Goal: Communication & Community: Answer question/provide support

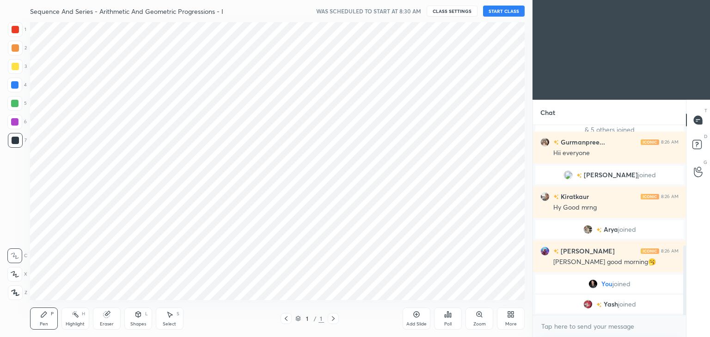
scroll to position [45923, 45706]
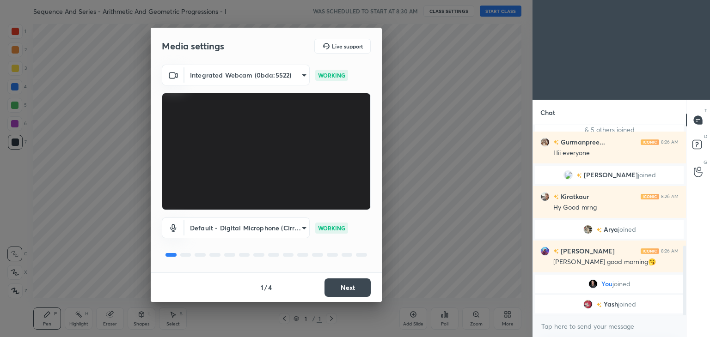
click at [336, 288] on button "Next" at bounding box center [347, 288] width 46 height 18
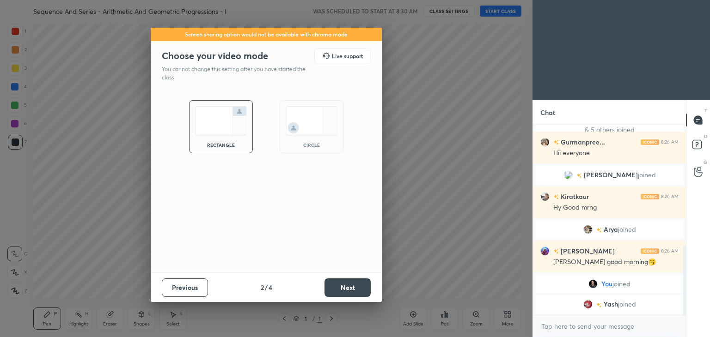
click at [336, 288] on button "Next" at bounding box center [347, 288] width 46 height 18
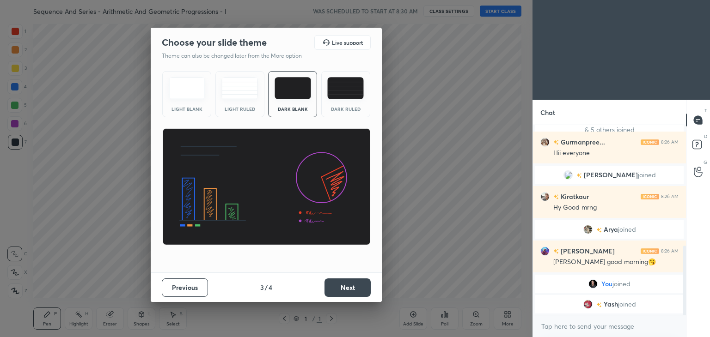
click at [336, 288] on button "Next" at bounding box center [347, 288] width 46 height 18
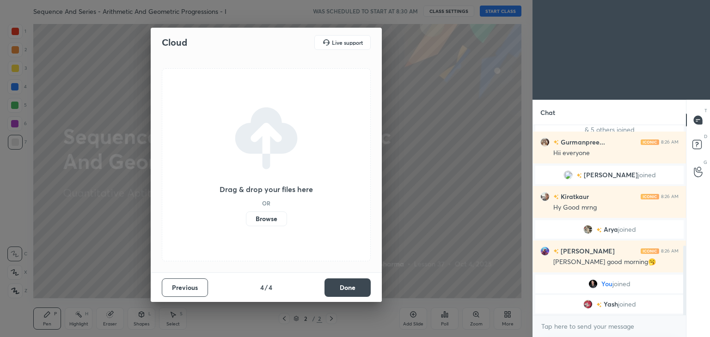
scroll to position [342, 0]
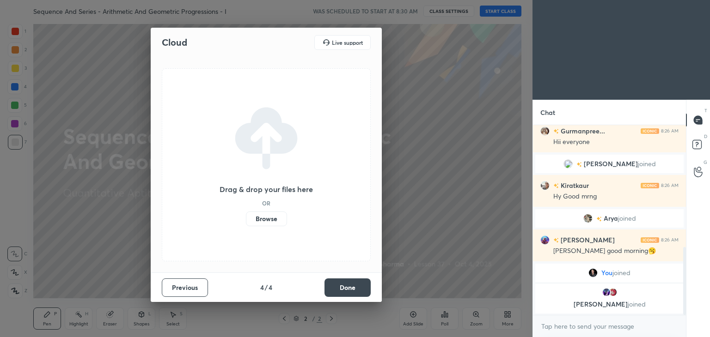
click at [343, 286] on button "Done" at bounding box center [347, 288] width 46 height 18
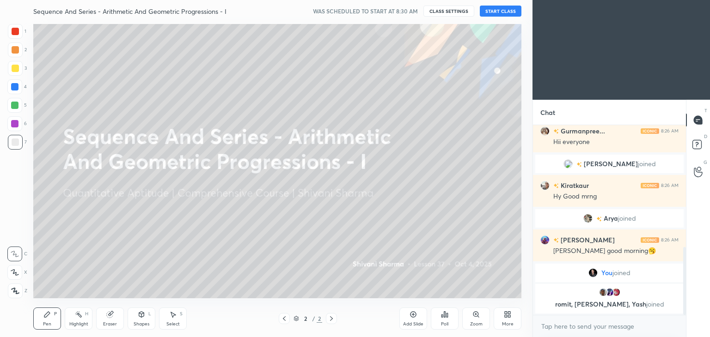
scroll to position [374, 0]
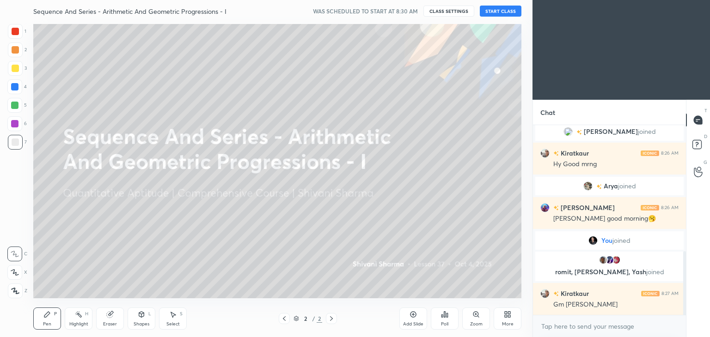
click at [505, 316] on icon at bounding box center [506, 316] width 2 height 2
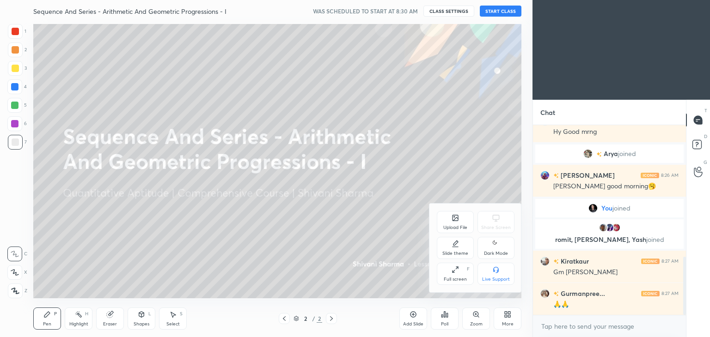
scroll to position [429, 0]
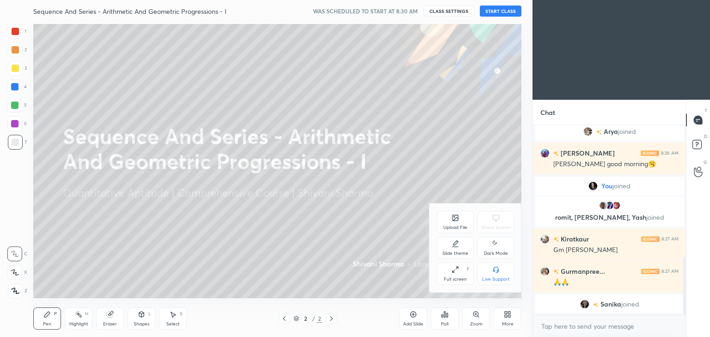
click at [486, 249] on div "Dark Mode" at bounding box center [495, 248] width 37 height 22
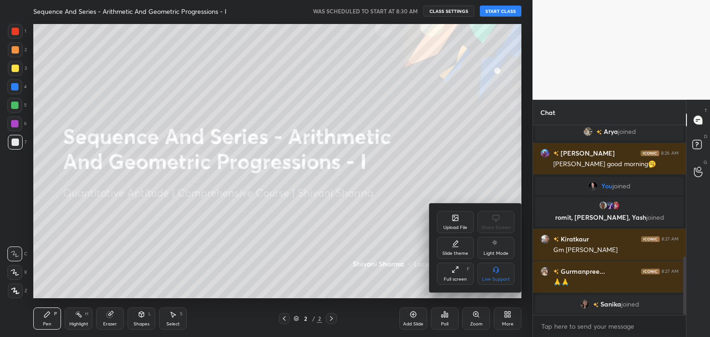
click at [351, 261] on div at bounding box center [355, 168] width 710 height 337
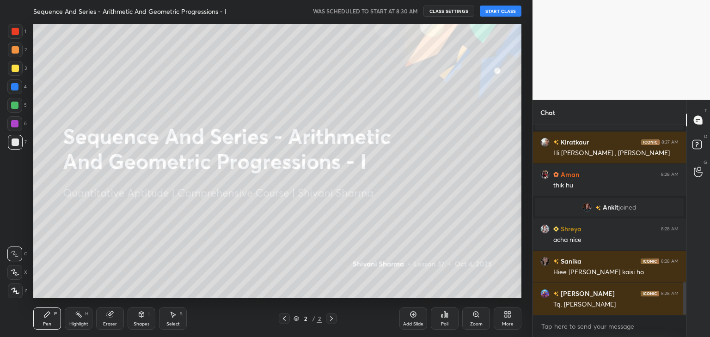
scroll to position [913, 0]
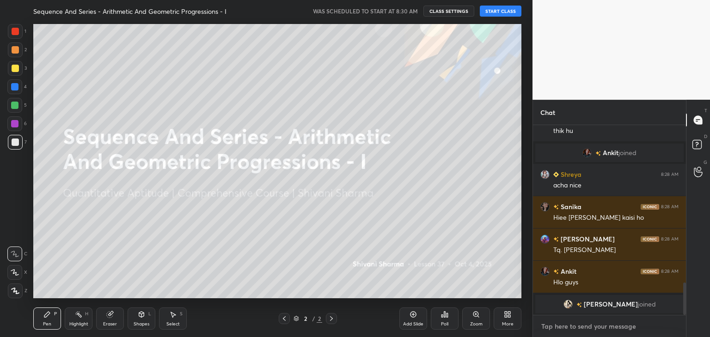
type textarea "x"
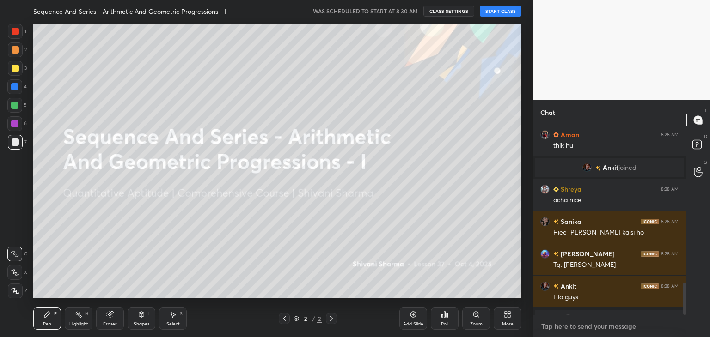
click at [576, 325] on textarea at bounding box center [609, 326] width 138 height 15
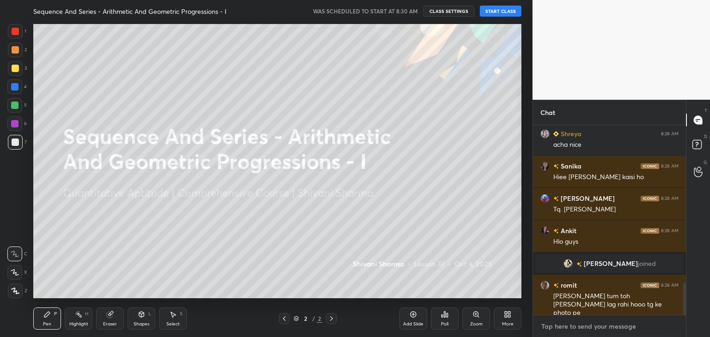
type textarea "h"
type textarea "x"
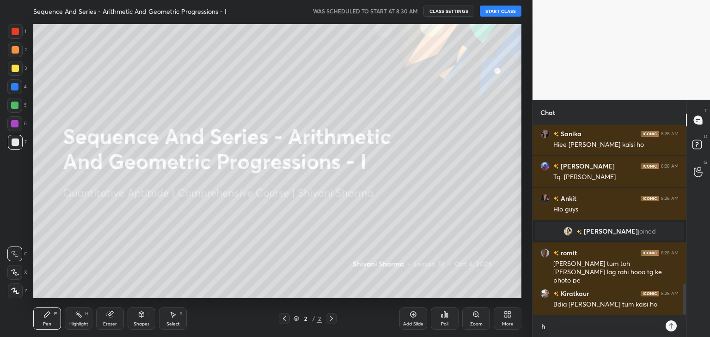
type textarea "he"
type textarea "x"
type textarea "hel"
type textarea "x"
type textarea "hell"
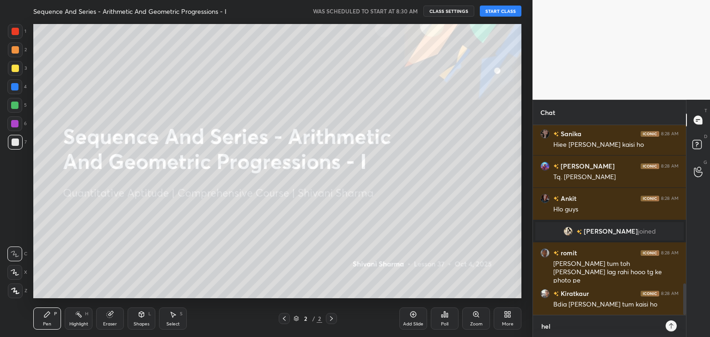
type textarea "x"
type textarea "hello"
type textarea "x"
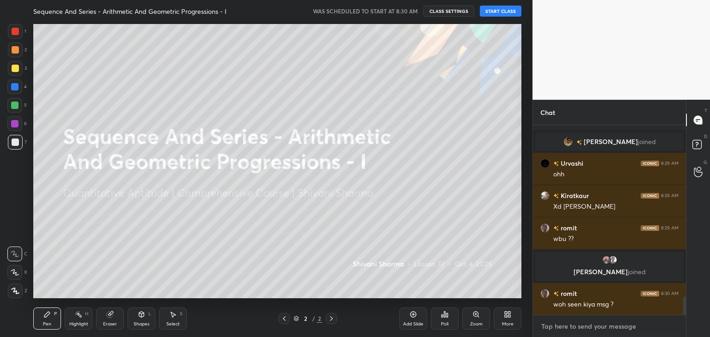
scroll to position [1765, 0]
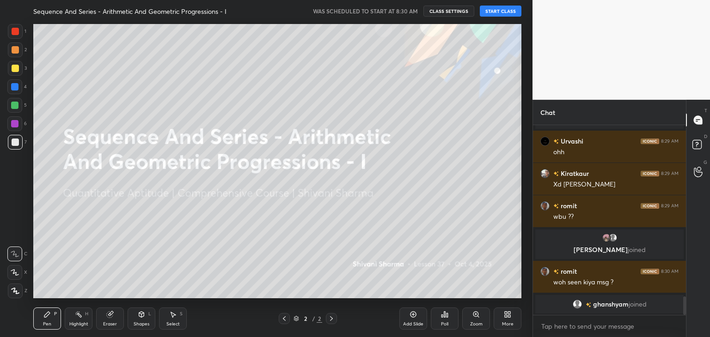
click at [491, 13] on button "START CLASS" at bounding box center [501, 11] width 42 height 11
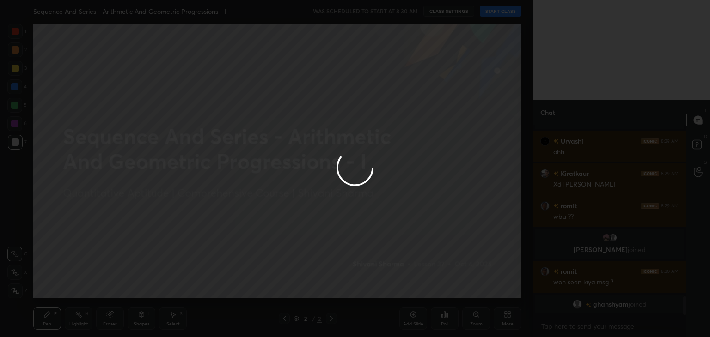
click at [491, 13] on div at bounding box center [355, 168] width 710 height 337
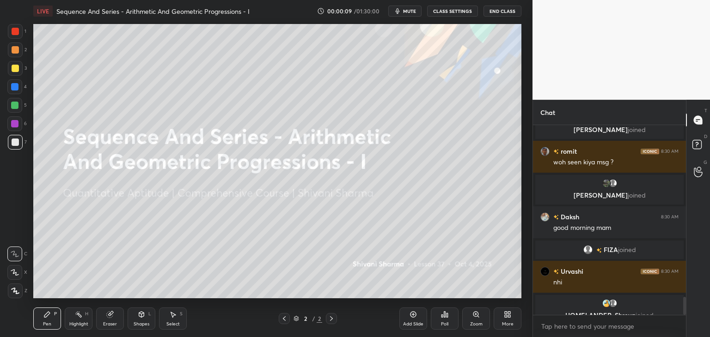
scroll to position [1831, 0]
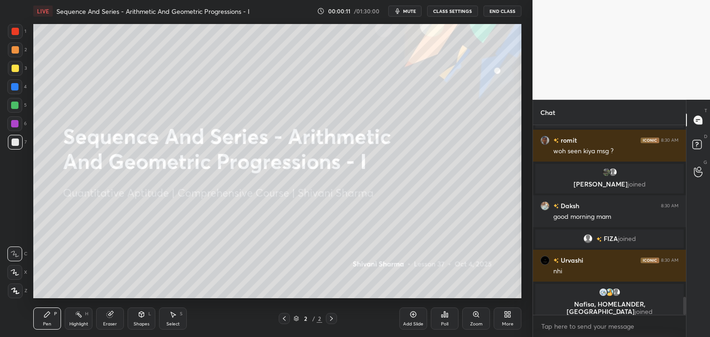
click at [407, 11] on span "mute" at bounding box center [409, 11] width 13 height 6
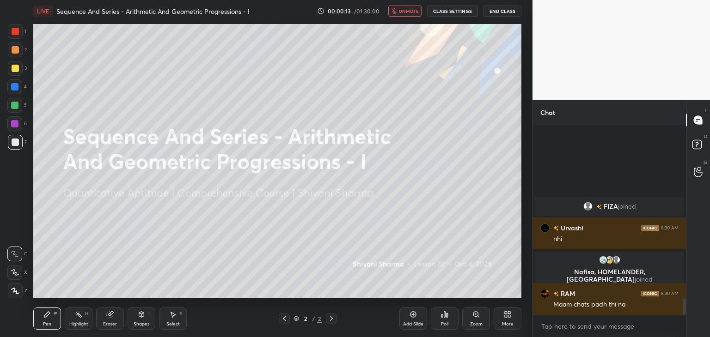
scroll to position [1953, 0]
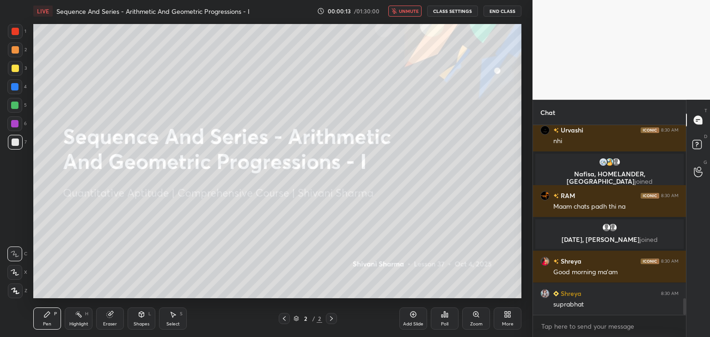
click at [407, 11] on span "unmute" at bounding box center [409, 11] width 20 height 6
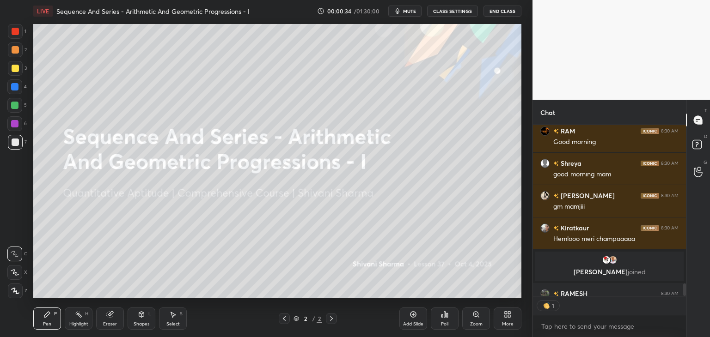
scroll to position [169, 150]
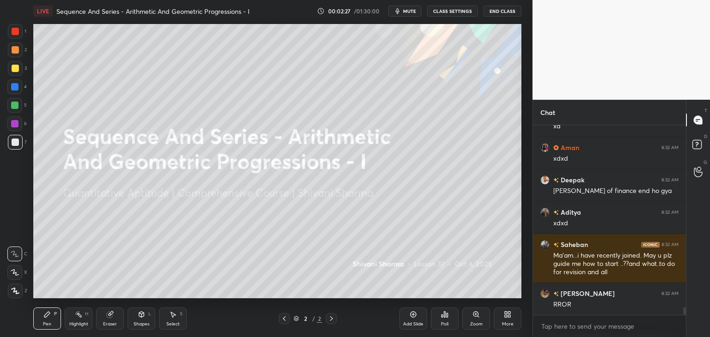
click at [19, 287] on div at bounding box center [15, 291] width 15 height 15
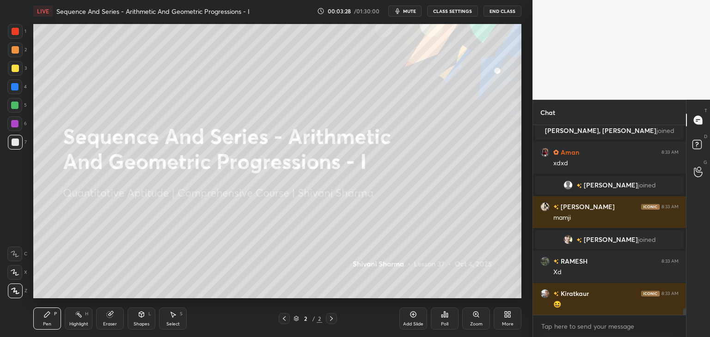
click at [509, 322] on div "More" at bounding box center [508, 324] width 12 height 5
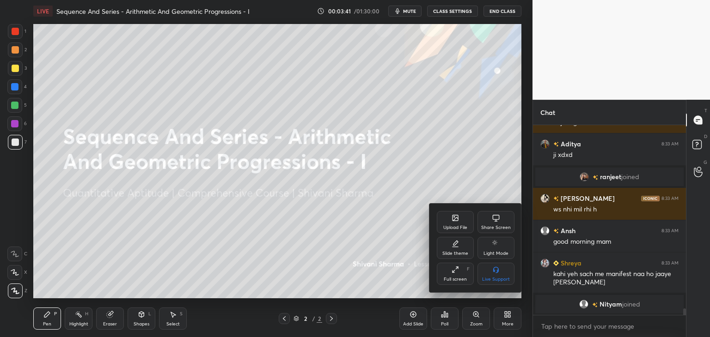
scroll to position [5576, 0]
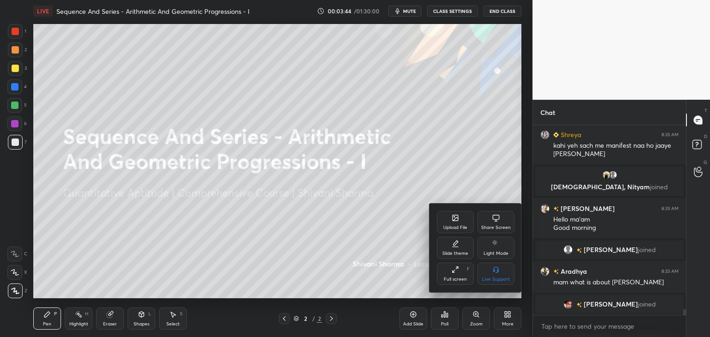
click at [455, 221] on icon at bounding box center [455, 218] width 6 height 6
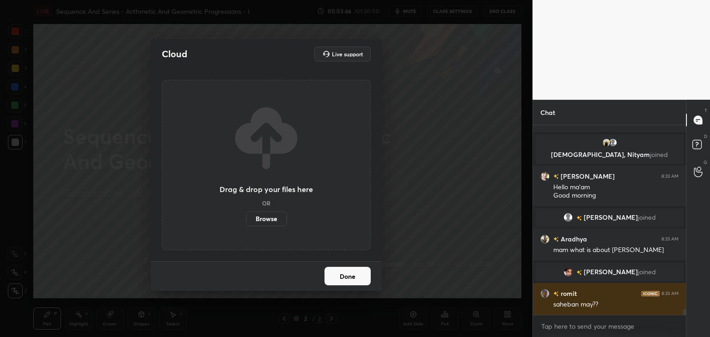
scroll to position [5711, 0]
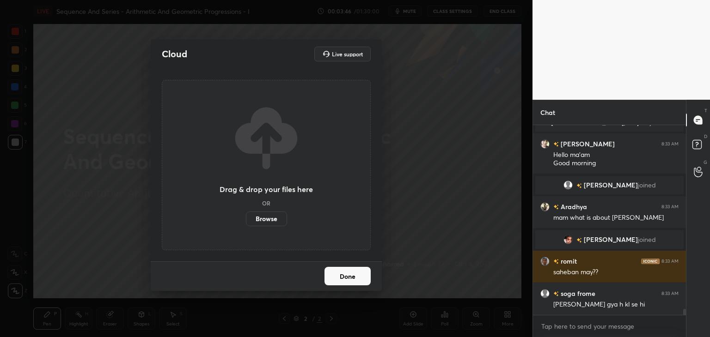
click at [263, 221] on label "Browse" at bounding box center [266, 219] width 41 height 15
click at [246, 221] on input "Browse" at bounding box center [246, 219] width 0 height 15
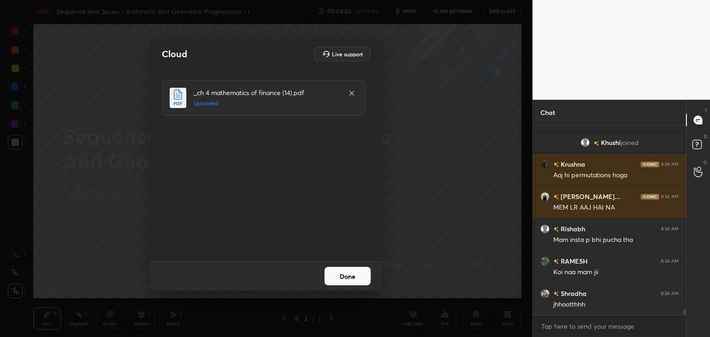
scroll to position [6013, 0]
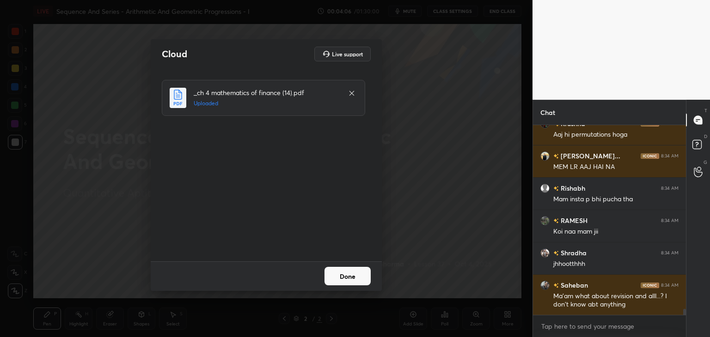
click at [352, 277] on button "Done" at bounding box center [347, 276] width 46 height 18
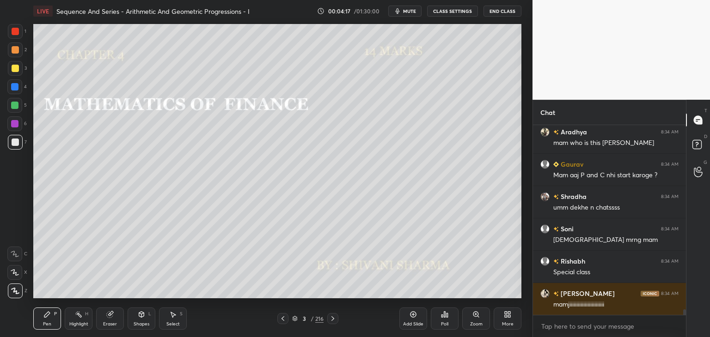
scroll to position [6294, 0]
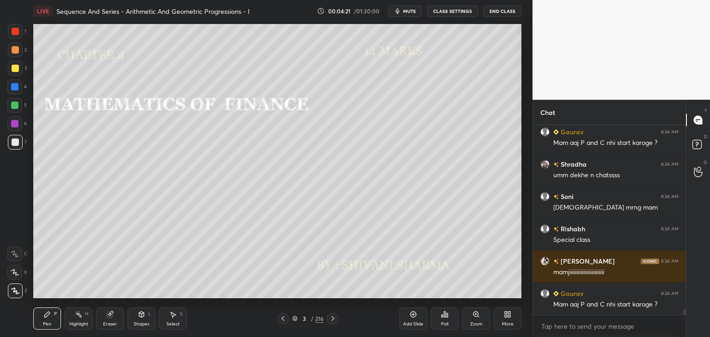
click at [311, 318] on div "/" at bounding box center [311, 319] width 3 height 6
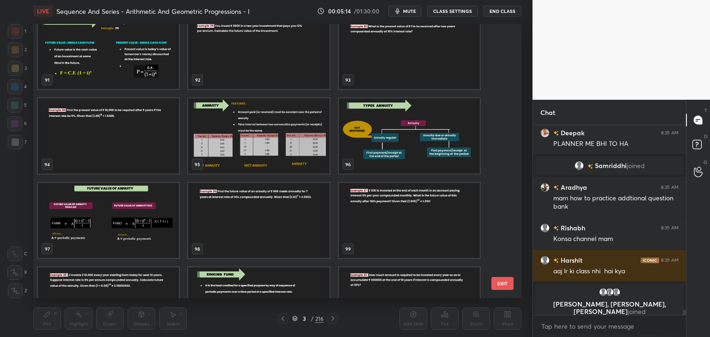
scroll to position [6843, 0]
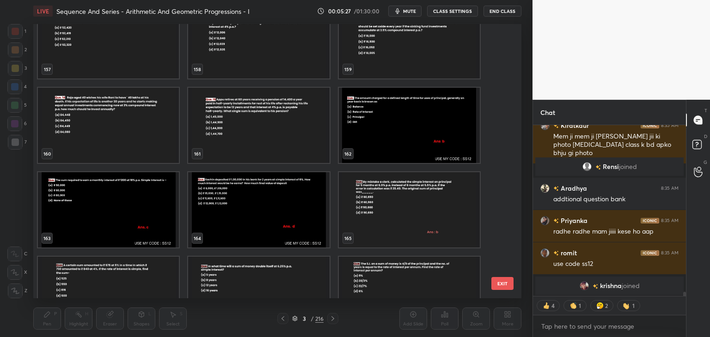
click at [304, 44] on img "grid" at bounding box center [258, 40] width 141 height 75
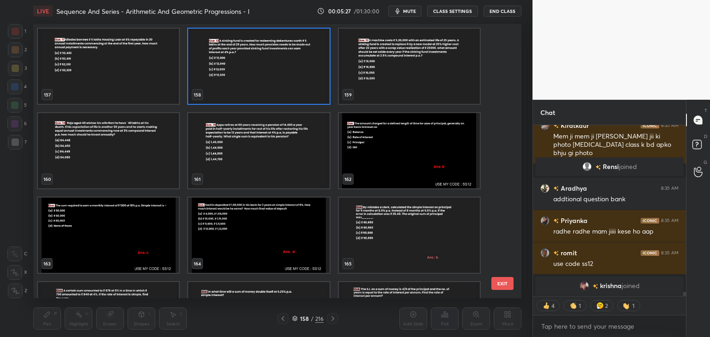
click at [304, 44] on img "grid" at bounding box center [258, 66] width 141 height 75
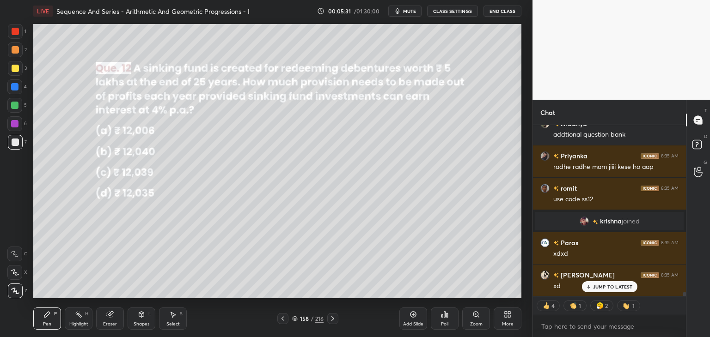
click at [283, 317] on icon at bounding box center [282, 318] width 3 height 5
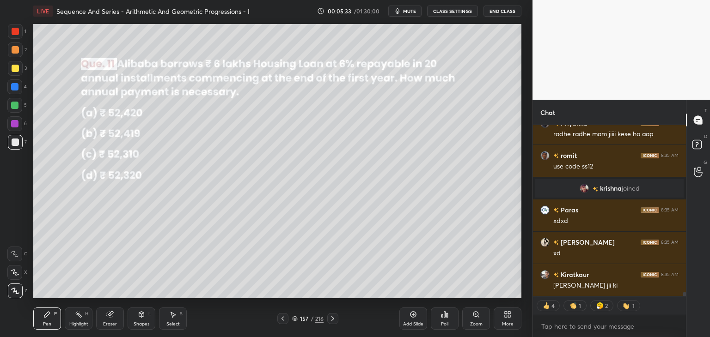
click at [330, 318] on icon at bounding box center [332, 318] width 7 height 7
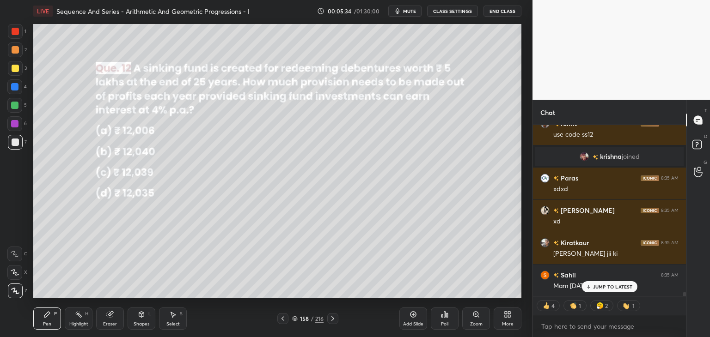
type textarea "x"
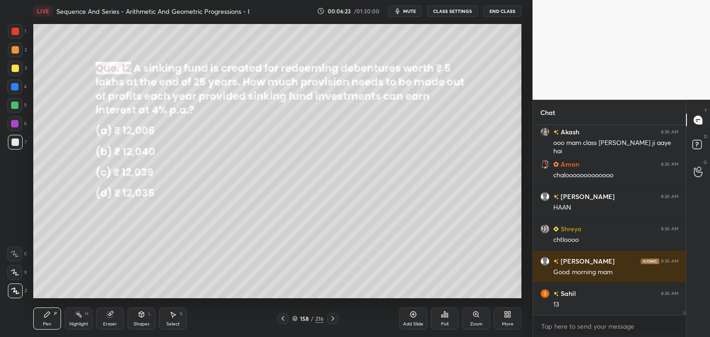
click at [332, 318] on icon at bounding box center [332, 318] width 7 height 7
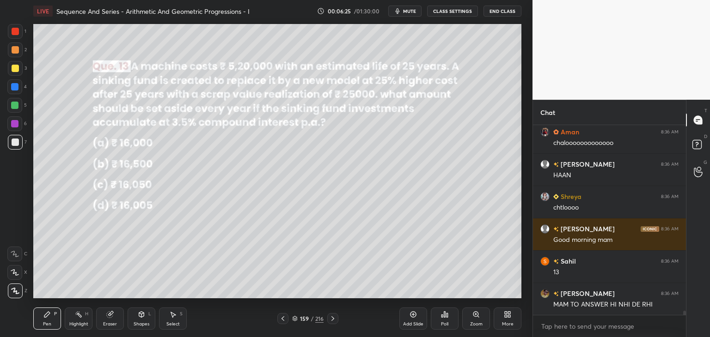
click at [444, 326] on div "Poll" at bounding box center [444, 324] width 7 height 5
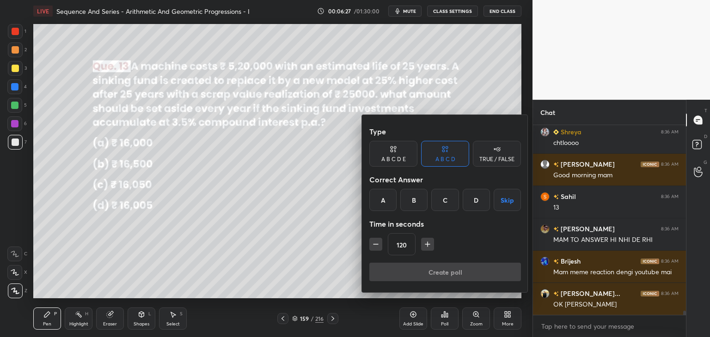
click at [447, 202] on div "C" at bounding box center [444, 200] width 27 height 22
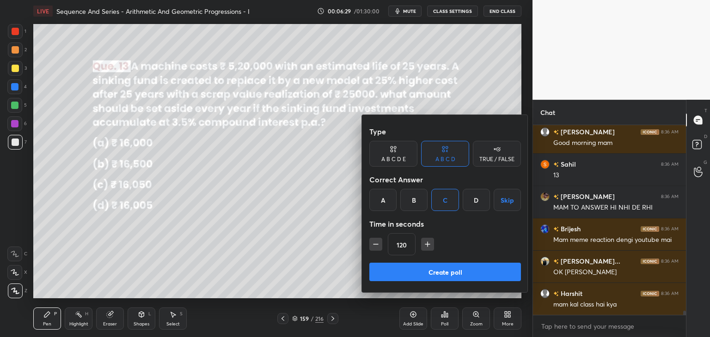
click at [371, 244] on icon "button" at bounding box center [375, 244] width 9 height 9
type input "90"
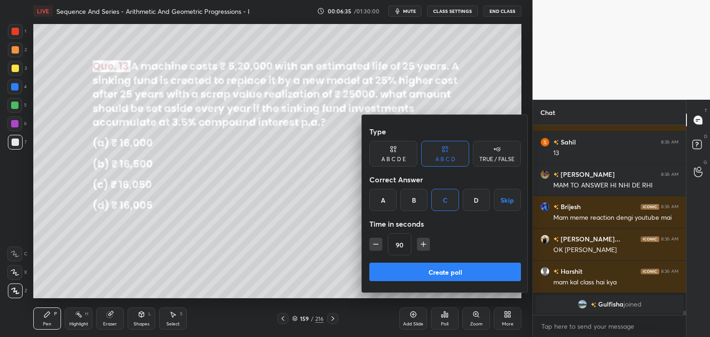
click at [418, 270] on button "Create poll" at bounding box center [445, 272] width 152 height 18
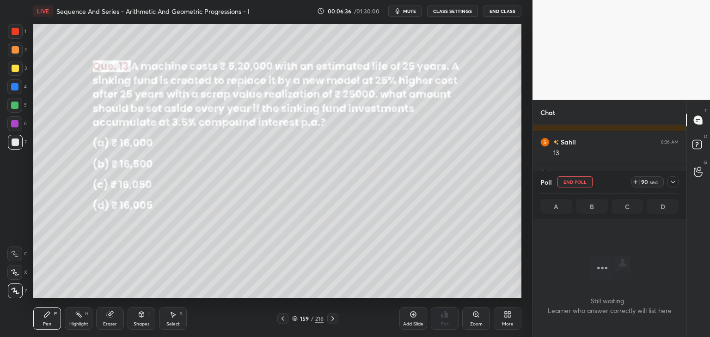
scroll to position [159, 150]
click at [675, 178] on icon at bounding box center [672, 181] width 7 height 7
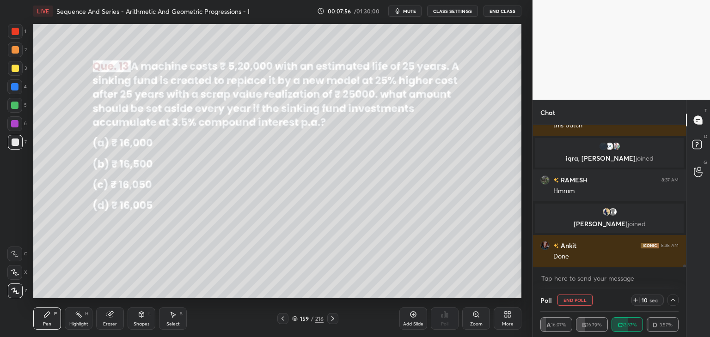
scroll to position [8475, 0]
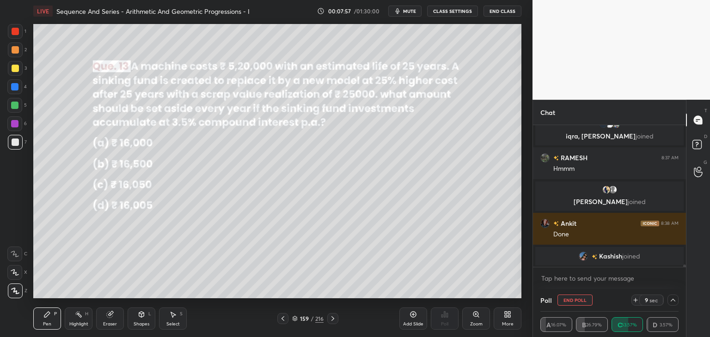
click at [672, 297] on icon at bounding box center [672, 300] width 7 height 7
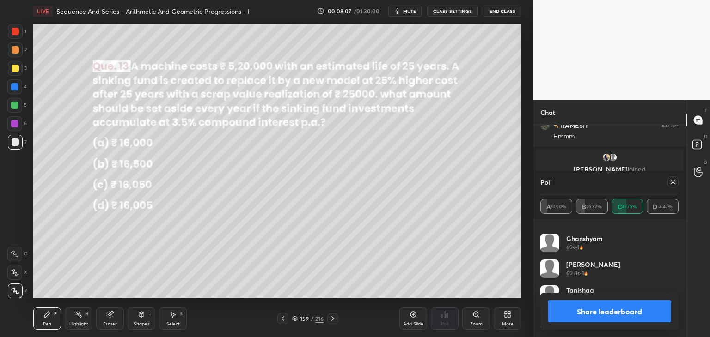
scroll to position [8511, 0]
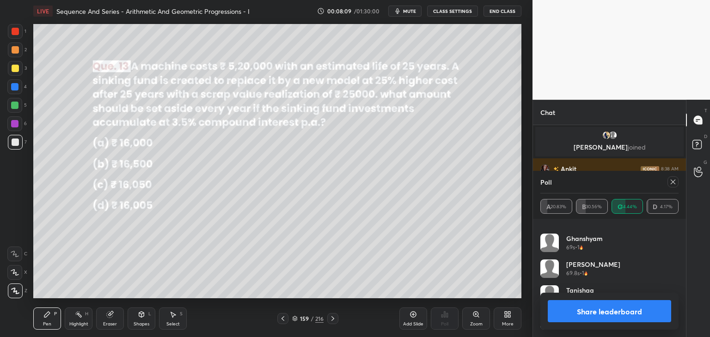
click at [669, 180] on icon at bounding box center [672, 181] width 7 height 7
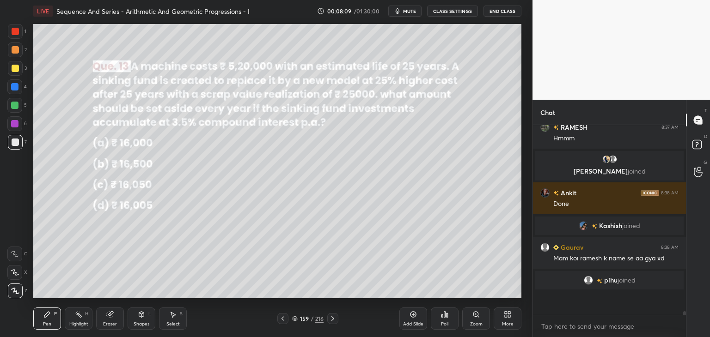
scroll to position [176, 150]
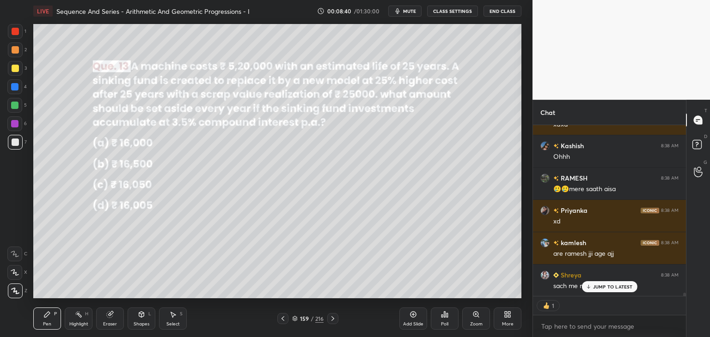
click at [50, 319] on div "Pen P" at bounding box center [47, 319] width 28 height 22
click at [18, 292] on icon at bounding box center [15, 291] width 8 height 6
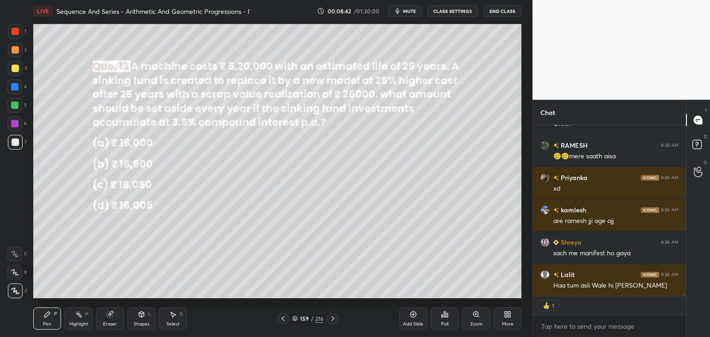
drag, startPoint x: 17, startPoint y: 65, endPoint x: 22, endPoint y: 70, distance: 6.9
click at [17, 66] on div at bounding box center [15, 68] width 7 height 7
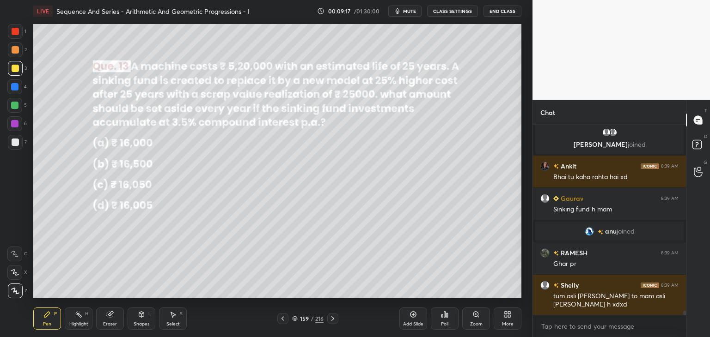
scroll to position [8956, 0]
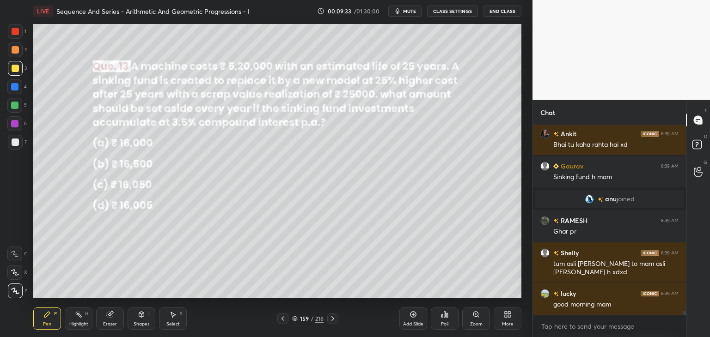
drag, startPoint x: 175, startPoint y: 319, endPoint x: 189, endPoint y: 299, distance: 24.6
click at [175, 319] on div "Select S" at bounding box center [173, 319] width 28 height 22
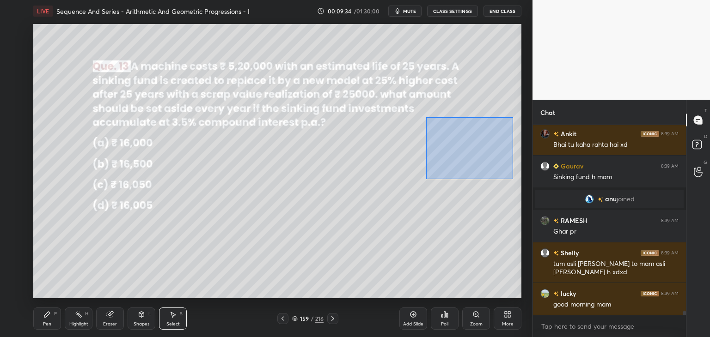
drag, startPoint x: 426, startPoint y: 117, endPoint x: 514, endPoint y: 179, distance: 107.8
click at [515, 181] on div "0 ° Undo Copy Duplicate Duplicate to new slide Delete" at bounding box center [277, 161] width 488 height 274
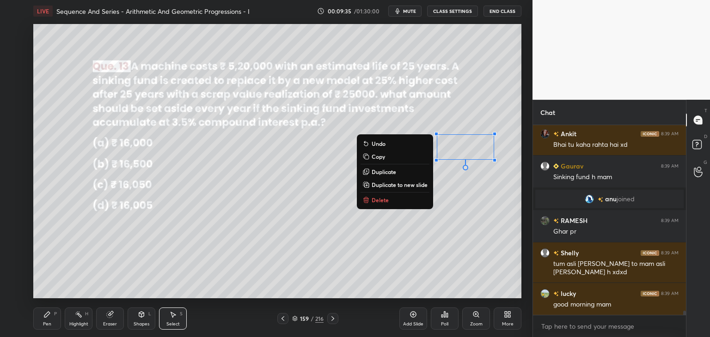
click at [372, 200] on p "Delete" at bounding box center [379, 199] width 17 height 7
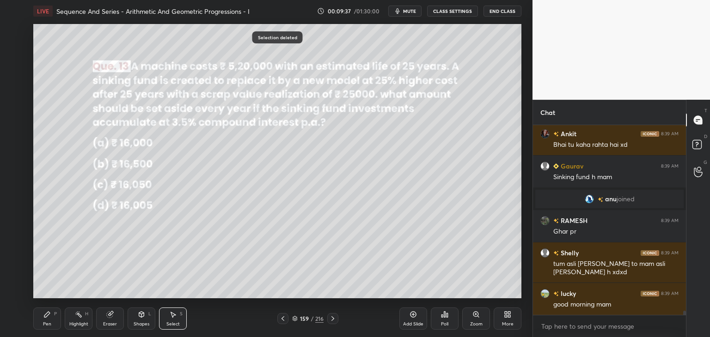
click at [48, 322] on div "Pen" at bounding box center [47, 324] width 8 height 5
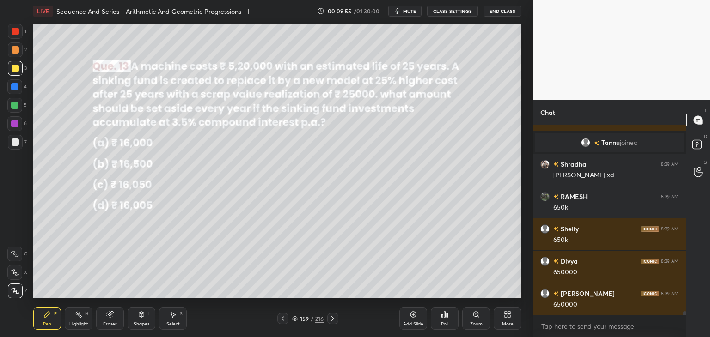
scroll to position [9353, 0]
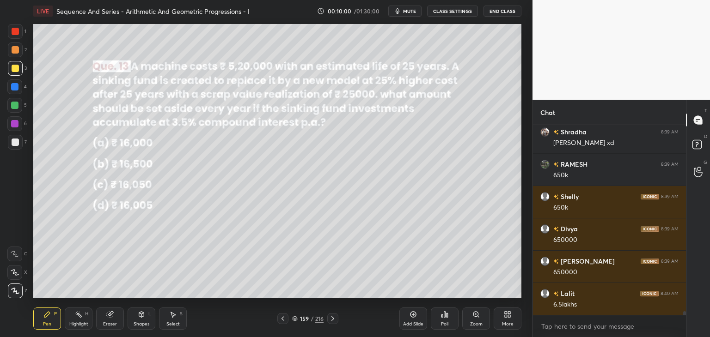
click at [140, 325] on div "Shapes" at bounding box center [142, 324] width 16 height 5
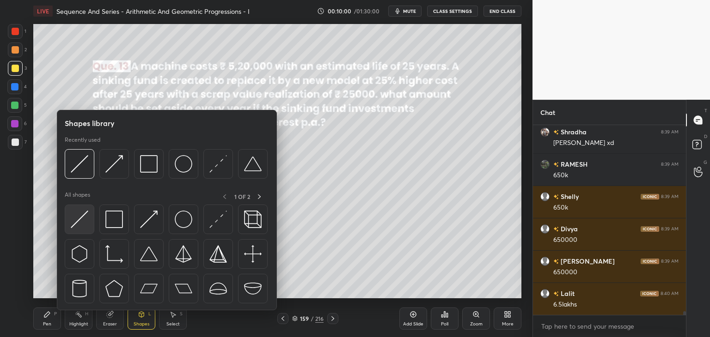
click at [85, 219] on img at bounding box center [80, 220] width 18 height 18
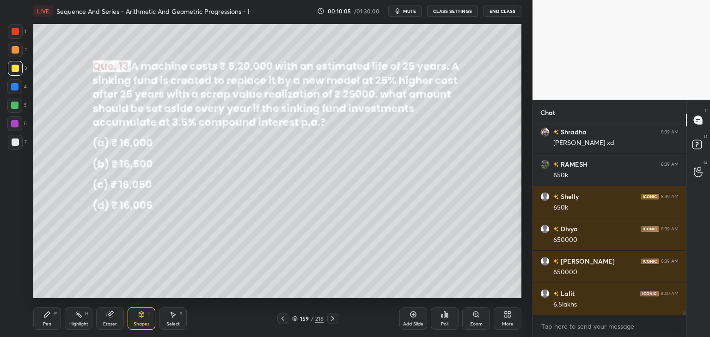
click at [12, 106] on div at bounding box center [14, 105] width 7 height 7
click at [145, 323] on div "Shapes" at bounding box center [142, 324] width 16 height 5
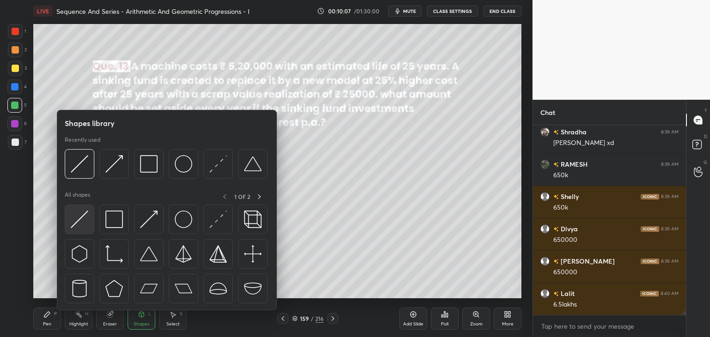
click at [81, 220] on img at bounding box center [80, 220] width 18 height 18
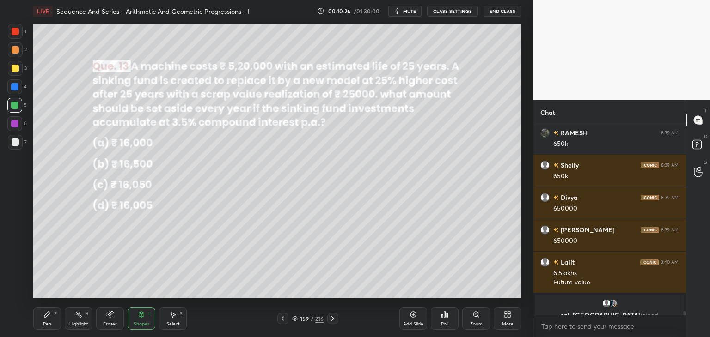
scroll to position [9396, 0]
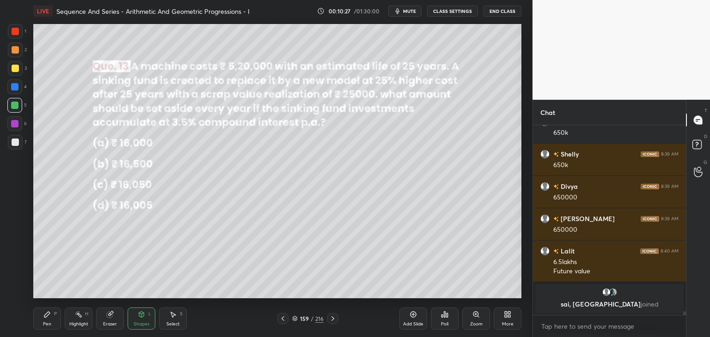
click at [14, 28] on div at bounding box center [15, 31] width 7 height 7
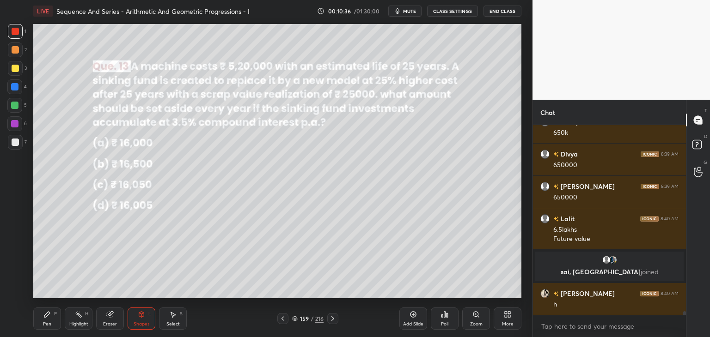
scroll to position [169, 150]
drag, startPoint x: 44, startPoint y: 325, endPoint x: 78, endPoint y: 316, distance: 34.9
click at [44, 324] on div "Pen" at bounding box center [47, 324] width 8 height 5
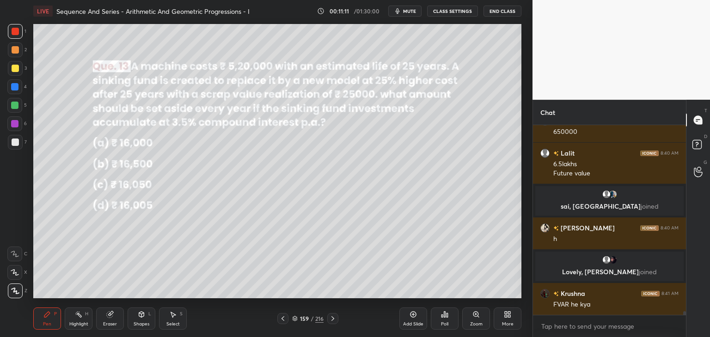
scroll to position [9444, 0]
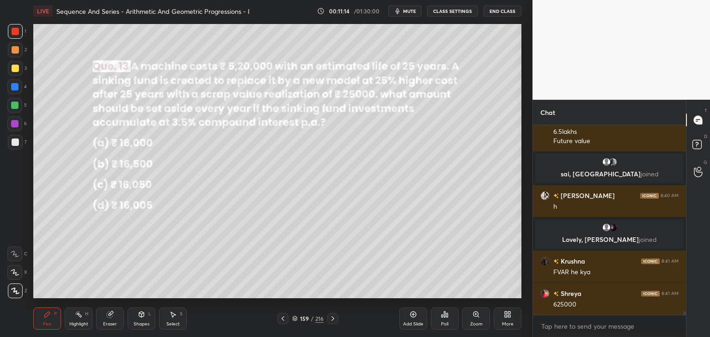
drag, startPoint x: 144, startPoint y: 322, endPoint x: 144, endPoint y: 316, distance: 5.5
click at [143, 322] on div "Shapes" at bounding box center [142, 324] width 16 height 5
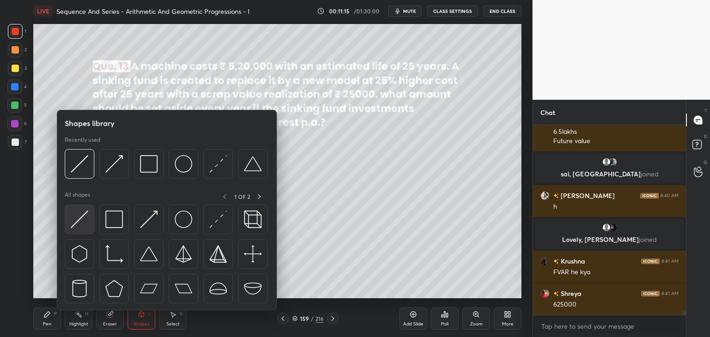
click at [83, 220] on img at bounding box center [80, 220] width 18 height 18
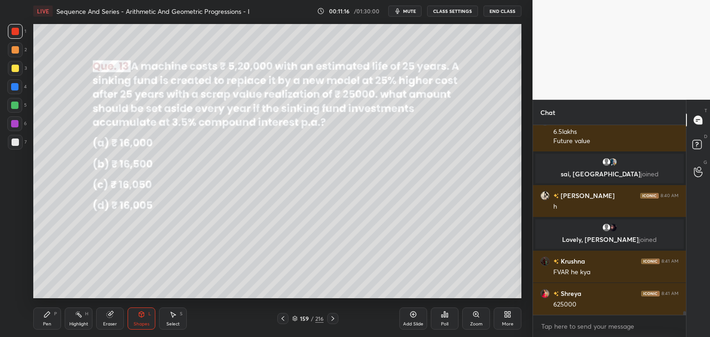
click at [17, 142] on div at bounding box center [15, 142] width 7 height 7
drag, startPoint x: 49, startPoint y: 321, endPoint x: 73, endPoint y: 305, distance: 28.7
click at [49, 321] on div "Pen P" at bounding box center [47, 319] width 28 height 22
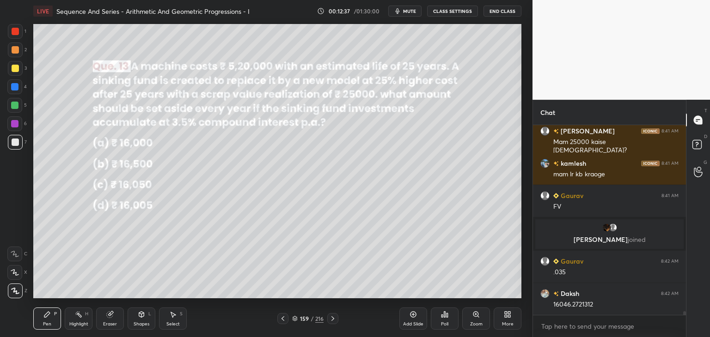
scroll to position [9628, 0]
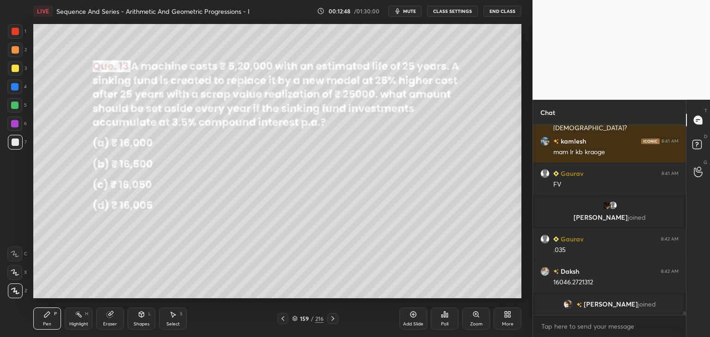
click at [17, 135] on div at bounding box center [15, 142] width 15 height 15
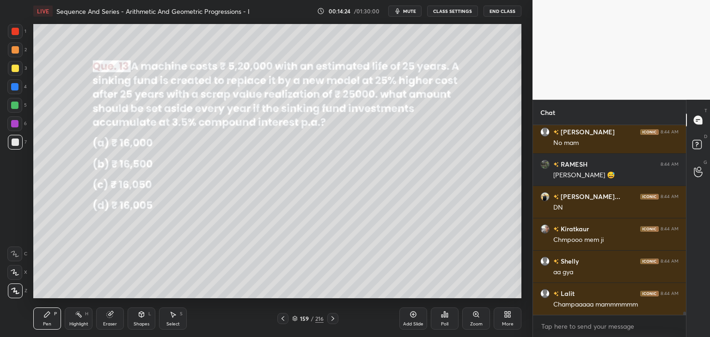
scroll to position [10266, 0]
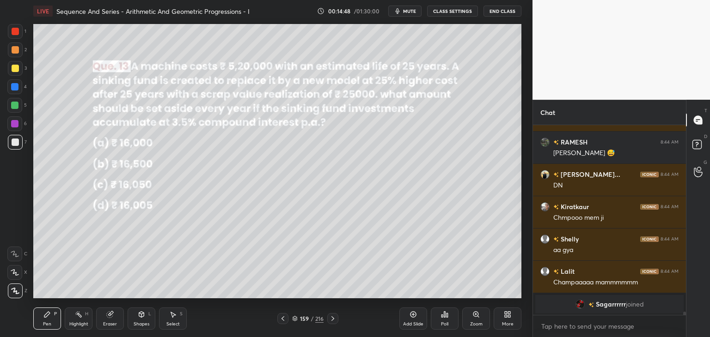
click at [333, 321] on icon at bounding box center [332, 318] width 7 height 7
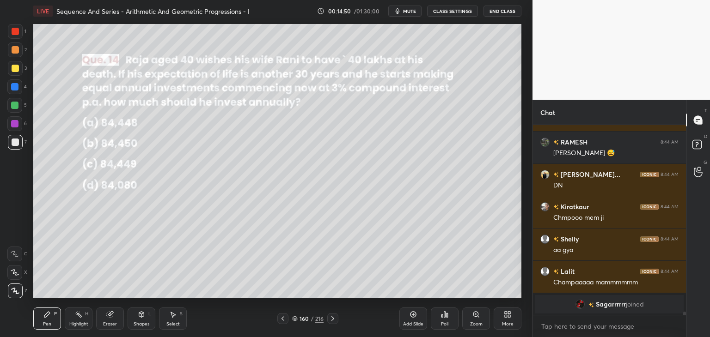
click at [445, 326] on div "Poll" at bounding box center [444, 324] width 7 height 5
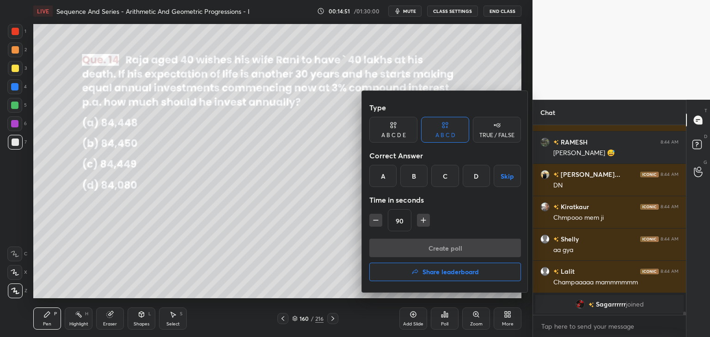
click at [494, 173] on button "Skip" at bounding box center [506, 176] width 27 height 22
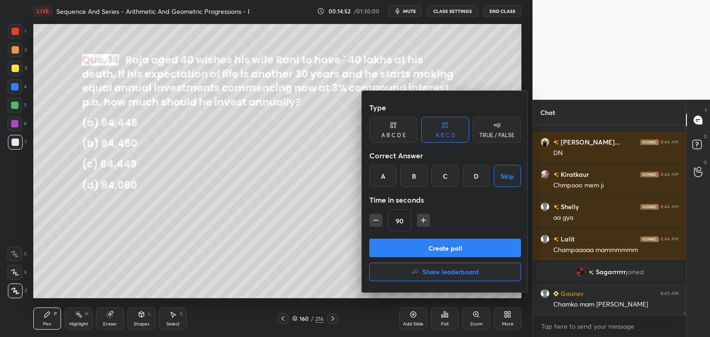
scroll to position [10263, 0]
click at [474, 172] on div "D" at bounding box center [475, 176] width 27 height 22
click at [423, 246] on button "Create poll" at bounding box center [445, 248] width 152 height 18
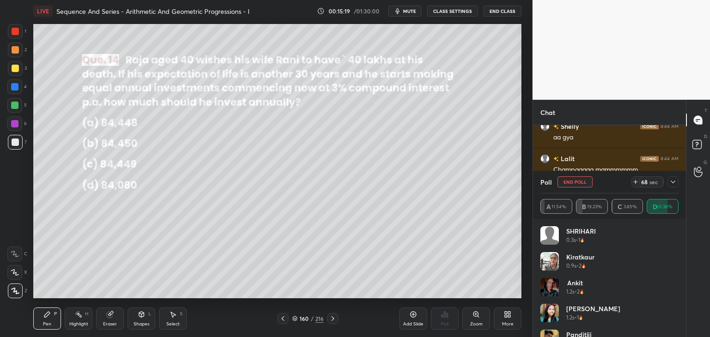
scroll to position [10366, 0]
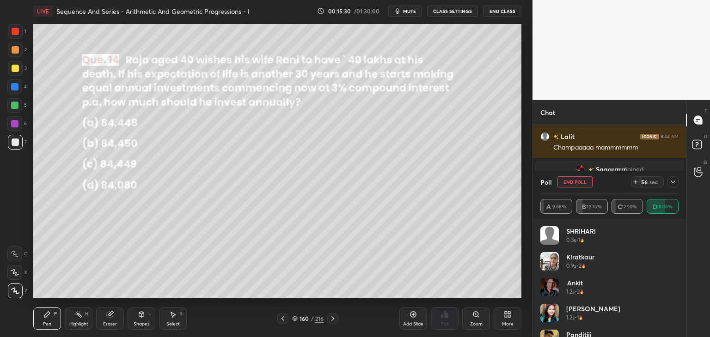
click at [669, 185] on icon at bounding box center [672, 181] width 7 height 7
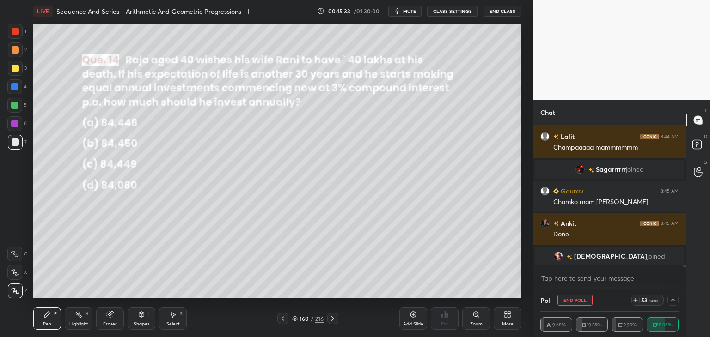
scroll to position [10333, 0]
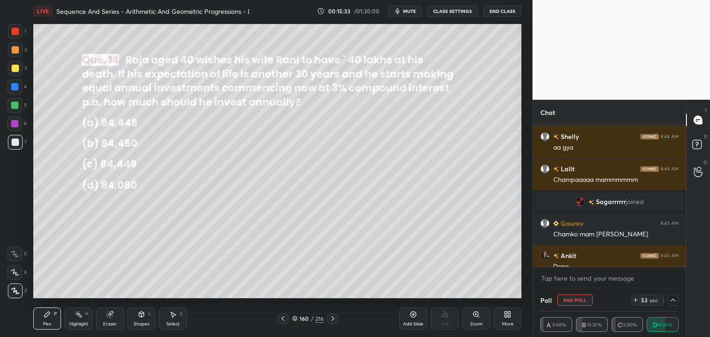
click at [677, 299] on div at bounding box center [672, 300] width 11 height 11
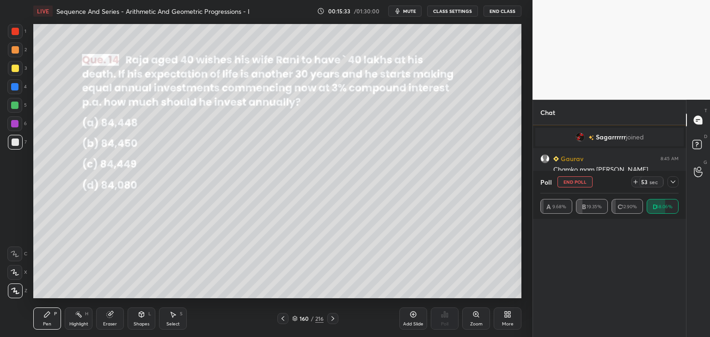
scroll to position [108, 135]
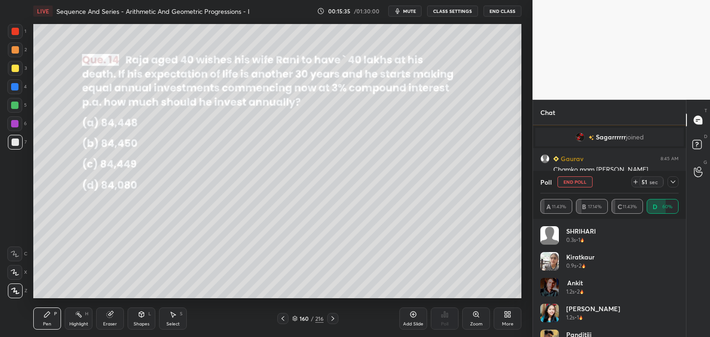
click at [672, 183] on icon at bounding box center [672, 181] width 7 height 7
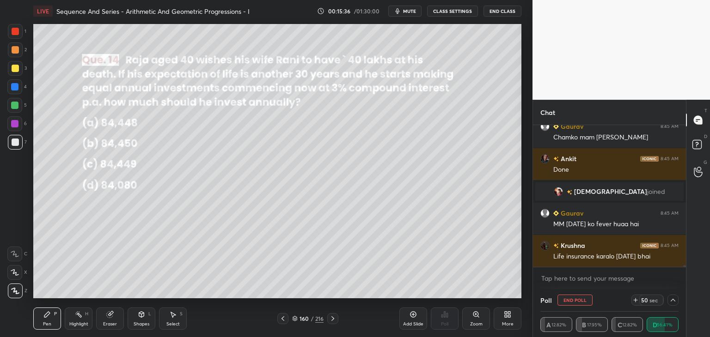
scroll to position [10398, 0]
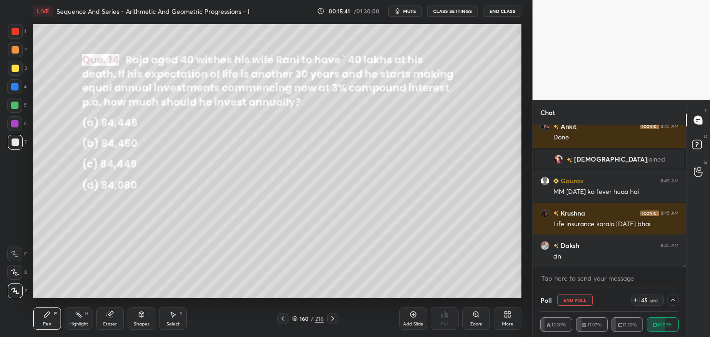
click at [673, 306] on div "Poll End Poll 45 sec" at bounding box center [609, 300] width 138 height 22
click at [671, 301] on icon at bounding box center [672, 300] width 5 height 3
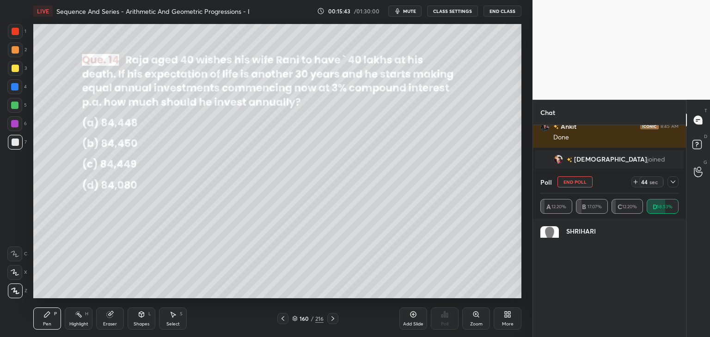
scroll to position [3, 3]
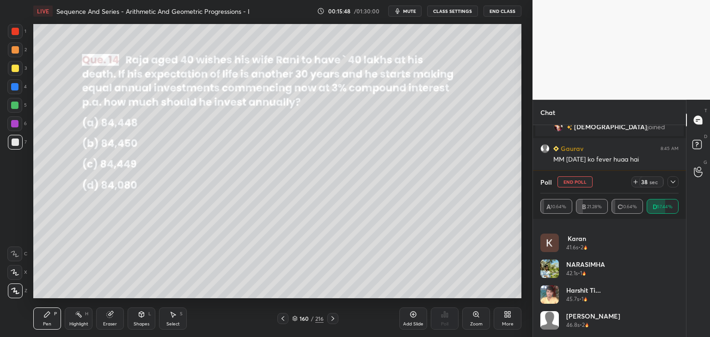
click at [675, 181] on icon at bounding box center [672, 182] width 5 height 3
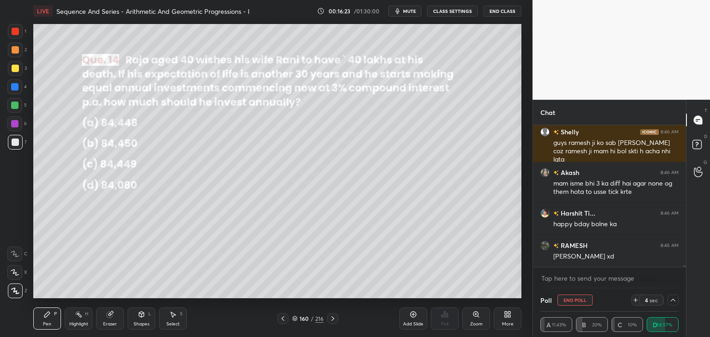
scroll to position [10609, 0]
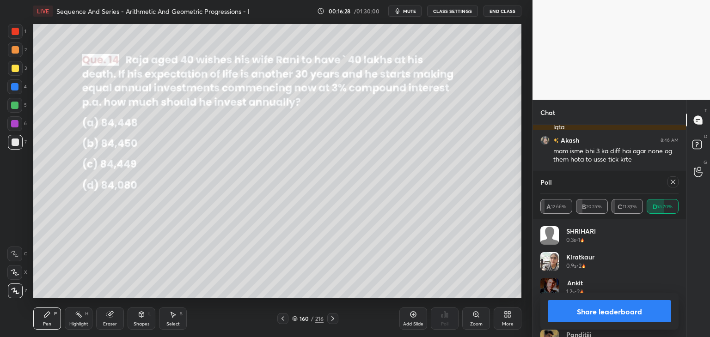
click at [673, 181] on icon at bounding box center [672, 181] width 7 height 7
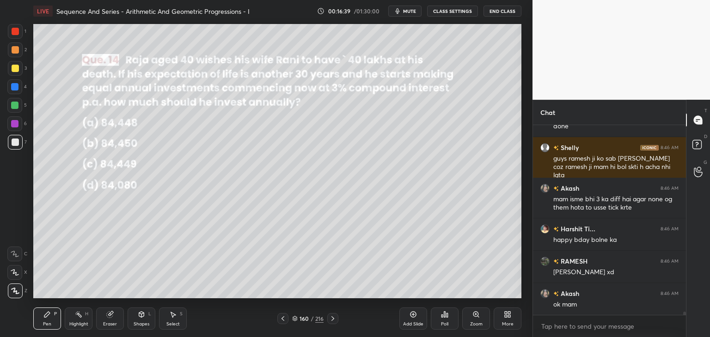
click at [141, 322] on div "Shapes" at bounding box center [142, 324] width 16 height 5
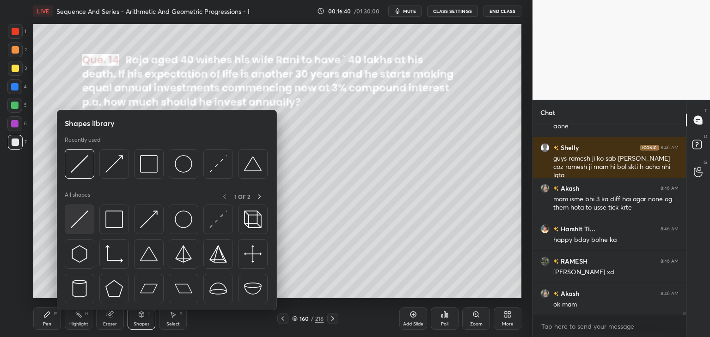
click at [84, 223] on img at bounding box center [80, 220] width 18 height 18
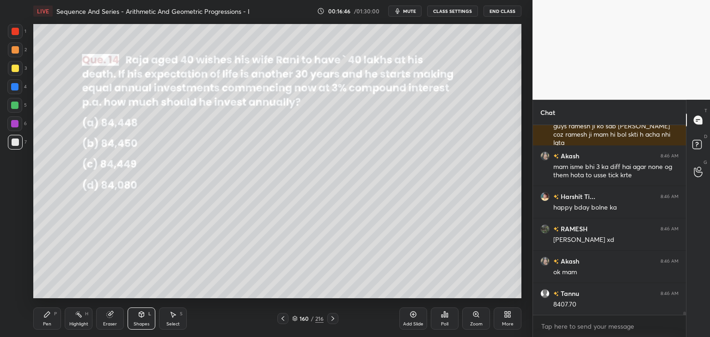
click at [12, 65] on div at bounding box center [15, 68] width 7 height 7
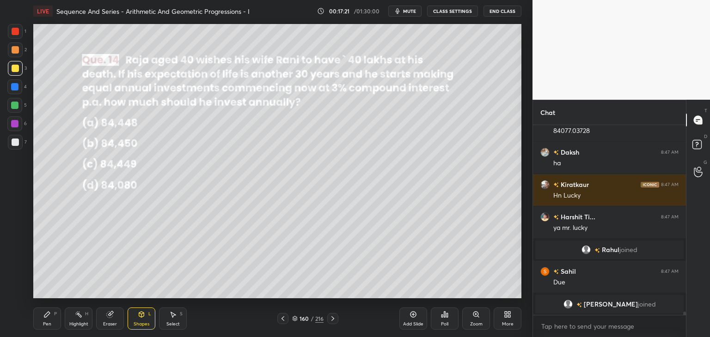
click at [46, 321] on div "Pen P" at bounding box center [47, 319] width 28 height 22
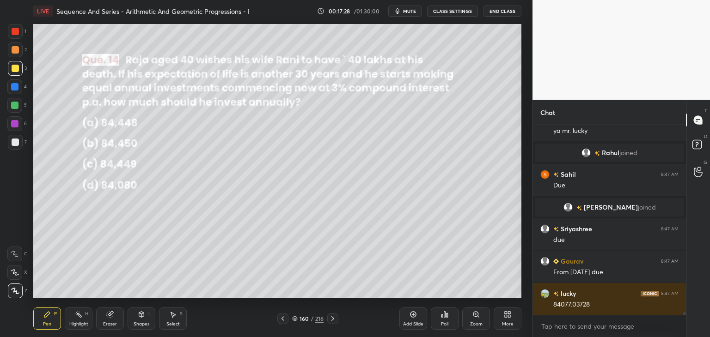
scroll to position [10853, 0]
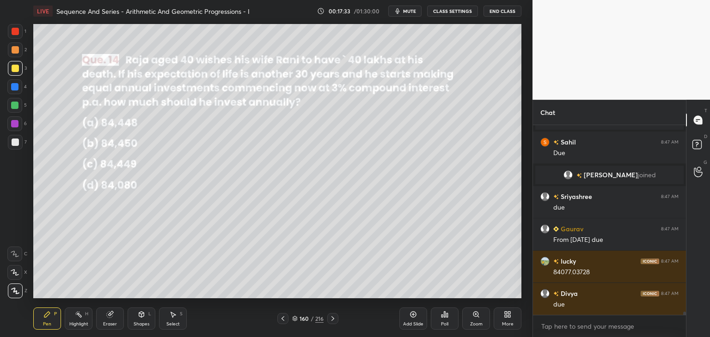
click at [142, 325] on div "Shapes" at bounding box center [142, 324] width 16 height 5
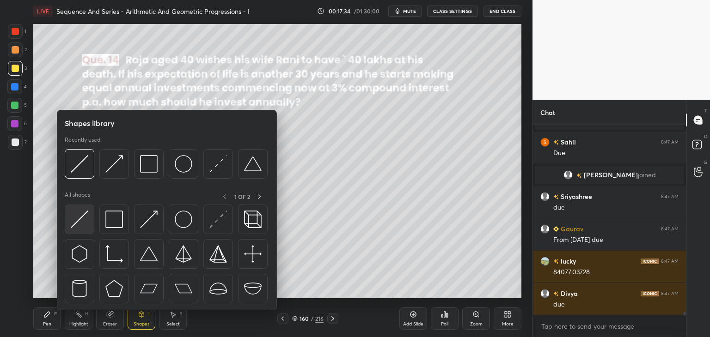
click at [79, 223] on img at bounding box center [80, 220] width 18 height 18
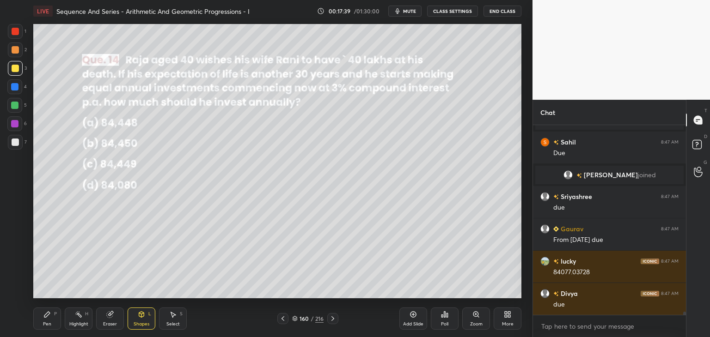
drag, startPoint x: 46, startPoint y: 319, endPoint x: 57, endPoint y: 307, distance: 16.7
click at [45, 319] on div "Pen P" at bounding box center [47, 319] width 28 height 22
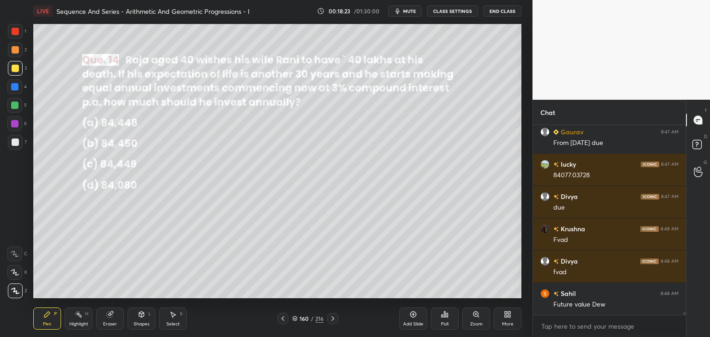
scroll to position [10982, 0]
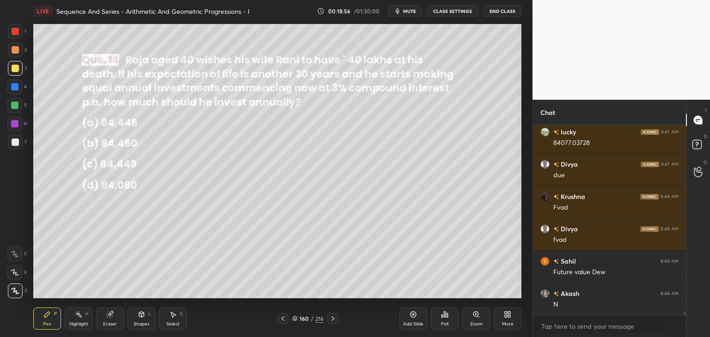
click at [168, 322] on div "Select" at bounding box center [172, 324] width 13 height 5
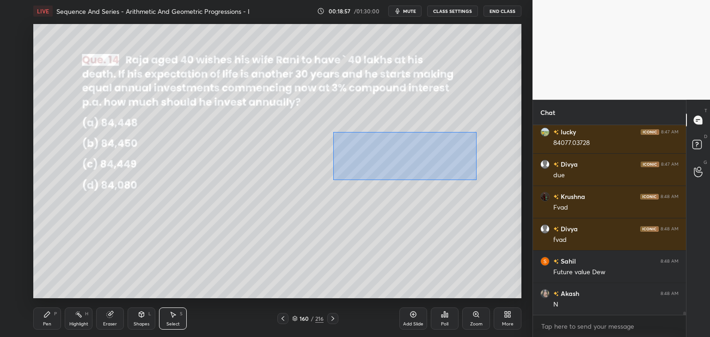
drag, startPoint x: 346, startPoint y: 139, endPoint x: 506, endPoint y: 187, distance: 167.5
click at [507, 190] on div "0 ° Undo Copy Duplicate Duplicate to new slide Delete" at bounding box center [277, 161] width 488 height 274
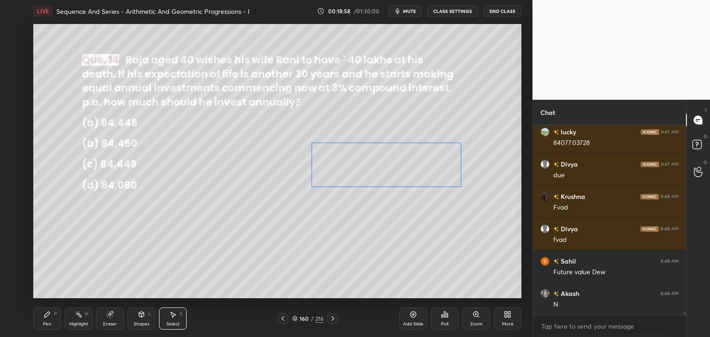
drag, startPoint x: 444, startPoint y: 160, endPoint x: 417, endPoint y: 176, distance: 31.3
click at [415, 163] on div "0 ° Undo Copy Duplicate Duplicate to new slide Delete" at bounding box center [277, 161] width 488 height 274
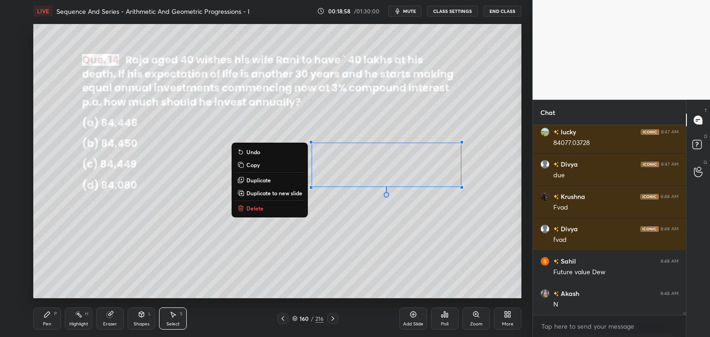
click at [353, 255] on div "0 ° Undo Copy Duplicate Duplicate to new slide Delete" at bounding box center [277, 161] width 488 height 274
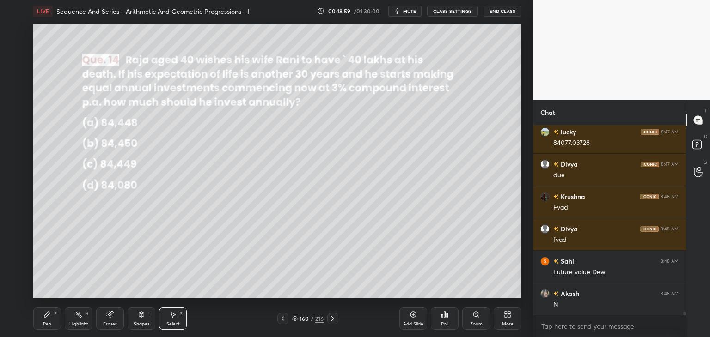
click at [43, 325] on div "Pen" at bounding box center [47, 324] width 8 height 5
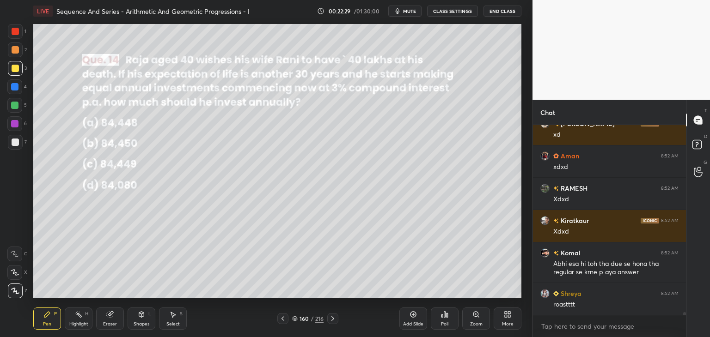
scroll to position [11912, 0]
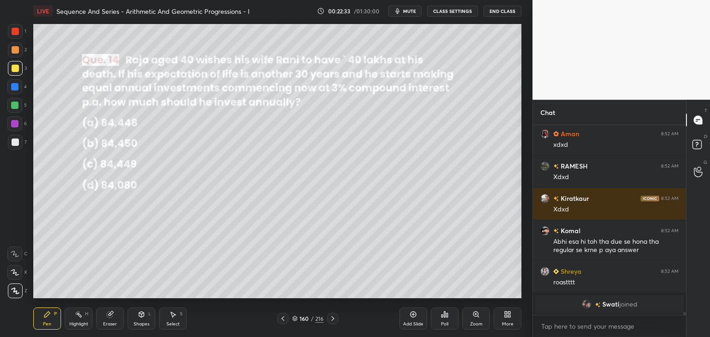
click at [332, 319] on icon at bounding box center [332, 318] width 7 height 7
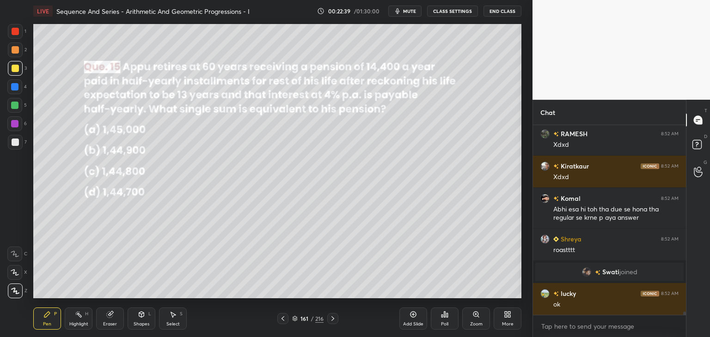
scroll to position [11867, 0]
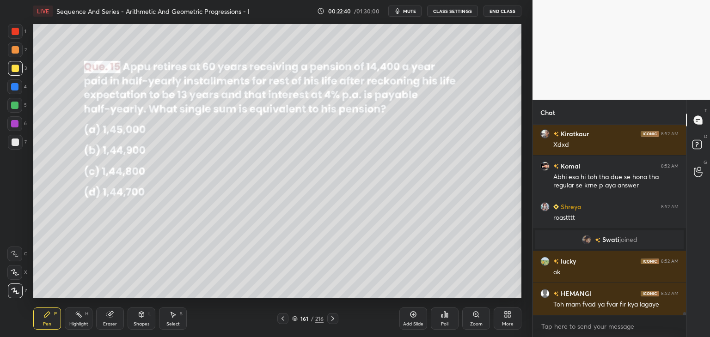
click at [445, 322] on div "Poll" at bounding box center [444, 324] width 7 height 5
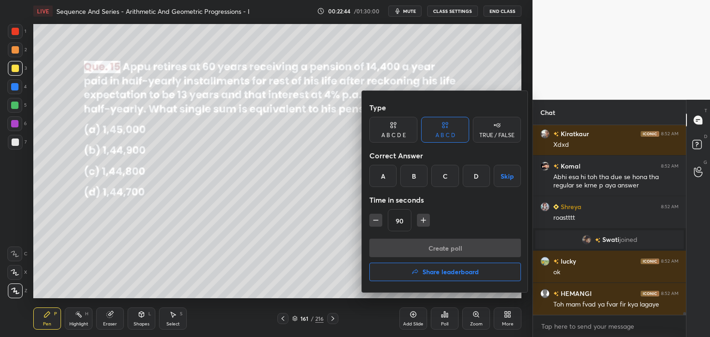
click at [420, 182] on div "B" at bounding box center [413, 176] width 27 height 22
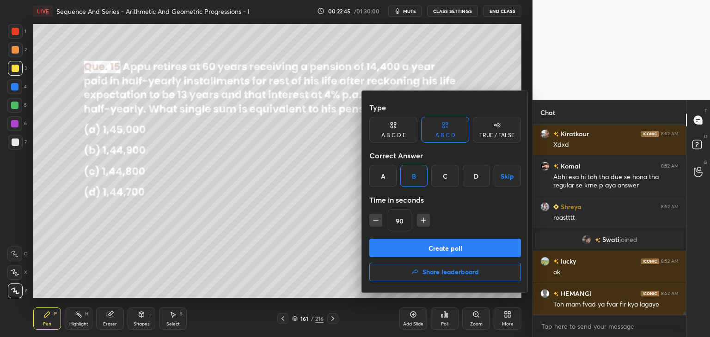
click at [404, 247] on button "Create poll" at bounding box center [445, 248] width 152 height 18
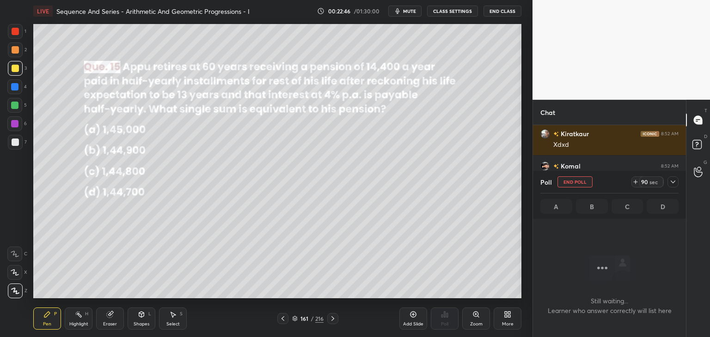
scroll to position [63, 150]
click at [671, 180] on icon at bounding box center [672, 181] width 7 height 7
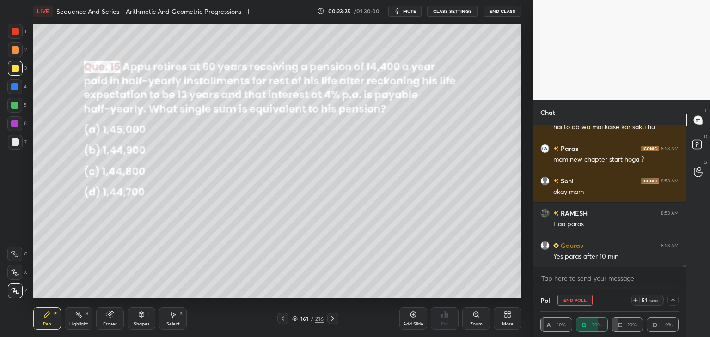
scroll to position [12158, 0]
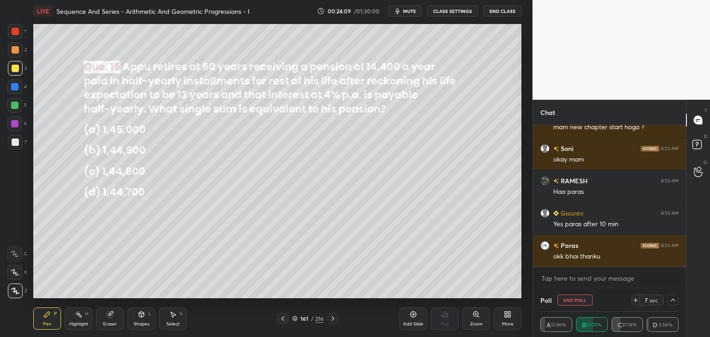
click at [671, 298] on icon at bounding box center [672, 300] width 7 height 7
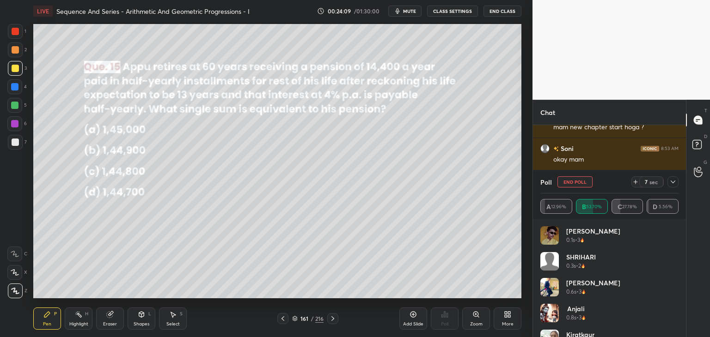
scroll to position [108, 135]
click at [674, 177] on div at bounding box center [672, 181] width 11 height 11
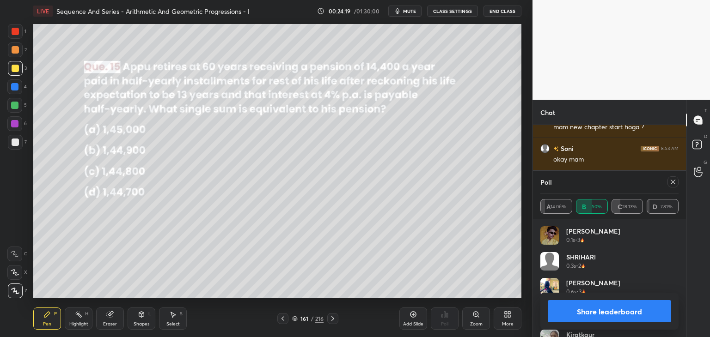
drag, startPoint x: 672, startPoint y: 179, endPoint x: 672, endPoint y: 185, distance: 6.5
click at [672, 179] on icon at bounding box center [672, 181] width 7 height 7
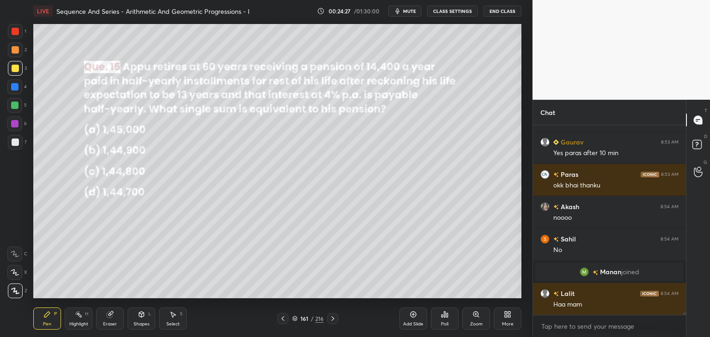
scroll to position [12104, 0]
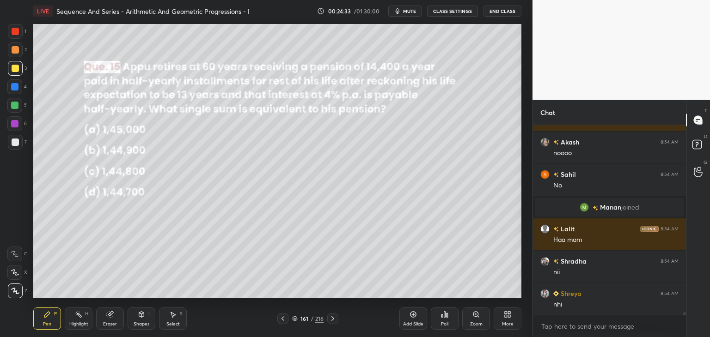
click at [136, 318] on div "Shapes L" at bounding box center [142, 319] width 28 height 22
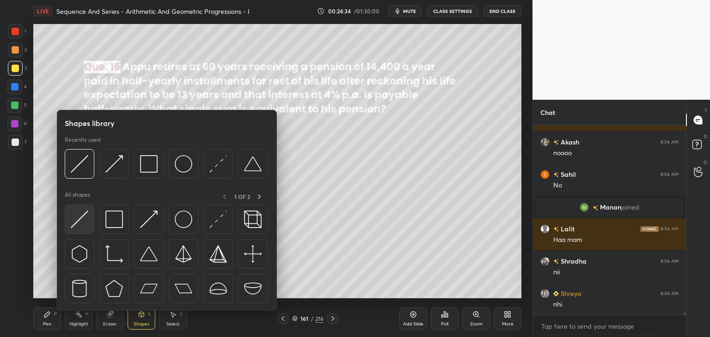
click at [83, 223] on img at bounding box center [80, 220] width 18 height 18
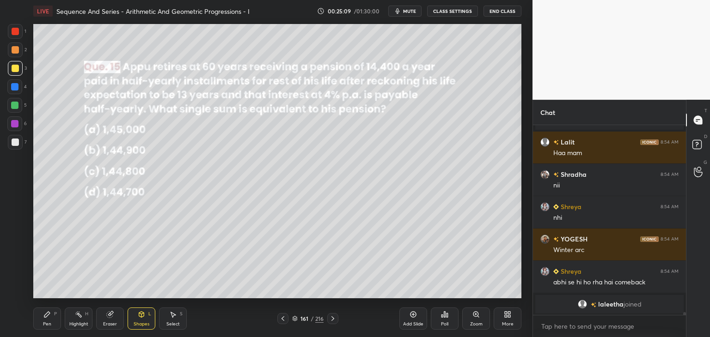
drag, startPoint x: 52, startPoint y: 324, endPoint x: 70, endPoint y: 310, distance: 22.8
click at [52, 324] on div "Pen P" at bounding box center [47, 319] width 28 height 22
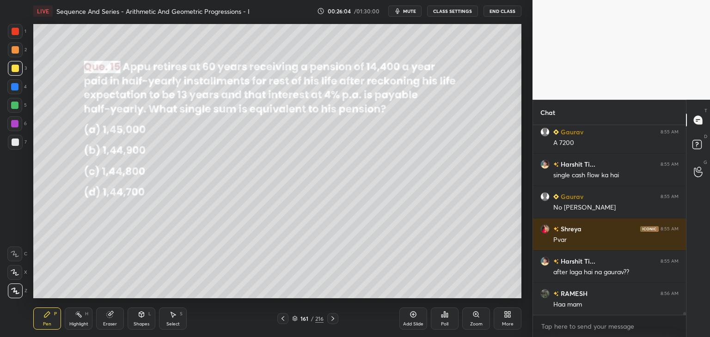
scroll to position [12450, 0]
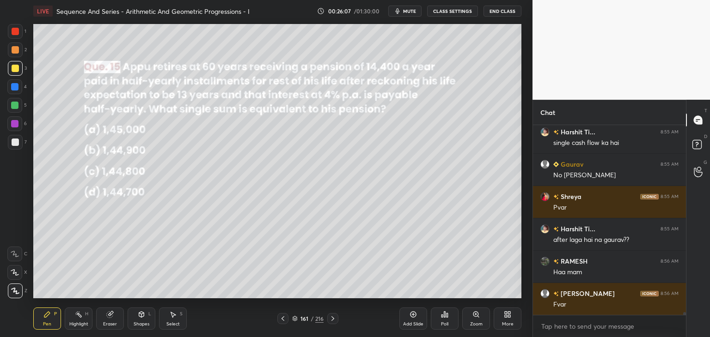
click at [176, 319] on div "Select S" at bounding box center [173, 319] width 28 height 22
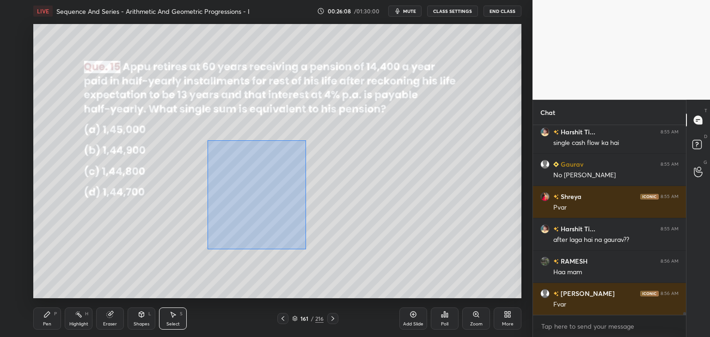
drag, startPoint x: 211, startPoint y: 149, endPoint x: 366, endPoint y: 281, distance: 203.5
click at [367, 282] on div "0 ° Undo Copy Duplicate Duplicate to new slide Delete" at bounding box center [277, 161] width 488 height 274
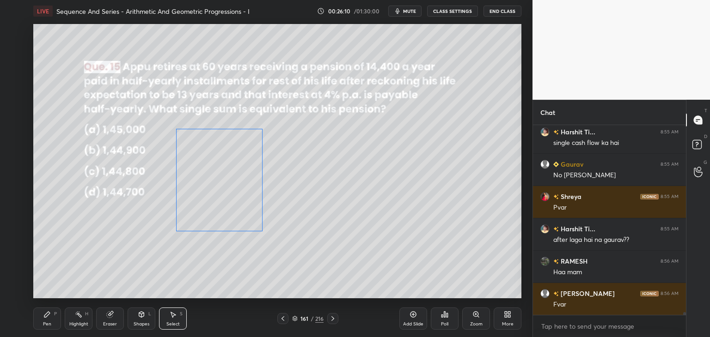
drag, startPoint x: 256, startPoint y: 213, endPoint x: 246, endPoint y: 211, distance: 10.4
click at [238, 204] on div "0 ° Undo Copy Duplicate Duplicate to new slide Delete" at bounding box center [277, 161] width 488 height 274
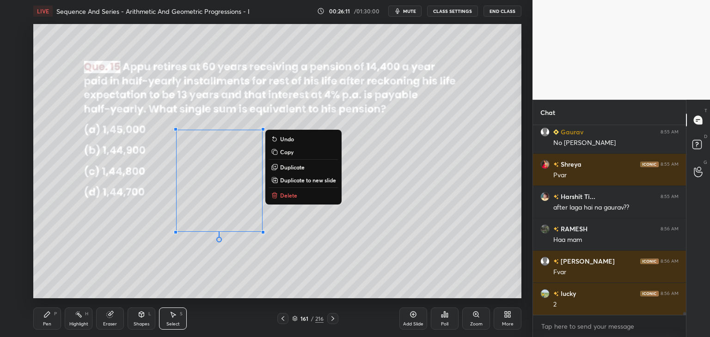
scroll to position [12523, 0]
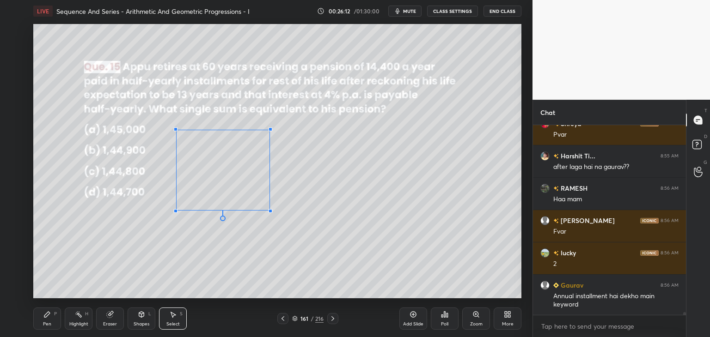
drag, startPoint x: 255, startPoint y: 217, endPoint x: 267, endPoint y: 211, distance: 12.8
click at [269, 210] on div at bounding box center [270, 211] width 4 height 4
click at [164, 263] on div "0 ° Undo Copy Duplicate Duplicate to new slide Delete" at bounding box center [277, 161] width 488 height 274
click at [50, 318] on icon at bounding box center [46, 314] width 7 height 7
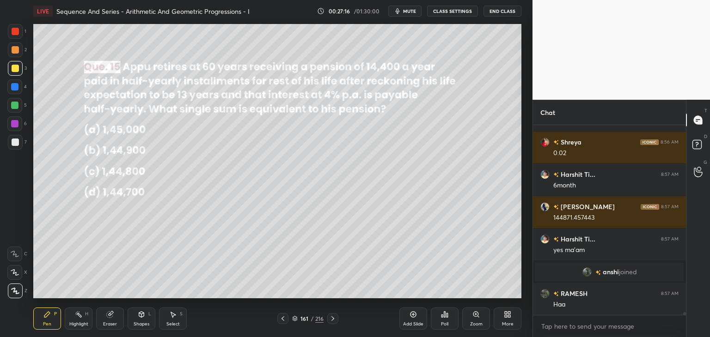
scroll to position [12619, 0]
click at [174, 316] on icon at bounding box center [172, 314] width 7 height 7
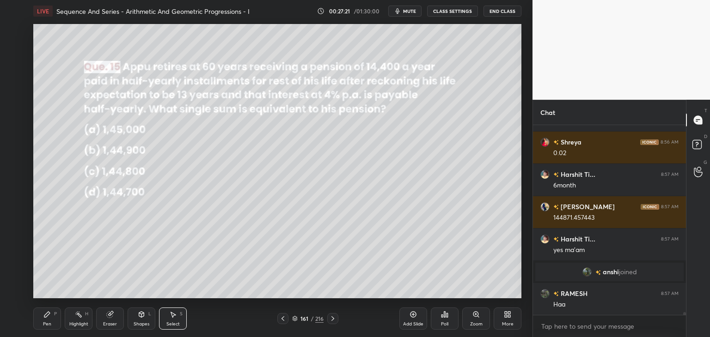
scroll to position [12651, 0]
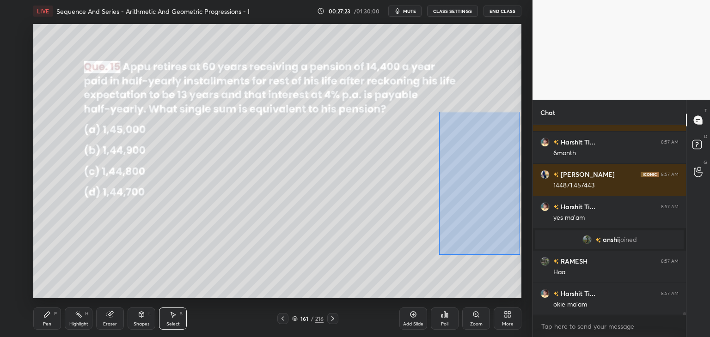
drag, startPoint x: 442, startPoint y: 116, endPoint x: 517, endPoint y: 254, distance: 157.2
click at [519, 256] on div "0 ° Undo Copy Duplicate Duplicate to new slide Delete" at bounding box center [277, 161] width 488 height 274
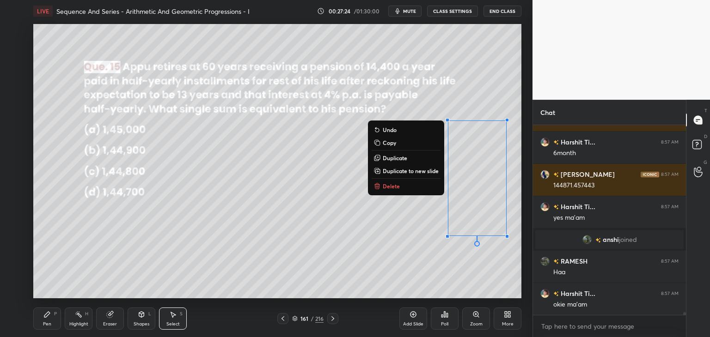
drag, startPoint x: 407, startPoint y: 186, endPoint x: 407, endPoint y: 191, distance: 5.6
click at [407, 186] on button "Delete" at bounding box center [405, 186] width 69 height 11
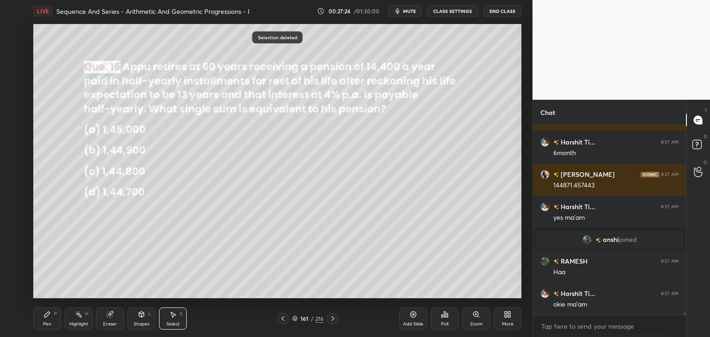
scroll to position [12683, 0]
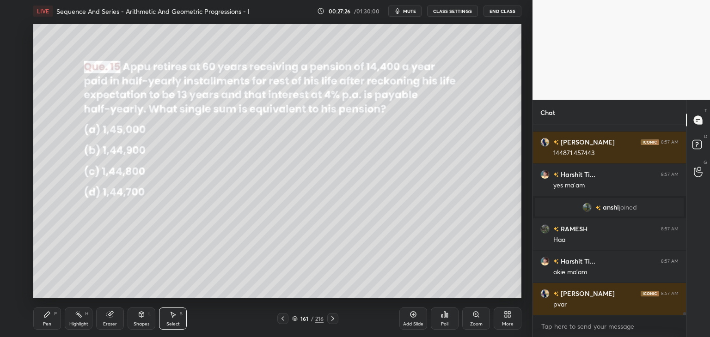
drag, startPoint x: 46, startPoint y: 319, endPoint x: 61, endPoint y: 312, distance: 16.6
click at [45, 319] on div "Pen P" at bounding box center [47, 319] width 28 height 22
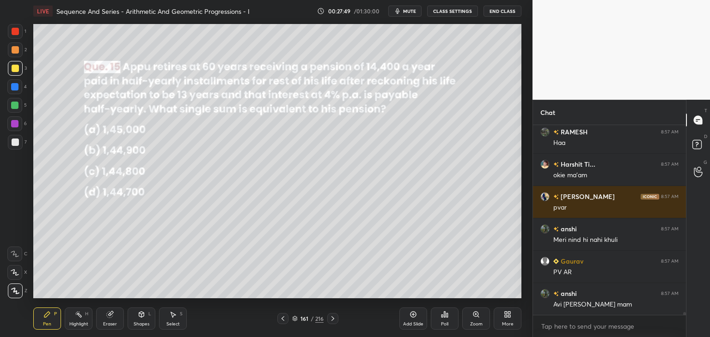
scroll to position [12813, 0]
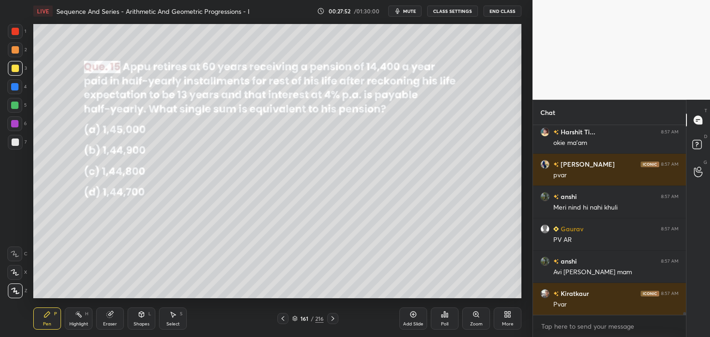
drag, startPoint x: 53, startPoint y: 318, endPoint x: 87, endPoint y: 302, distance: 38.0
click at [53, 318] on div "Pen P" at bounding box center [47, 319] width 28 height 22
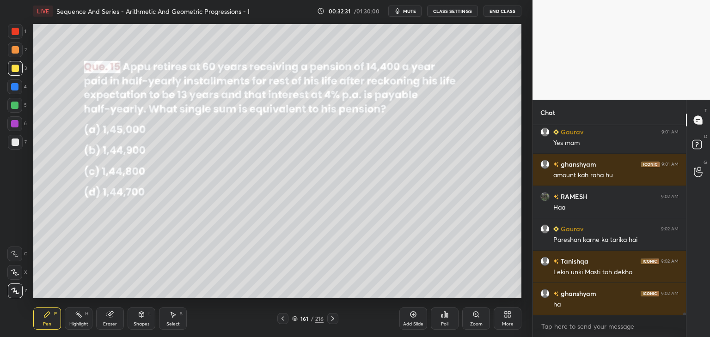
scroll to position [14421, 0]
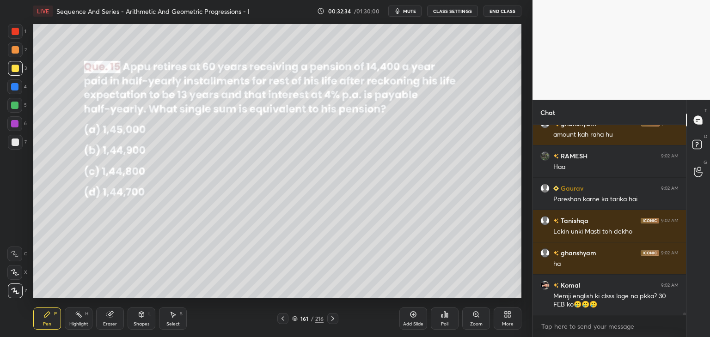
click at [310, 320] on div "/" at bounding box center [311, 319] width 3 height 6
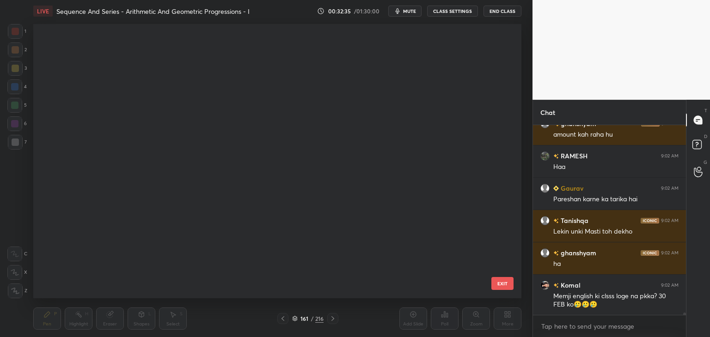
drag, startPoint x: 310, startPoint y: 318, endPoint x: 323, endPoint y: 315, distance: 13.5
click at [311, 318] on div "/" at bounding box center [311, 319] width 3 height 6
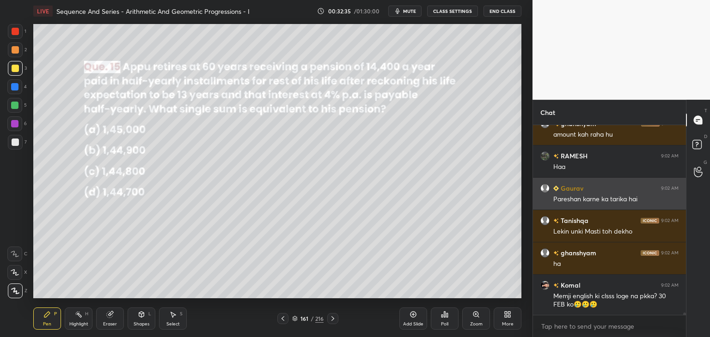
scroll to position [0, 0]
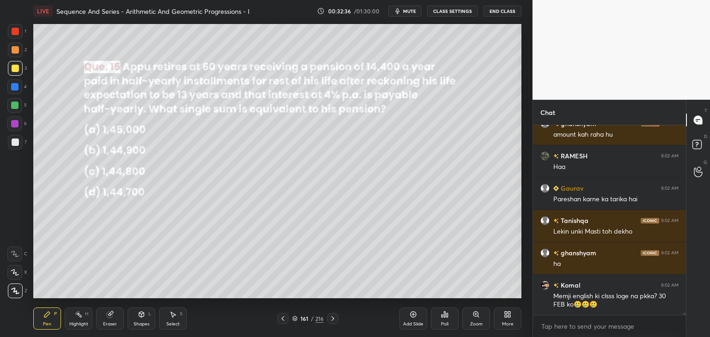
click at [312, 317] on div "/" at bounding box center [311, 319] width 3 height 6
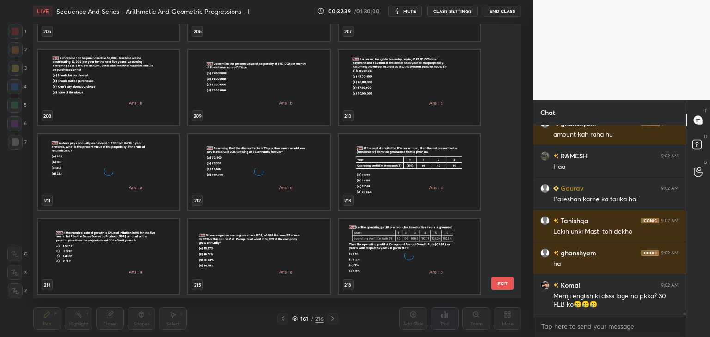
scroll to position [14454, 0]
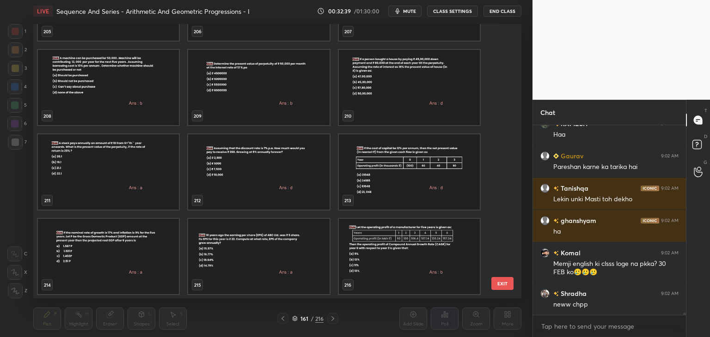
drag, startPoint x: 502, startPoint y: 283, endPoint x: 501, endPoint y: 295, distance: 12.0
click at [501, 283] on button "EXIT" at bounding box center [502, 283] width 22 height 13
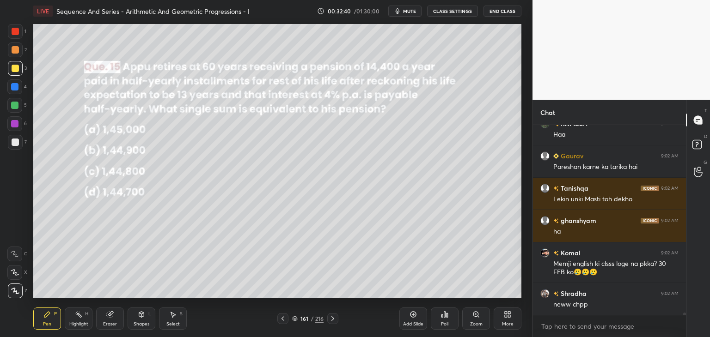
scroll to position [0, 0]
click at [506, 320] on div "More" at bounding box center [507, 319] width 28 height 22
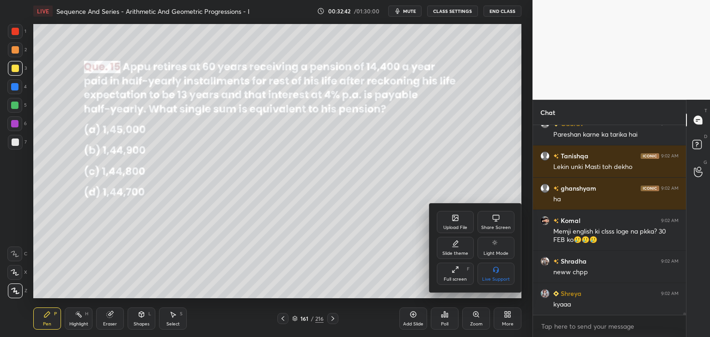
click at [459, 226] on div "Upload File" at bounding box center [455, 227] width 24 height 5
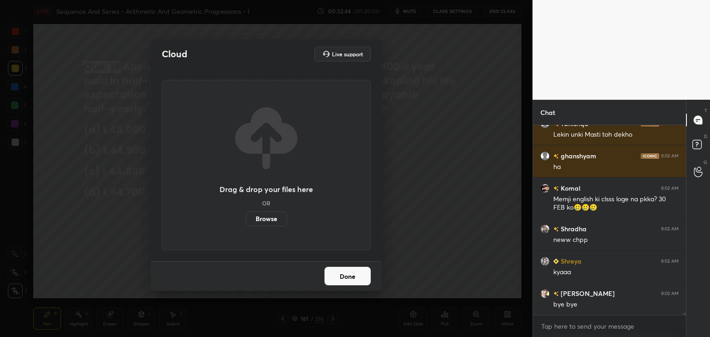
scroll to position [14680, 0]
click at [275, 219] on label "Browse" at bounding box center [266, 219] width 41 height 15
click at [246, 219] on input "Browse" at bounding box center [246, 219] width 0 height 15
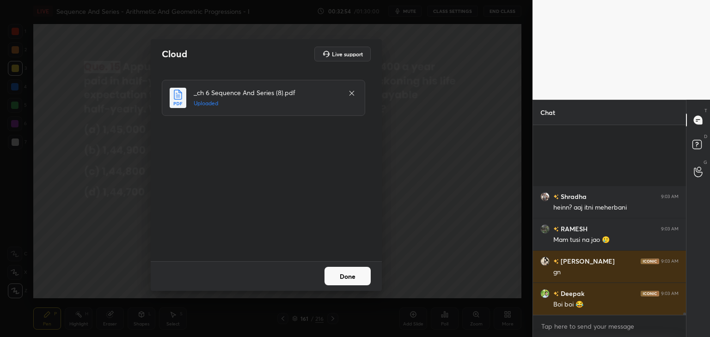
scroll to position [15262, 0]
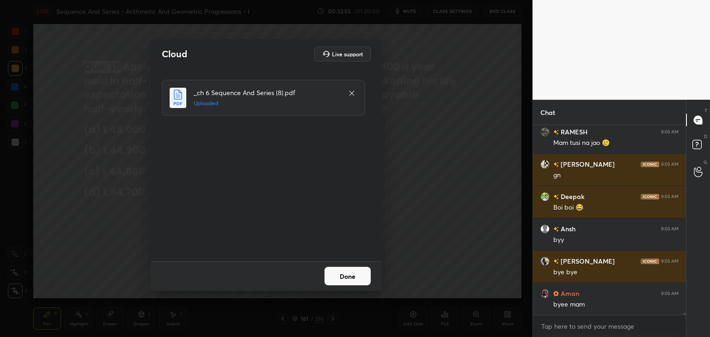
click at [352, 281] on button "Done" at bounding box center [347, 276] width 46 height 18
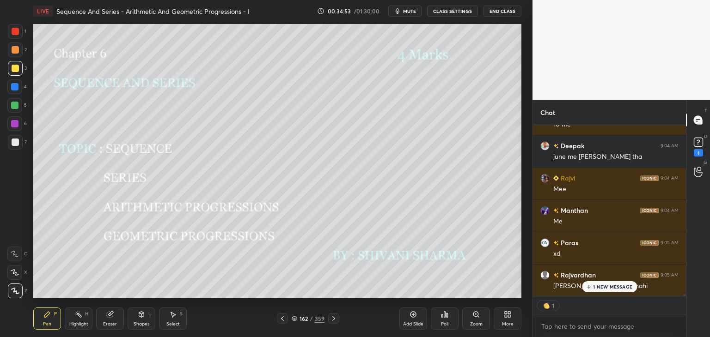
scroll to position [16671, 0]
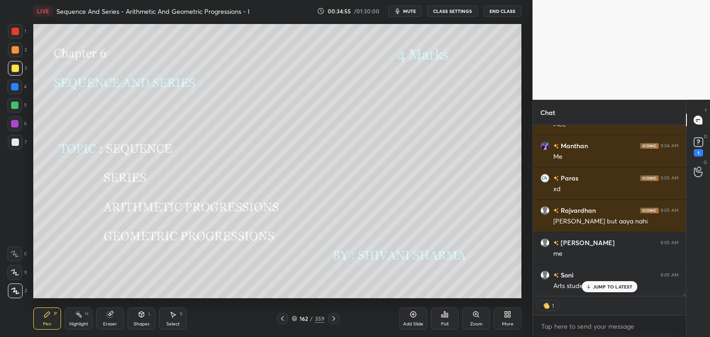
click at [684, 294] on div at bounding box center [683, 210] width 6 height 171
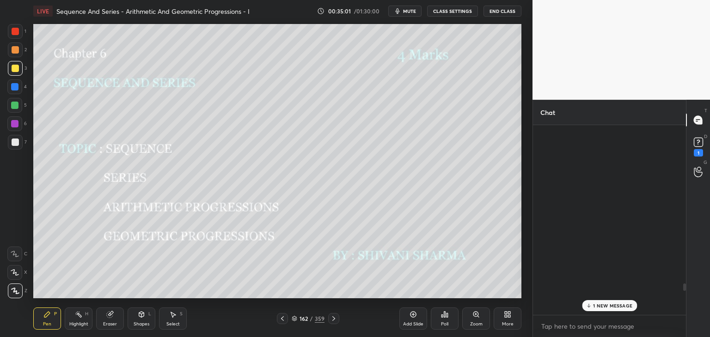
scroll to position [12521, 0]
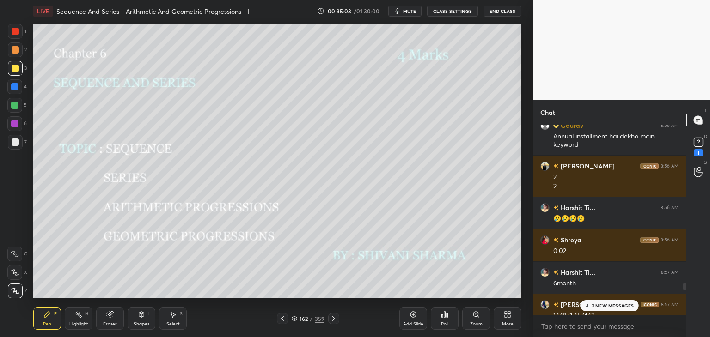
click at [622, 305] on p "2 NEW MESSAGES" at bounding box center [612, 306] width 43 height 6
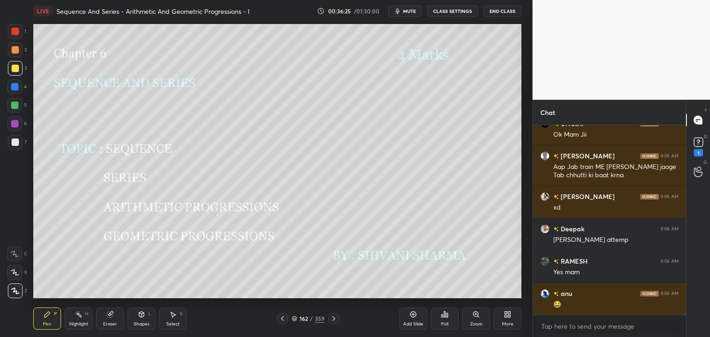
scroll to position [17518, 0]
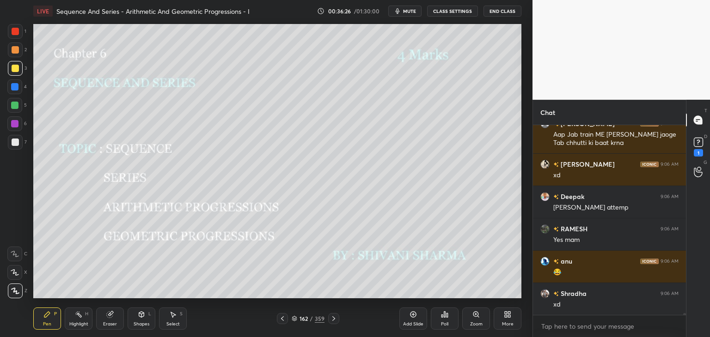
click at [17, 289] on icon at bounding box center [15, 291] width 8 height 6
click at [17, 69] on div at bounding box center [15, 68] width 7 height 7
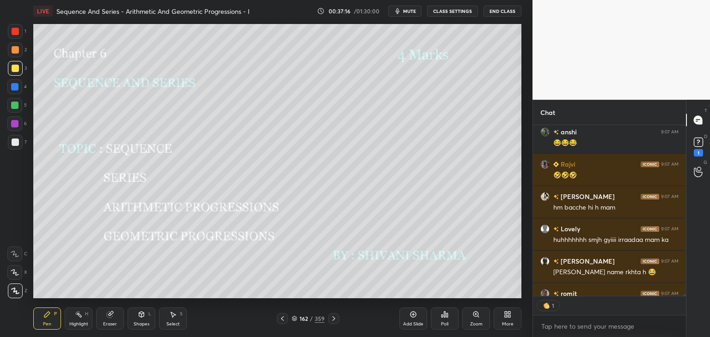
scroll to position [3, 3]
click at [334, 318] on icon at bounding box center [333, 318] width 7 height 7
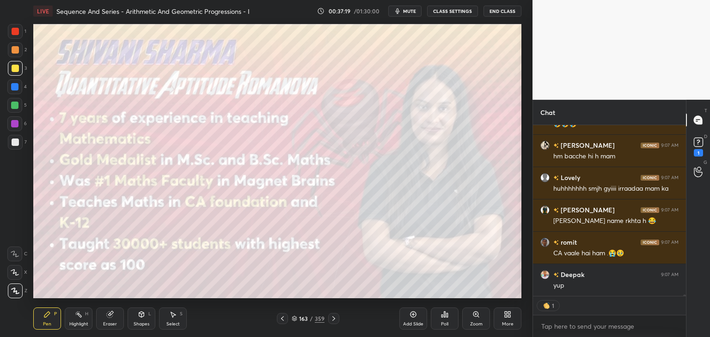
scroll to position [18248, 0]
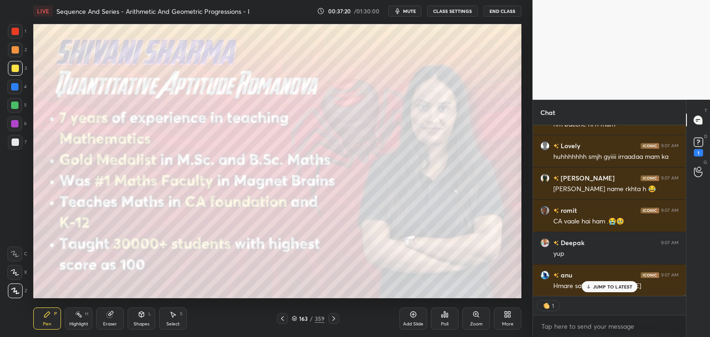
click at [334, 318] on icon at bounding box center [333, 318] width 7 height 7
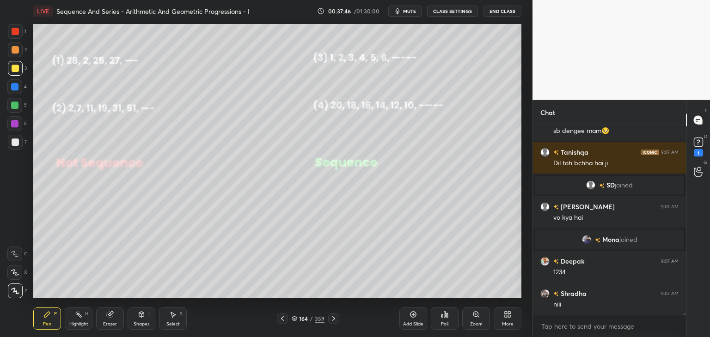
scroll to position [18173, 0]
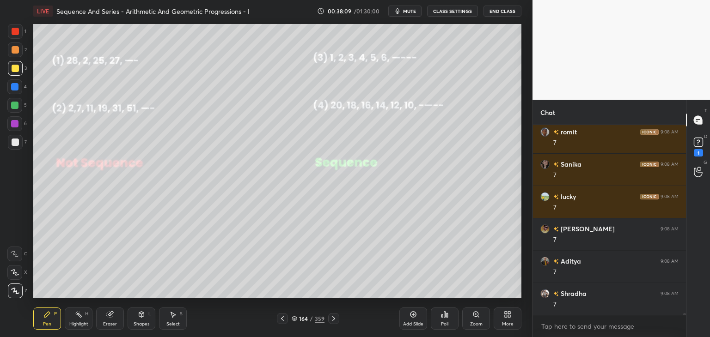
drag, startPoint x: 14, startPoint y: 67, endPoint x: 19, endPoint y: 72, distance: 6.9
click at [14, 68] on div at bounding box center [15, 68] width 7 height 7
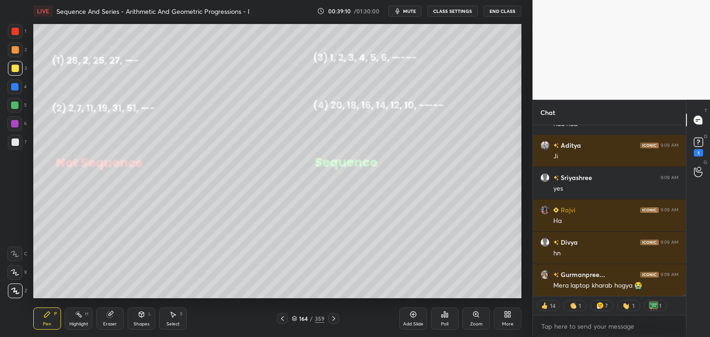
click at [283, 320] on icon at bounding box center [282, 318] width 3 height 5
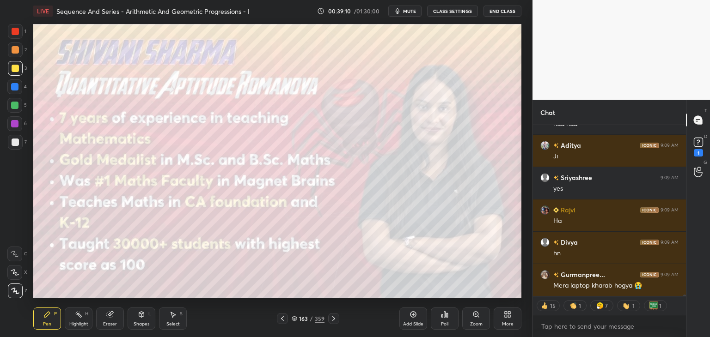
click at [283, 320] on icon at bounding box center [282, 318] width 3 height 5
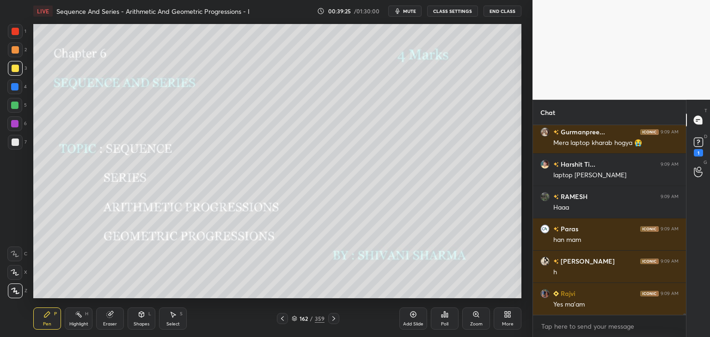
scroll to position [22233, 0]
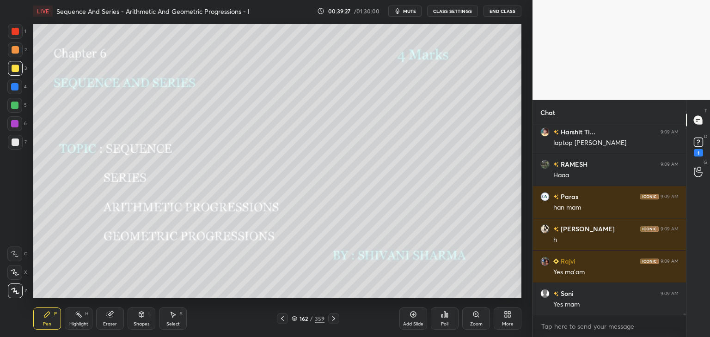
click at [331, 317] on icon at bounding box center [333, 318] width 7 height 7
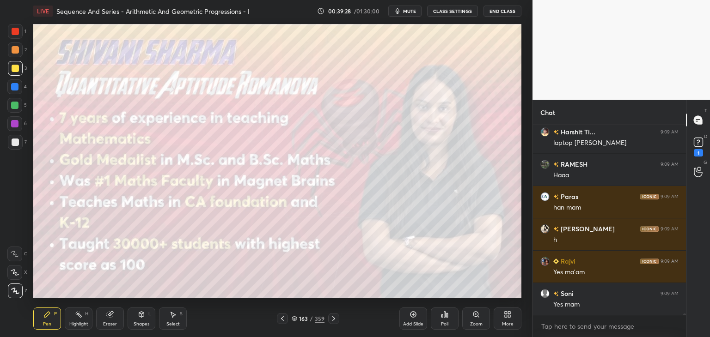
click at [331, 318] on icon at bounding box center [333, 318] width 7 height 7
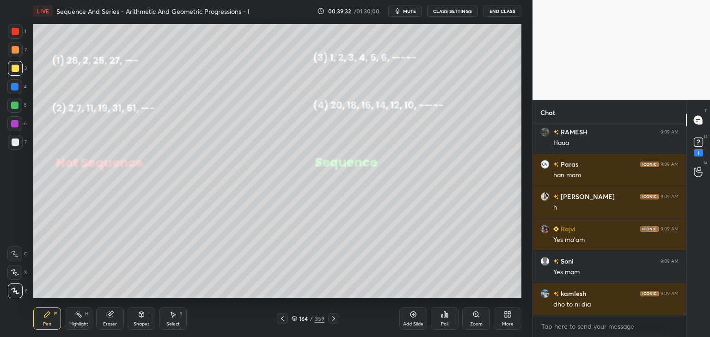
scroll to position [22298, 0]
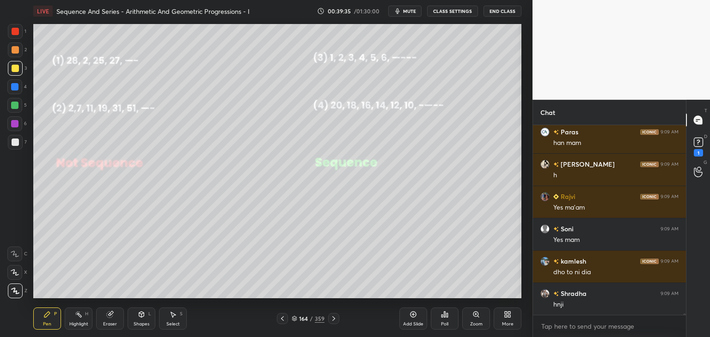
click at [334, 319] on icon at bounding box center [333, 318] width 3 height 5
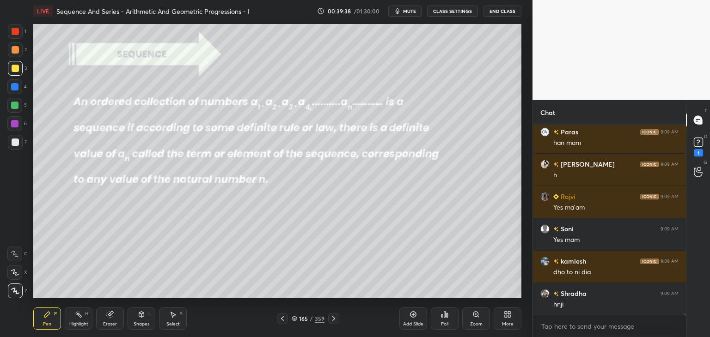
drag, startPoint x: 141, startPoint y: 324, endPoint x: 142, endPoint y: 313, distance: 11.1
click at [142, 324] on div "Shapes" at bounding box center [142, 324] width 16 height 5
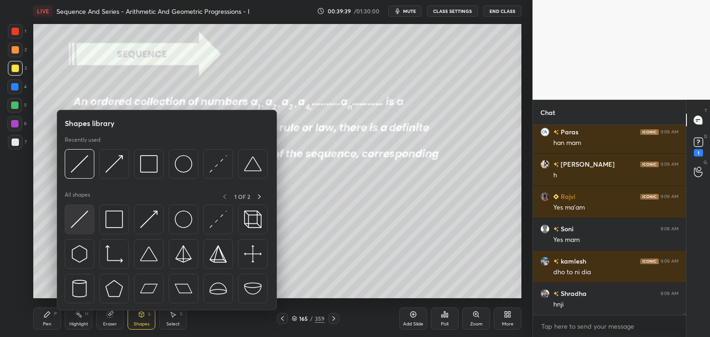
click at [79, 222] on img at bounding box center [80, 220] width 18 height 18
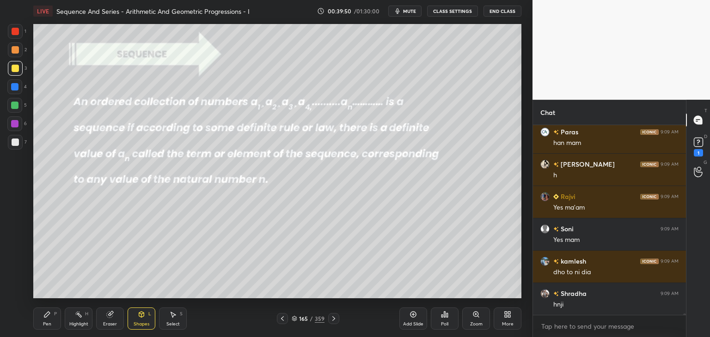
drag, startPoint x: 147, startPoint y: 320, endPoint x: 149, endPoint y: 312, distance: 7.6
click at [148, 319] on div "Shapes L" at bounding box center [142, 319] width 28 height 22
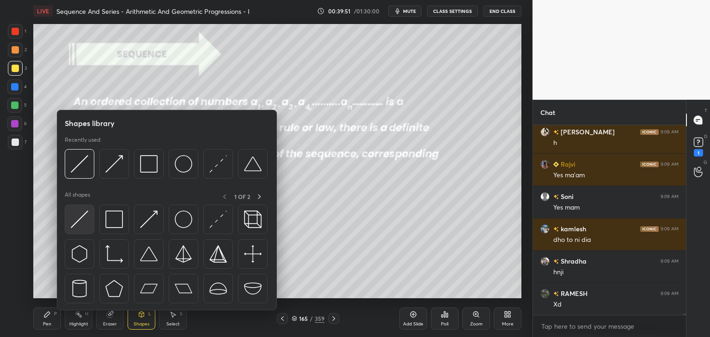
scroll to position [22362, 0]
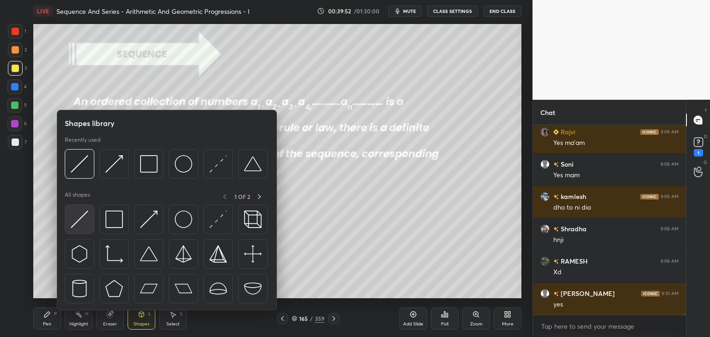
click at [75, 228] on div at bounding box center [80, 220] width 30 height 30
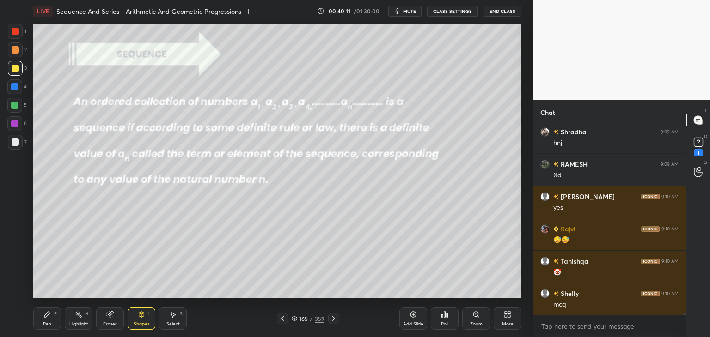
scroll to position [22492, 0]
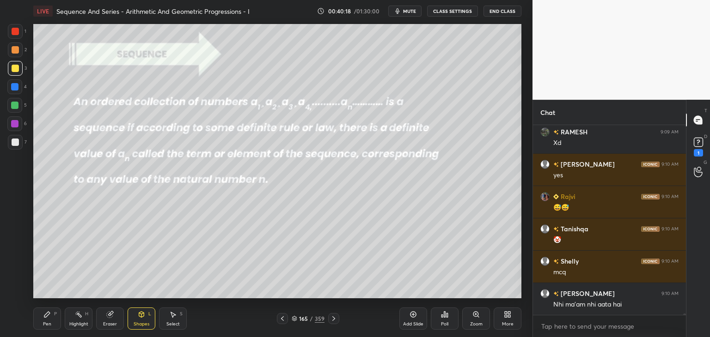
drag, startPoint x: 415, startPoint y: 320, endPoint x: 411, endPoint y: 316, distance: 5.6
click at [414, 320] on div "Add Slide" at bounding box center [413, 319] width 28 height 22
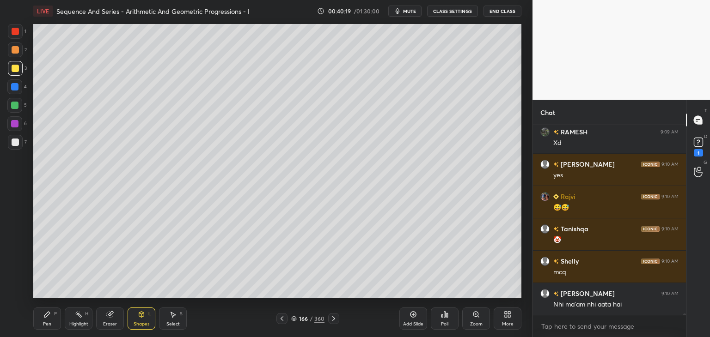
scroll to position [22524, 0]
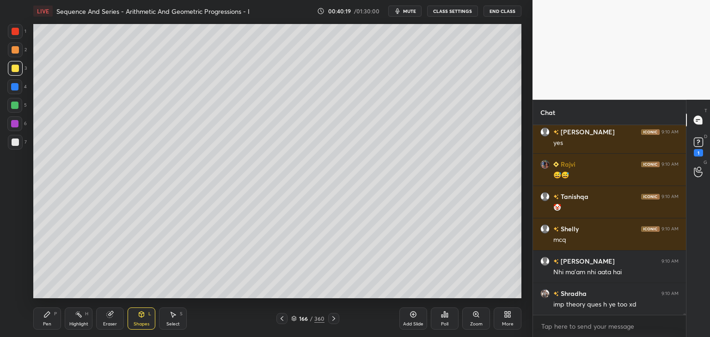
click at [17, 67] on div at bounding box center [15, 68] width 7 height 7
click at [44, 322] on div "Pen" at bounding box center [47, 324] width 8 height 5
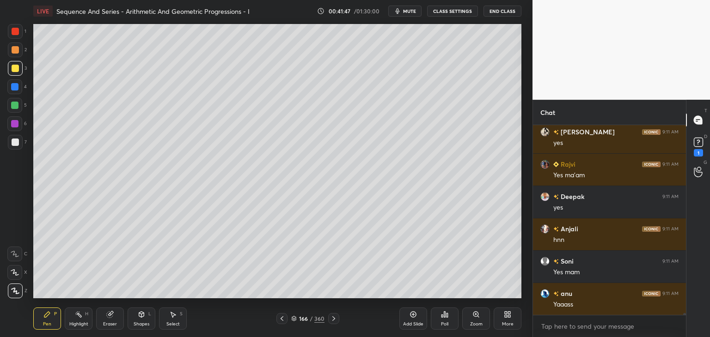
scroll to position [21791, 0]
click at [109, 324] on div "Eraser" at bounding box center [110, 324] width 14 height 5
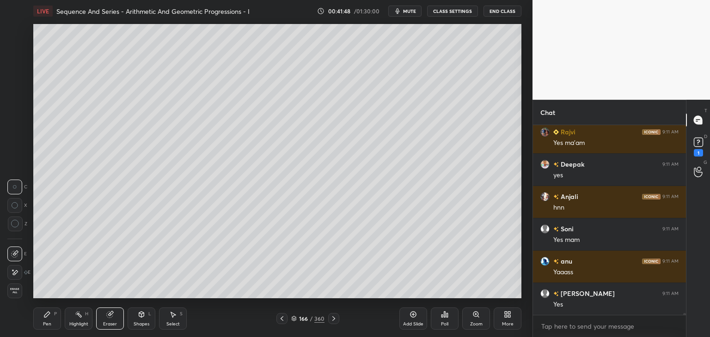
click at [15, 291] on span "Erase all" at bounding box center [15, 291] width 14 height 6
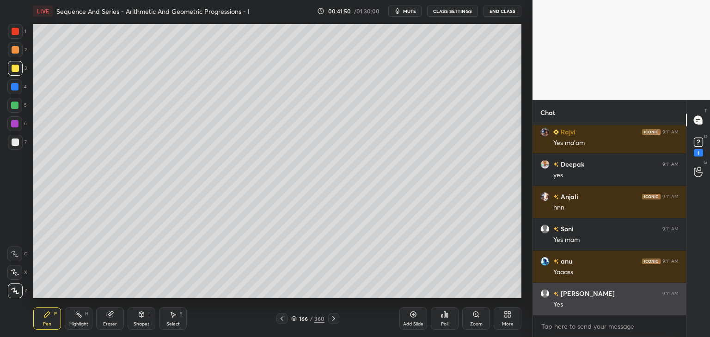
scroll to position [21824, 0]
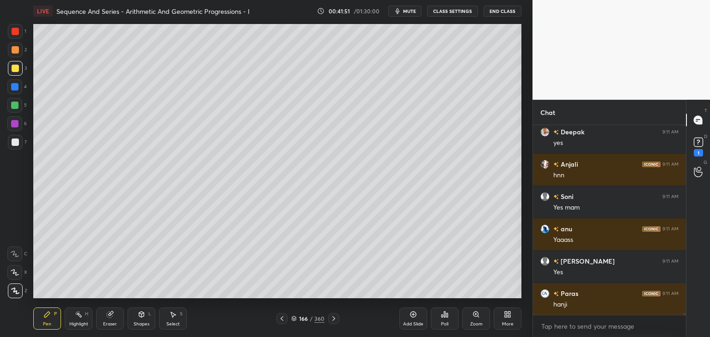
click at [682, 312] on div at bounding box center [683, 220] width 6 height 190
click at [682, 313] on div at bounding box center [683, 220] width 6 height 190
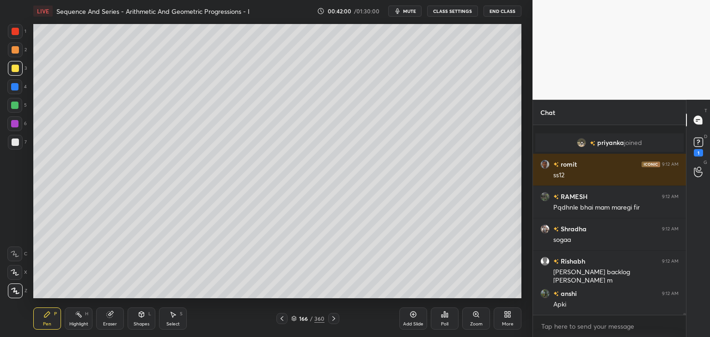
scroll to position [22072, 0]
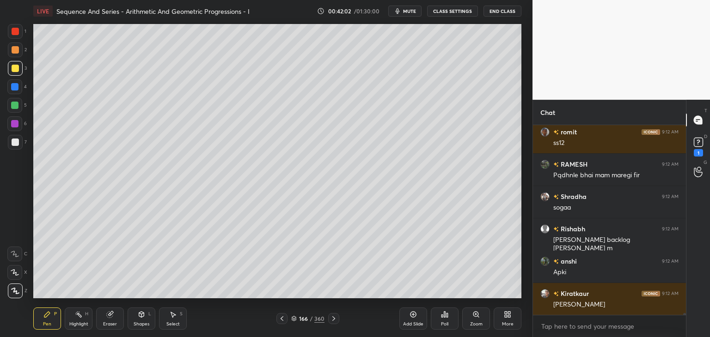
click at [15, 68] on div at bounding box center [15, 68] width 7 height 7
click at [41, 315] on div "Pen P" at bounding box center [47, 319] width 28 height 22
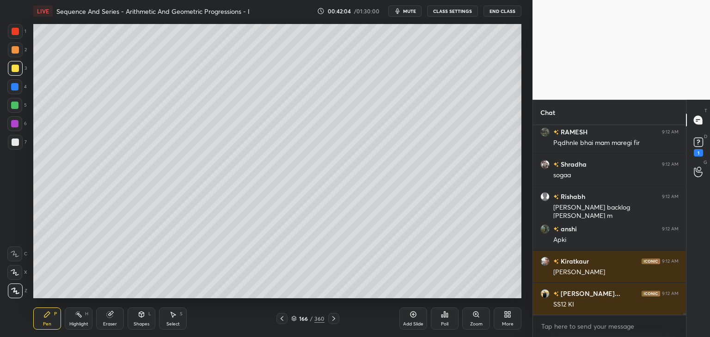
click at [20, 63] on div at bounding box center [15, 68] width 15 height 15
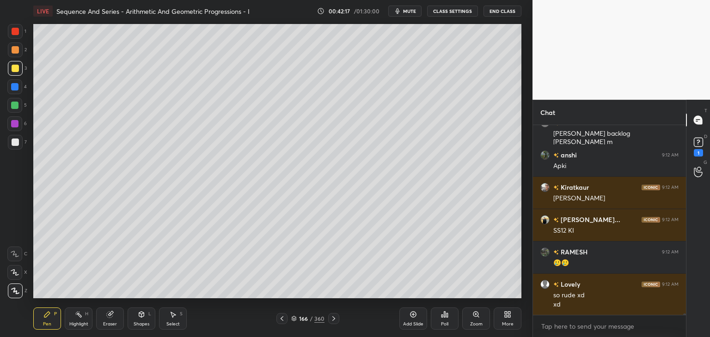
scroll to position [22211, 0]
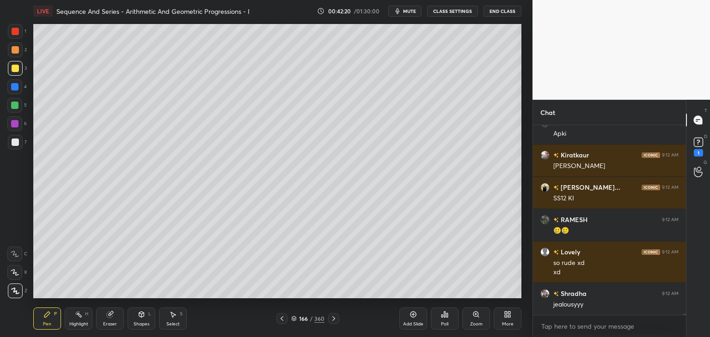
drag, startPoint x: 142, startPoint y: 324, endPoint x: 145, endPoint y: 316, distance: 8.6
click at [142, 325] on div "Shapes" at bounding box center [142, 324] width 16 height 5
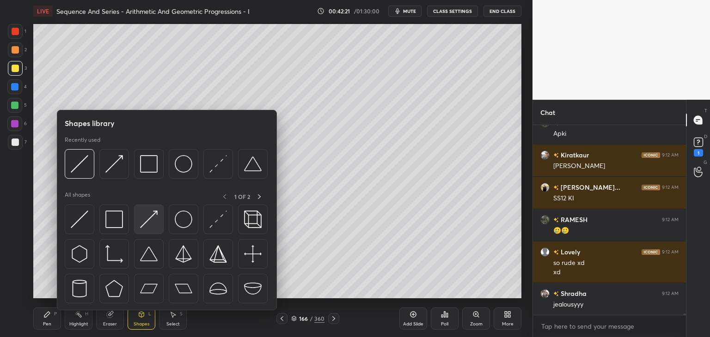
click at [149, 215] on img at bounding box center [149, 220] width 18 height 18
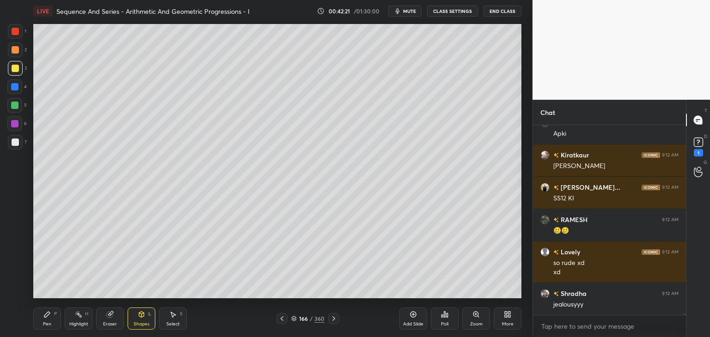
click at [15, 107] on div at bounding box center [14, 105] width 7 height 7
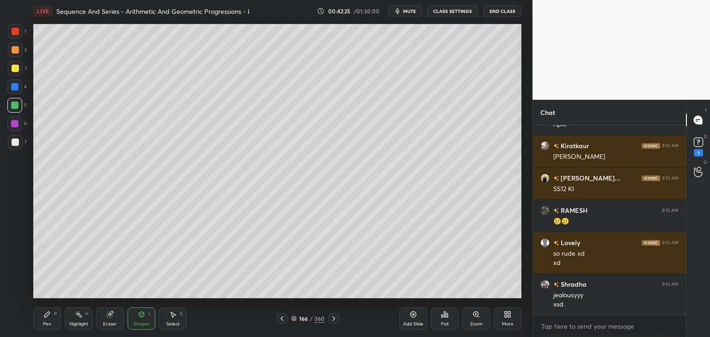
drag, startPoint x: 49, startPoint y: 322, endPoint x: 58, endPoint y: 315, distance: 11.6
click at [49, 322] on div "Pen" at bounding box center [47, 324] width 8 height 5
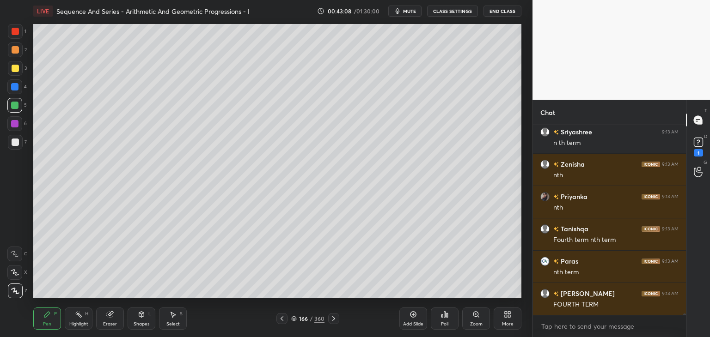
scroll to position [24007, 0]
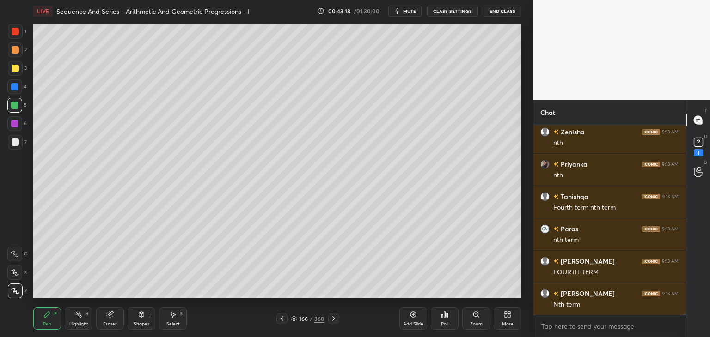
click at [14, 146] on div at bounding box center [15, 142] width 7 height 7
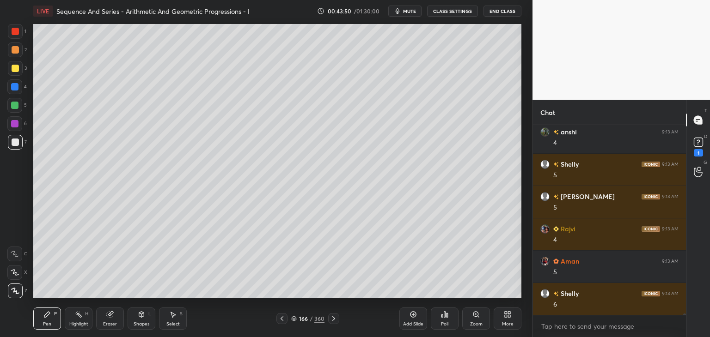
scroll to position [25600, 0]
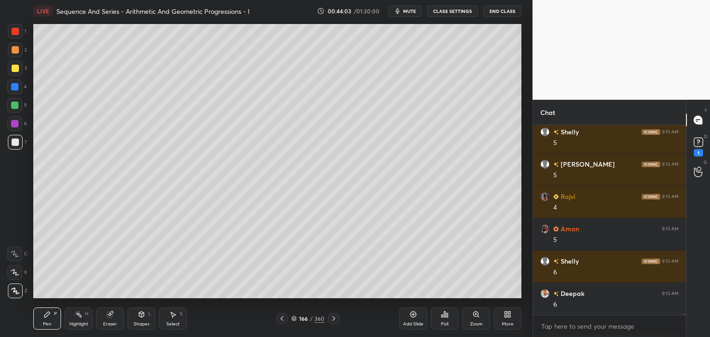
click at [285, 316] on icon at bounding box center [281, 318] width 7 height 7
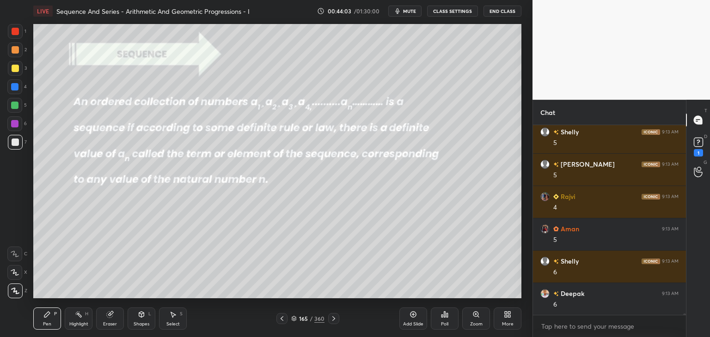
scroll to position [25633, 0]
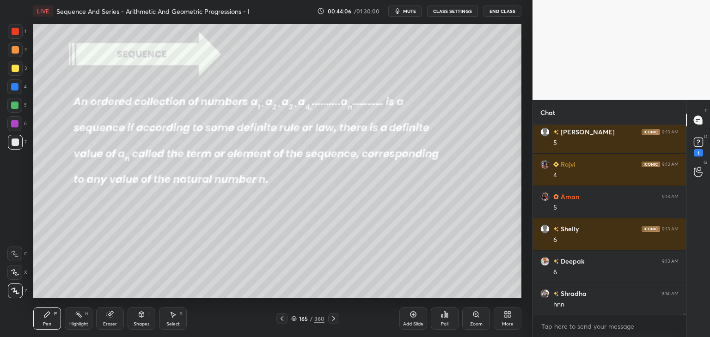
click at [333, 318] on icon at bounding box center [333, 318] width 7 height 7
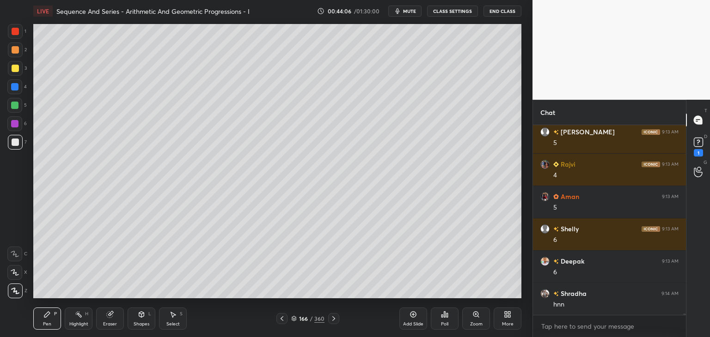
click at [333, 319] on icon at bounding box center [333, 318] width 7 height 7
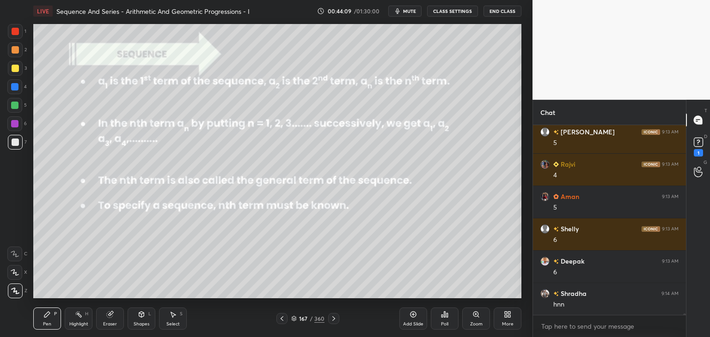
click at [333, 321] on icon at bounding box center [333, 318] width 7 height 7
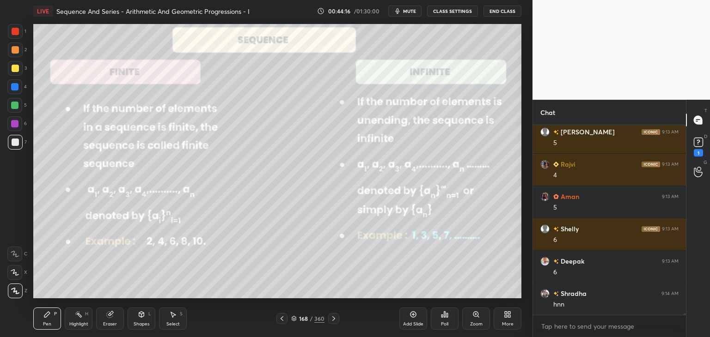
click at [140, 324] on div "Shapes" at bounding box center [142, 324] width 16 height 5
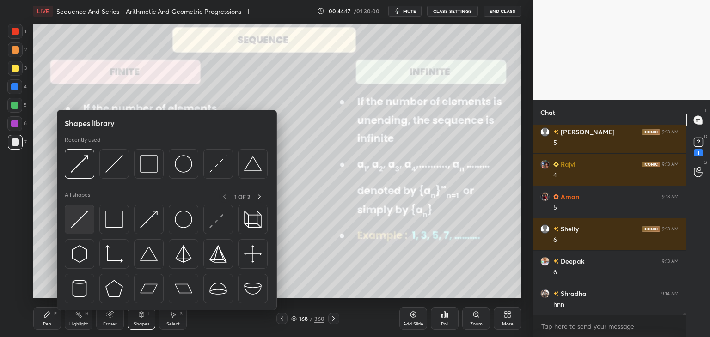
click at [76, 220] on img at bounding box center [80, 220] width 18 height 18
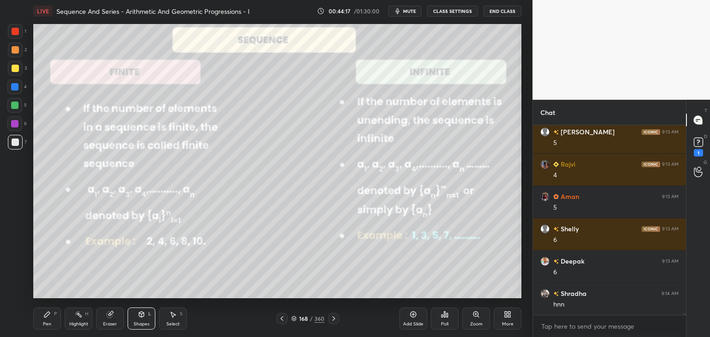
drag, startPoint x: 13, startPoint y: 33, endPoint x: 16, endPoint y: 39, distance: 6.6
click at [14, 33] on div at bounding box center [15, 31] width 7 height 7
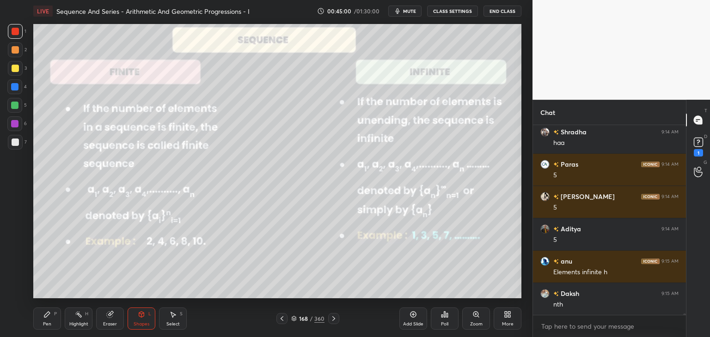
scroll to position [24776, 0]
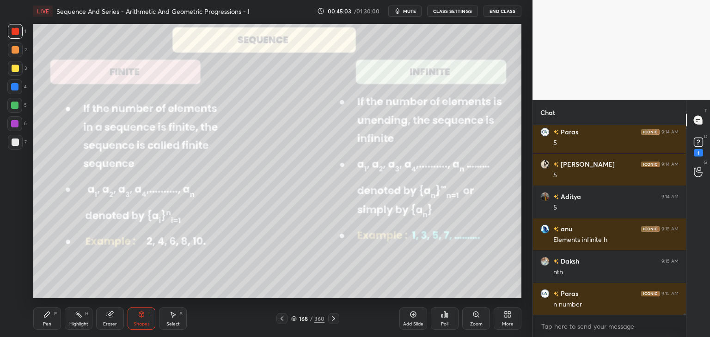
click at [334, 321] on icon at bounding box center [333, 318] width 7 height 7
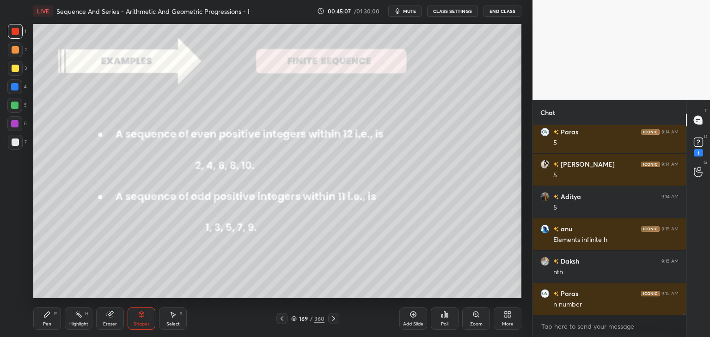
scroll to position [24808, 0]
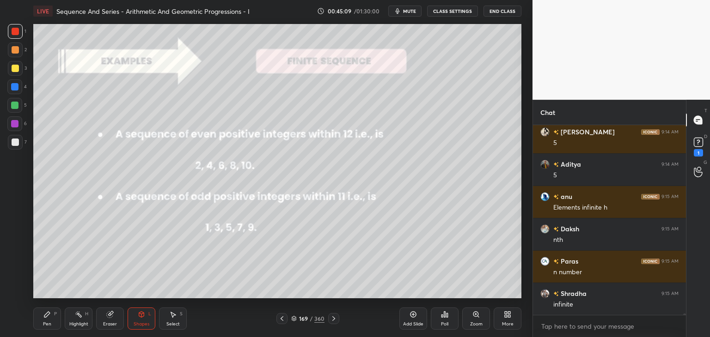
click at [334, 318] on icon at bounding box center [333, 318] width 3 height 5
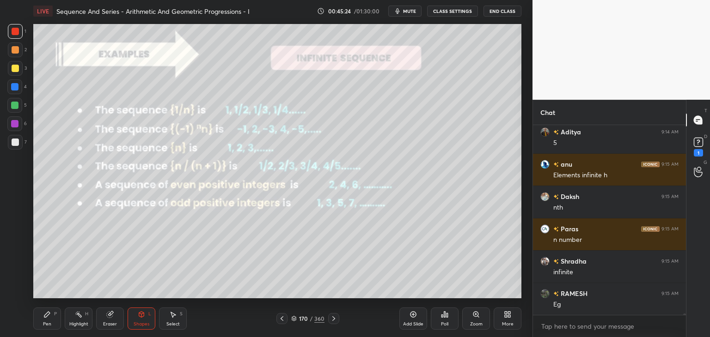
scroll to position [24873, 0]
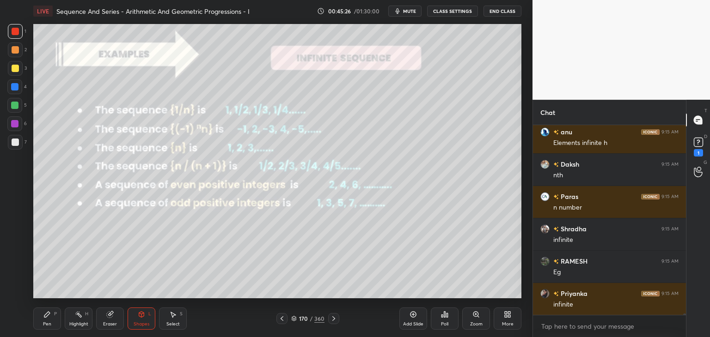
click at [334, 319] on icon at bounding box center [333, 318] width 7 height 7
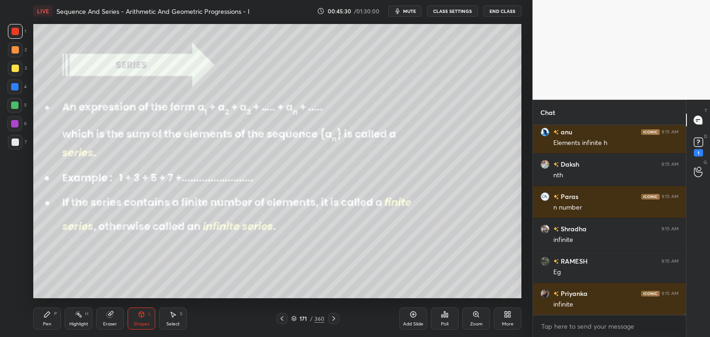
click at [15, 67] on div at bounding box center [15, 68] width 7 height 7
click at [694, 145] on rect at bounding box center [697, 142] width 9 height 9
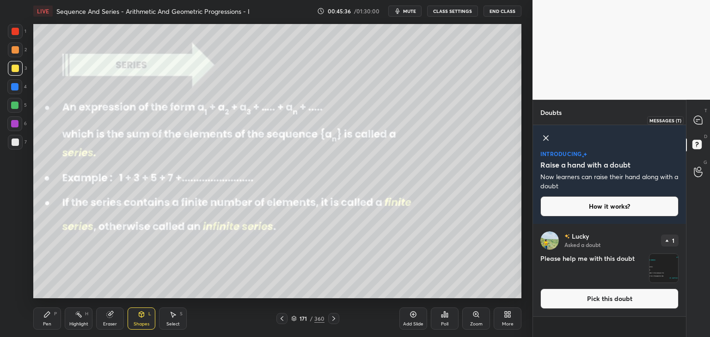
click at [694, 122] on icon at bounding box center [697, 120] width 8 height 8
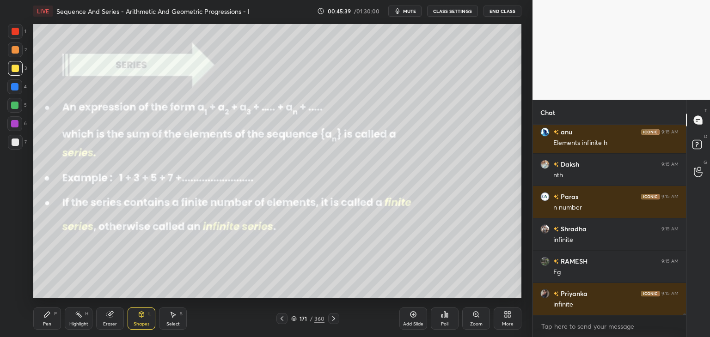
scroll to position [25063, 0]
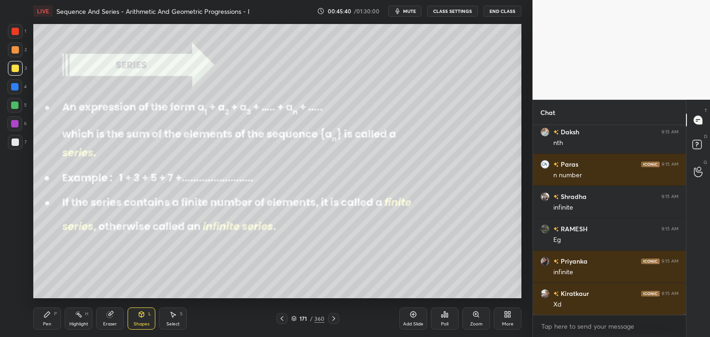
click at [16, 31] on div at bounding box center [15, 31] width 7 height 7
drag, startPoint x: 18, startPoint y: 32, endPoint x: 20, endPoint y: 43, distance: 11.4
click at [18, 32] on div at bounding box center [15, 31] width 7 height 7
click at [16, 143] on div at bounding box center [15, 142] width 7 height 7
click at [48, 319] on div "Pen P" at bounding box center [47, 319] width 28 height 22
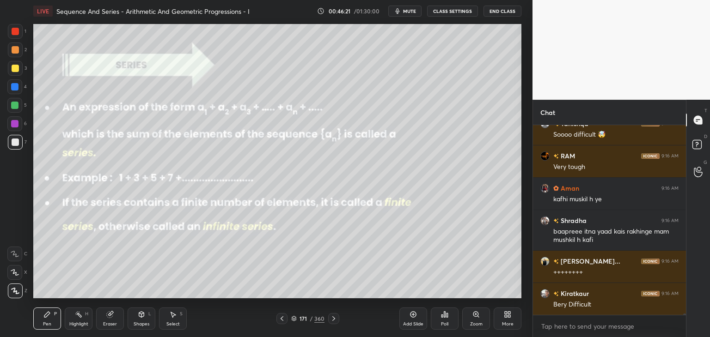
scroll to position [25880, 0]
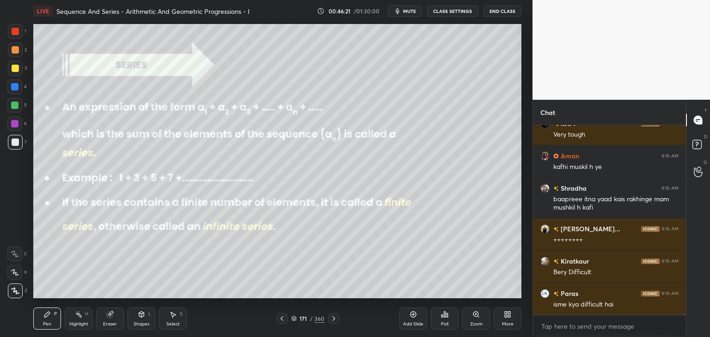
click at [333, 319] on icon at bounding box center [333, 318] width 7 height 7
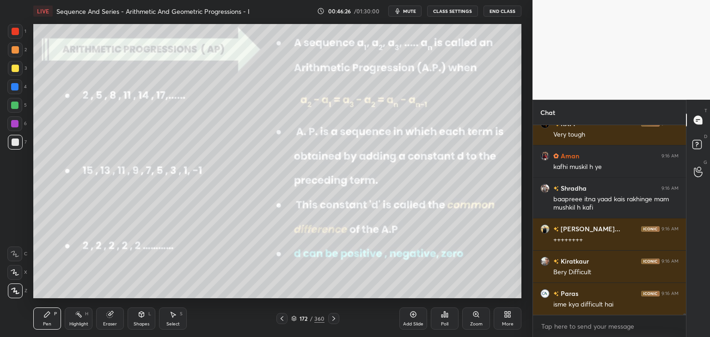
scroll to position [25913, 0]
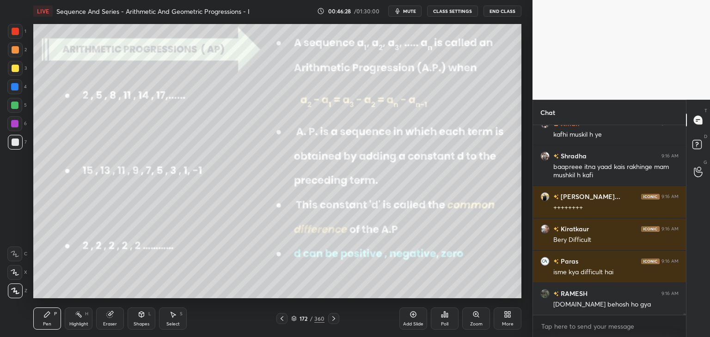
click at [279, 319] on icon at bounding box center [281, 318] width 7 height 7
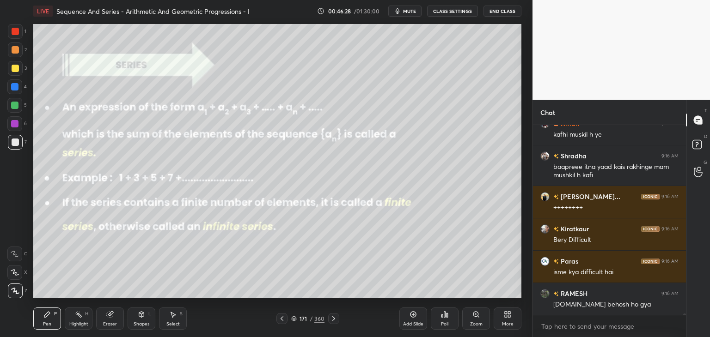
click at [282, 318] on icon at bounding box center [281, 318] width 7 height 7
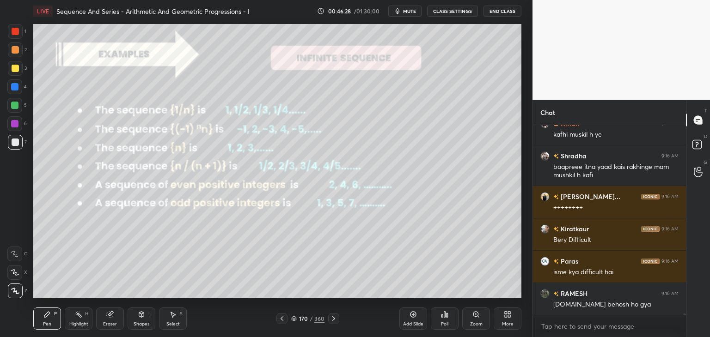
click at [282, 318] on icon at bounding box center [281, 318] width 7 height 7
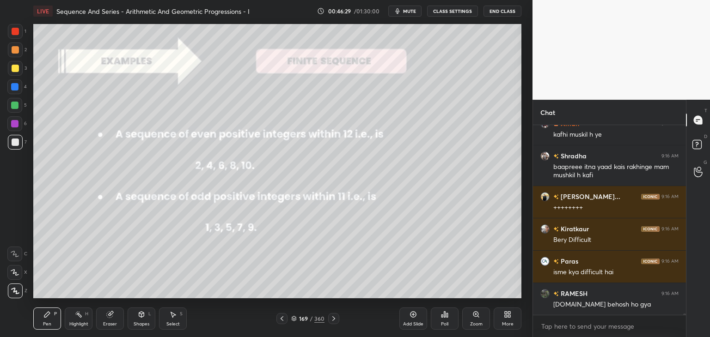
click at [282, 318] on icon at bounding box center [281, 318] width 7 height 7
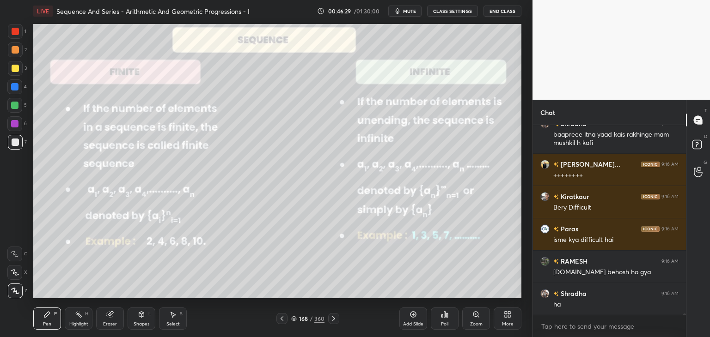
click at [283, 318] on icon at bounding box center [281, 318] width 7 height 7
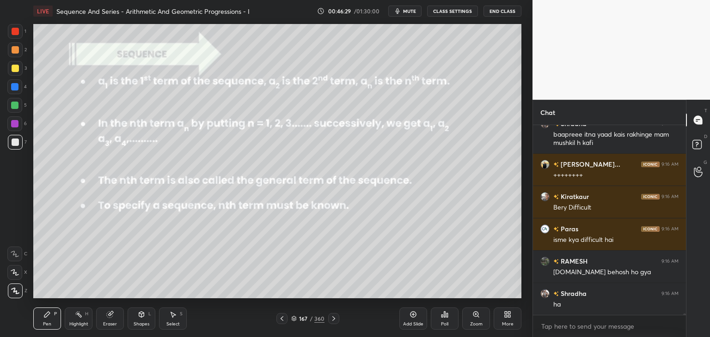
click at [283, 318] on icon at bounding box center [281, 318] width 7 height 7
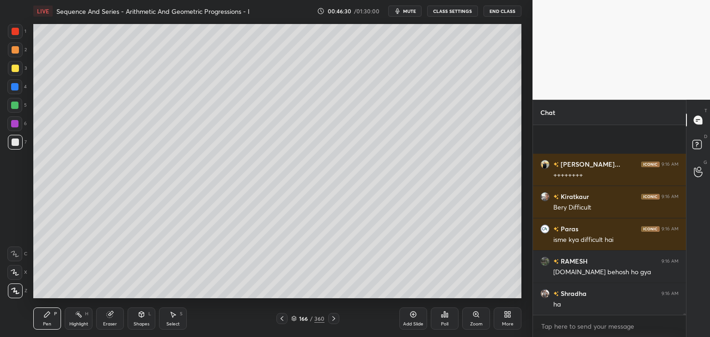
scroll to position [26010, 0]
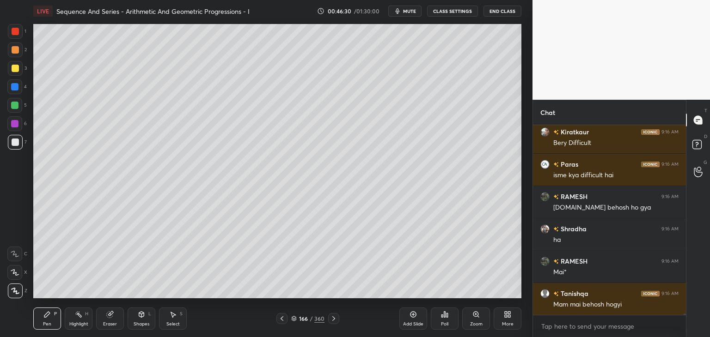
click at [283, 318] on icon at bounding box center [281, 318] width 7 height 7
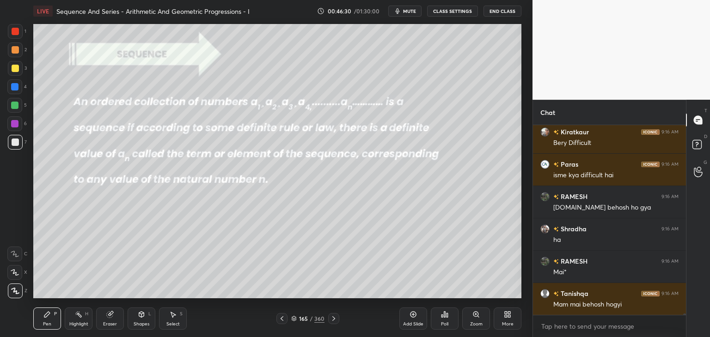
click at [284, 318] on icon at bounding box center [281, 318] width 7 height 7
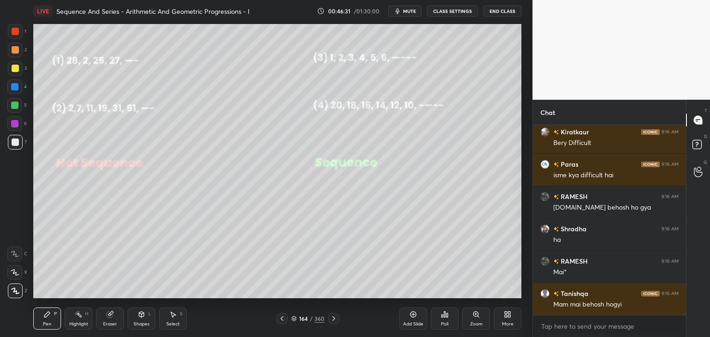
click at [285, 319] on icon at bounding box center [281, 318] width 7 height 7
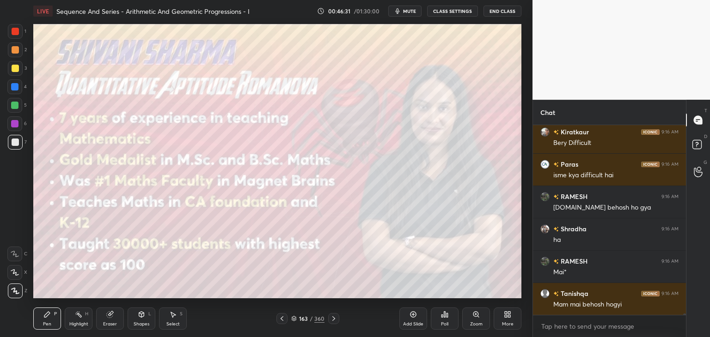
scroll to position [26042, 0]
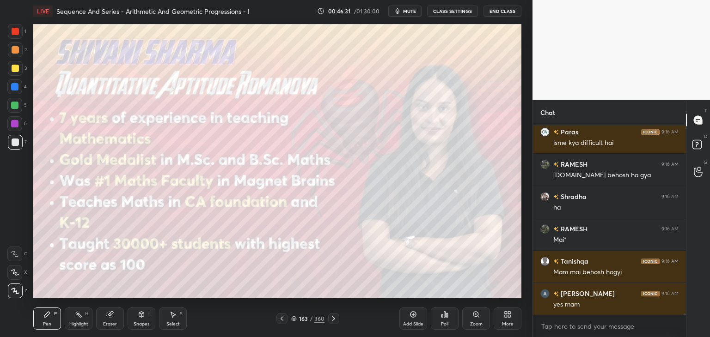
click at [285, 319] on icon at bounding box center [281, 318] width 7 height 7
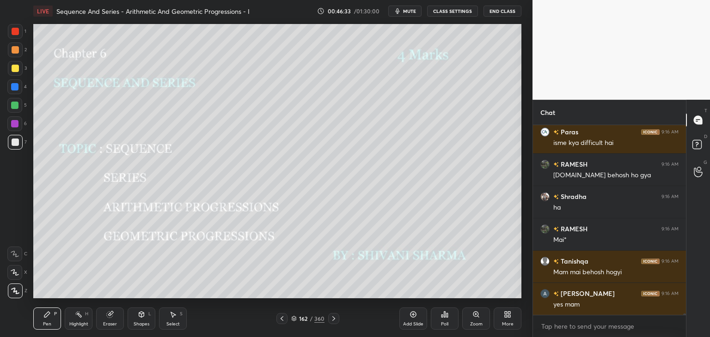
scroll to position [26074, 0]
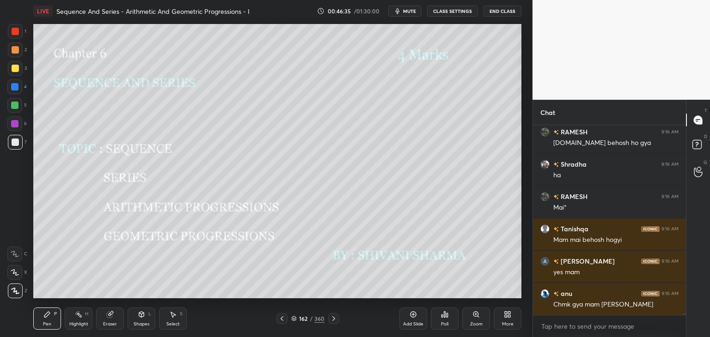
drag, startPoint x: 109, startPoint y: 318, endPoint x: 107, endPoint y: 301, distance: 17.2
click at [109, 318] on icon at bounding box center [109, 314] width 7 height 7
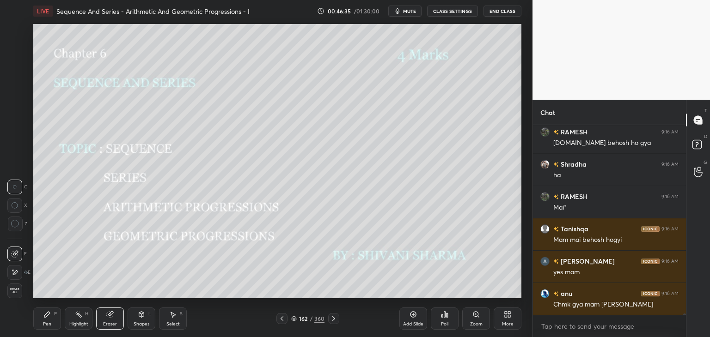
scroll to position [26107, 0]
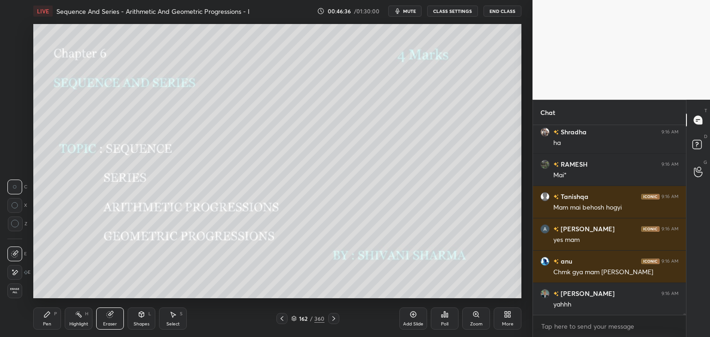
drag, startPoint x: 15, startPoint y: 291, endPoint x: 10, endPoint y: 281, distance: 11.0
click at [15, 291] on span "Erase all" at bounding box center [15, 291] width 14 height 6
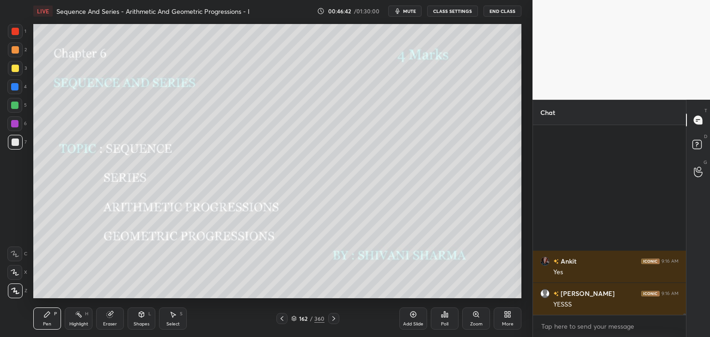
scroll to position [26471, 0]
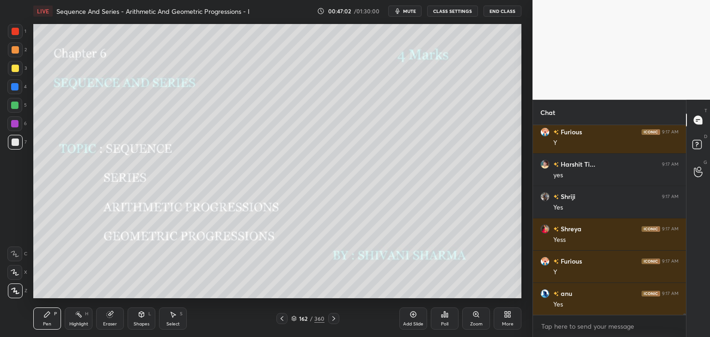
click at [333, 320] on icon at bounding box center [333, 318] width 7 height 7
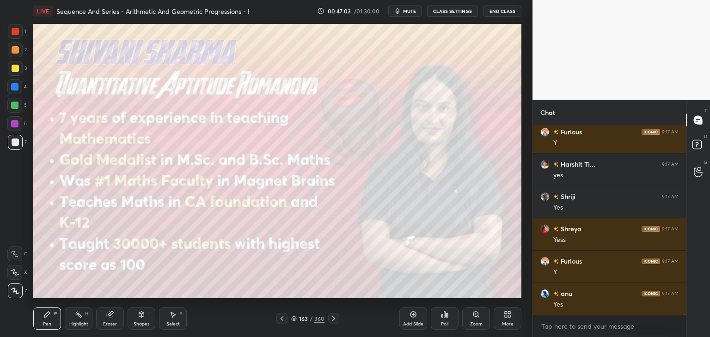
click at [333, 319] on icon at bounding box center [333, 318] width 7 height 7
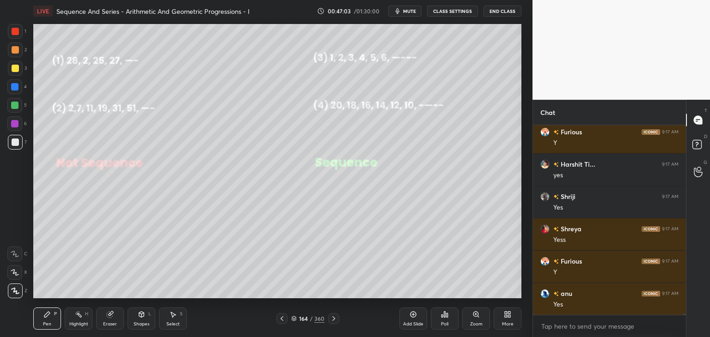
click at [334, 320] on icon at bounding box center [333, 318] width 7 height 7
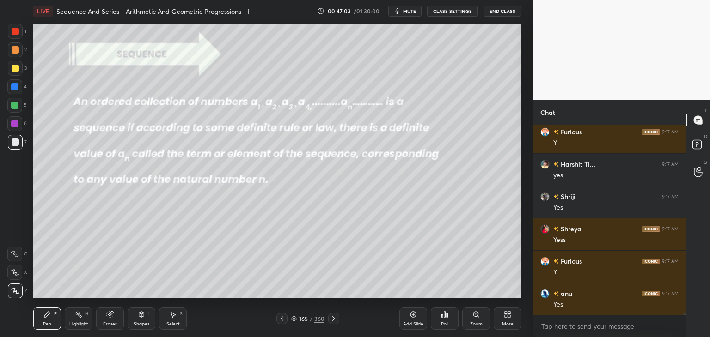
click at [334, 319] on icon at bounding box center [333, 318] width 7 height 7
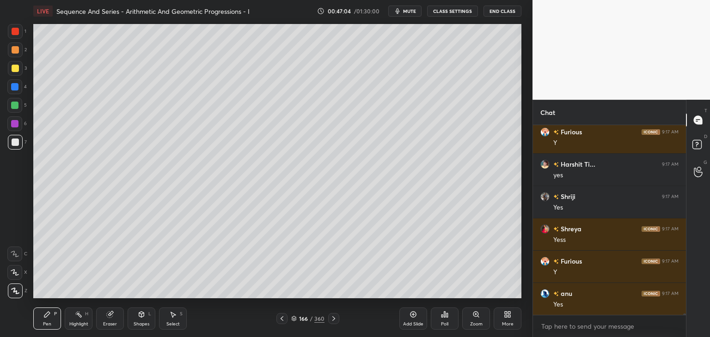
click at [335, 320] on icon at bounding box center [333, 318] width 7 height 7
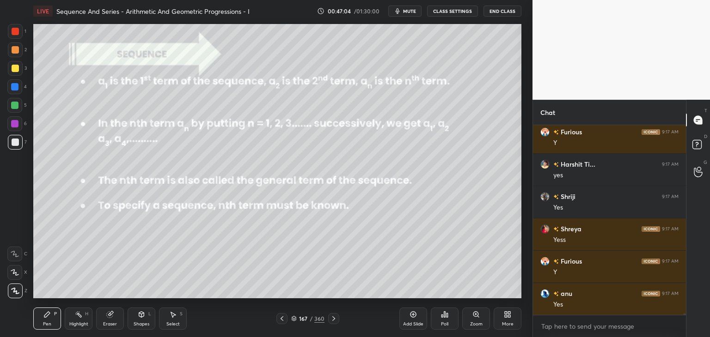
click at [335, 320] on icon at bounding box center [333, 318] width 7 height 7
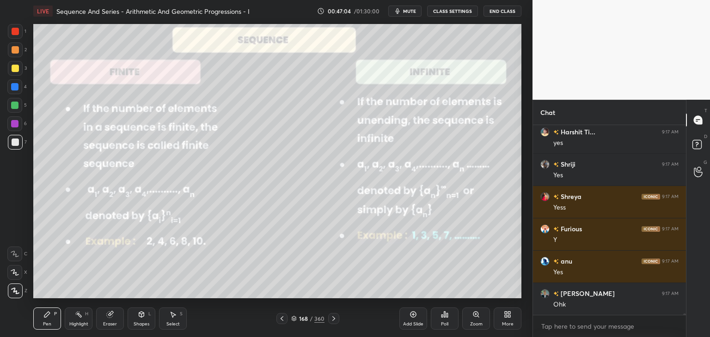
click at [334, 320] on icon at bounding box center [333, 318] width 7 height 7
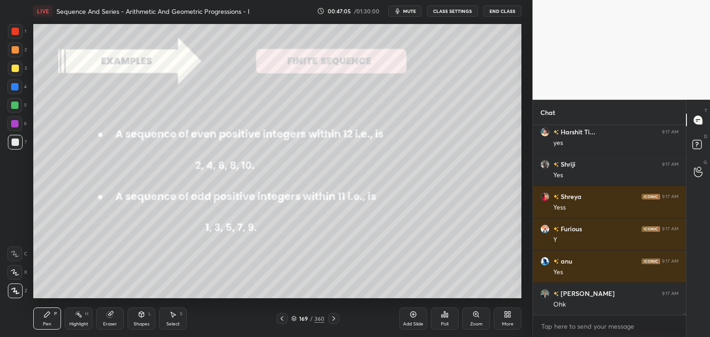
click at [335, 319] on icon at bounding box center [333, 318] width 7 height 7
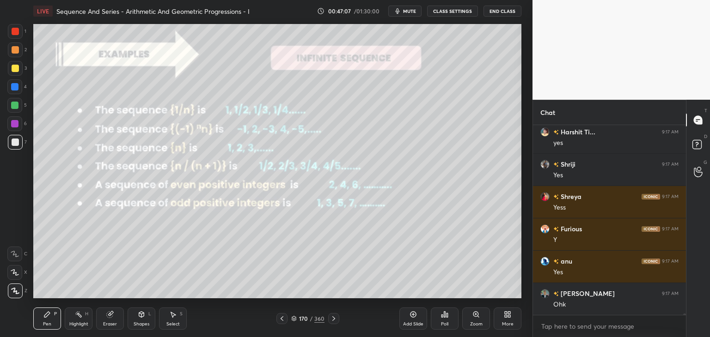
click at [334, 317] on icon at bounding box center [333, 318] width 7 height 7
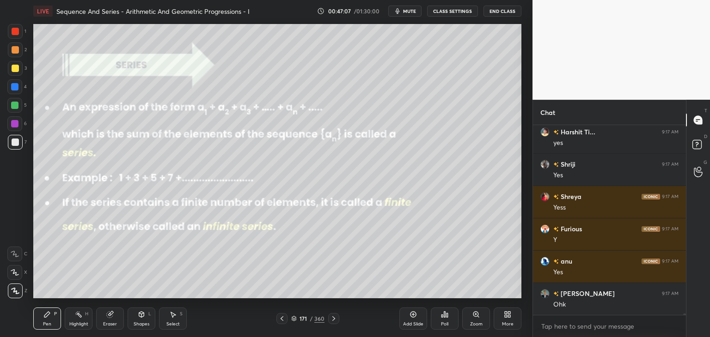
click at [334, 318] on icon at bounding box center [333, 318] width 7 height 7
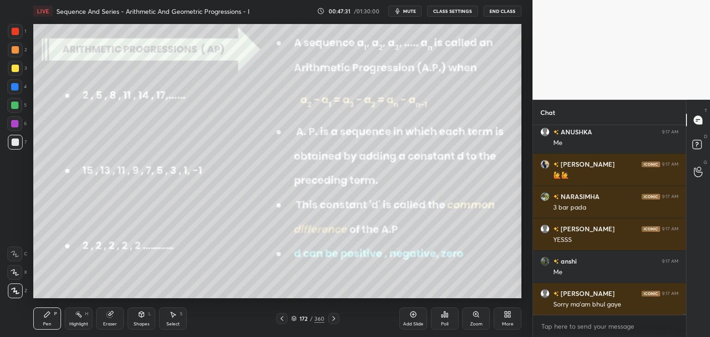
click at [15, 69] on div at bounding box center [15, 68] width 7 height 7
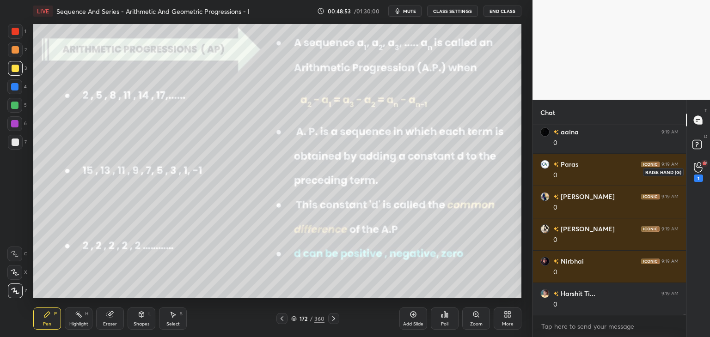
click at [698, 170] on icon at bounding box center [697, 167] width 9 height 11
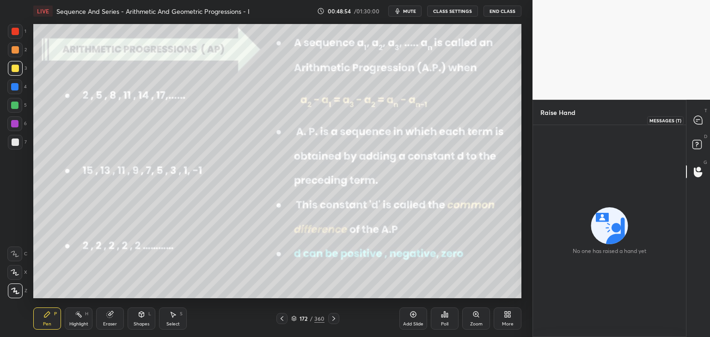
click at [697, 127] on div at bounding box center [698, 120] width 18 height 17
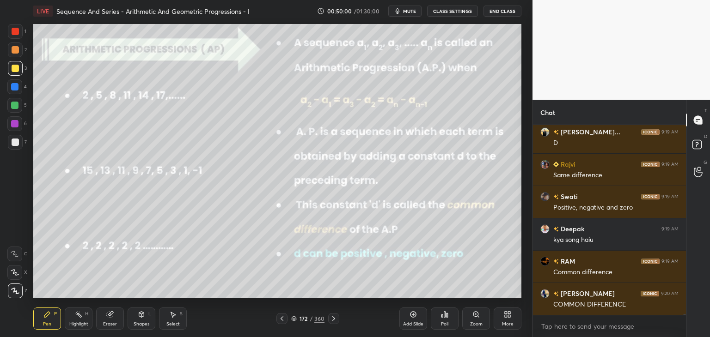
scroll to position [40690, 0]
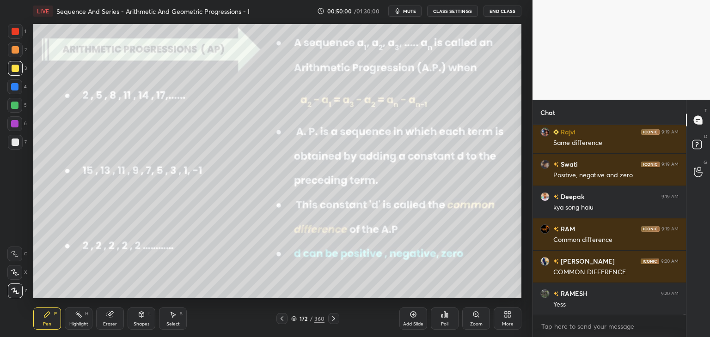
click at [410, 322] on div "Add Slide" at bounding box center [413, 324] width 20 height 5
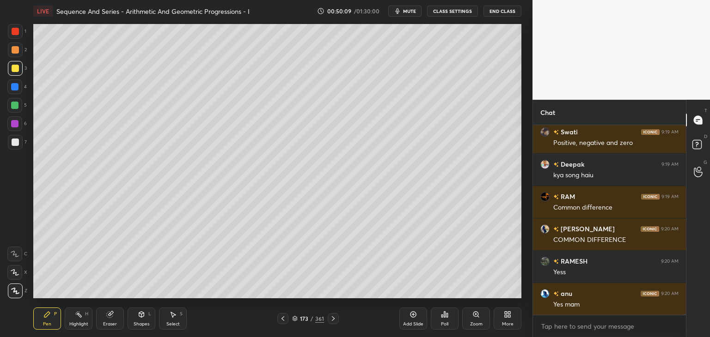
scroll to position [40754, 0]
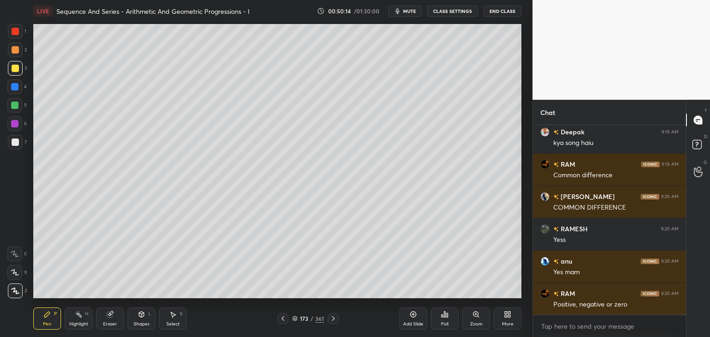
drag, startPoint x: 281, startPoint y: 320, endPoint x: 296, endPoint y: 313, distance: 16.9
click at [281, 320] on icon at bounding box center [282, 318] width 7 height 7
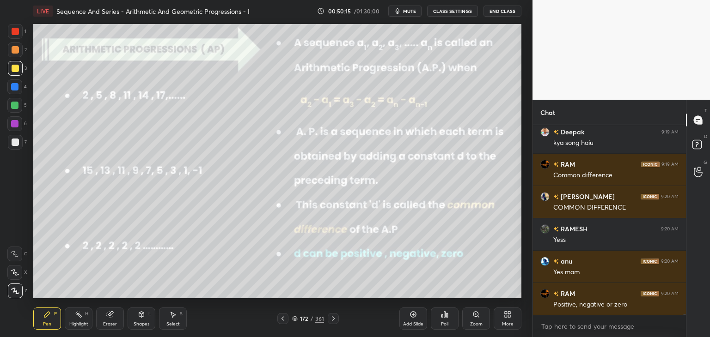
scroll to position [40795, 0]
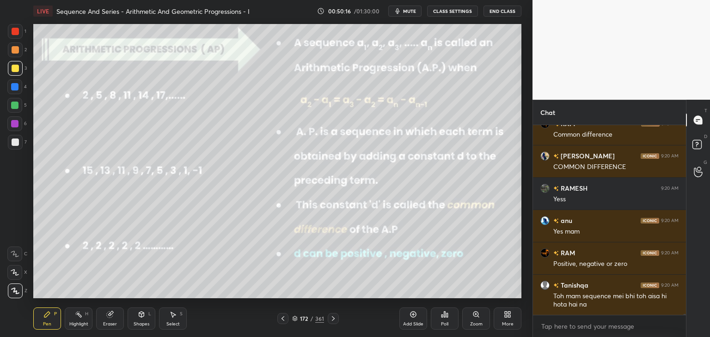
click at [334, 320] on icon at bounding box center [332, 318] width 7 height 7
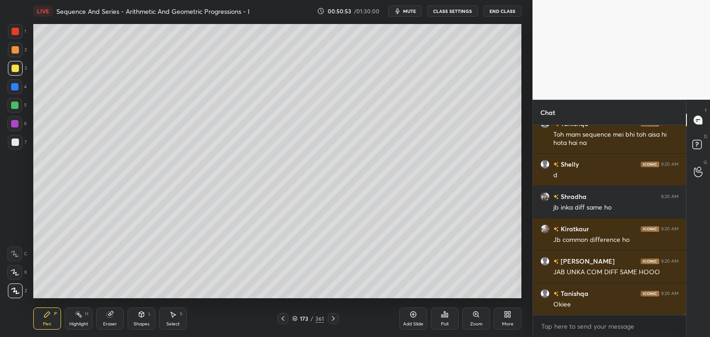
scroll to position [40989, 0]
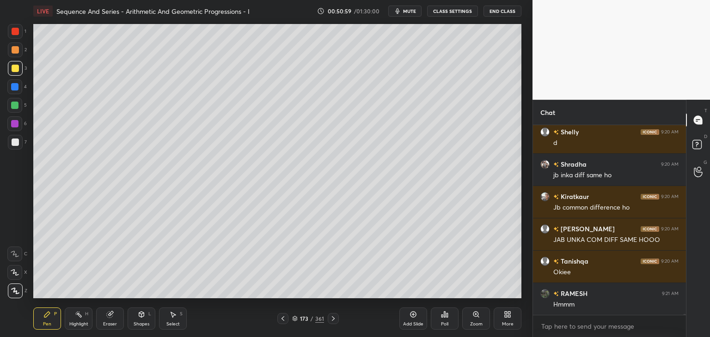
click at [286, 322] on div at bounding box center [282, 318] width 11 height 11
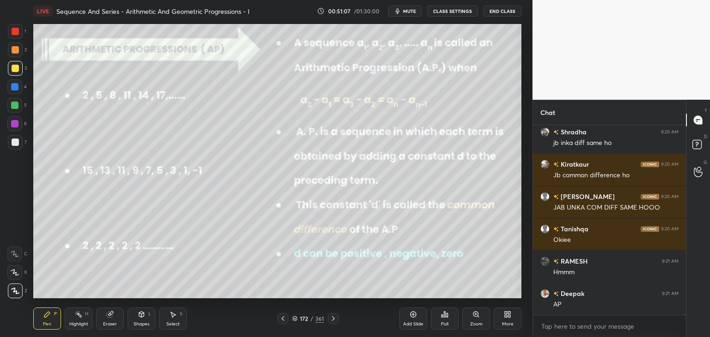
scroll to position [41054, 0]
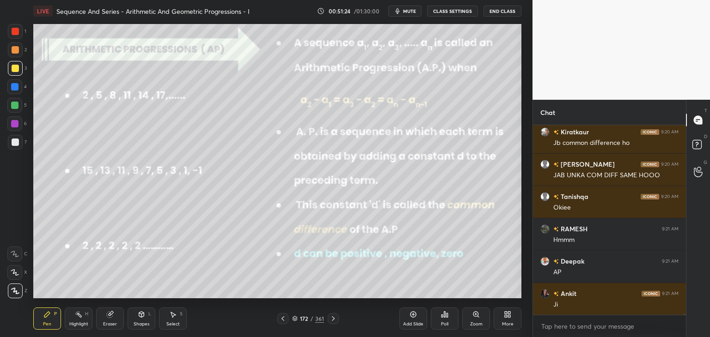
click at [335, 320] on icon at bounding box center [332, 318] width 7 height 7
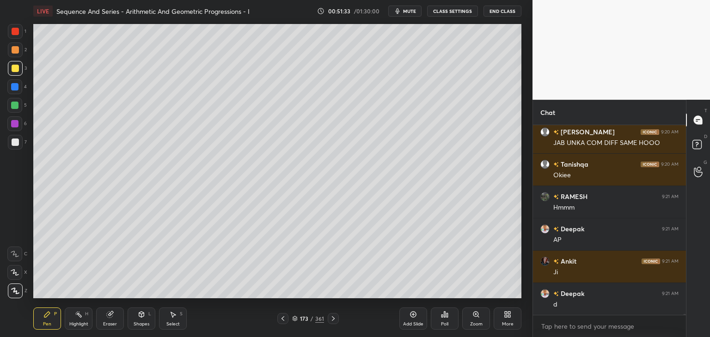
scroll to position [41118, 0]
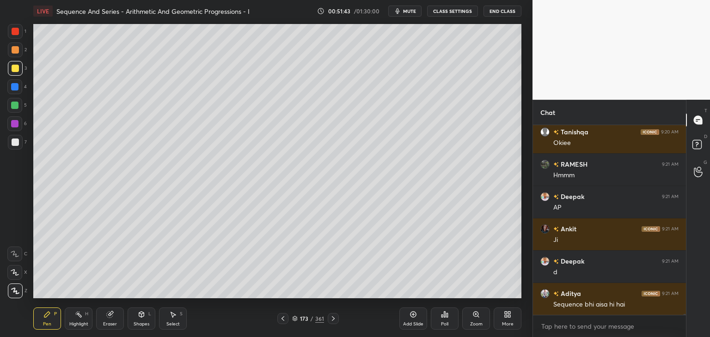
click at [285, 316] on icon at bounding box center [282, 318] width 7 height 7
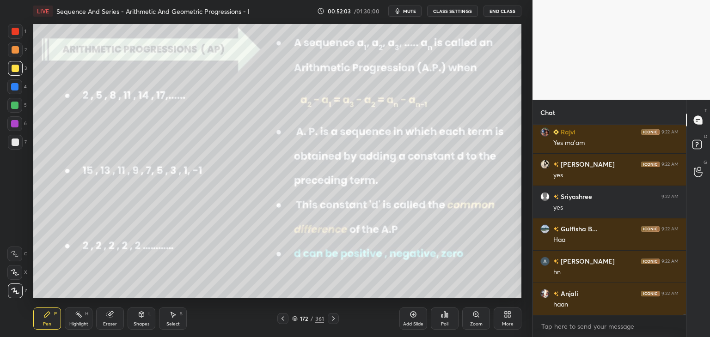
scroll to position [36648, 0]
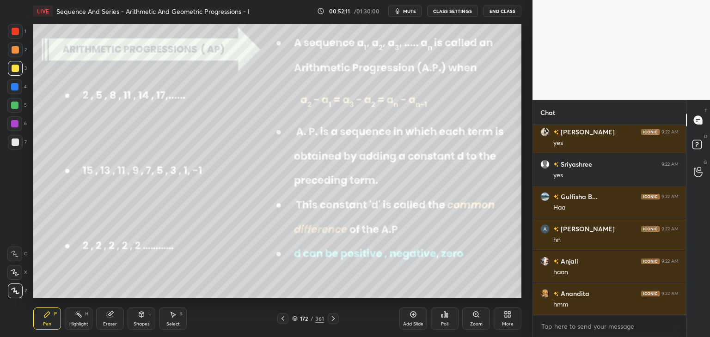
click at [335, 320] on icon at bounding box center [332, 318] width 7 height 7
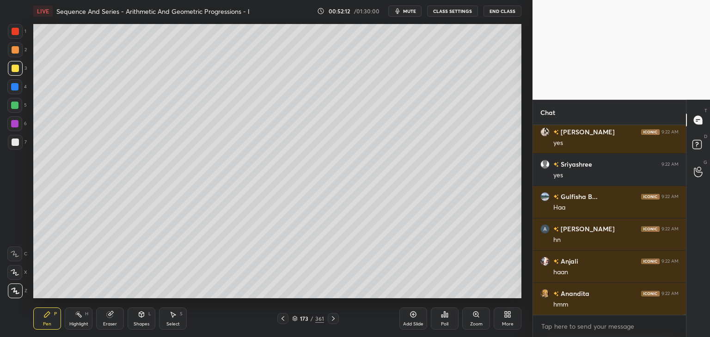
click at [411, 326] on div "Add Slide" at bounding box center [413, 324] width 20 height 5
drag, startPoint x: 15, startPoint y: 143, endPoint x: 28, endPoint y: 137, distance: 14.3
click at [15, 144] on div at bounding box center [15, 142] width 7 height 7
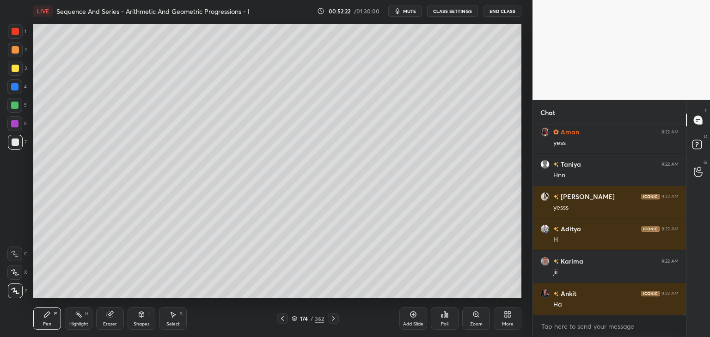
click at [15, 84] on div at bounding box center [14, 86] width 7 height 7
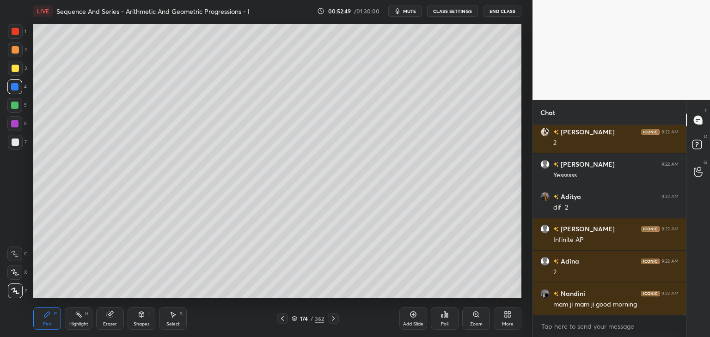
scroll to position [38297, 0]
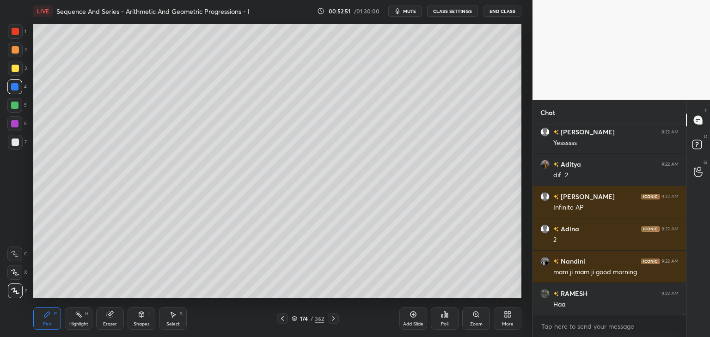
click at [286, 321] on div at bounding box center [282, 318] width 11 height 11
click at [286, 320] on div at bounding box center [282, 318] width 11 height 11
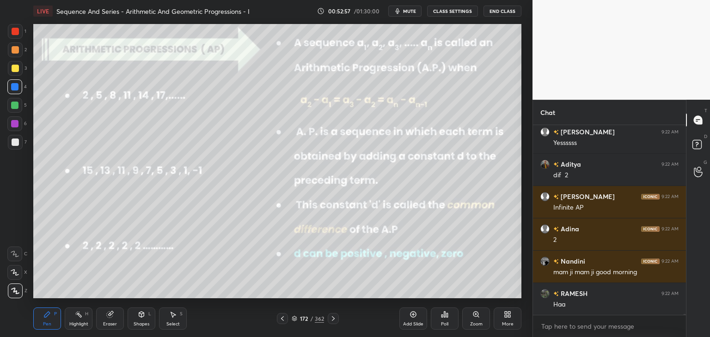
scroll to position [38330, 0]
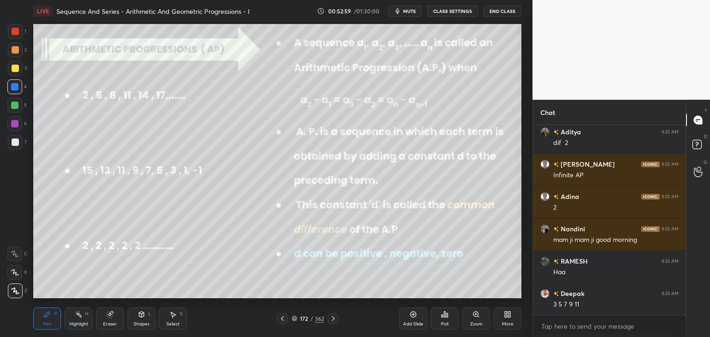
click at [17, 32] on div at bounding box center [15, 31] width 7 height 7
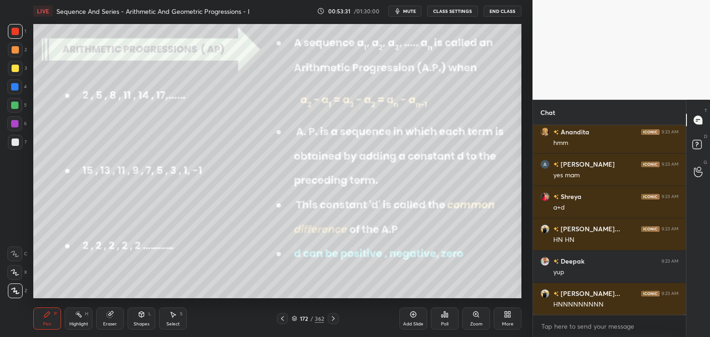
scroll to position [38750, 0]
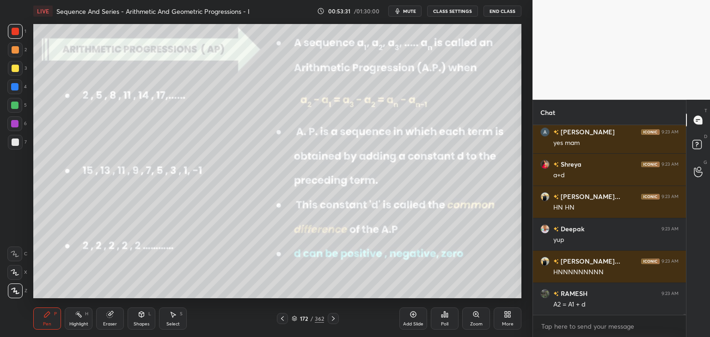
drag, startPoint x: 134, startPoint y: 320, endPoint x: 132, endPoint y: 313, distance: 7.3
click at [134, 320] on div "Shapes L" at bounding box center [142, 319] width 28 height 22
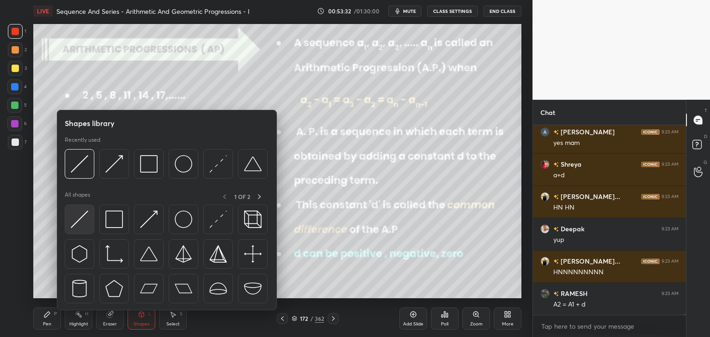
click at [77, 219] on img at bounding box center [80, 220] width 18 height 18
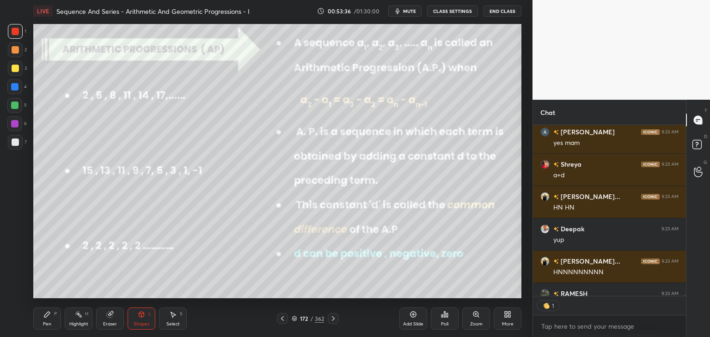
scroll to position [38801, 0]
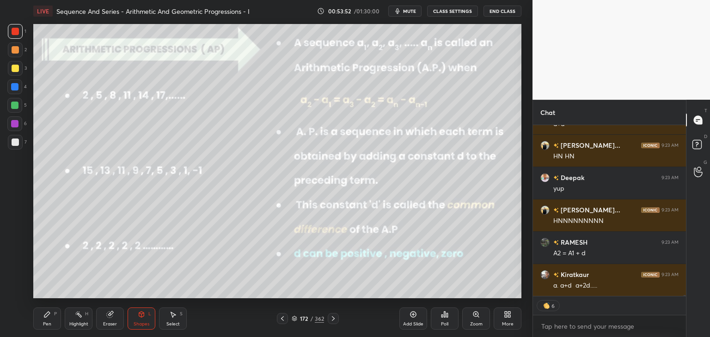
click at [331, 317] on icon at bounding box center [332, 318] width 7 height 7
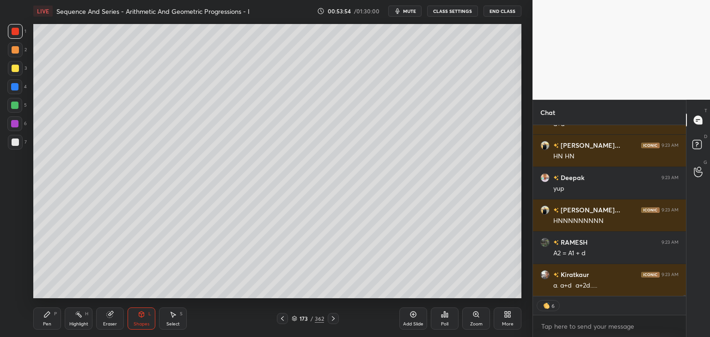
click at [335, 320] on icon at bounding box center [332, 318] width 7 height 7
click at [336, 321] on icon at bounding box center [332, 318] width 7 height 7
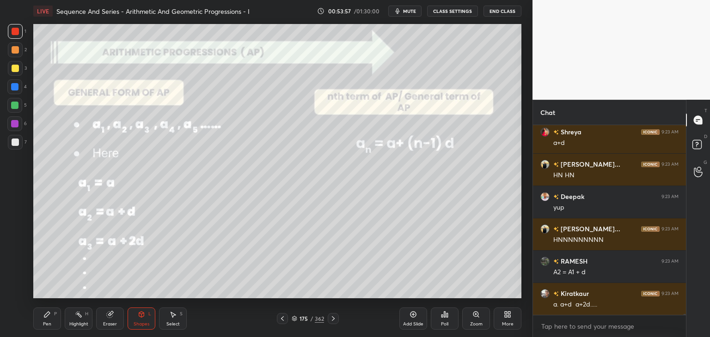
scroll to position [38782, 0]
click at [413, 326] on div "Add Slide" at bounding box center [413, 324] width 20 height 5
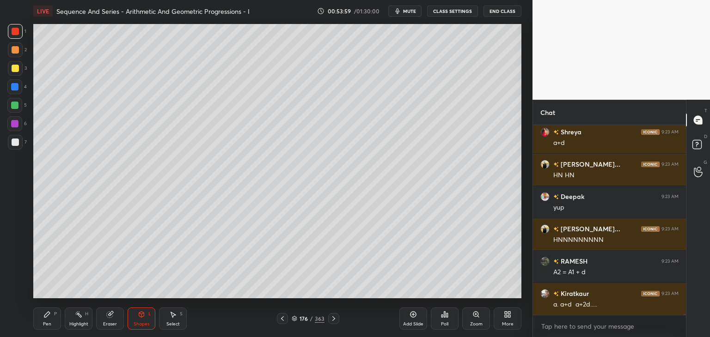
drag, startPoint x: 18, startPoint y: 70, endPoint x: 26, endPoint y: 73, distance: 8.8
click at [18, 71] on div at bounding box center [15, 68] width 7 height 7
click at [50, 318] on div "Pen P" at bounding box center [47, 319] width 28 height 22
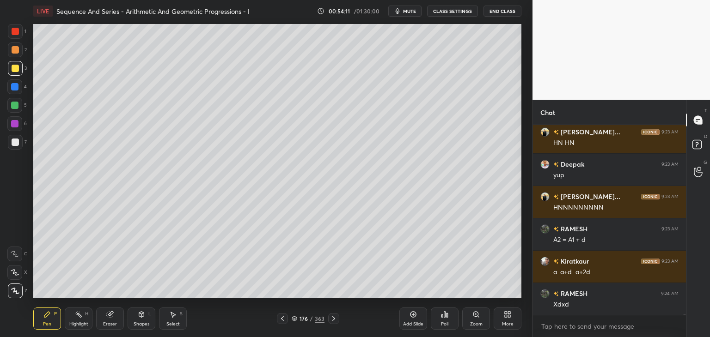
scroll to position [38837, 0]
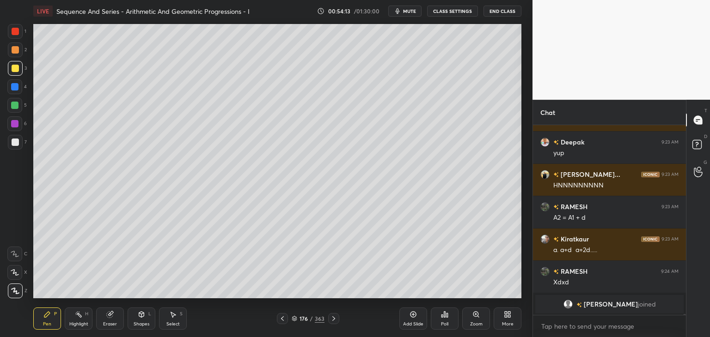
drag, startPoint x: 52, startPoint y: 313, endPoint x: 58, endPoint y: 300, distance: 14.9
click at [52, 313] on div "Pen P" at bounding box center [47, 319] width 28 height 22
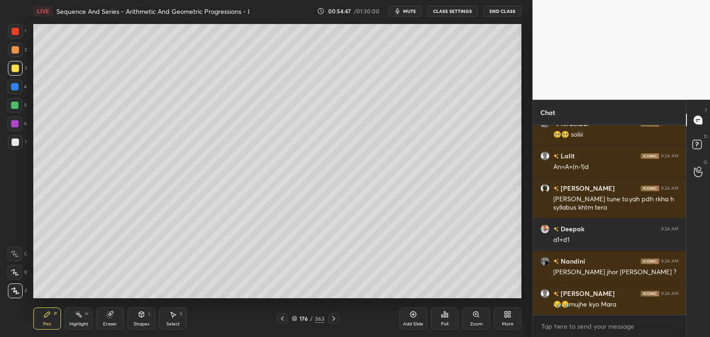
scroll to position [38326, 0]
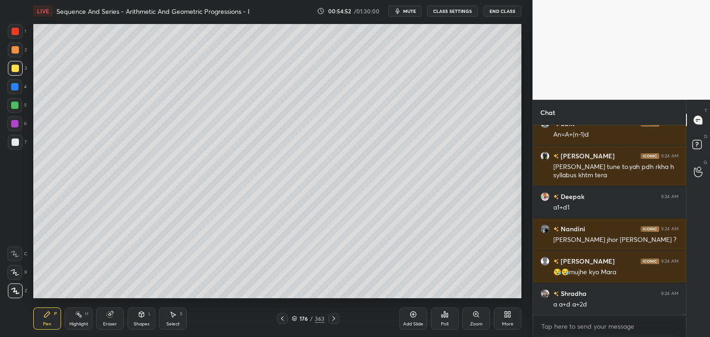
click at [173, 319] on div "Select S" at bounding box center [173, 319] width 28 height 22
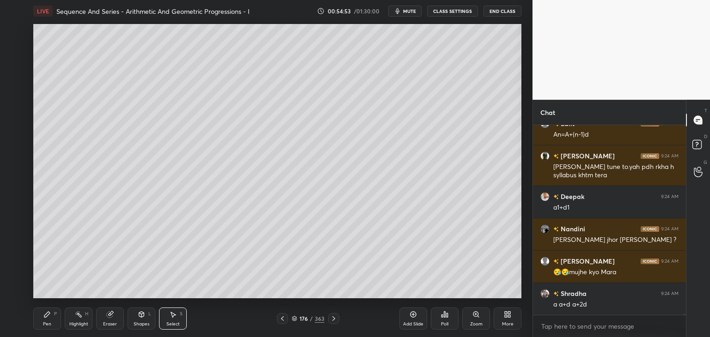
scroll to position [38358, 0]
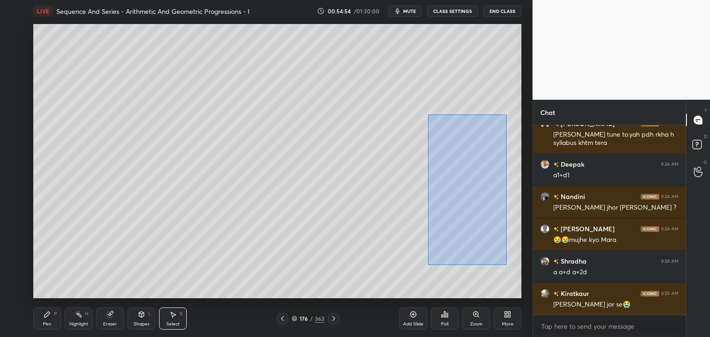
drag, startPoint x: 431, startPoint y: 120, endPoint x: 505, endPoint y: 257, distance: 155.9
click at [506, 265] on div "0 ° Undo Copy Duplicate Duplicate to new slide Delete" at bounding box center [277, 161] width 488 height 274
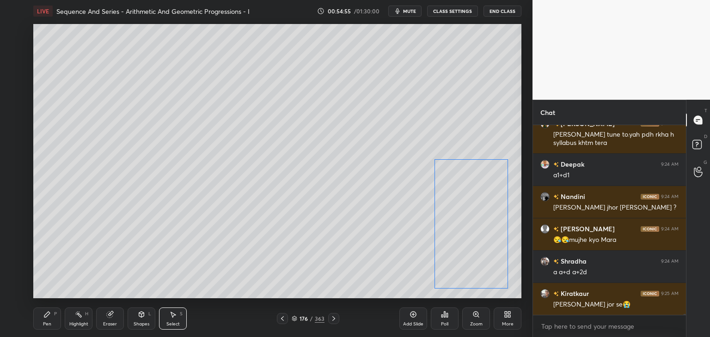
scroll to position [38391, 0]
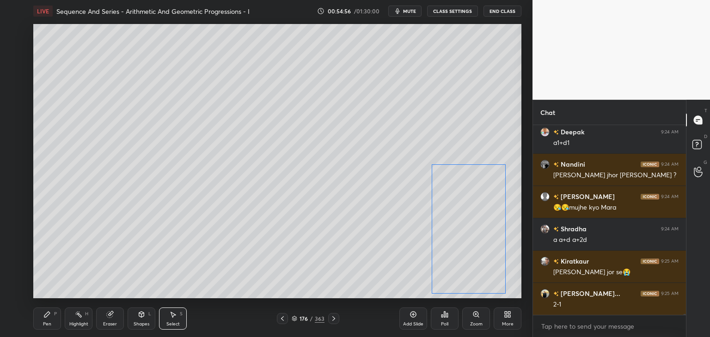
drag, startPoint x: 471, startPoint y: 218, endPoint x: 467, endPoint y: 247, distance: 29.5
click at [468, 249] on div "0 ° Undo Copy Duplicate Duplicate to new slide Delete" at bounding box center [277, 161] width 488 height 274
click at [105, 196] on div "0 ° Undo Copy Duplicate Duplicate to new slide Delete" at bounding box center [277, 161] width 488 height 274
click at [44, 323] on div "Pen" at bounding box center [47, 324] width 8 height 5
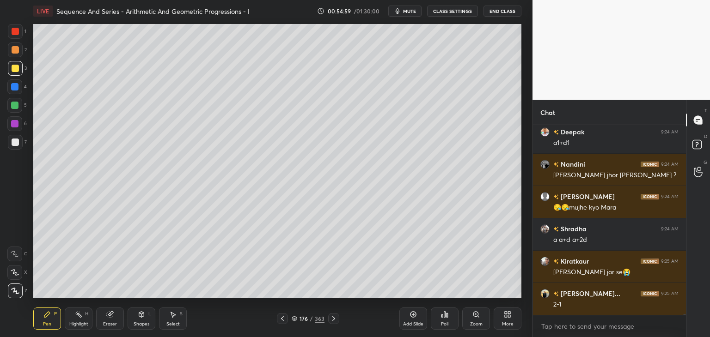
scroll to position [38423, 0]
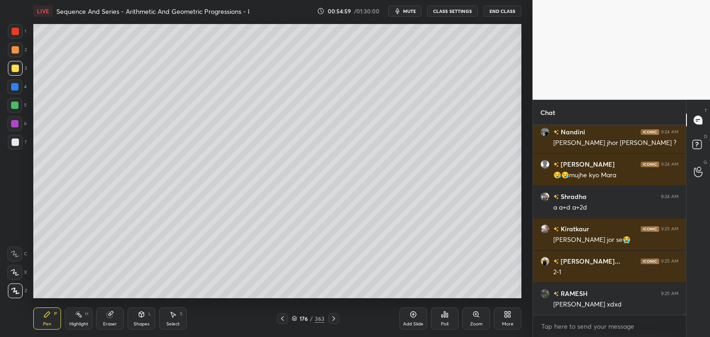
click at [16, 142] on div at bounding box center [15, 142] width 7 height 7
click at [143, 323] on div "Shapes" at bounding box center [142, 324] width 16 height 5
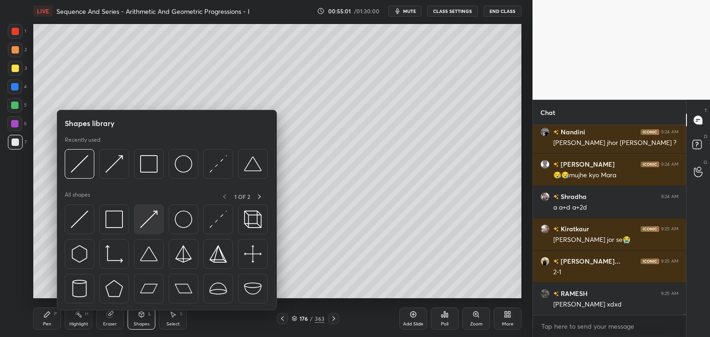
click at [147, 220] on img at bounding box center [149, 220] width 18 height 18
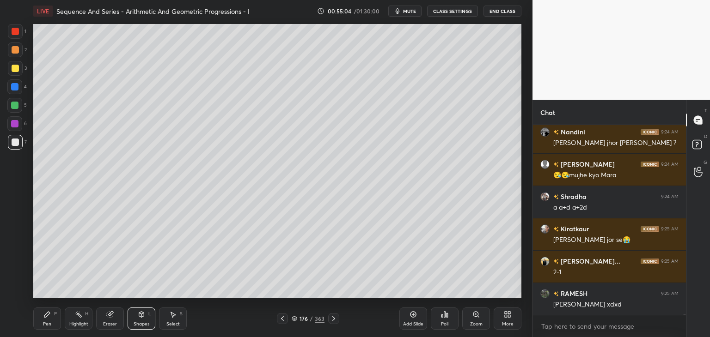
click at [48, 320] on div "Pen P" at bounding box center [47, 319] width 28 height 22
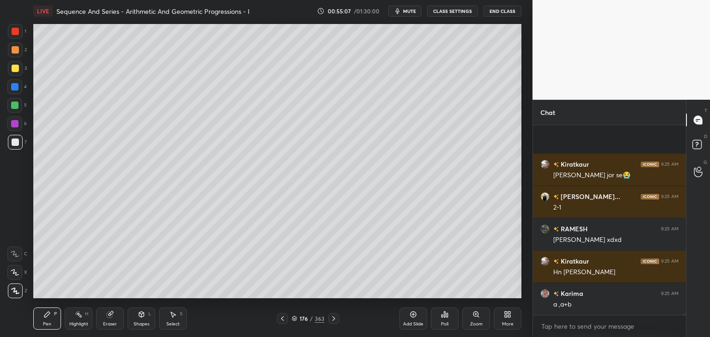
scroll to position [38552, 0]
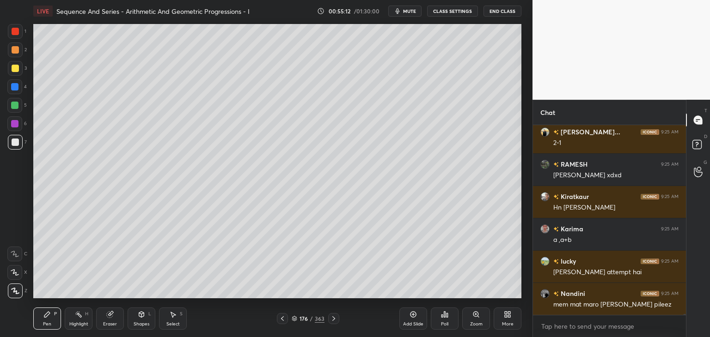
click at [136, 317] on div "Shapes L" at bounding box center [142, 319] width 28 height 22
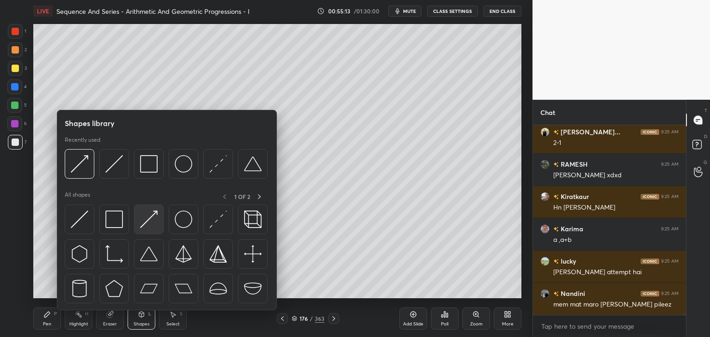
click at [148, 220] on img at bounding box center [149, 220] width 18 height 18
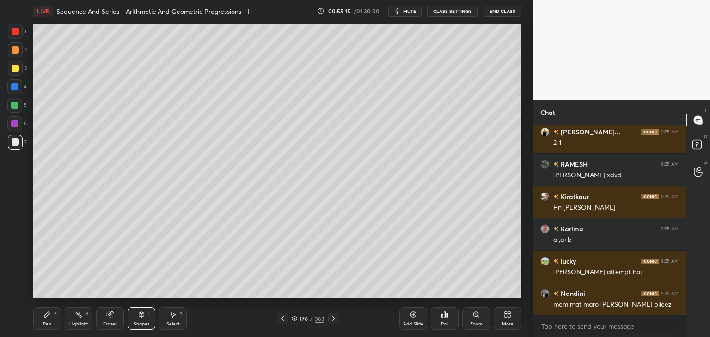
scroll to position [38585, 0]
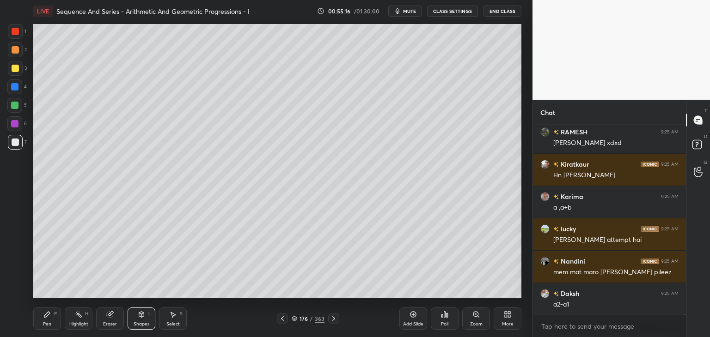
drag, startPoint x: 50, startPoint y: 320, endPoint x: 55, endPoint y: 307, distance: 14.5
click at [50, 320] on div "Pen P" at bounding box center [47, 319] width 28 height 22
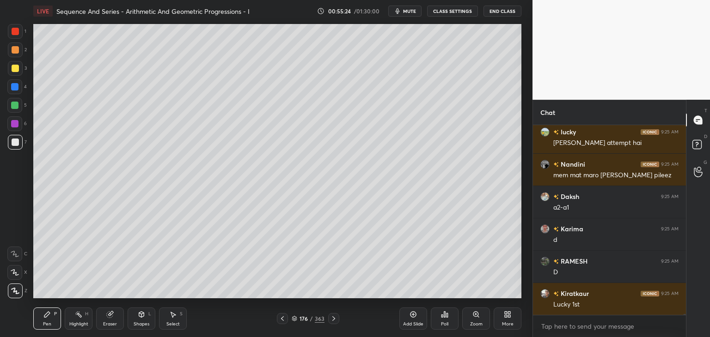
scroll to position [38714, 0]
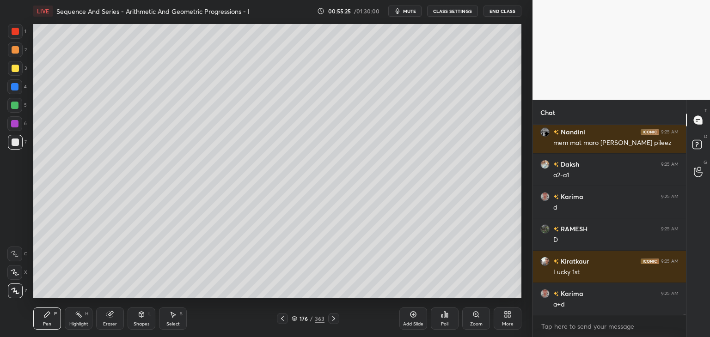
click at [283, 318] on icon at bounding box center [282, 318] width 7 height 7
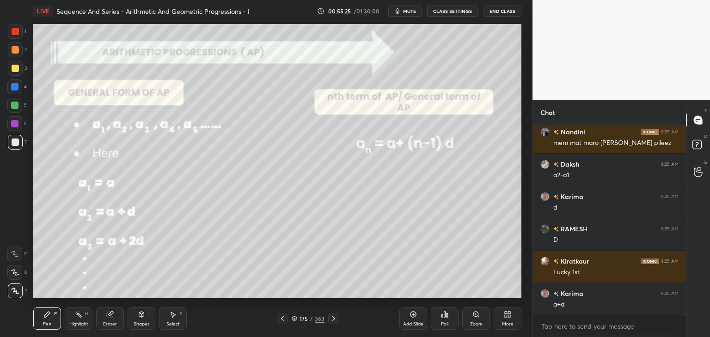
click at [283, 318] on icon at bounding box center [282, 318] width 7 height 7
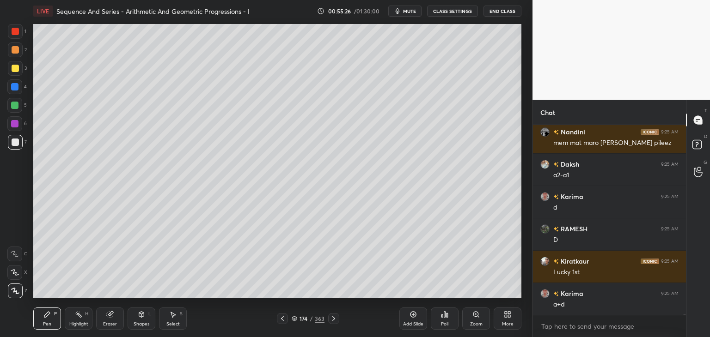
click at [284, 317] on icon at bounding box center [282, 318] width 7 height 7
click at [285, 317] on icon at bounding box center [282, 318] width 7 height 7
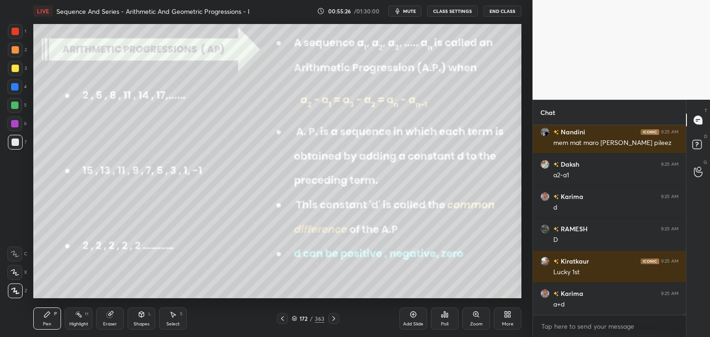
click at [285, 316] on icon at bounding box center [282, 318] width 7 height 7
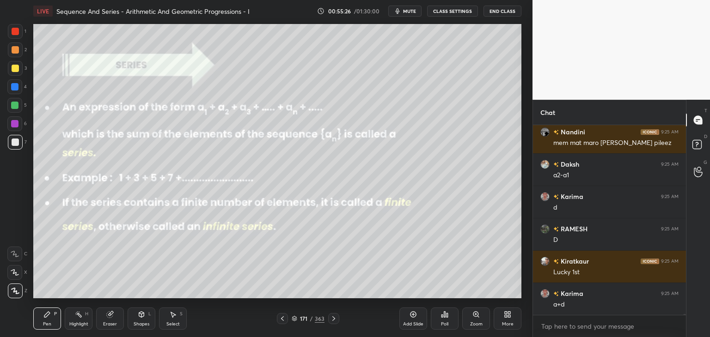
scroll to position [38746, 0]
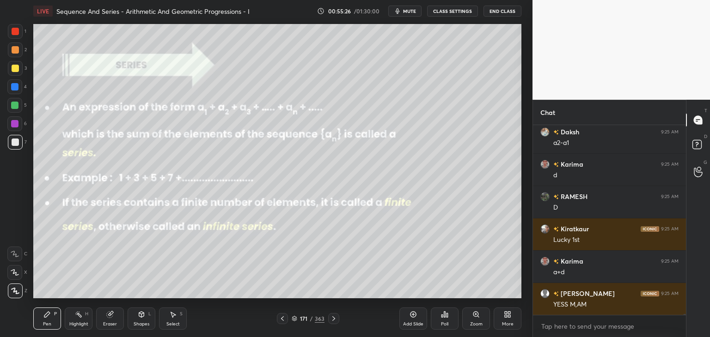
click at [285, 316] on icon at bounding box center [282, 318] width 7 height 7
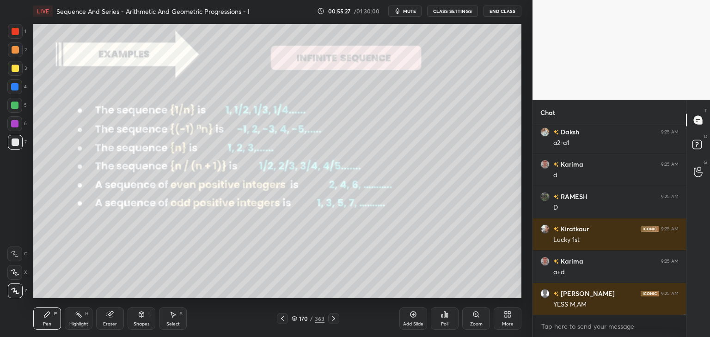
click at [330, 317] on icon at bounding box center [333, 318] width 7 height 7
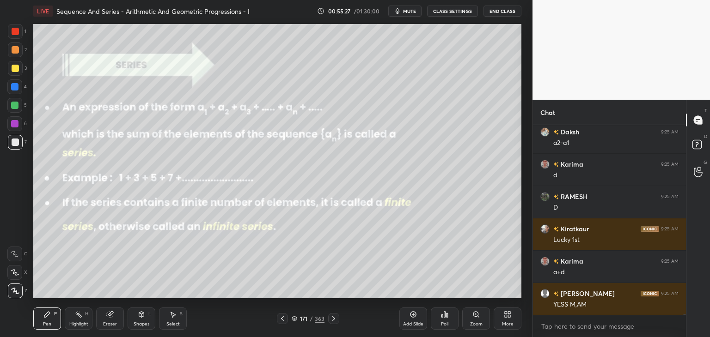
scroll to position [38779, 0]
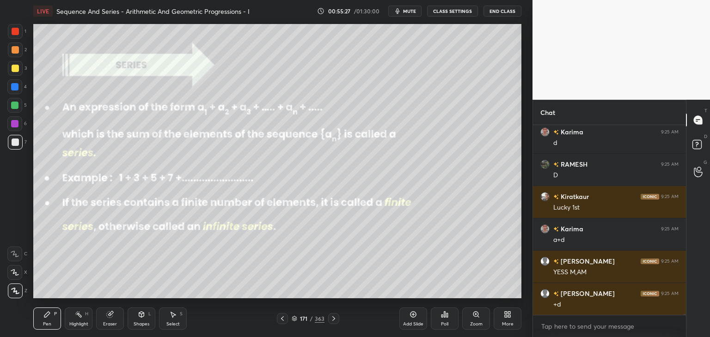
click at [331, 318] on icon at bounding box center [333, 318] width 7 height 7
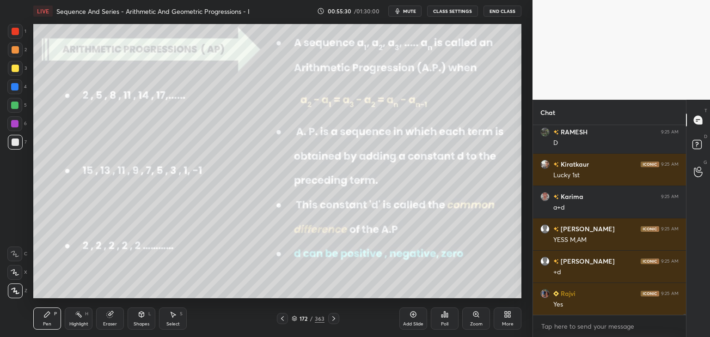
scroll to position [38843, 0]
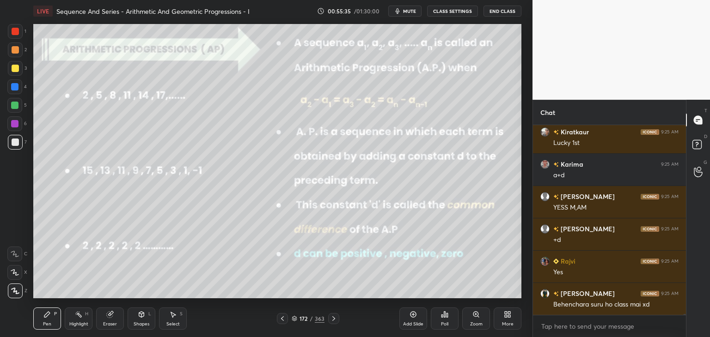
click at [334, 318] on icon at bounding box center [333, 318] width 7 height 7
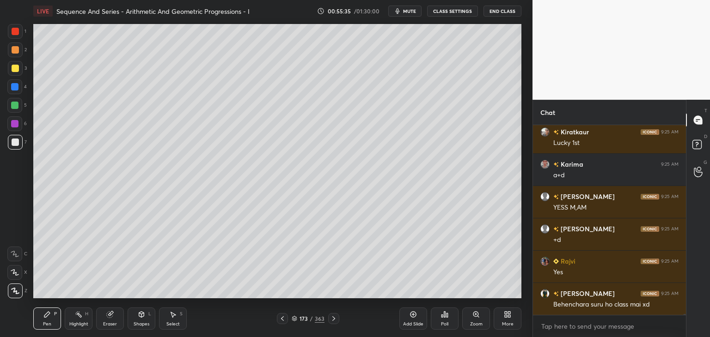
click at [336, 318] on icon at bounding box center [333, 318] width 7 height 7
click at [336, 319] on icon at bounding box center [333, 318] width 7 height 7
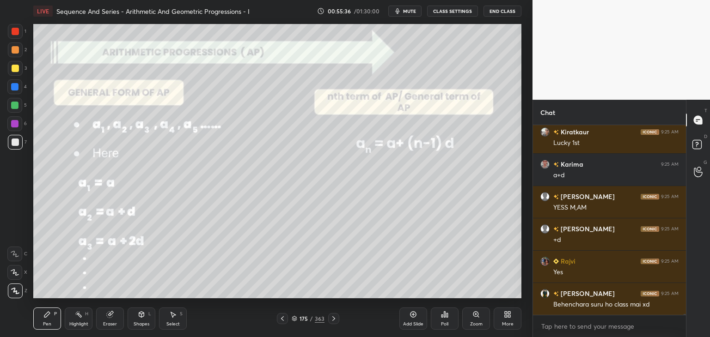
click at [337, 319] on div at bounding box center [333, 318] width 11 height 11
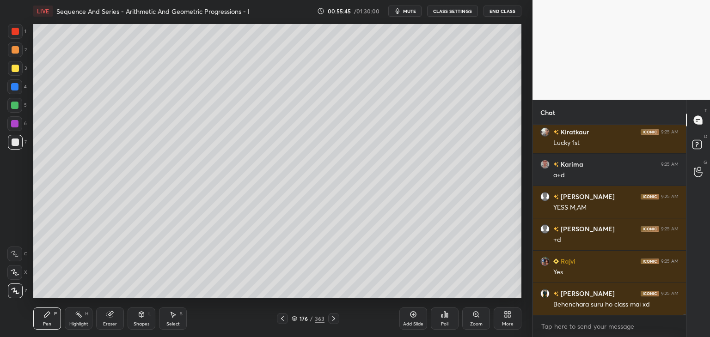
scroll to position [38876, 0]
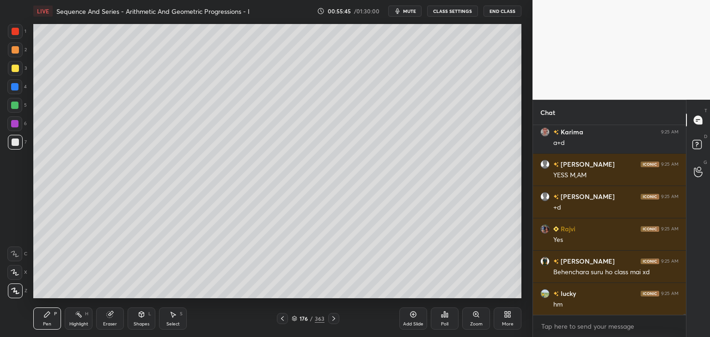
click at [283, 320] on icon at bounding box center [282, 318] width 7 height 7
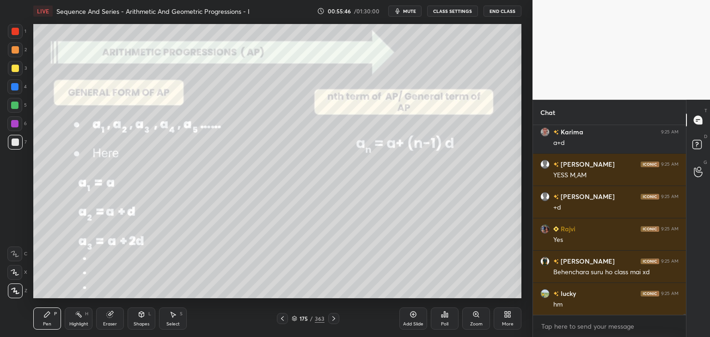
click at [286, 320] on div at bounding box center [282, 318] width 11 height 11
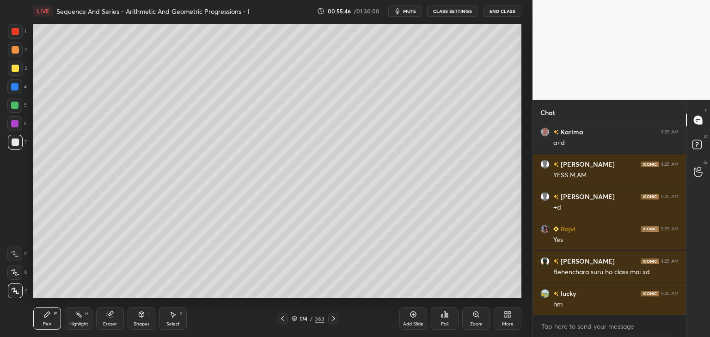
click at [285, 320] on div at bounding box center [282, 318] width 11 height 11
click at [286, 320] on icon at bounding box center [282, 318] width 7 height 7
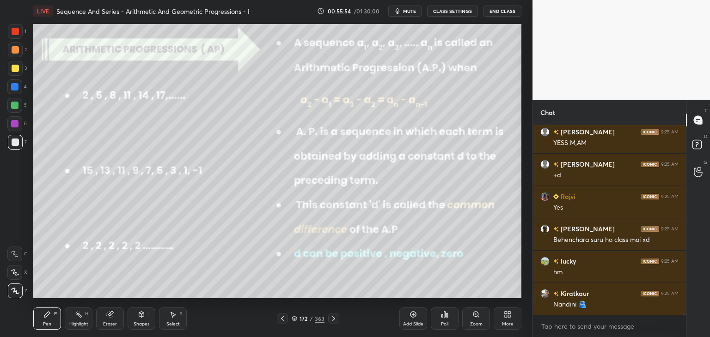
scroll to position [38940, 0]
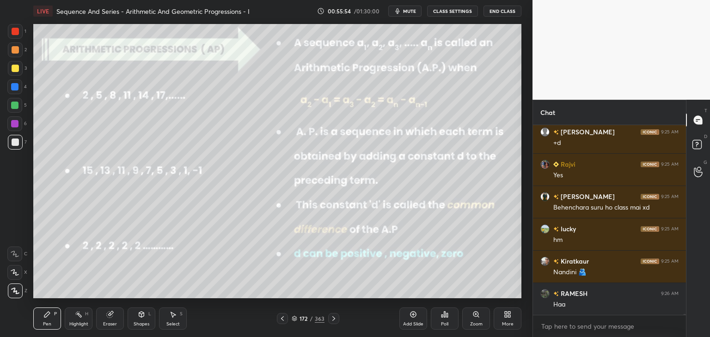
click at [334, 319] on icon at bounding box center [333, 318] width 7 height 7
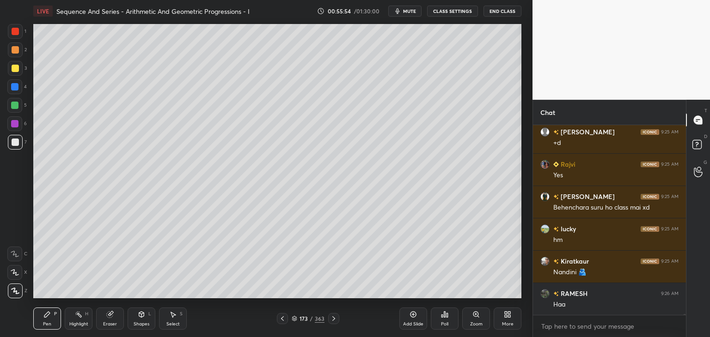
click at [334, 320] on icon at bounding box center [333, 318] width 7 height 7
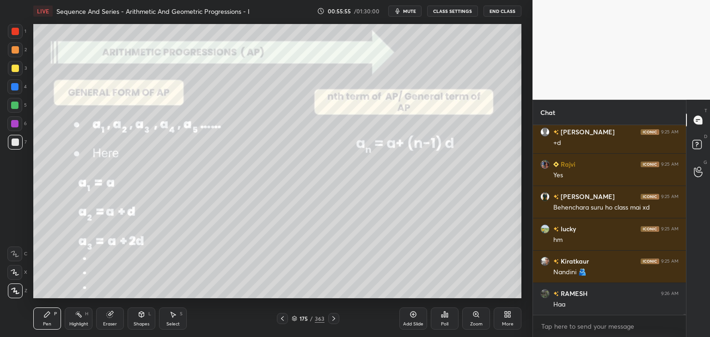
click at [334, 319] on icon at bounding box center [333, 318] width 7 height 7
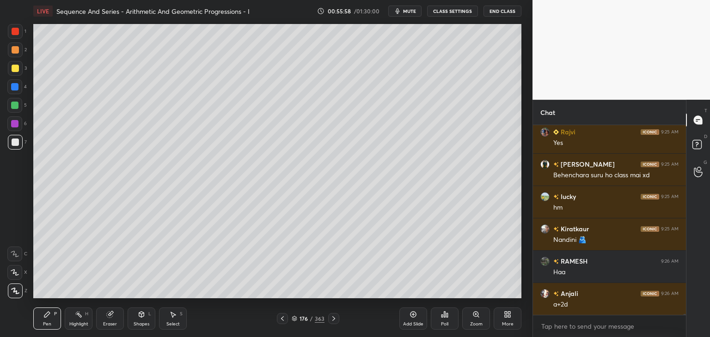
scroll to position [39005, 0]
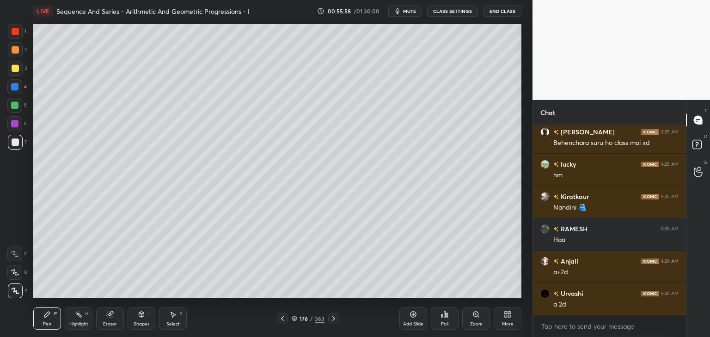
click at [113, 324] on div "Eraser" at bounding box center [110, 324] width 14 height 5
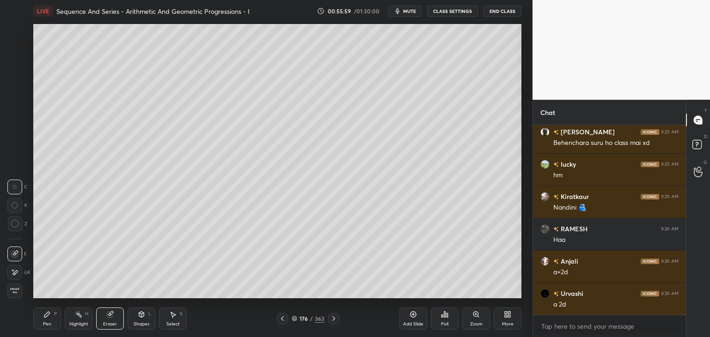
scroll to position [39037, 0]
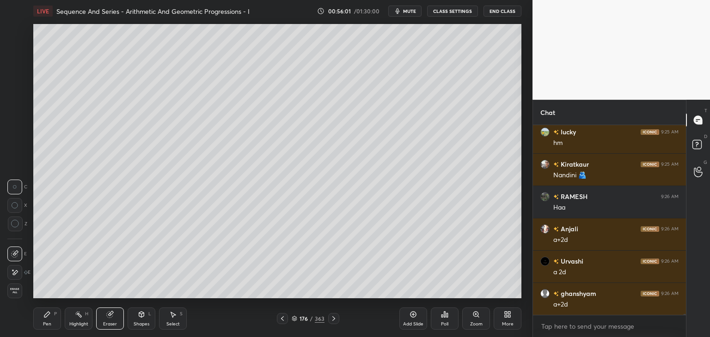
click at [48, 316] on icon at bounding box center [46, 314] width 7 height 7
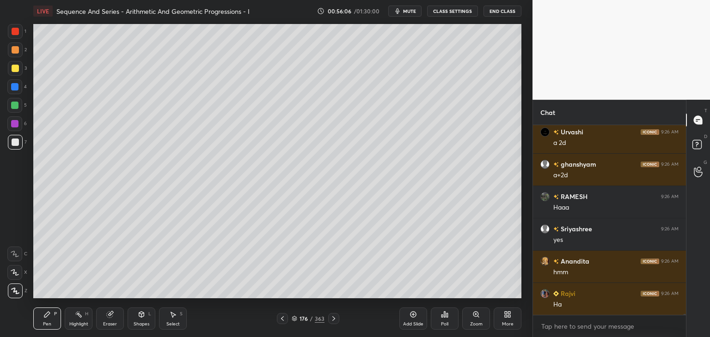
scroll to position [39199, 0]
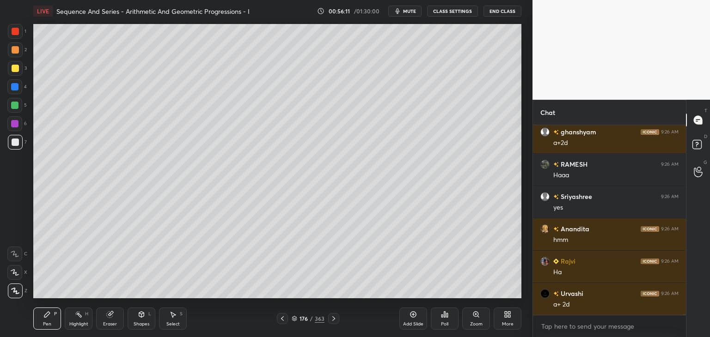
drag, startPoint x: 112, startPoint y: 320, endPoint x: 116, endPoint y: 316, distance: 4.9
click at [113, 320] on div "Eraser" at bounding box center [110, 319] width 28 height 22
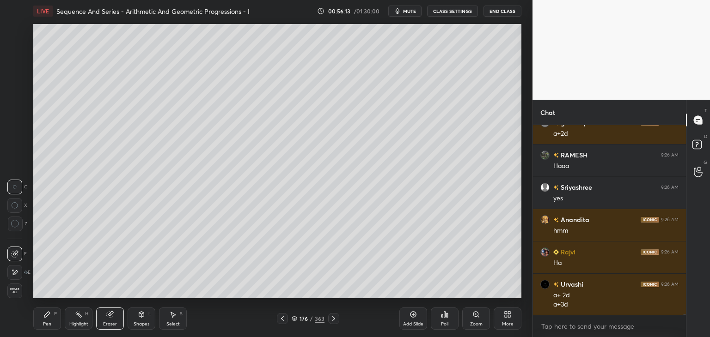
scroll to position [39241, 0]
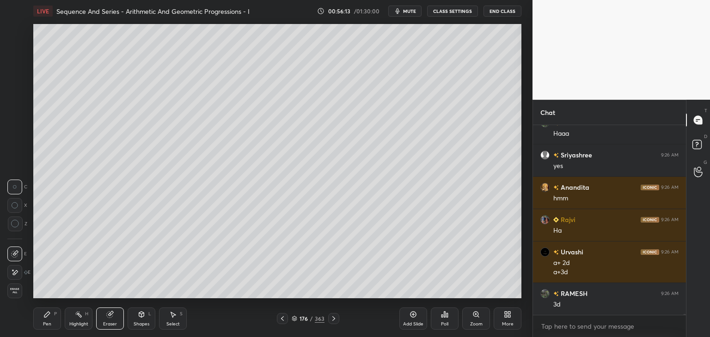
drag, startPoint x: 43, startPoint y: 324, endPoint x: 64, endPoint y: 307, distance: 27.0
click at [43, 325] on div "Pen" at bounding box center [47, 324] width 8 height 5
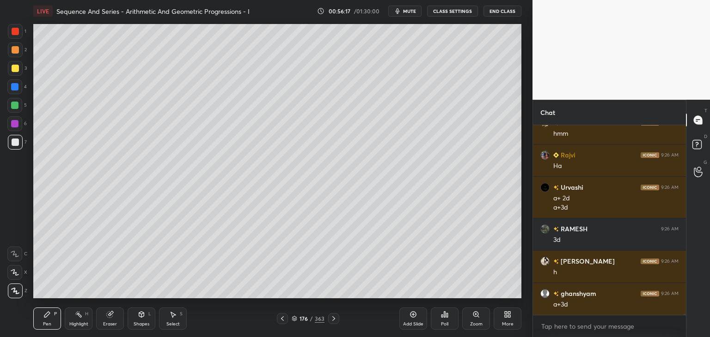
scroll to position [39338, 0]
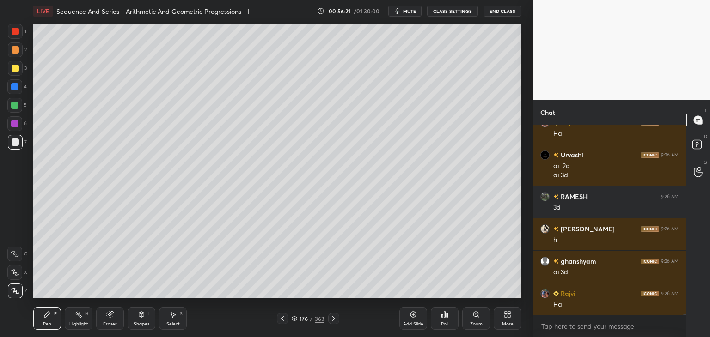
click at [12, 33] on div at bounding box center [15, 31] width 7 height 7
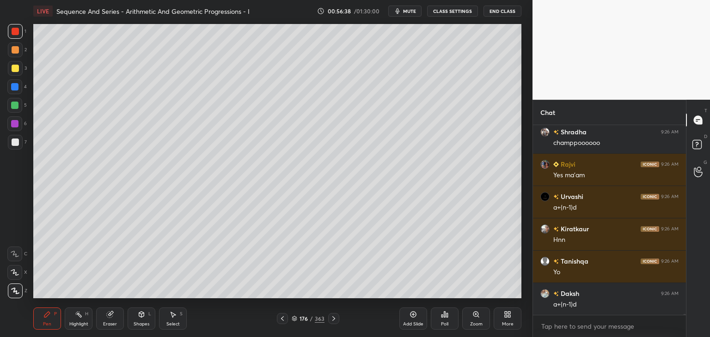
scroll to position [39703, 0]
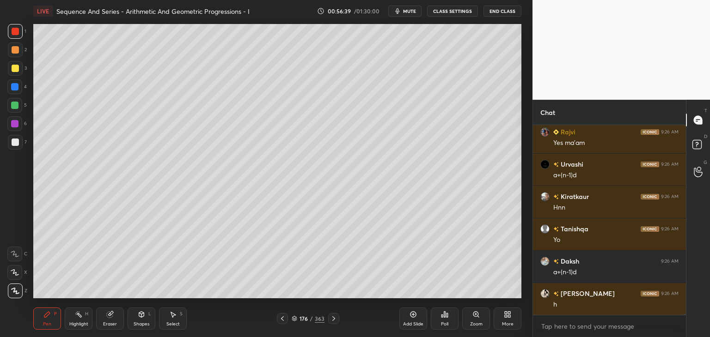
drag, startPoint x: 141, startPoint y: 324, endPoint x: 145, endPoint y: 316, distance: 9.7
click at [142, 324] on div "Shapes" at bounding box center [142, 324] width 16 height 5
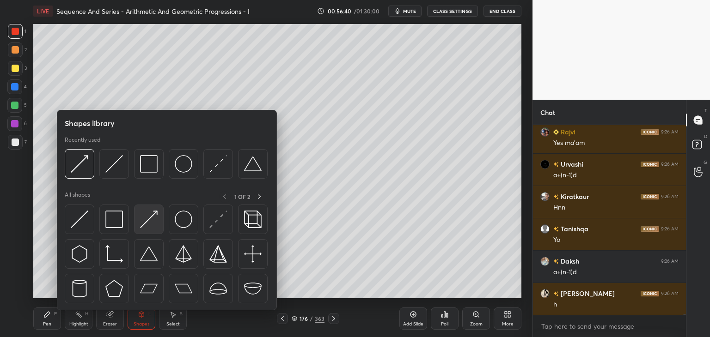
click at [150, 220] on img at bounding box center [149, 220] width 18 height 18
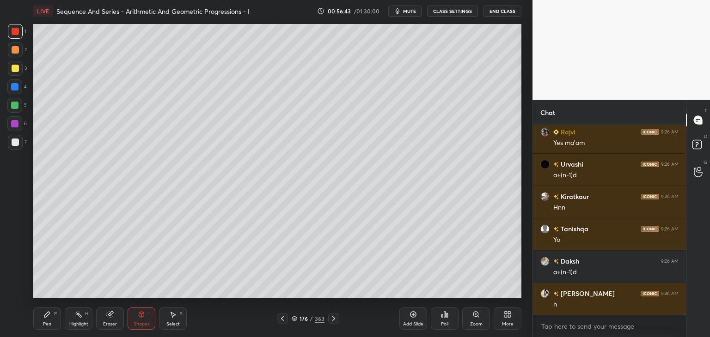
click at [16, 139] on div at bounding box center [15, 142] width 7 height 7
click at [44, 322] on div "Pen" at bounding box center [47, 324] width 8 height 5
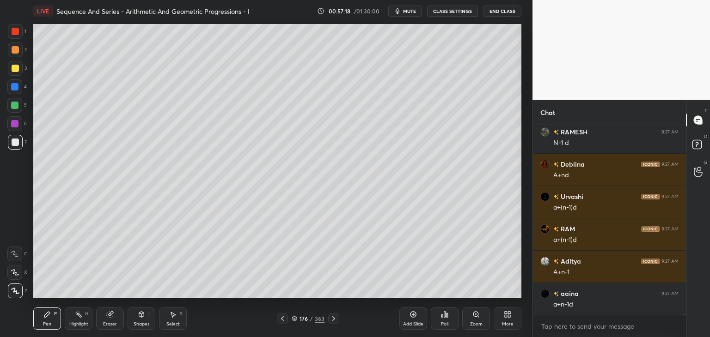
scroll to position [41481, 0]
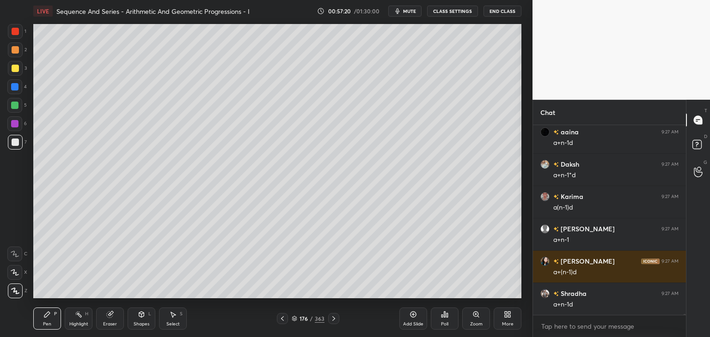
drag, startPoint x: 14, startPoint y: 85, endPoint x: 23, endPoint y: 88, distance: 9.2
click at [13, 86] on div at bounding box center [14, 86] width 7 height 7
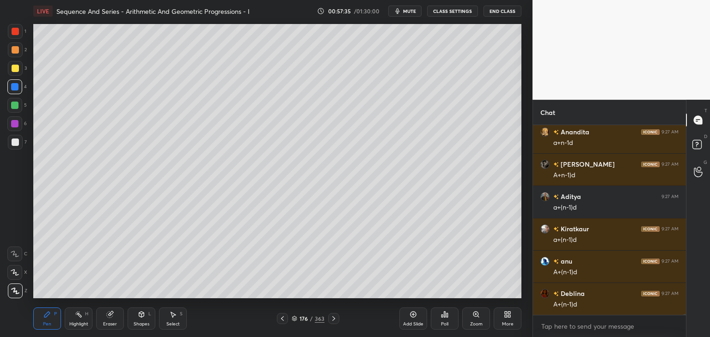
scroll to position [41999, 0]
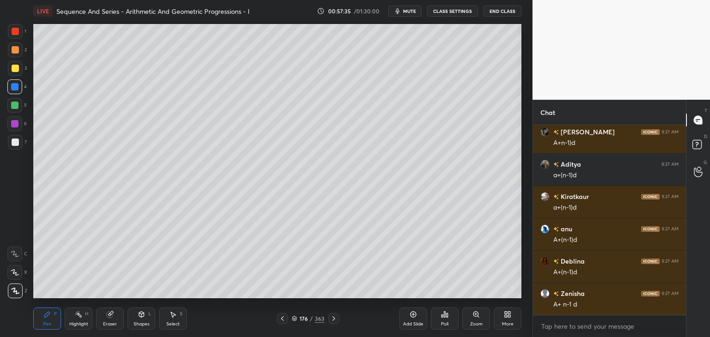
drag, startPoint x: 414, startPoint y: 326, endPoint x: 418, endPoint y: 304, distance: 22.9
click at [415, 327] on div "Add Slide" at bounding box center [413, 324] width 20 height 5
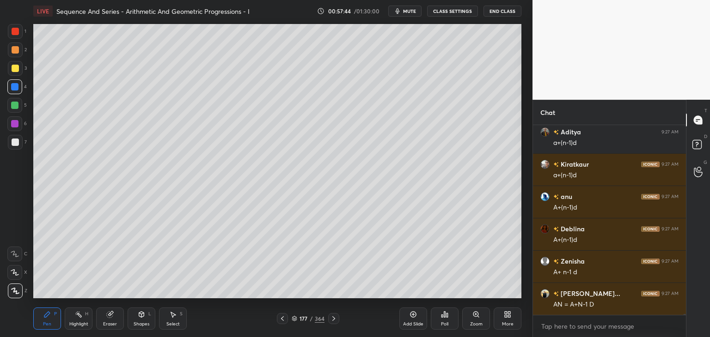
click at [20, 139] on div at bounding box center [15, 142] width 15 height 15
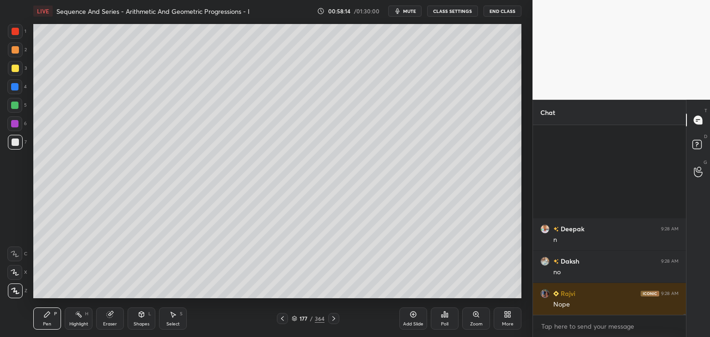
scroll to position [41311, 0]
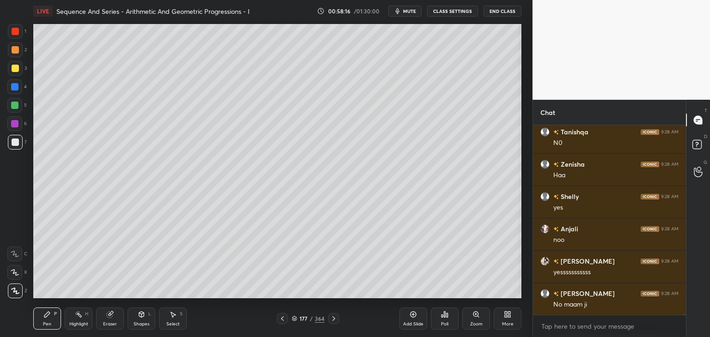
click at [286, 321] on div at bounding box center [282, 318] width 11 height 11
click at [283, 318] on icon at bounding box center [282, 318] width 7 height 7
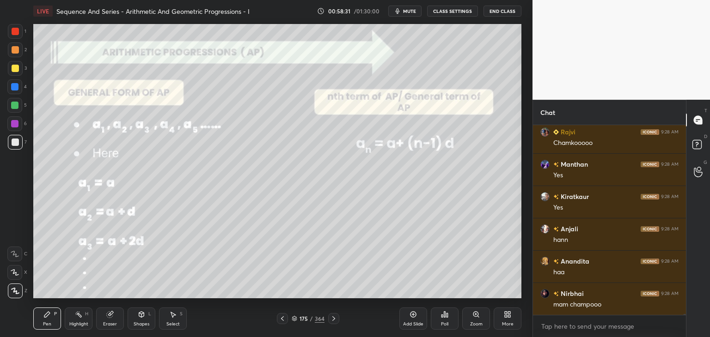
scroll to position [41603, 0]
click at [331, 320] on icon at bounding box center [333, 318] width 7 height 7
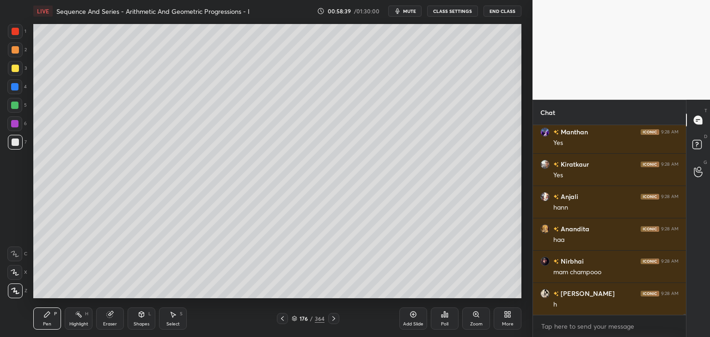
click at [334, 320] on icon at bounding box center [333, 318] width 7 height 7
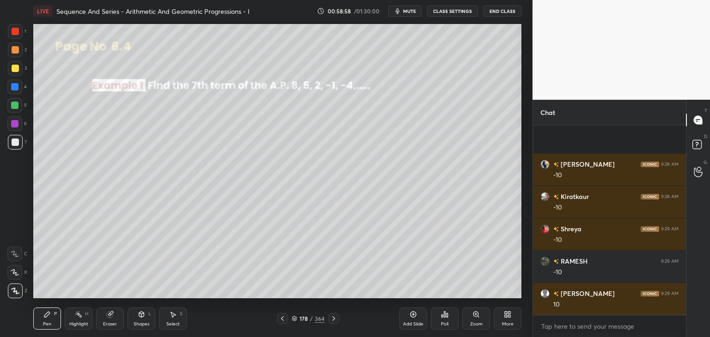
scroll to position [41829, 0]
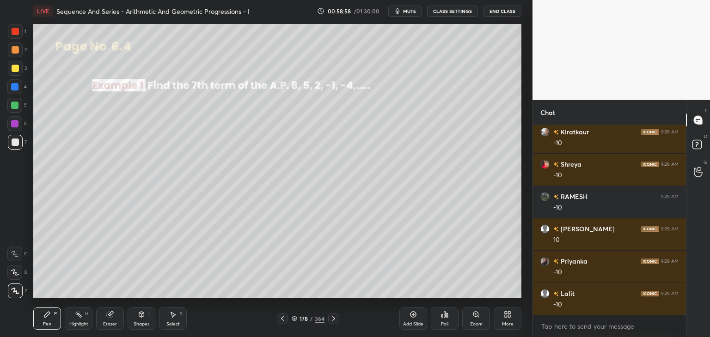
click at [14, 68] on div at bounding box center [15, 68] width 7 height 7
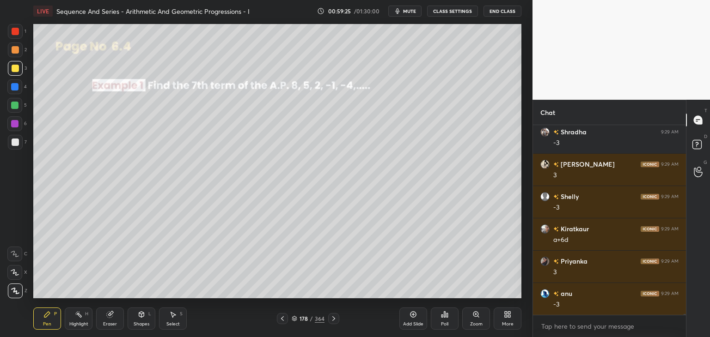
scroll to position [42282, 0]
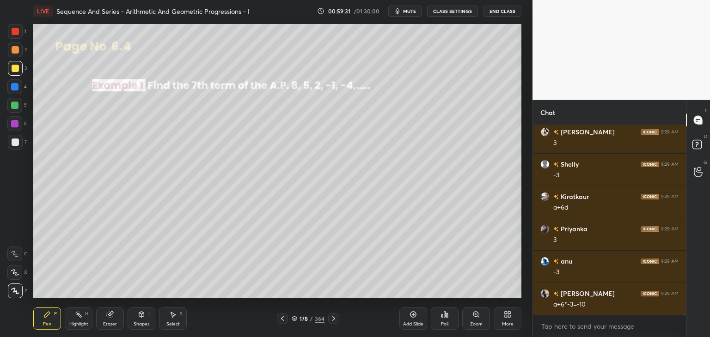
drag, startPoint x: 166, startPoint y: 322, endPoint x: 172, endPoint y: 311, distance: 12.4
click at [166, 322] on div "Select" at bounding box center [172, 324] width 13 height 5
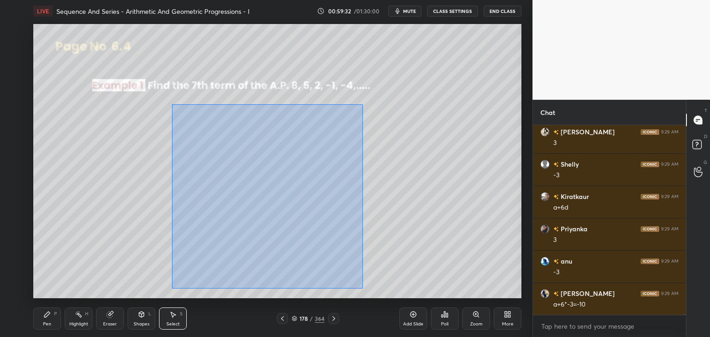
drag, startPoint x: 172, startPoint y: 104, endPoint x: 357, endPoint y: 281, distance: 256.5
click at [362, 287] on div "0 ° Undo Copy Duplicate Duplicate to new slide Delete" at bounding box center [277, 161] width 488 height 274
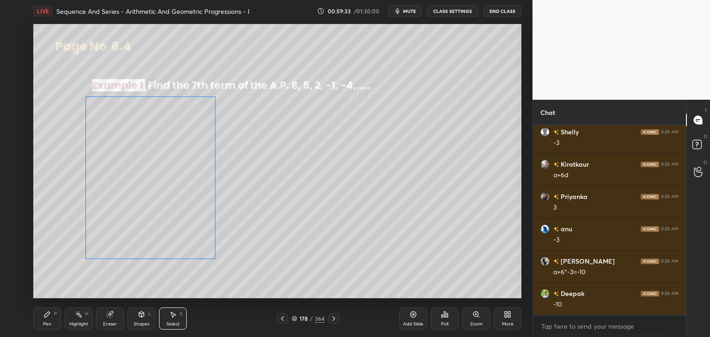
drag, startPoint x: 299, startPoint y: 234, endPoint x: 182, endPoint y: 221, distance: 118.1
click at [180, 222] on div "0 ° Undo Copy Duplicate Duplicate to new slide Delete" at bounding box center [277, 161] width 488 height 274
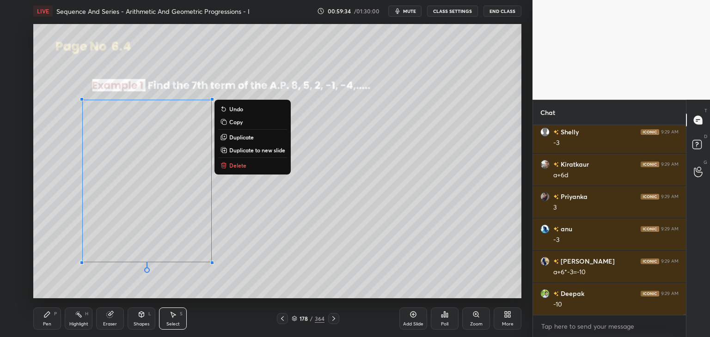
click at [397, 215] on div "0 ° Undo Copy Duplicate Duplicate to new slide Delete" at bounding box center [277, 161] width 488 height 274
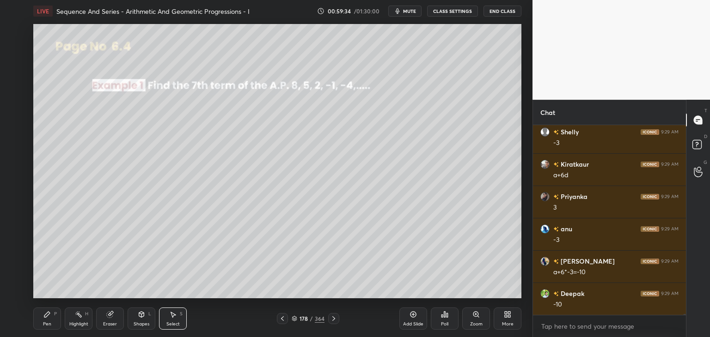
scroll to position [42346, 0]
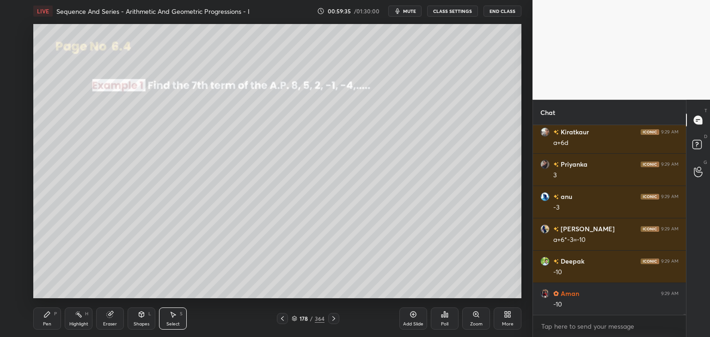
click at [47, 322] on div "Pen" at bounding box center [47, 324] width 8 height 5
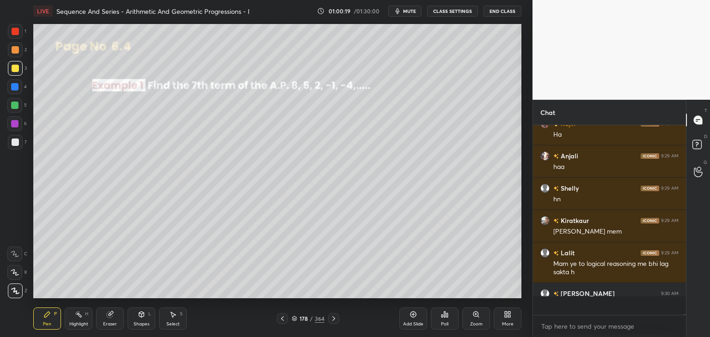
scroll to position [42904, 0]
click at [336, 320] on icon at bounding box center [333, 318] width 7 height 7
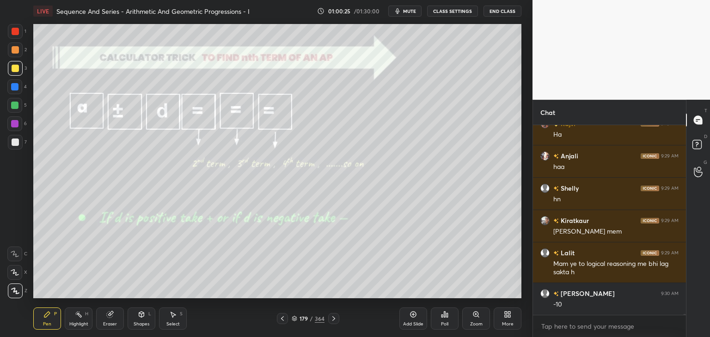
click at [141, 320] on div "Shapes L" at bounding box center [142, 319] width 28 height 22
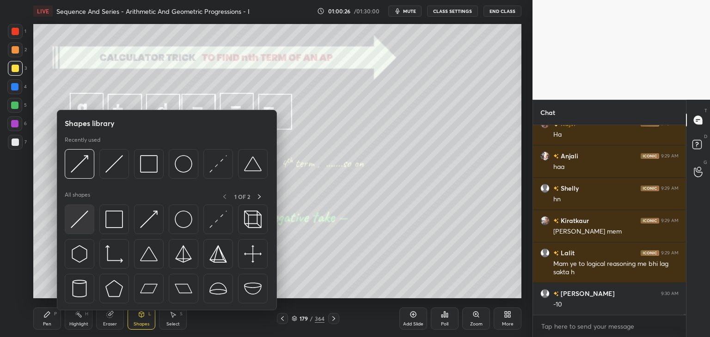
scroll to position [42937, 0]
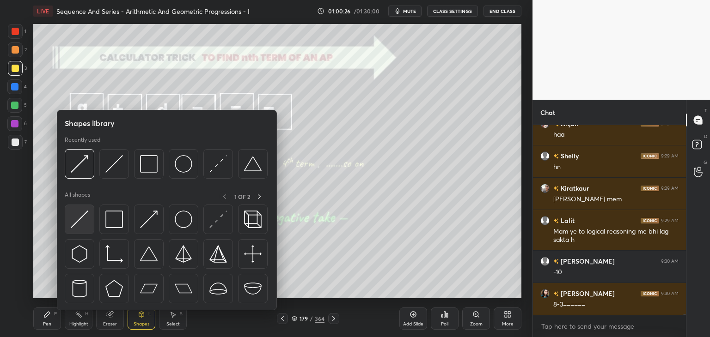
click at [81, 219] on img at bounding box center [80, 220] width 18 height 18
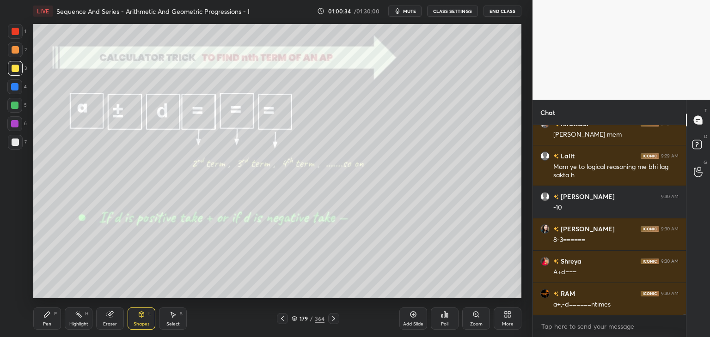
scroll to position [43034, 0]
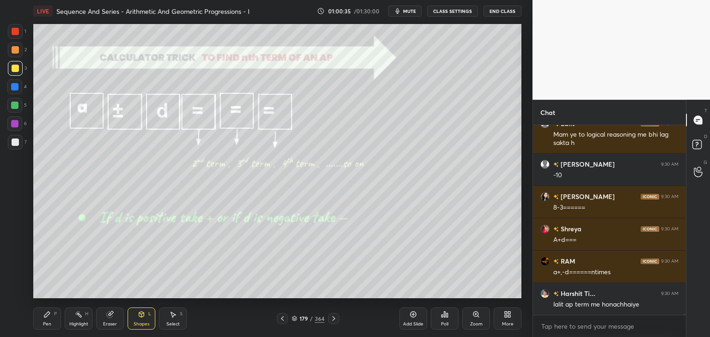
drag, startPoint x: 49, startPoint y: 323, endPoint x: 56, endPoint y: 325, distance: 7.6
click at [49, 323] on div "Pen" at bounding box center [47, 324] width 8 height 5
click at [283, 319] on icon at bounding box center [282, 318] width 7 height 7
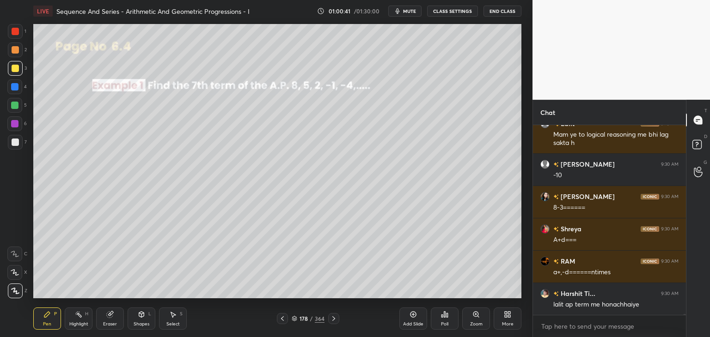
click at [332, 321] on icon at bounding box center [333, 318] width 7 height 7
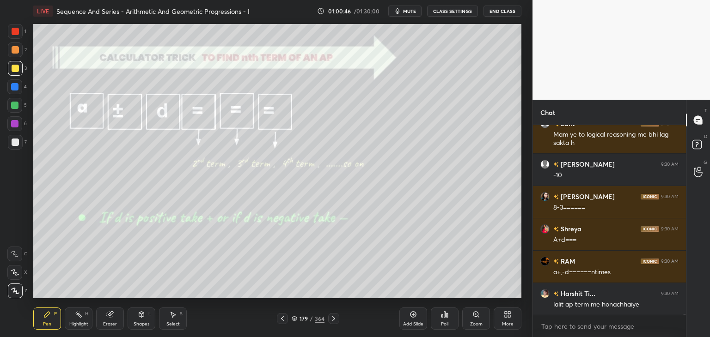
click at [283, 317] on icon at bounding box center [282, 318] width 7 height 7
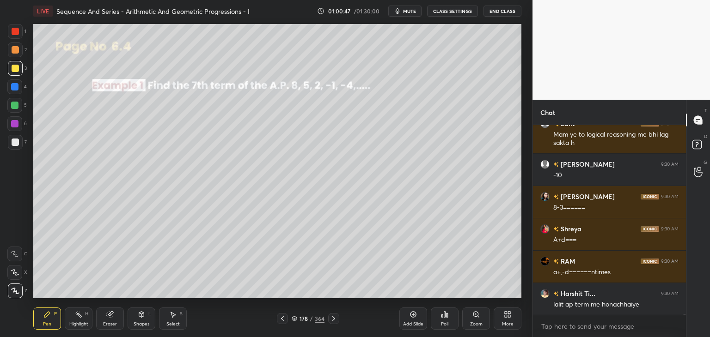
click at [331, 316] on icon at bounding box center [333, 318] width 7 height 7
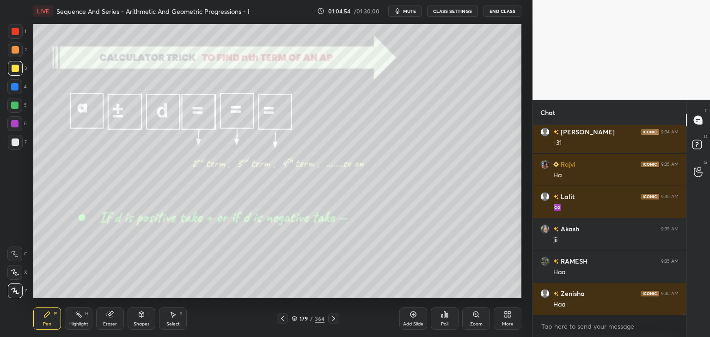
scroll to position [45162, 0]
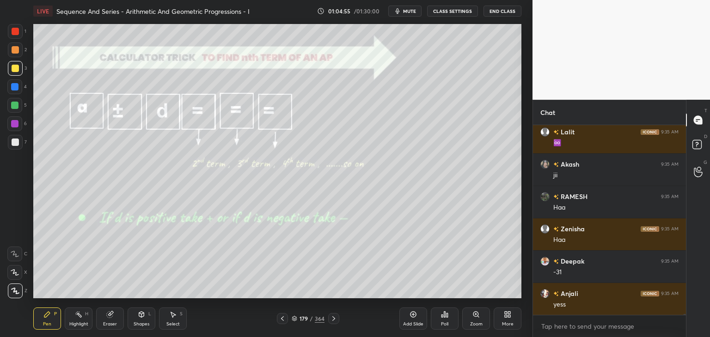
click at [330, 320] on icon at bounding box center [333, 318] width 7 height 7
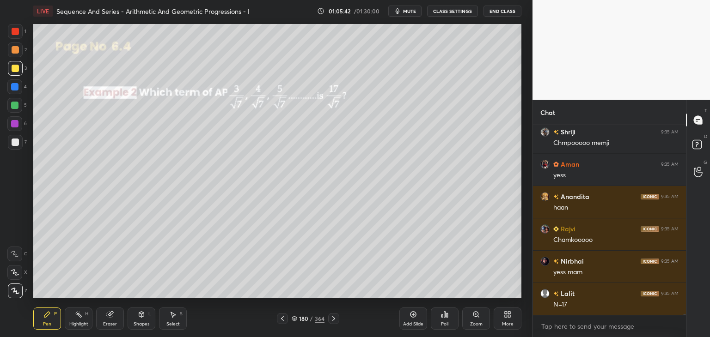
scroll to position [45421, 0]
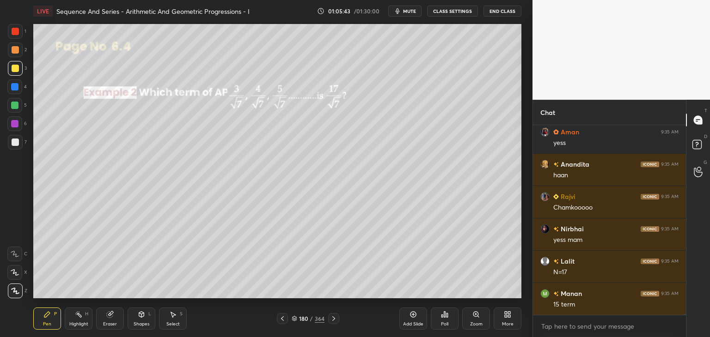
click at [176, 320] on div "Select S" at bounding box center [173, 319] width 28 height 22
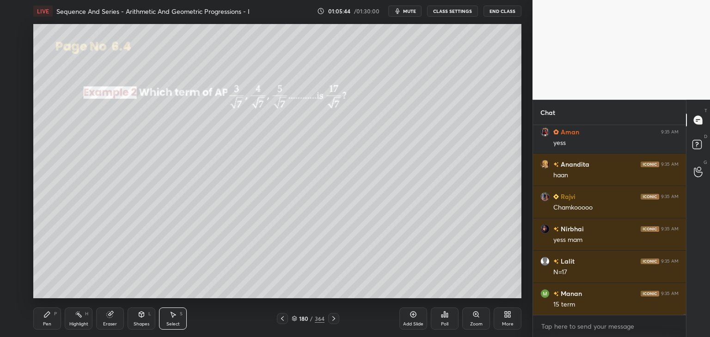
click at [114, 322] on div "Eraser" at bounding box center [110, 324] width 14 height 5
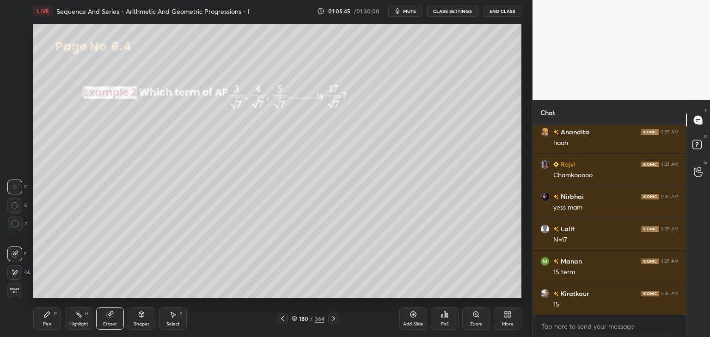
click at [17, 292] on span "Erase all" at bounding box center [15, 291] width 14 height 6
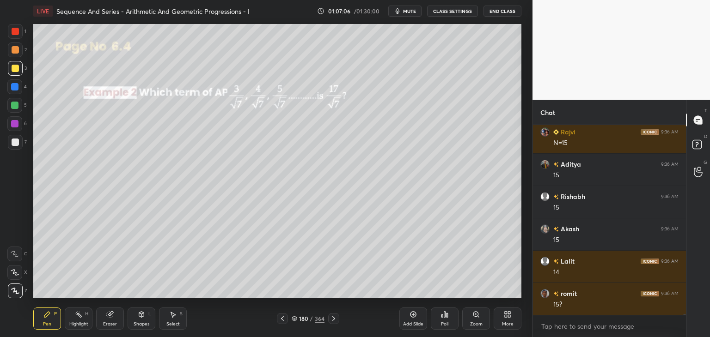
scroll to position [45873, 0]
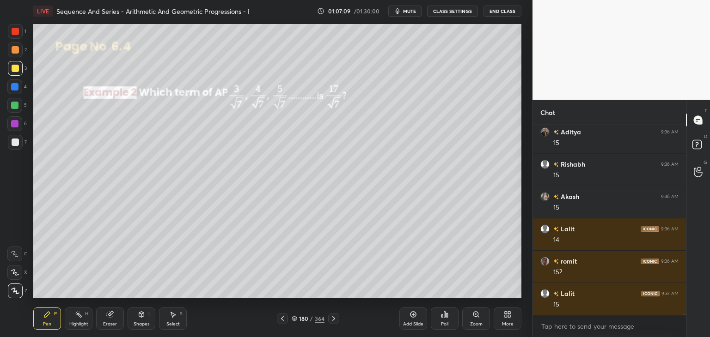
click at [173, 320] on div "Select S" at bounding box center [173, 319] width 28 height 22
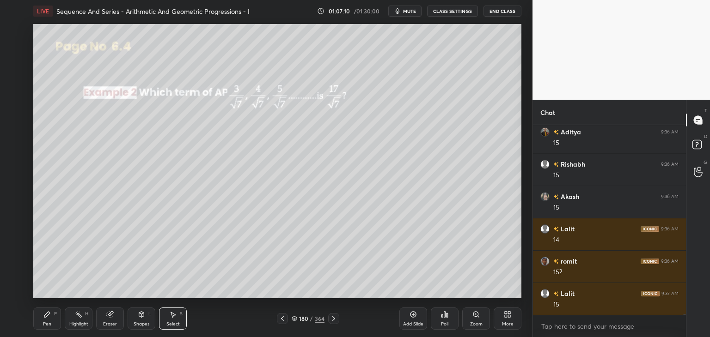
scroll to position [45906, 0]
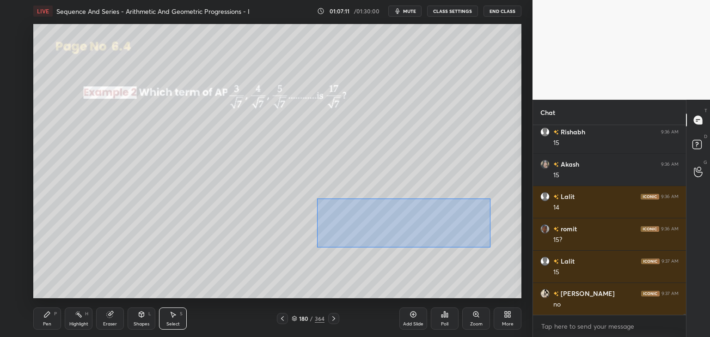
drag, startPoint x: 322, startPoint y: 205, endPoint x: 492, endPoint y: 243, distance: 174.5
click at [490, 246] on div "0 ° Undo Copy Duplicate Duplicate to new slide Delete" at bounding box center [277, 161] width 488 height 274
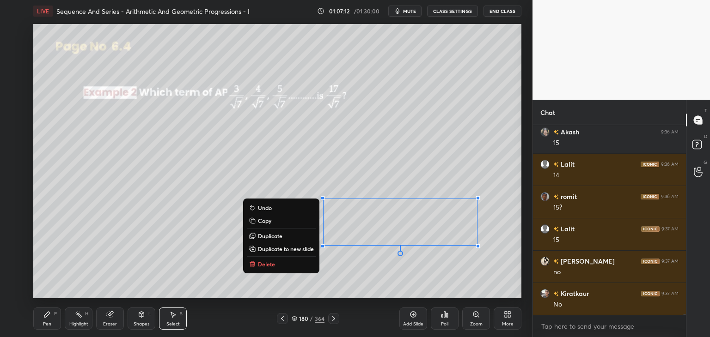
drag, startPoint x: 261, startPoint y: 221, endPoint x: 272, endPoint y: 233, distance: 16.7
click at [261, 221] on p "Copy" at bounding box center [264, 220] width 13 height 7
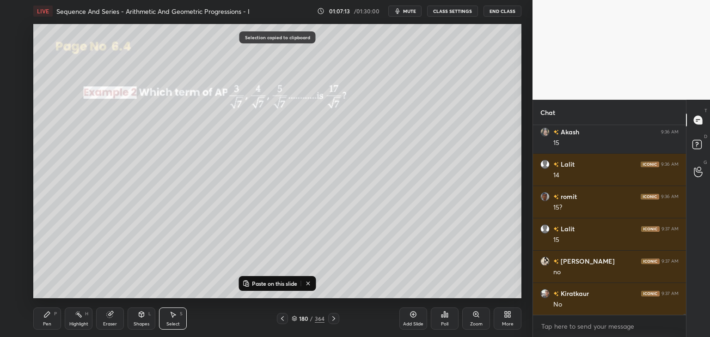
click at [413, 321] on div "Add Slide" at bounding box center [413, 319] width 28 height 22
click at [287, 285] on p "Paste on this slide" at bounding box center [274, 283] width 45 height 7
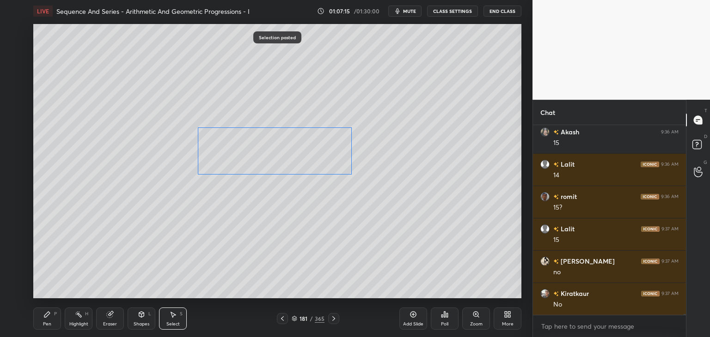
scroll to position [45970, 0]
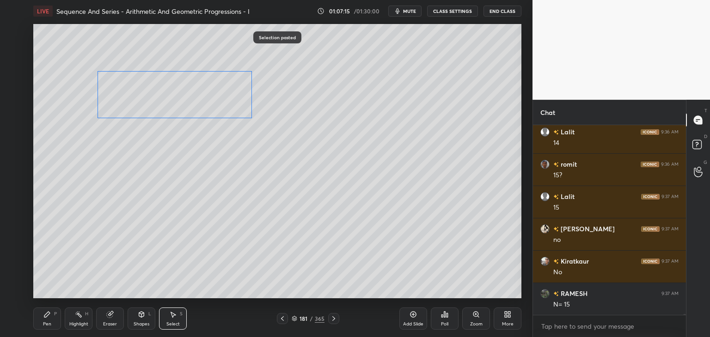
drag, startPoint x: 370, startPoint y: 218, endPoint x: 146, endPoint y: 96, distance: 255.3
click at [137, 84] on div "0 ° Undo Copy Paste here Duplicate Duplicate to new slide Delete" at bounding box center [277, 161] width 488 height 274
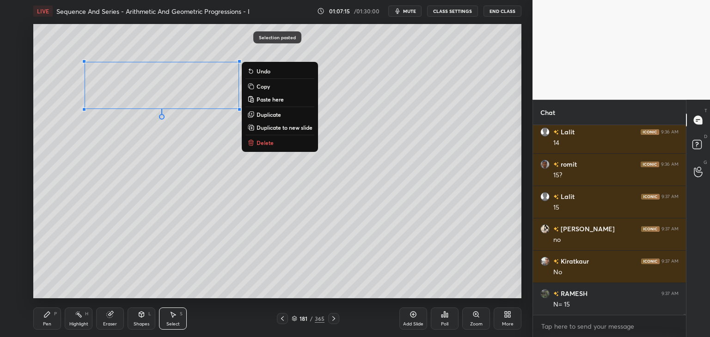
click at [128, 167] on div "0 ° Undo Copy Paste here Duplicate Duplicate to new slide Delete" at bounding box center [277, 161] width 488 height 274
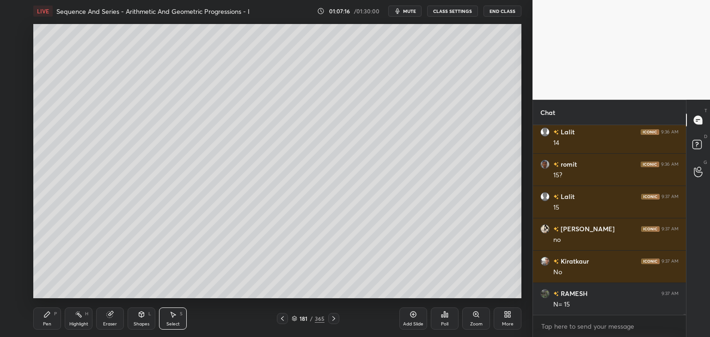
click at [47, 326] on div "Pen" at bounding box center [47, 324] width 8 height 5
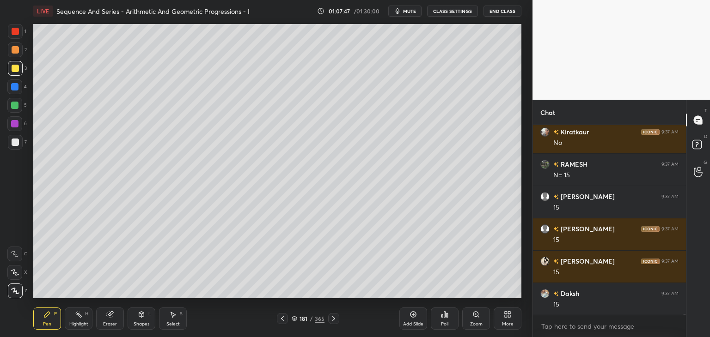
scroll to position [46132, 0]
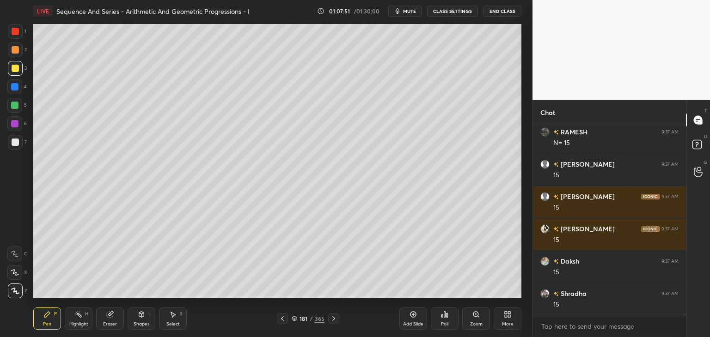
click at [284, 318] on icon at bounding box center [282, 318] width 7 height 7
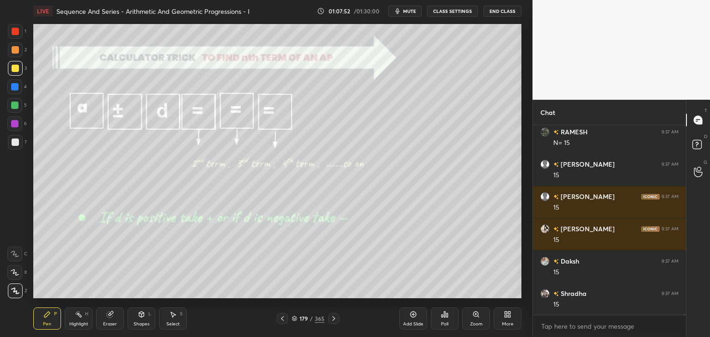
click at [286, 319] on div at bounding box center [282, 318] width 11 height 11
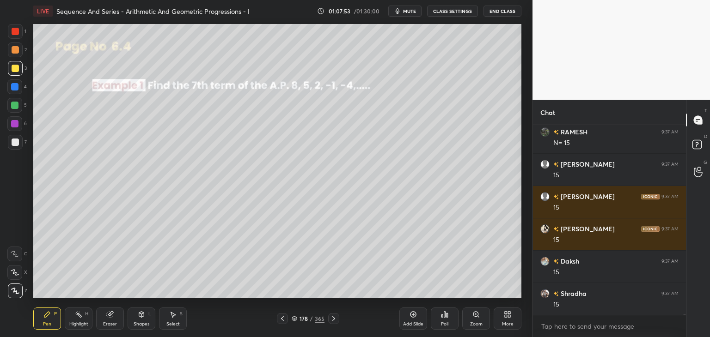
scroll to position [46154, 0]
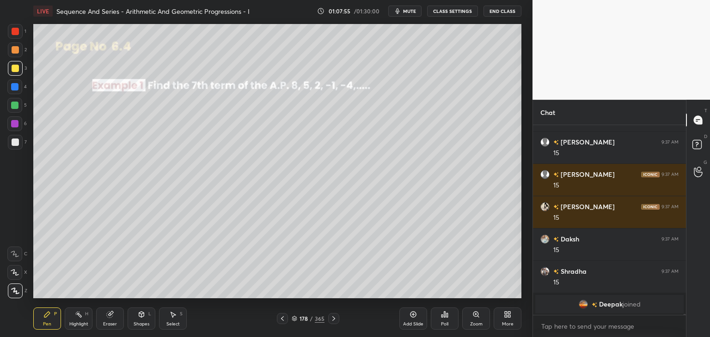
click at [332, 318] on icon at bounding box center [333, 318] width 7 height 7
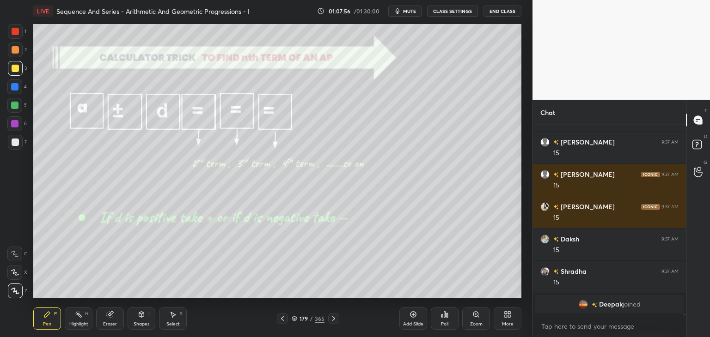
click at [333, 319] on icon at bounding box center [333, 318] width 7 height 7
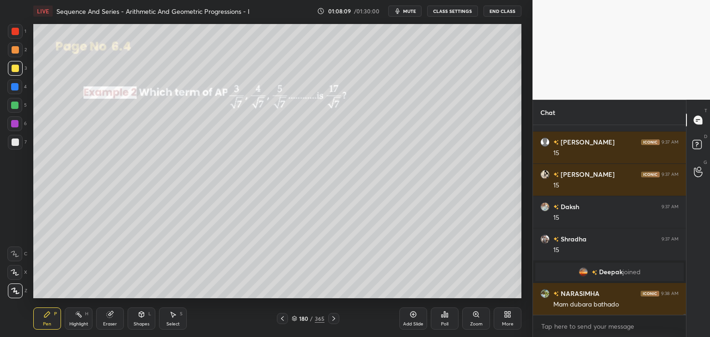
scroll to position [44666, 0]
click at [333, 319] on icon at bounding box center [333, 318] width 7 height 7
click at [281, 319] on icon at bounding box center [282, 318] width 3 height 5
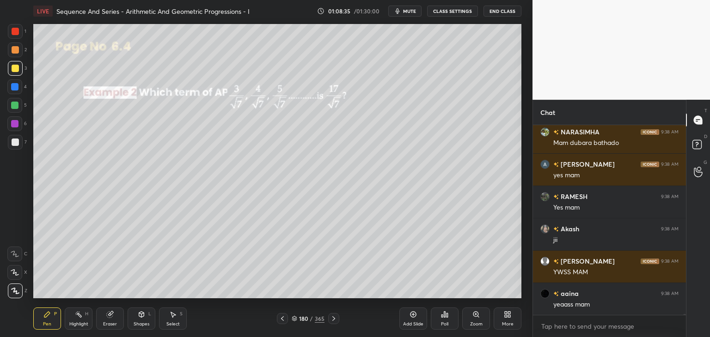
scroll to position [44860, 0]
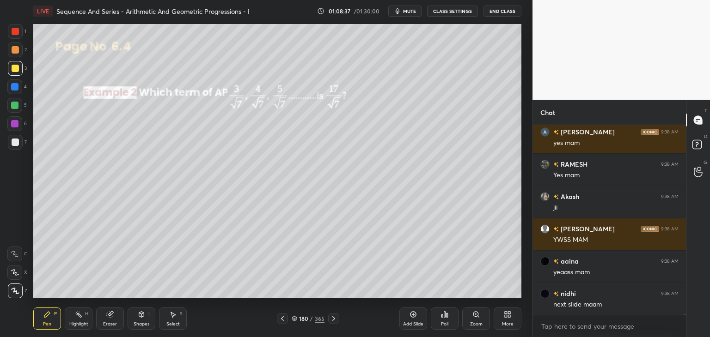
click at [332, 319] on icon at bounding box center [333, 318] width 7 height 7
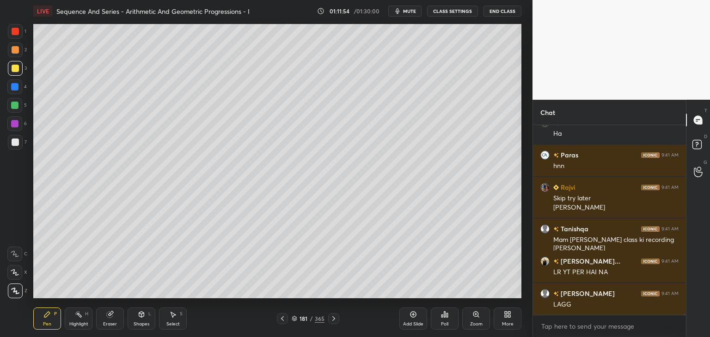
scroll to position [45464, 0]
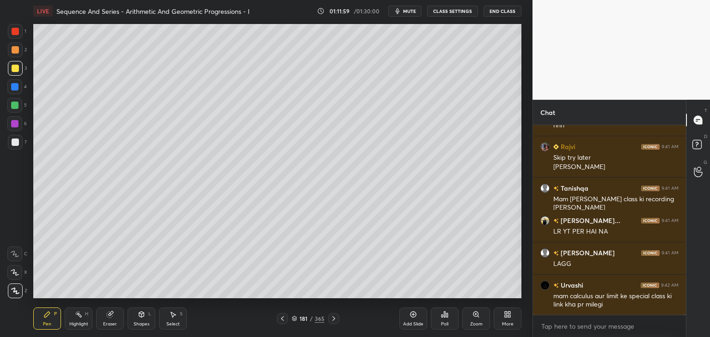
click at [334, 322] on icon at bounding box center [333, 318] width 7 height 7
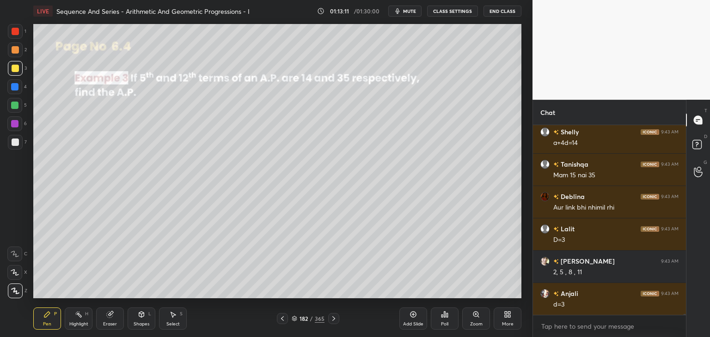
scroll to position [46184, 0]
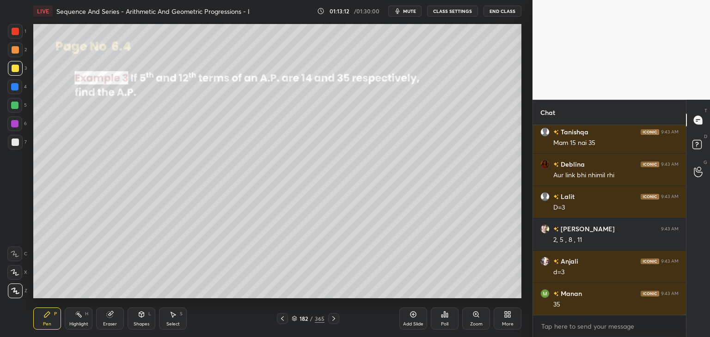
drag, startPoint x: 119, startPoint y: 320, endPoint x: 122, endPoint y: 311, distance: 10.0
click at [119, 321] on div "Eraser" at bounding box center [110, 319] width 28 height 22
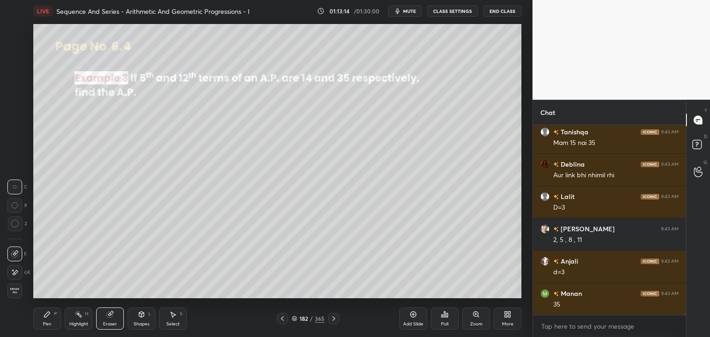
scroll to position [46216, 0]
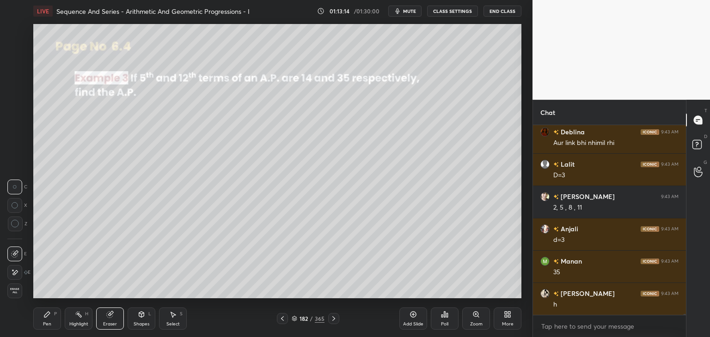
click at [45, 320] on div "Pen P" at bounding box center [47, 319] width 28 height 22
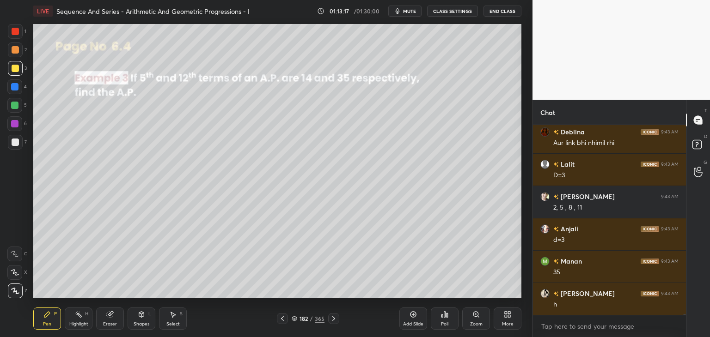
scroll to position [46249, 0]
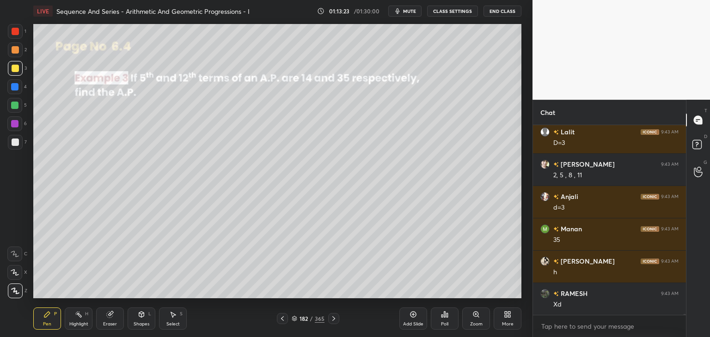
click at [176, 323] on div "Select" at bounding box center [172, 324] width 13 height 5
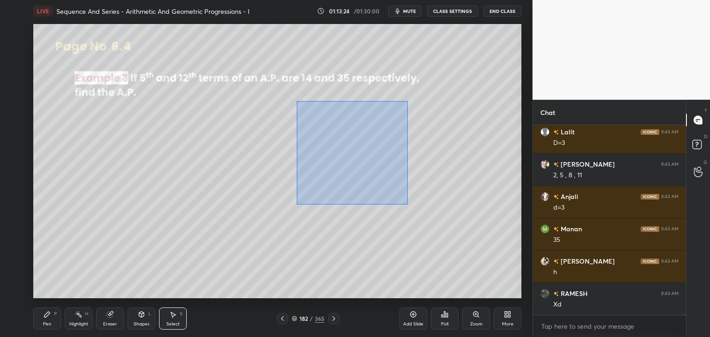
drag, startPoint x: 296, startPoint y: 101, endPoint x: 444, endPoint y: 209, distance: 182.5
click at [432, 211] on div "0 ° Undo Copy Paste here Duplicate Duplicate to new slide Delete" at bounding box center [277, 161] width 488 height 274
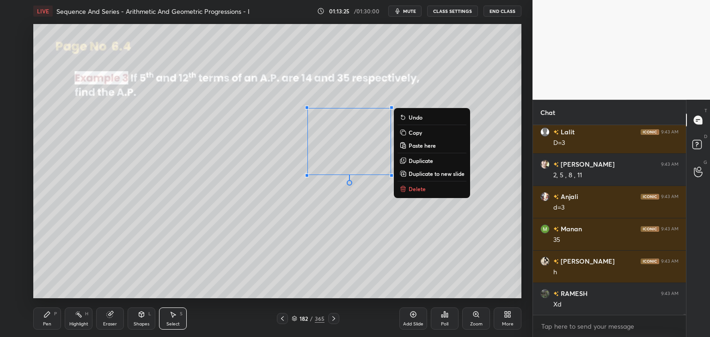
click at [415, 191] on p "Delete" at bounding box center [416, 188] width 17 height 7
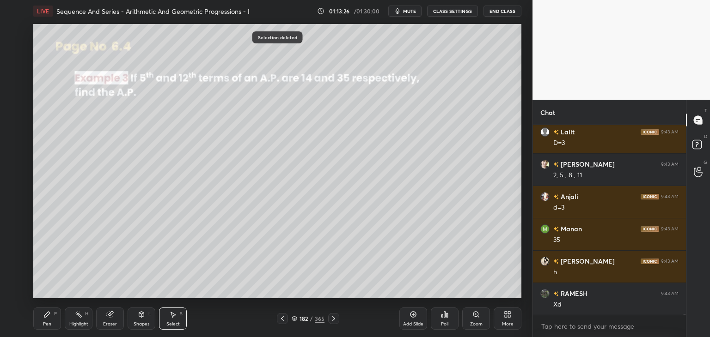
click at [49, 323] on div "Pen" at bounding box center [47, 324] width 8 height 5
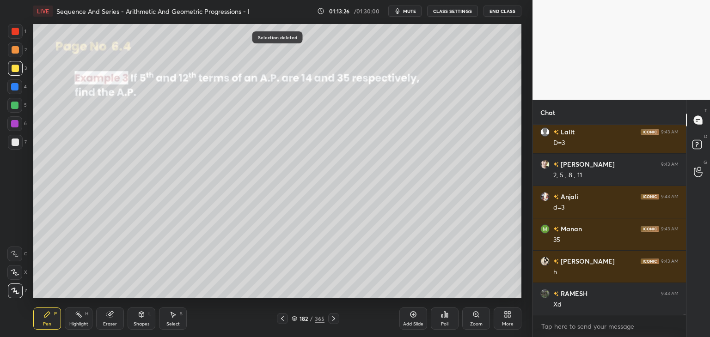
click at [16, 133] on div "6" at bounding box center [16, 125] width 19 height 18
click at [111, 322] on div "Eraser" at bounding box center [110, 324] width 14 height 5
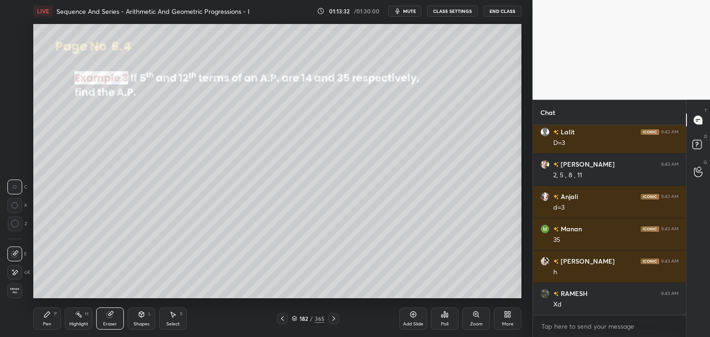
click at [51, 320] on div "Pen P" at bounding box center [47, 319] width 28 height 22
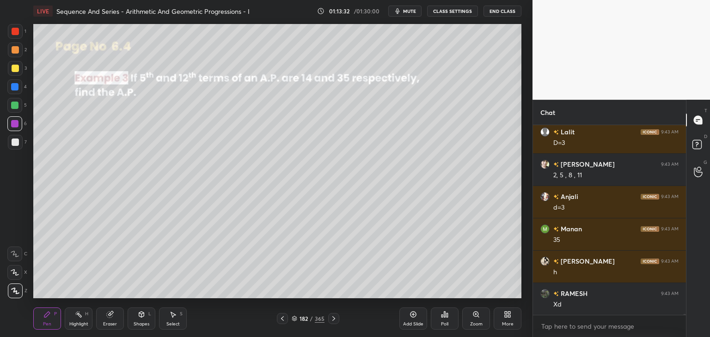
click at [15, 141] on div at bounding box center [15, 142] width 7 height 7
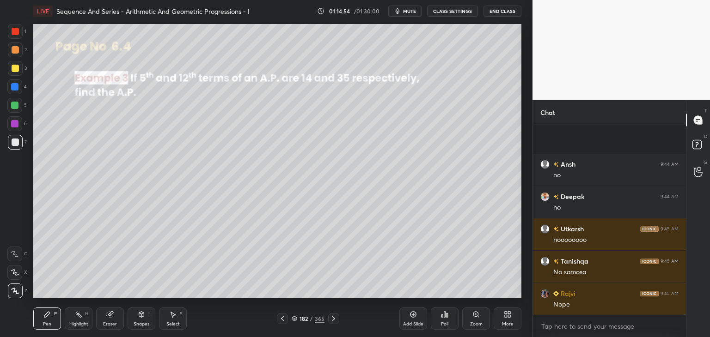
scroll to position [47002, 0]
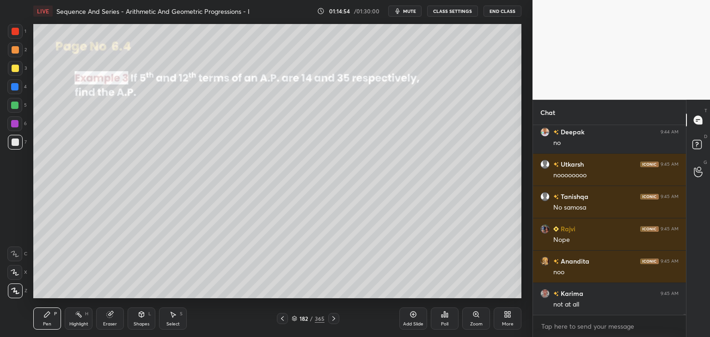
click at [283, 316] on icon at bounding box center [282, 318] width 7 height 7
drag, startPoint x: 283, startPoint y: 317, endPoint x: 304, endPoint y: 321, distance: 21.5
click at [283, 317] on icon at bounding box center [282, 318] width 7 height 7
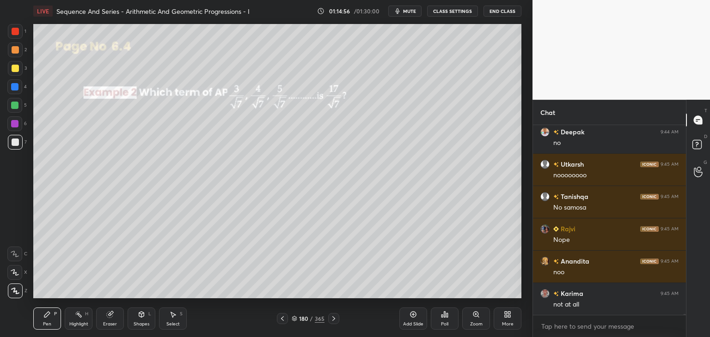
click at [335, 317] on icon at bounding box center [333, 318] width 7 height 7
click at [336, 318] on icon at bounding box center [333, 318] width 7 height 7
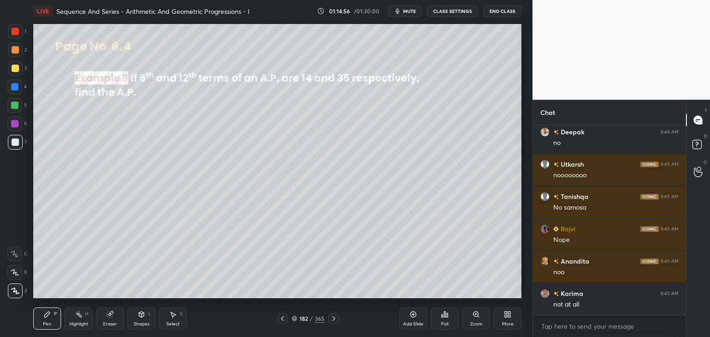
click at [337, 318] on div at bounding box center [333, 318] width 11 height 11
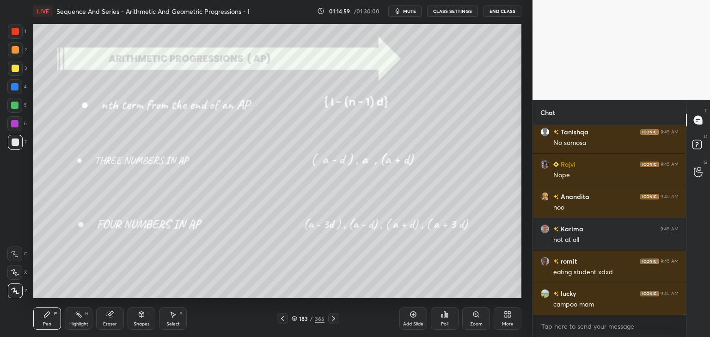
scroll to position [47099, 0]
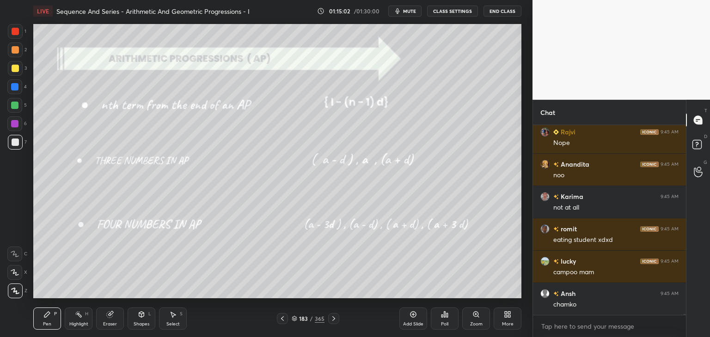
click at [137, 323] on div "Shapes" at bounding box center [142, 324] width 16 height 5
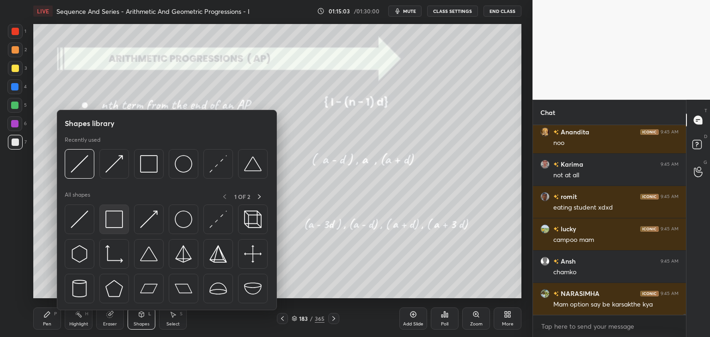
click at [116, 220] on img at bounding box center [114, 220] width 18 height 18
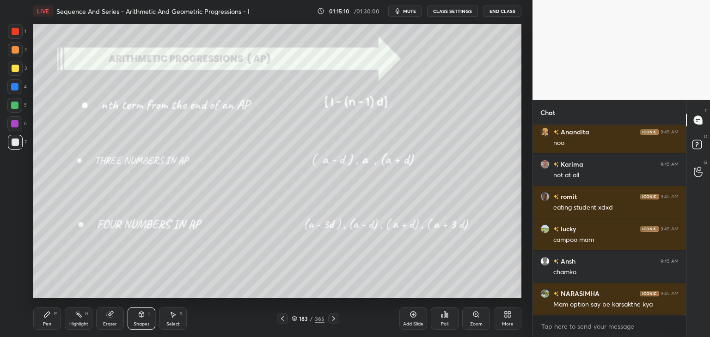
click at [44, 325] on div "Pen" at bounding box center [47, 324] width 8 height 5
drag, startPoint x: 17, startPoint y: 65, endPoint x: 27, endPoint y: 70, distance: 12.0
click at [17, 64] on div at bounding box center [15, 68] width 15 height 15
click at [416, 323] on div "Add Slide" at bounding box center [413, 324] width 20 height 5
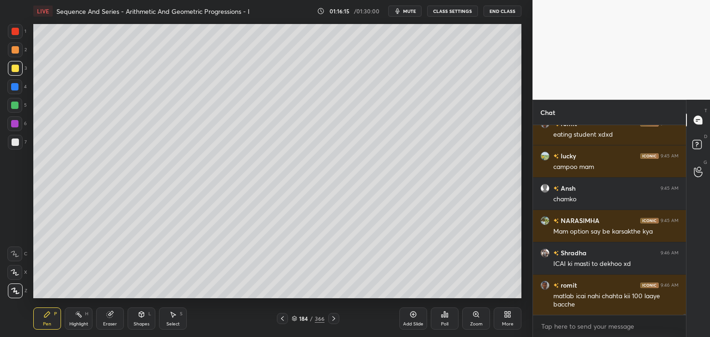
scroll to position [47236, 0]
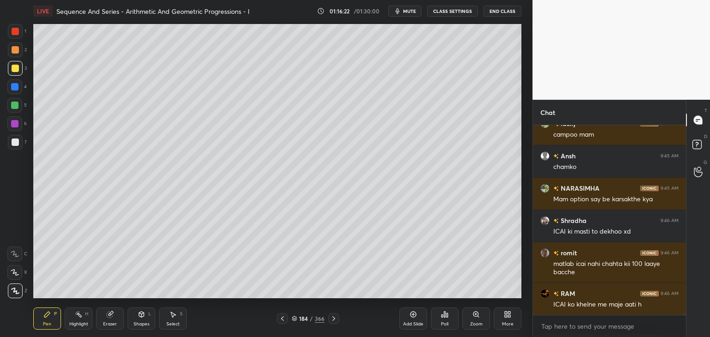
click at [175, 321] on div "Select S" at bounding box center [173, 319] width 28 height 22
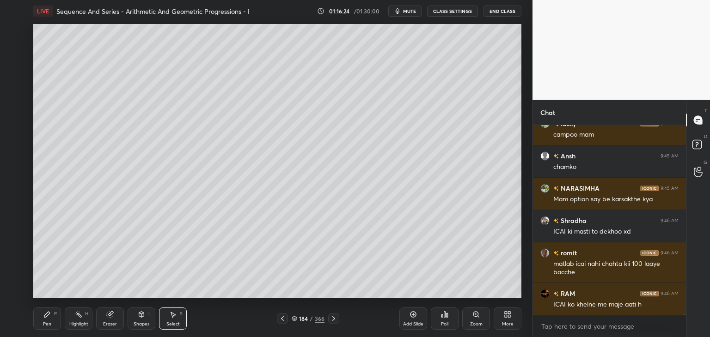
drag, startPoint x: 109, startPoint y: 324, endPoint x: 100, endPoint y: 309, distance: 17.4
click at [109, 324] on div "Eraser" at bounding box center [110, 324] width 14 height 5
drag, startPoint x: 14, startPoint y: 287, endPoint x: 33, endPoint y: 281, distance: 19.7
click at [14, 286] on div "Erase all" at bounding box center [14, 291] width 15 height 15
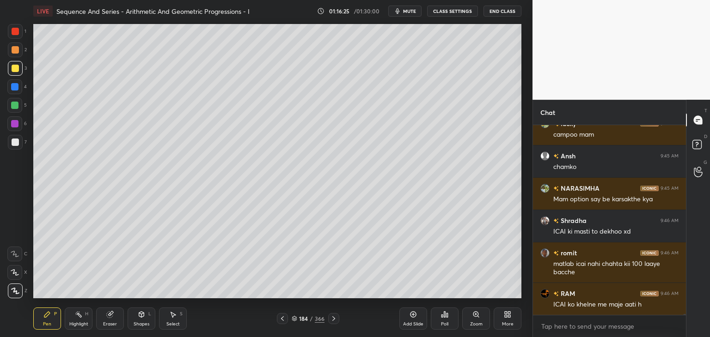
click at [280, 321] on icon at bounding box center [282, 318] width 7 height 7
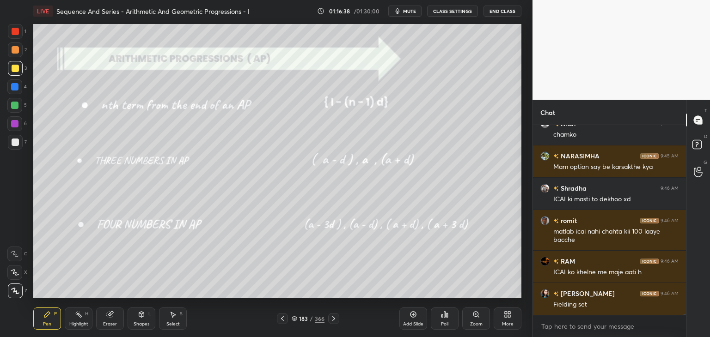
scroll to position [47301, 0]
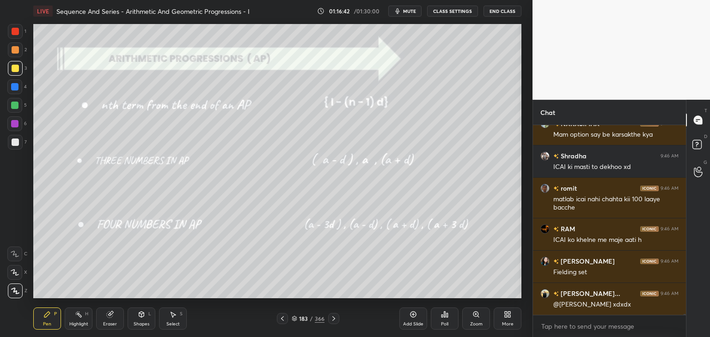
drag, startPoint x: 417, startPoint y: 322, endPoint x: 414, endPoint y: 295, distance: 27.0
click at [418, 322] on div "Add Slide" at bounding box center [413, 324] width 20 height 5
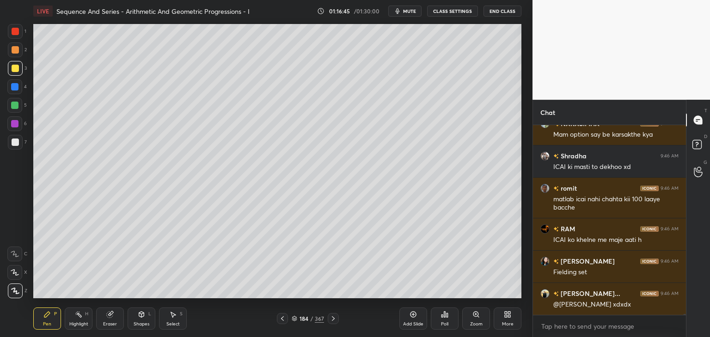
click at [17, 70] on div at bounding box center [15, 68] width 7 height 7
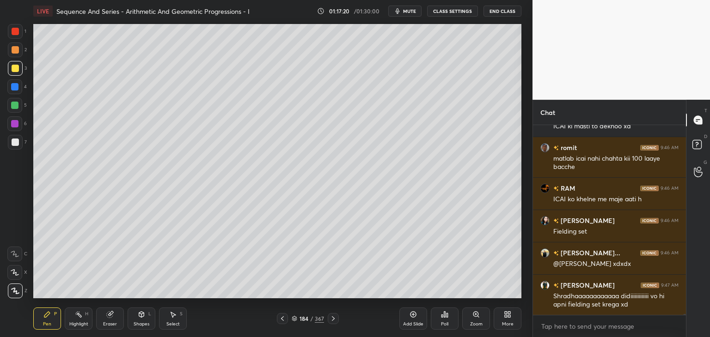
click at [17, 145] on div at bounding box center [15, 142] width 7 height 7
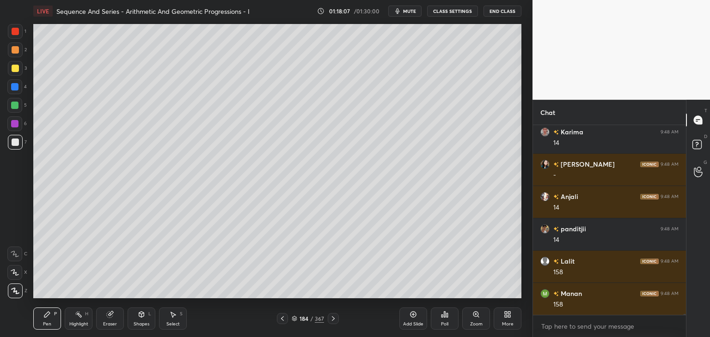
scroll to position [47730, 0]
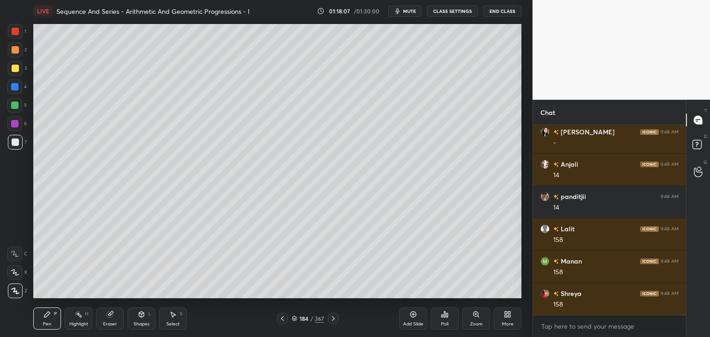
click at [283, 317] on icon at bounding box center [282, 318] width 7 height 7
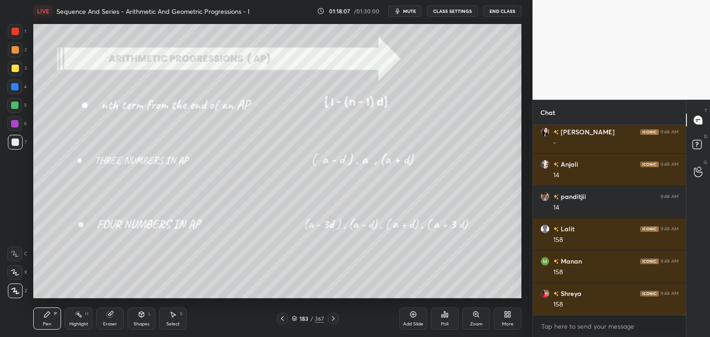
click at [286, 318] on div at bounding box center [282, 318] width 11 height 11
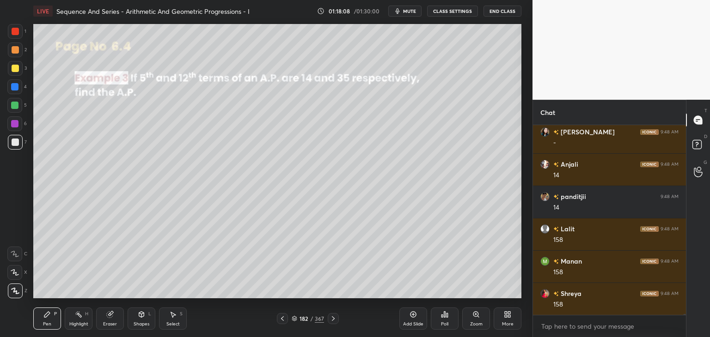
scroll to position [47762, 0]
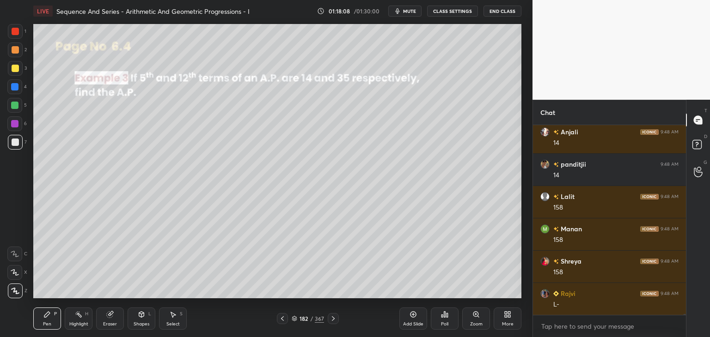
click at [333, 319] on icon at bounding box center [332, 318] width 7 height 7
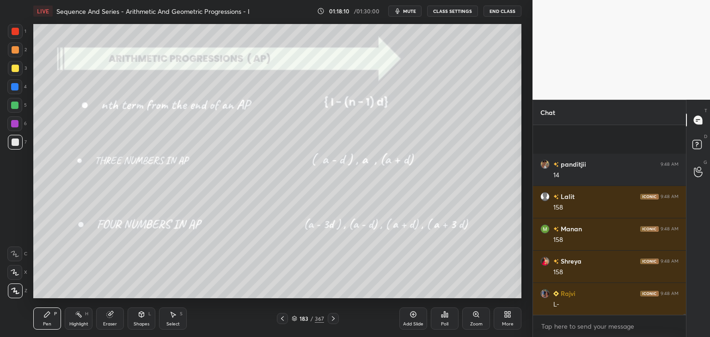
scroll to position [47827, 0]
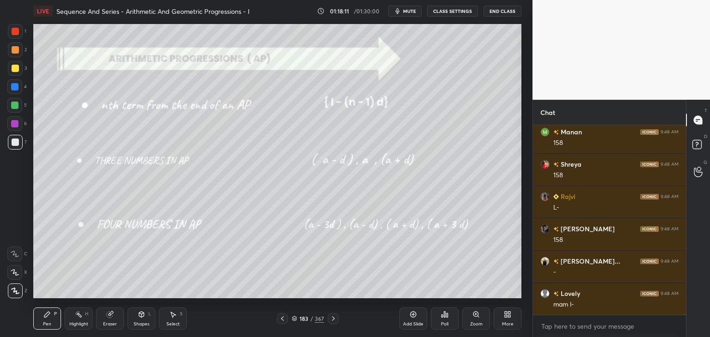
click at [334, 323] on div at bounding box center [333, 318] width 11 height 11
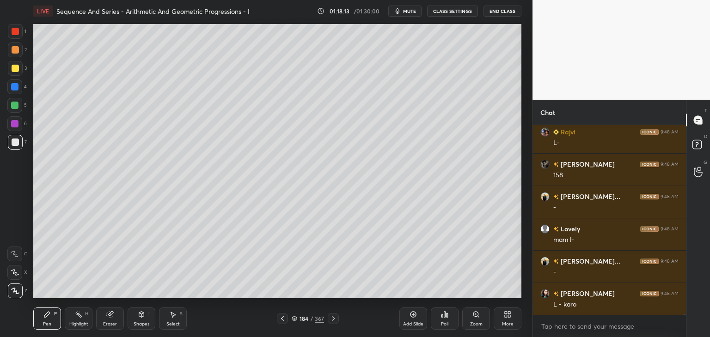
click at [107, 319] on div "Eraser" at bounding box center [110, 319] width 28 height 22
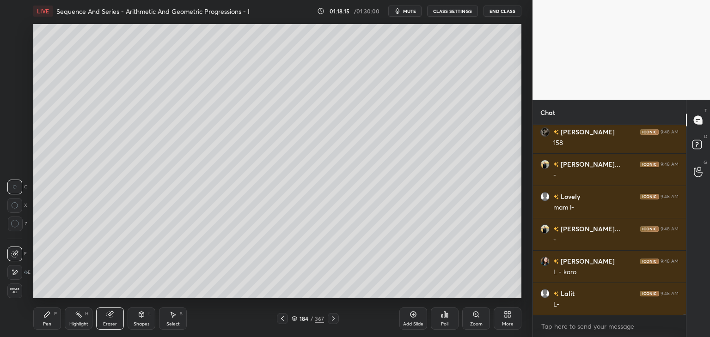
click at [53, 321] on div "Pen P" at bounding box center [47, 319] width 28 height 22
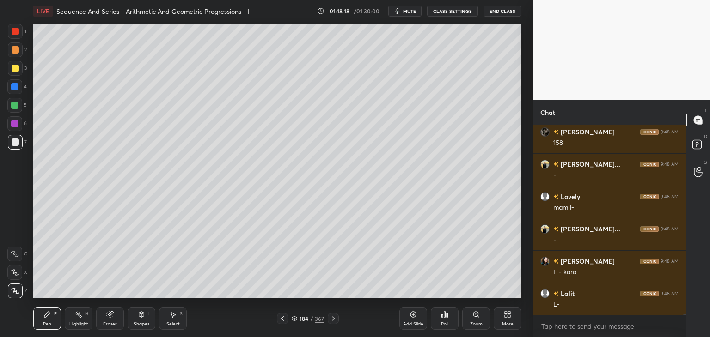
click at [103, 318] on div "Eraser" at bounding box center [110, 319] width 28 height 22
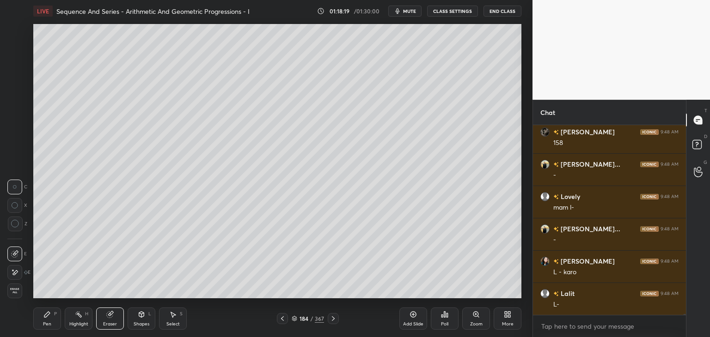
scroll to position [47988, 0]
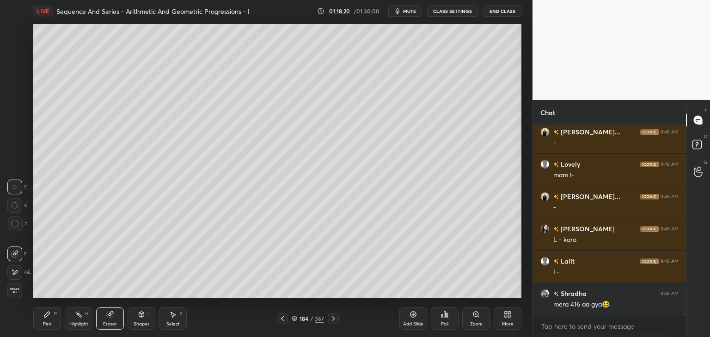
click at [48, 322] on div "Pen" at bounding box center [47, 324] width 8 height 5
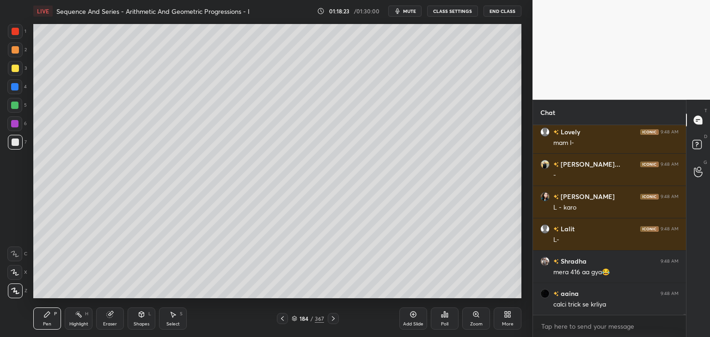
scroll to position [48053, 0]
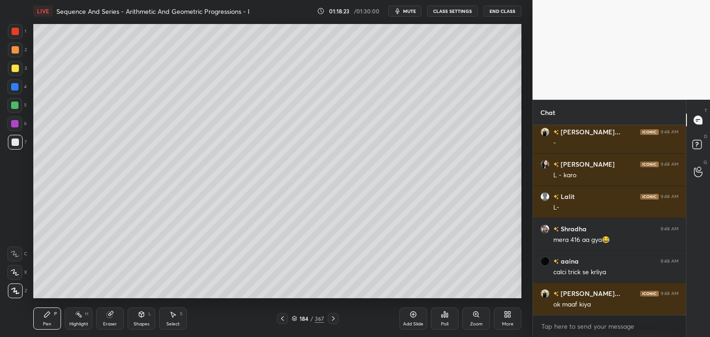
click at [280, 322] on icon at bounding box center [282, 318] width 7 height 7
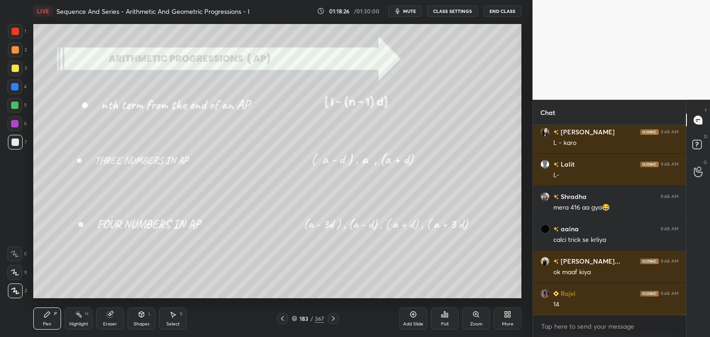
scroll to position [48150, 0]
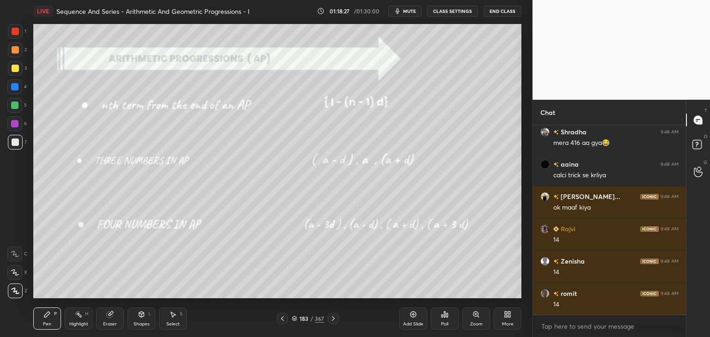
click at [329, 318] on icon at bounding box center [332, 318] width 7 height 7
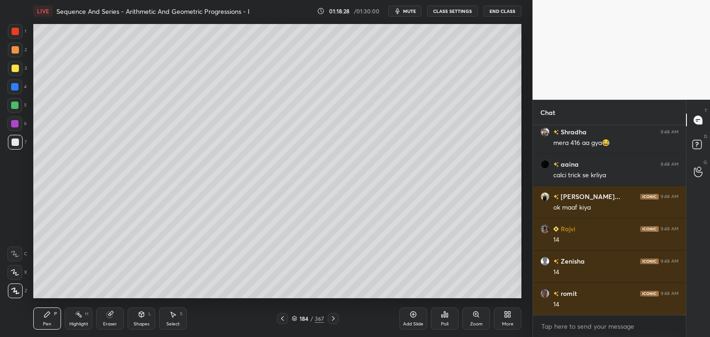
scroll to position [48215, 0]
click at [332, 318] on icon at bounding box center [332, 318] width 7 height 7
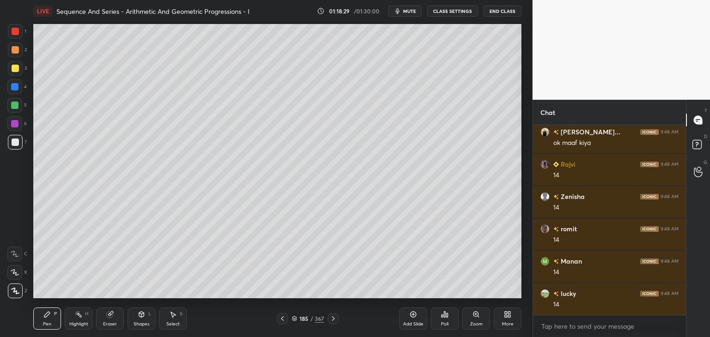
click at [278, 318] on div at bounding box center [282, 318] width 11 height 11
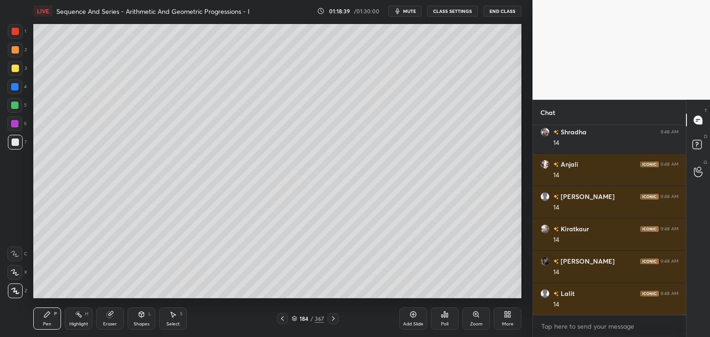
scroll to position [48538, 0]
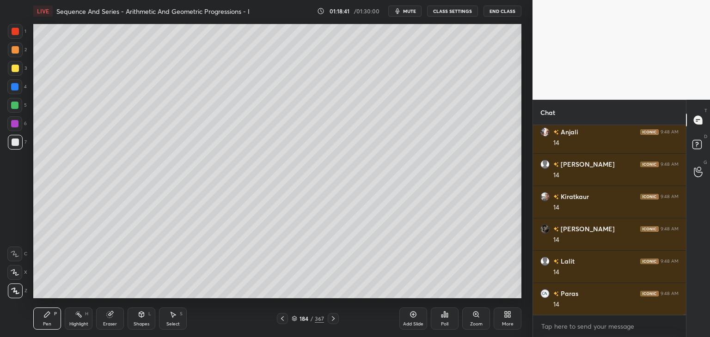
click at [277, 318] on div at bounding box center [282, 318] width 11 height 11
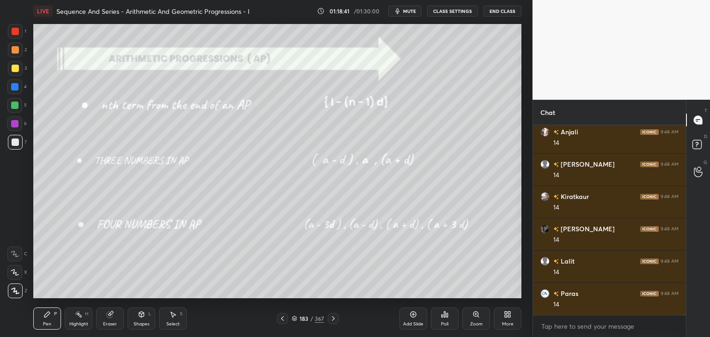
click at [280, 319] on icon at bounding box center [282, 318] width 7 height 7
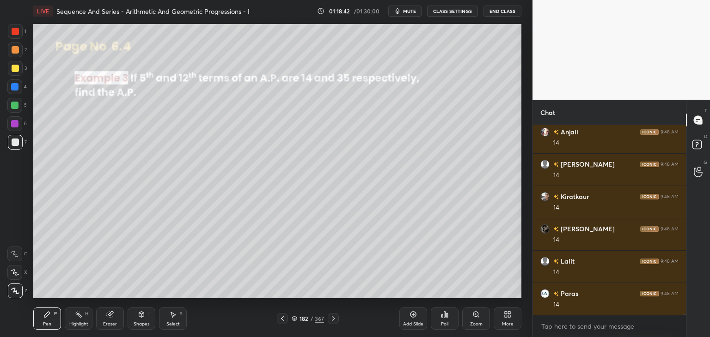
drag, startPoint x: 333, startPoint y: 322, endPoint x: 334, endPoint y: 333, distance: 10.3
click at [334, 322] on div at bounding box center [333, 318] width 11 height 11
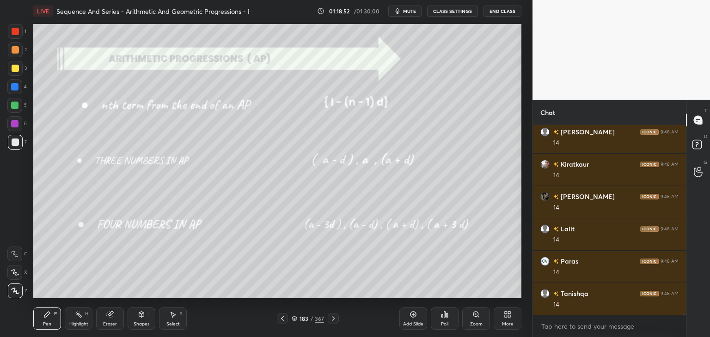
scroll to position [48603, 0]
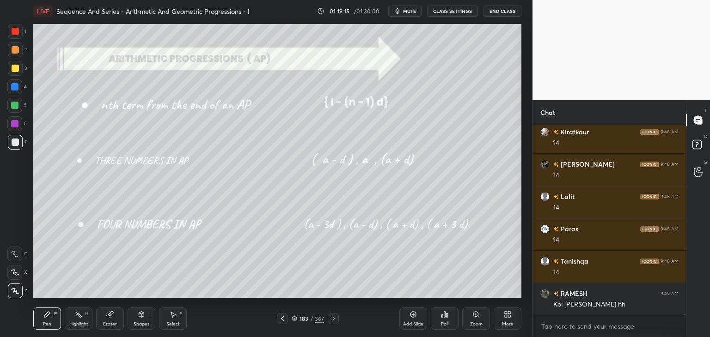
click at [140, 323] on div "Shapes" at bounding box center [142, 324] width 16 height 5
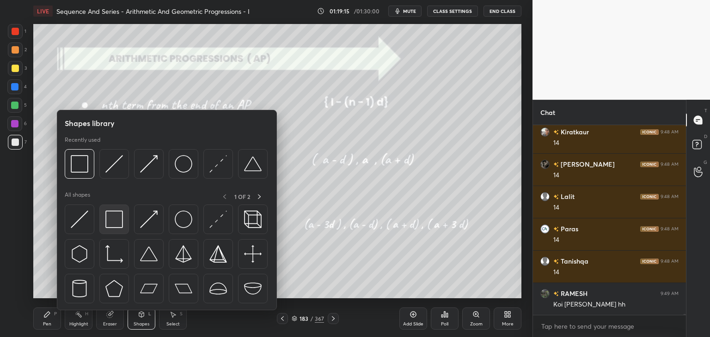
click at [112, 216] on img at bounding box center [114, 220] width 18 height 18
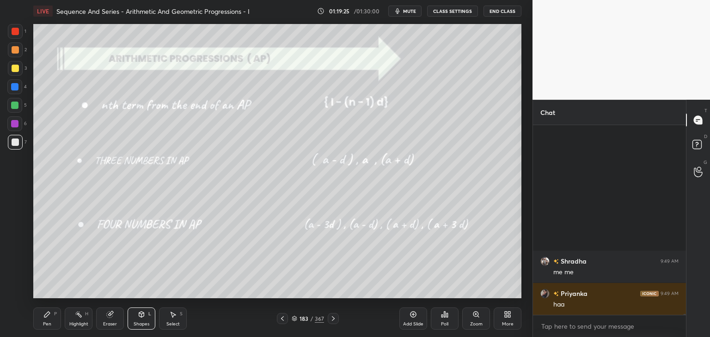
scroll to position [48108, 0]
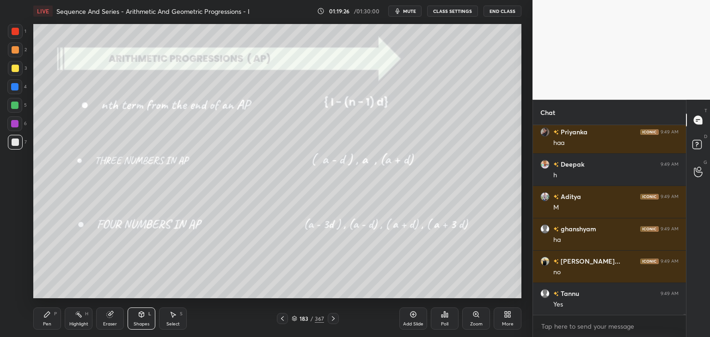
drag, startPoint x: 147, startPoint y: 322, endPoint x: 143, endPoint y: 314, distance: 9.3
click at [147, 323] on div "Shapes" at bounding box center [142, 324] width 16 height 5
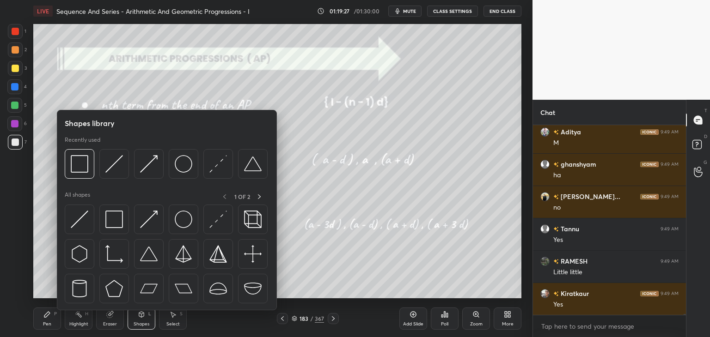
drag, startPoint x: 15, startPoint y: 65, endPoint x: 20, endPoint y: 84, distance: 19.2
click at [15, 66] on div at bounding box center [15, 68] width 7 height 7
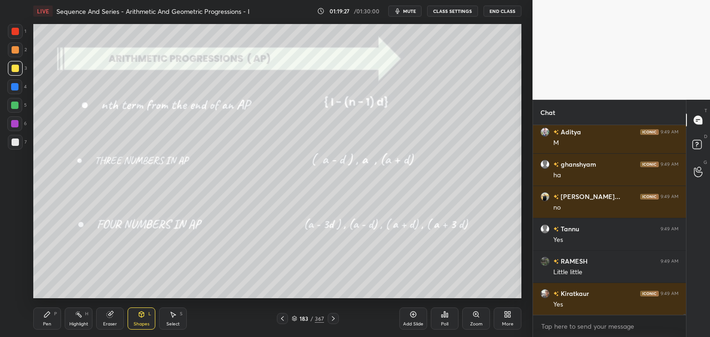
scroll to position [48237, 0]
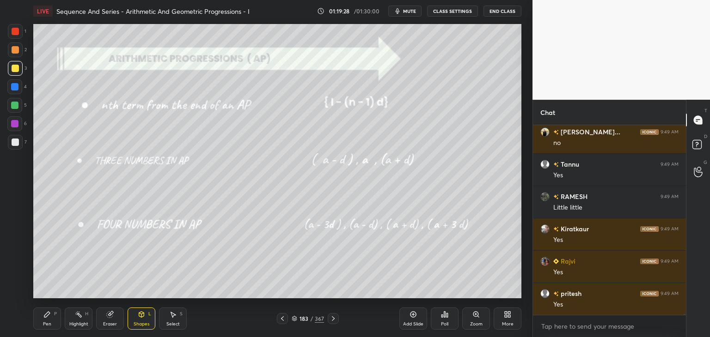
click at [141, 319] on div "Shapes L" at bounding box center [142, 319] width 28 height 22
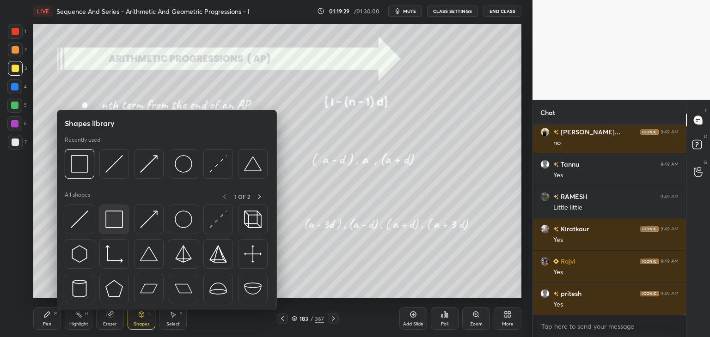
click at [109, 223] on img at bounding box center [114, 220] width 18 height 18
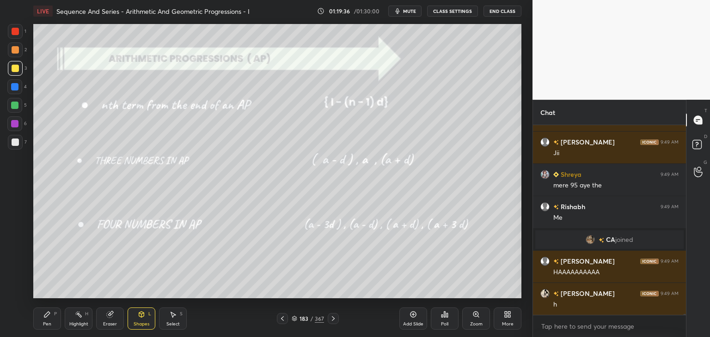
scroll to position [48260, 0]
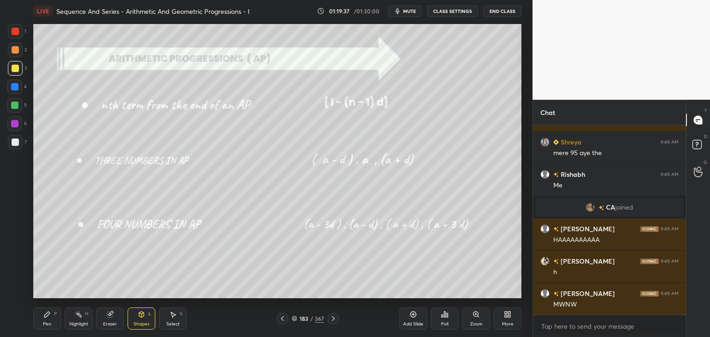
click at [54, 323] on div "Pen P" at bounding box center [47, 319] width 28 height 22
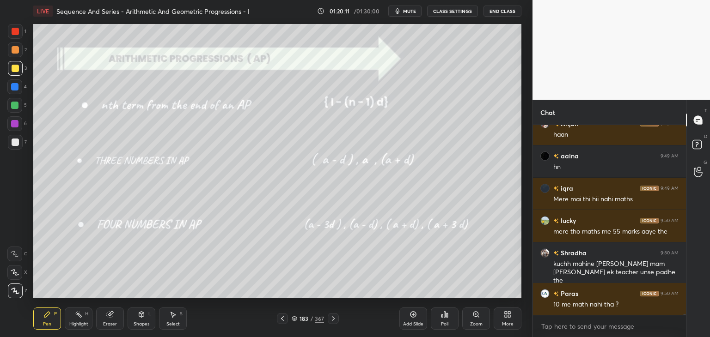
scroll to position [48721, 0]
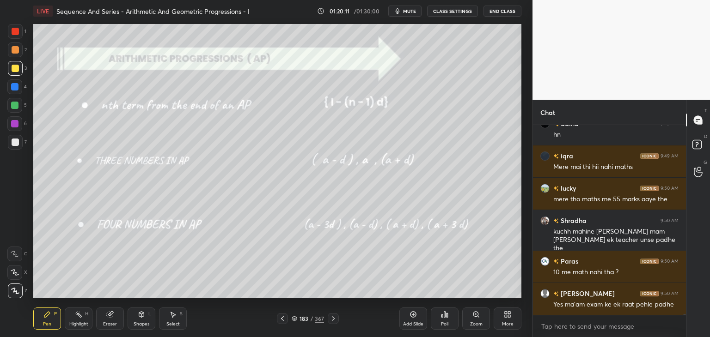
click at [140, 322] on div "Shapes" at bounding box center [142, 324] width 16 height 5
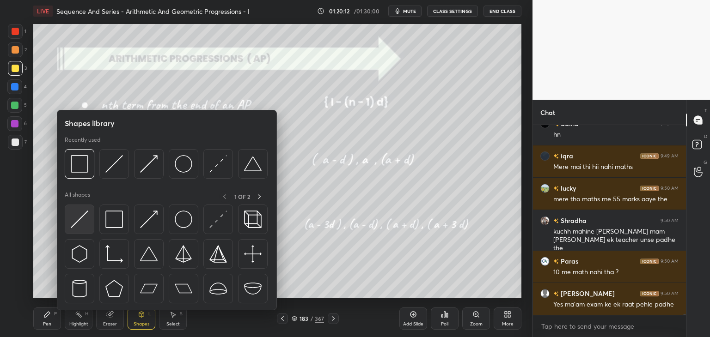
click at [78, 217] on img at bounding box center [80, 220] width 18 height 18
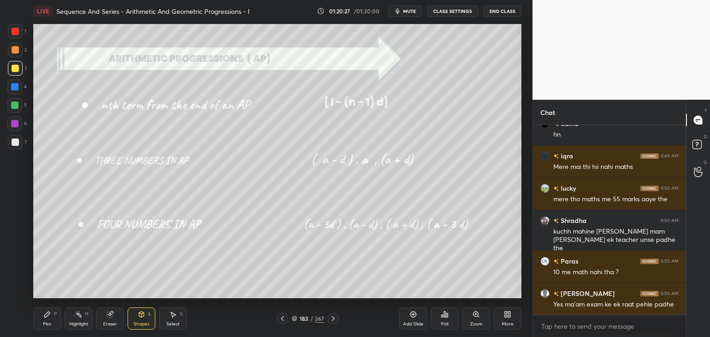
drag, startPoint x: 49, startPoint y: 320, endPoint x: 76, endPoint y: 310, distance: 29.3
click at [49, 320] on div "Pen P" at bounding box center [47, 319] width 28 height 22
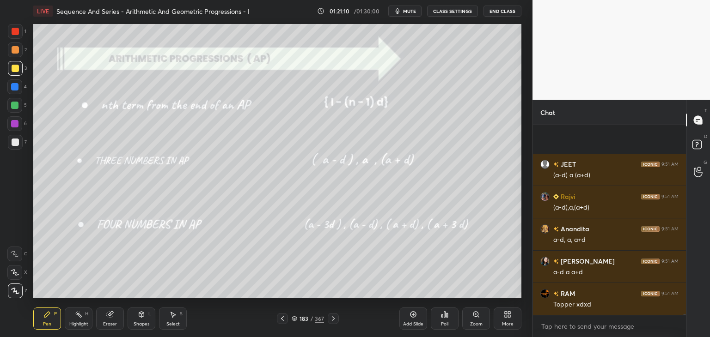
scroll to position [49168, 0]
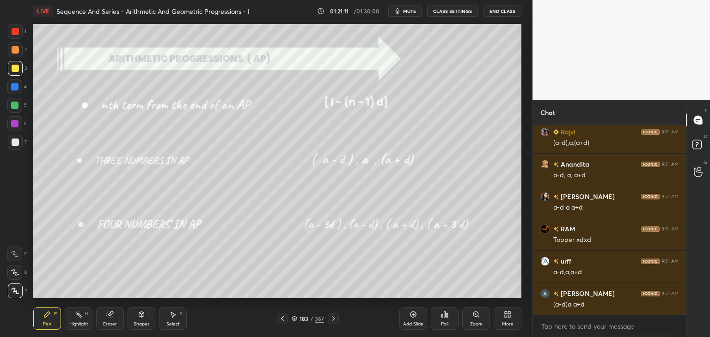
click at [17, 50] on div at bounding box center [15, 49] width 7 height 7
click at [17, 33] on div at bounding box center [15, 31] width 7 height 7
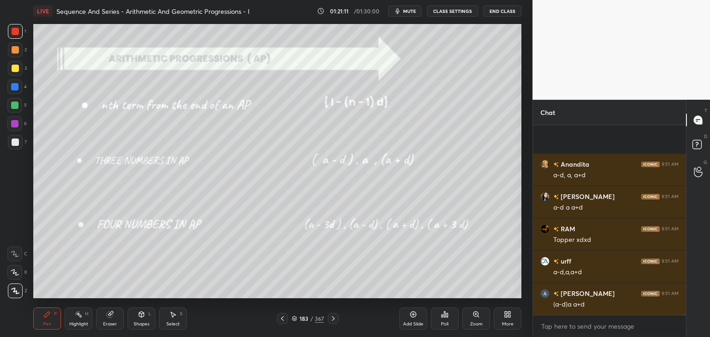
scroll to position [49232, 0]
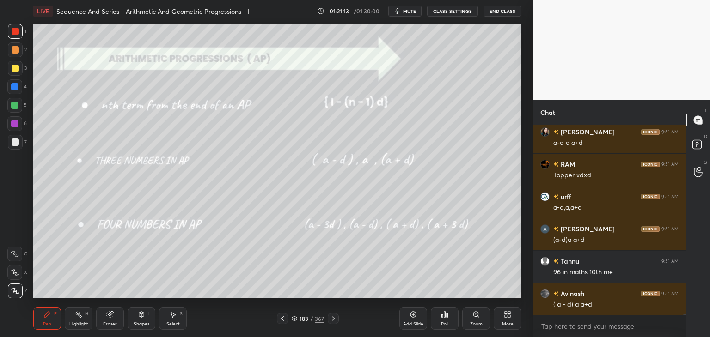
drag, startPoint x: 144, startPoint y: 323, endPoint x: 150, endPoint y: 322, distance: 5.6
click at [145, 322] on div "Shapes" at bounding box center [142, 324] width 16 height 5
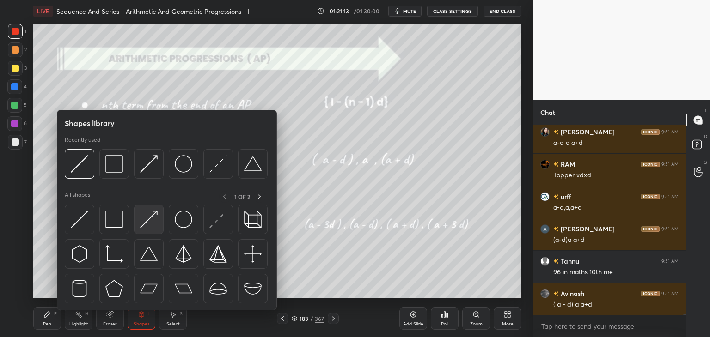
scroll to position [49265, 0]
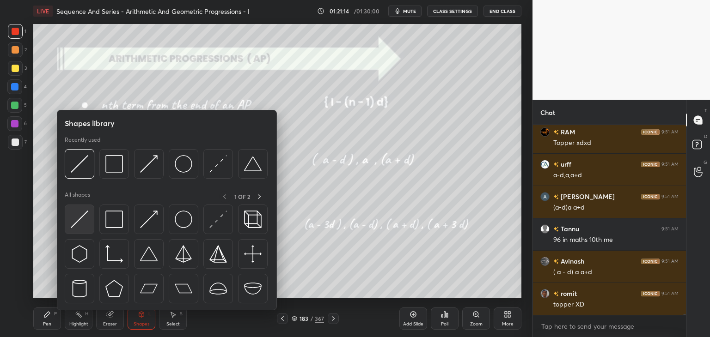
click at [76, 222] on img at bounding box center [80, 220] width 18 height 18
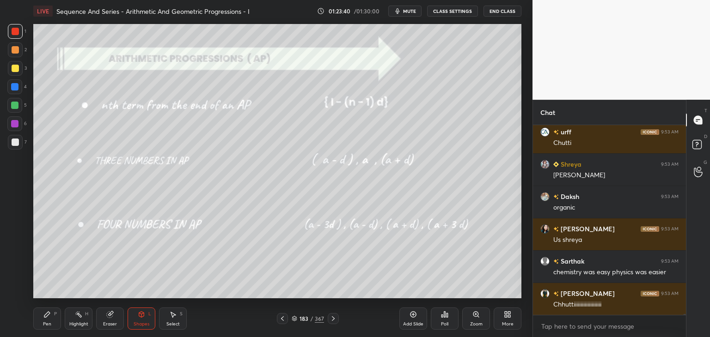
scroll to position [50879, 0]
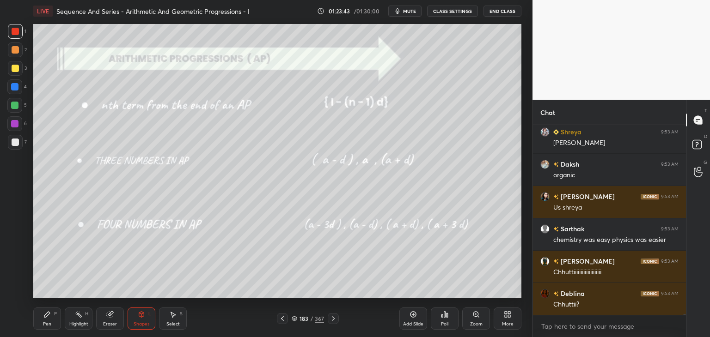
drag, startPoint x: 338, startPoint y: 320, endPoint x: 334, endPoint y: 326, distance: 6.4
click at [338, 321] on div at bounding box center [333, 318] width 11 height 11
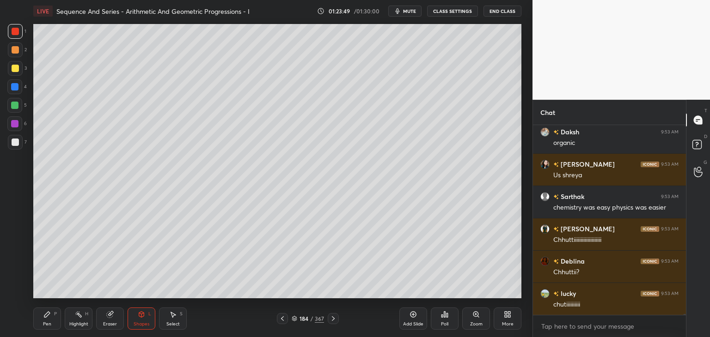
scroll to position [50944, 0]
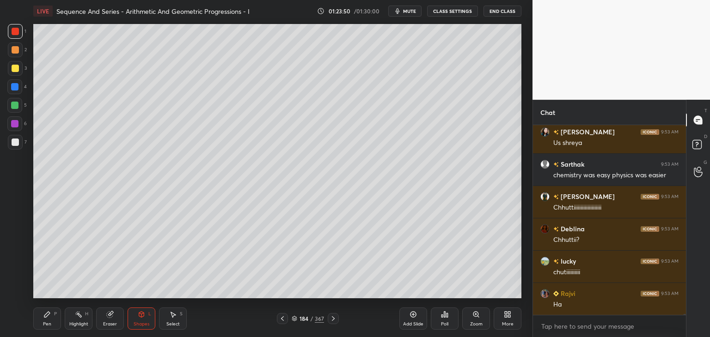
click at [332, 321] on icon at bounding box center [332, 318] width 7 height 7
click at [334, 321] on icon at bounding box center [332, 318] width 7 height 7
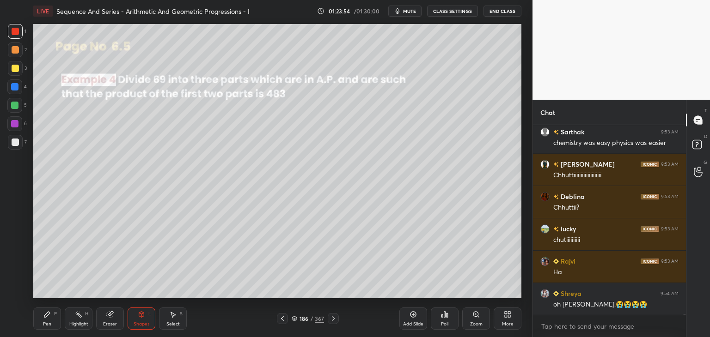
scroll to position [51008, 0]
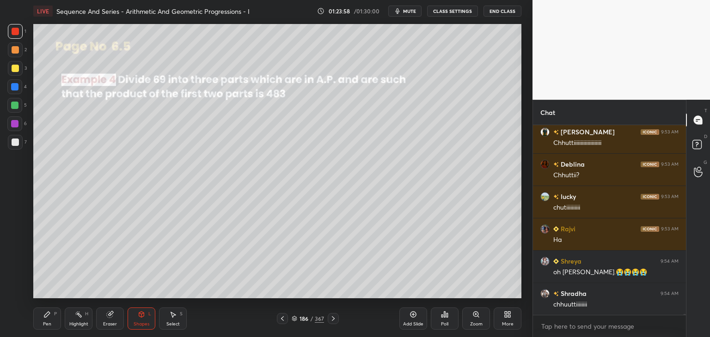
drag, startPoint x: 46, startPoint y: 326, endPoint x: 47, endPoint y: 309, distance: 16.7
click at [45, 326] on div "Pen" at bounding box center [47, 324] width 8 height 5
click at [16, 108] on div at bounding box center [14, 105] width 7 height 7
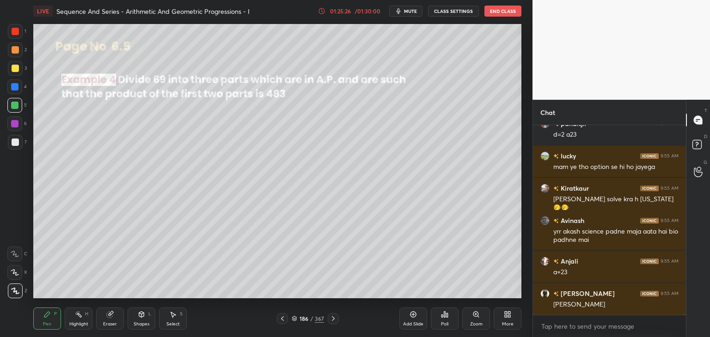
scroll to position [51551, 0]
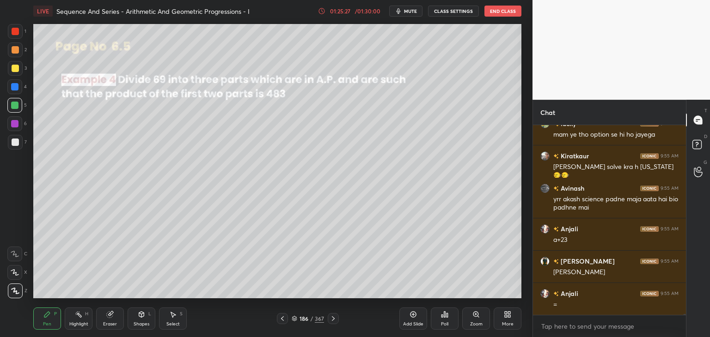
drag, startPoint x: 16, startPoint y: 143, endPoint x: 27, endPoint y: 146, distance: 11.3
click at [16, 143] on div at bounding box center [15, 142] width 7 height 7
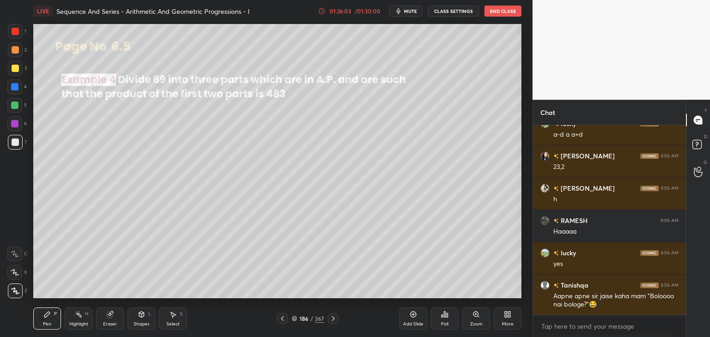
scroll to position [51947, 0]
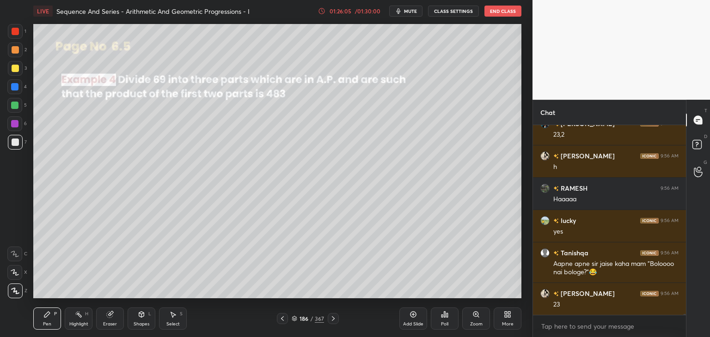
drag, startPoint x: 172, startPoint y: 325, endPoint x: 179, endPoint y: 306, distance: 20.2
click at [172, 325] on div "Select" at bounding box center [172, 324] width 13 height 5
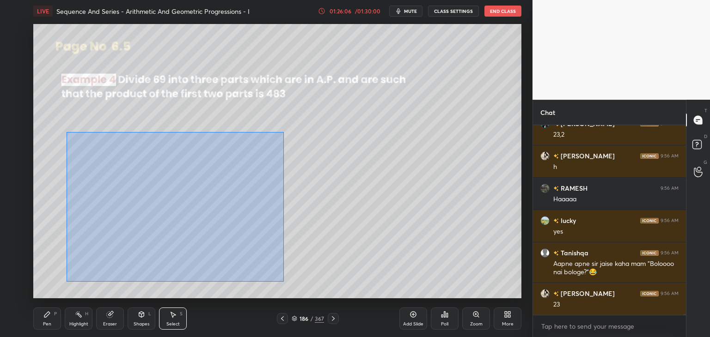
drag, startPoint x: 67, startPoint y: 132, endPoint x: 284, endPoint y: 281, distance: 263.7
click at [284, 281] on div "0 ° Undo Copy Paste here Duplicate Duplicate to new slide Delete" at bounding box center [277, 161] width 488 height 274
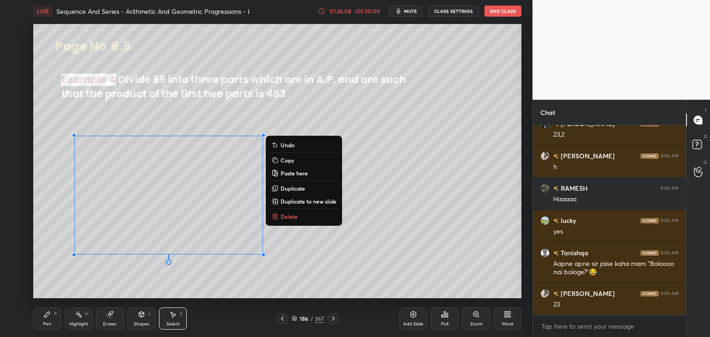
scroll to position [51979, 0]
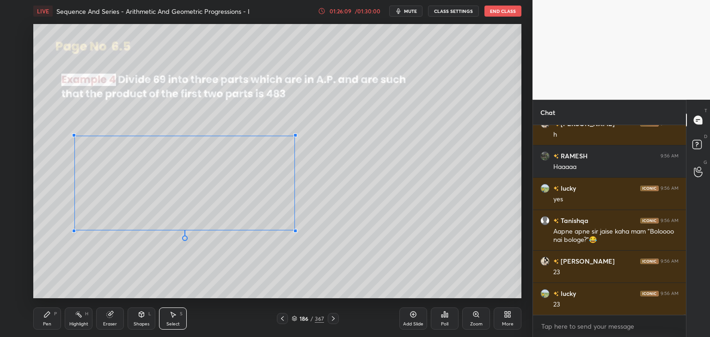
drag, startPoint x: 263, startPoint y: 255, endPoint x: 284, endPoint y: 227, distance: 34.7
click at [296, 233] on div at bounding box center [295, 231] width 4 height 4
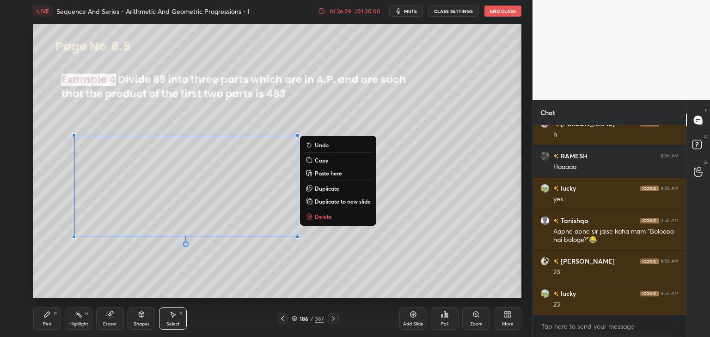
scroll to position [52012, 0]
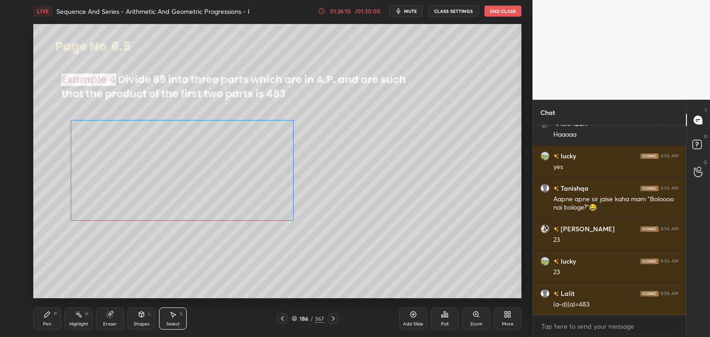
drag, startPoint x: 183, startPoint y: 199, endPoint x: 176, endPoint y: 187, distance: 13.2
click at [176, 179] on div "0 ° Undo Copy Paste here Duplicate Duplicate to new slide Delete" at bounding box center [277, 161] width 488 height 274
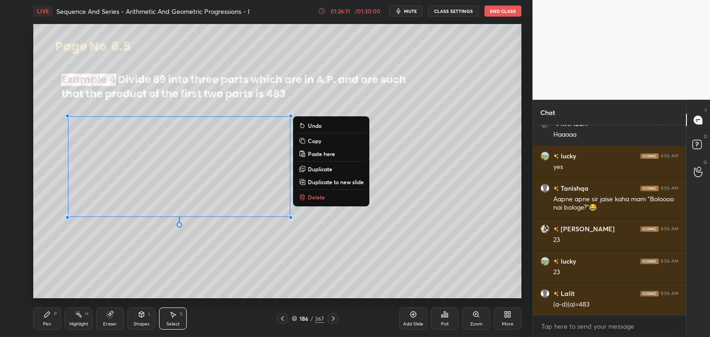
click at [185, 259] on div "0 ° Undo Copy Paste here Duplicate Duplicate to new slide Delete" at bounding box center [277, 161] width 488 height 274
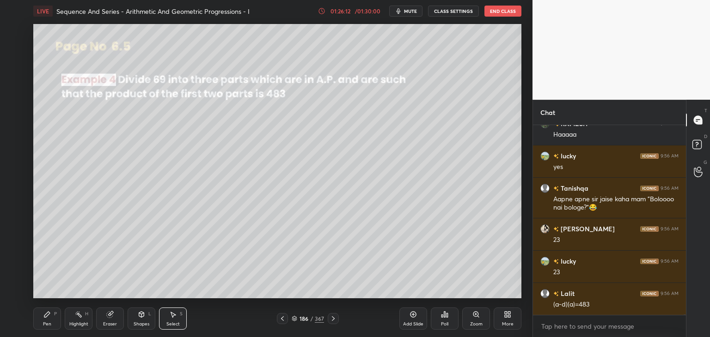
drag, startPoint x: 52, startPoint y: 322, endPoint x: 71, endPoint y: 309, distance: 22.6
click at [53, 322] on div "Pen P" at bounding box center [47, 319] width 28 height 22
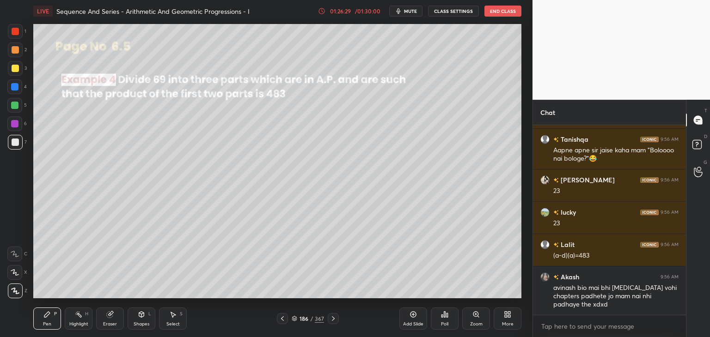
drag, startPoint x: 420, startPoint y: 325, endPoint x: 420, endPoint y: 320, distance: 5.1
click at [420, 325] on div "Add Slide" at bounding box center [413, 324] width 20 height 5
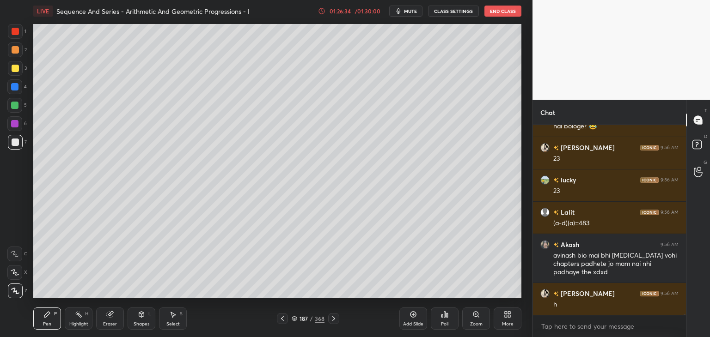
click at [283, 319] on icon at bounding box center [282, 318] width 7 height 7
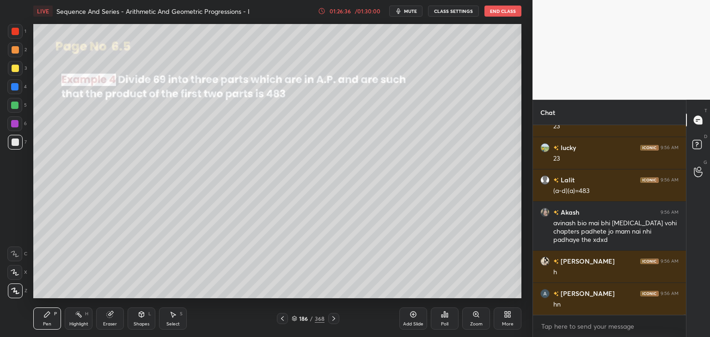
drag, startPoint x: 332, startPoint y: 321, endPoint x: 329, endPoint y: 314, distance: 7.6
click at [331, 322] on icon at bounding box center [333, 318] width 7 height 7
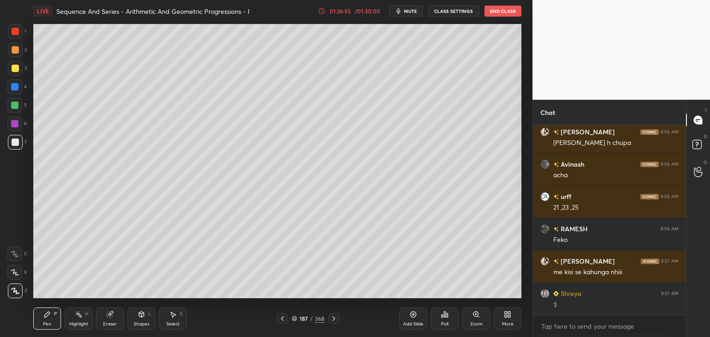
scroll to position [52449, 0]
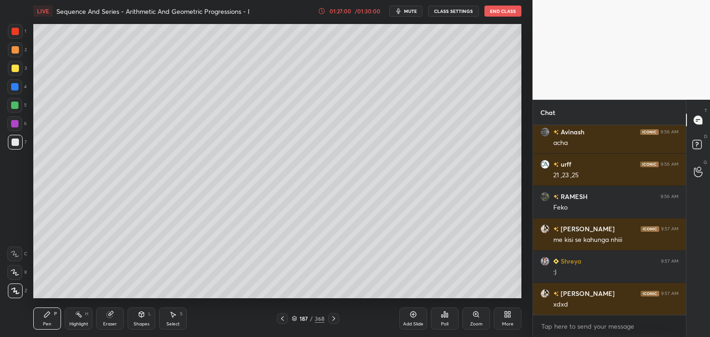
click at [283, 317] on icon at bounding box center [282, 318] width 7 height 7
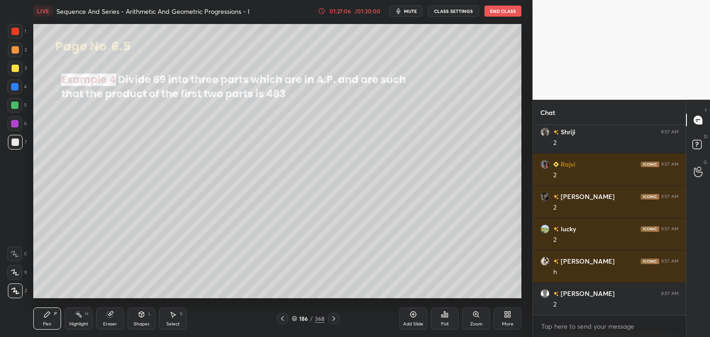
scroll to position [52675, 0]
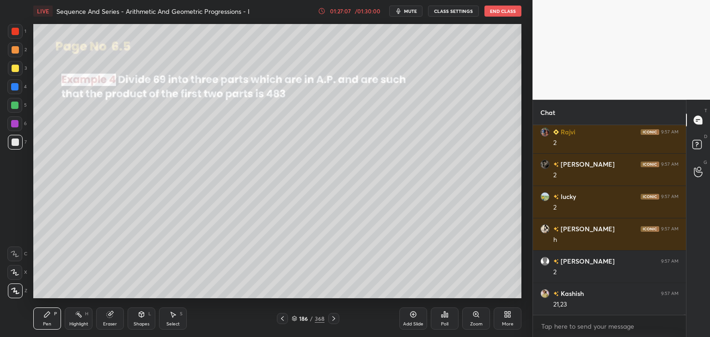
click at [334, 322] on icon at bounding box center [333, 318] width 7 height 7
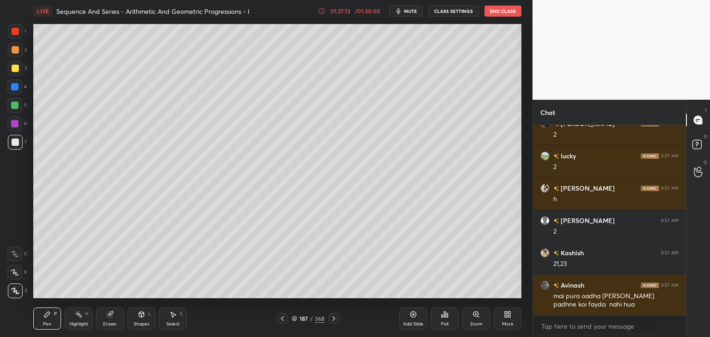
click at [280, 320] on icon at bounding box center [282, 318] width 7 height 7
click at [332, 317] on icon at bounding box center [333, 318] width 7 height 7
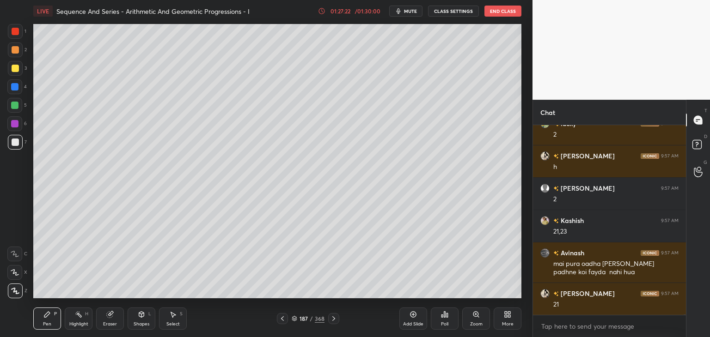
click at [284, 317] on icon at bounding box center [282, 318] width 7 height 7
click at [330, 316] on icon at bounding box center [333, 318] width 7 height 7
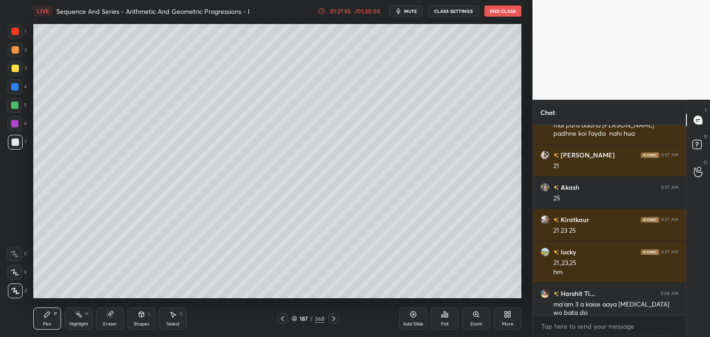
scroll to position [52919, 0]
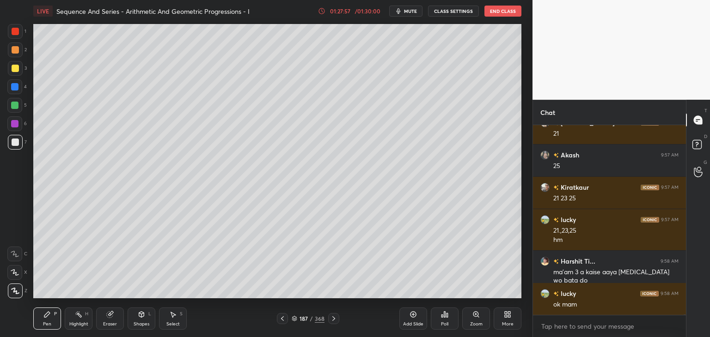
click at [285, 320] on icon at bounding box center [282, 318] width 7 height 7
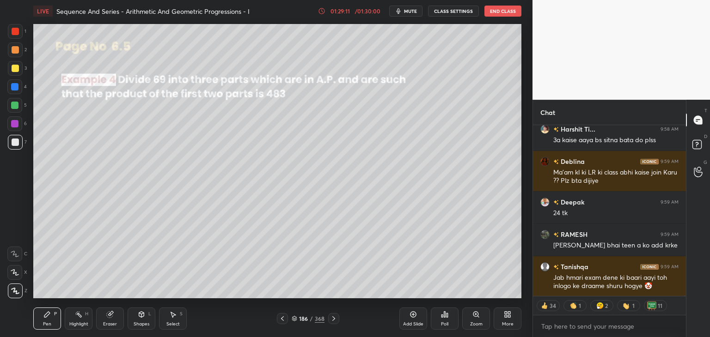
scroll to position [53310, 0]
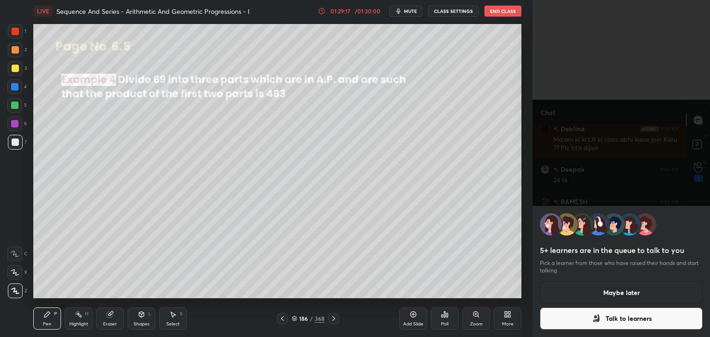
click at [606, 296] on button "Maybe later" at bounding box center [621, 293] width 163 height 22
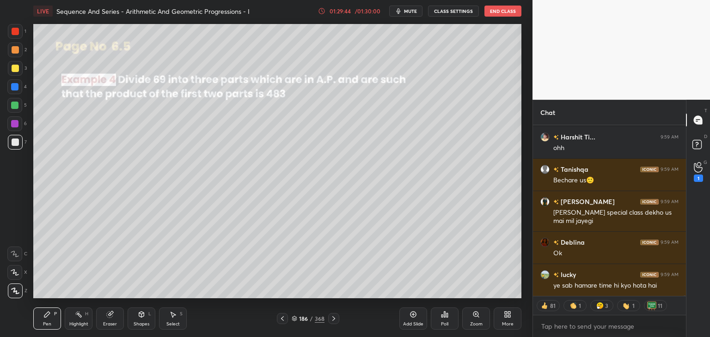
scroll to position [53512, 0]
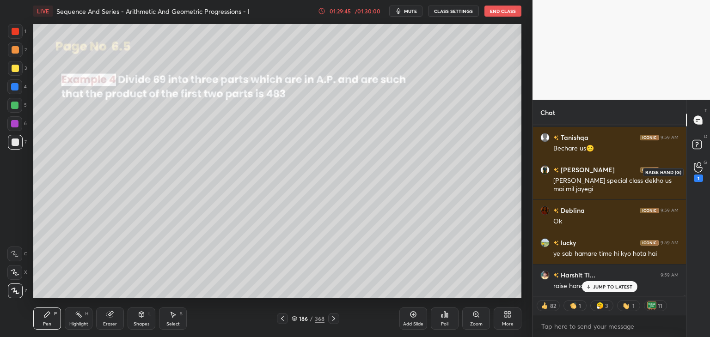
click at [693, 176] on div "1" at bounding box center [697, 178] width 9 height 7
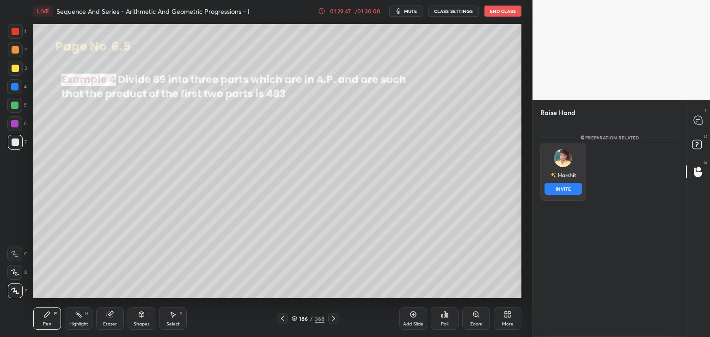
click at [556, 176] on div "Harshit" at bounding box center [562, 175] width 25 height 16
click at [558, 188] on button "INVITE" at bounding box center [562, 189] width 37 height 12
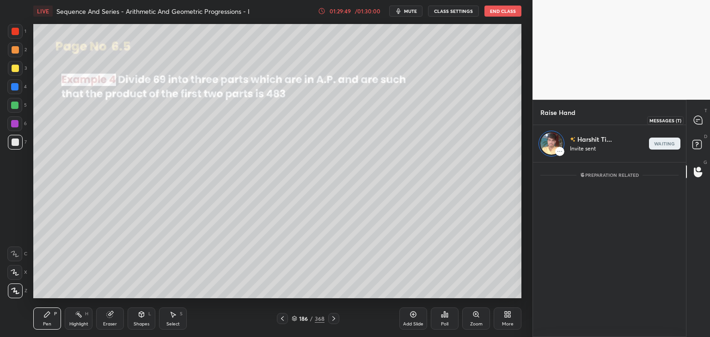
click at [695, 120] on icon at bounding box center [697, 120] width 8 height 8
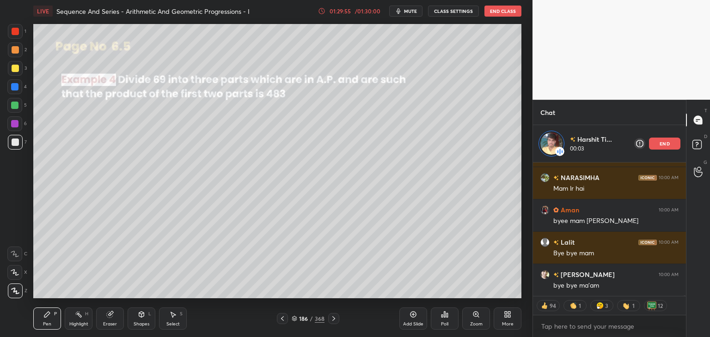
scroll to position [54004, 0]
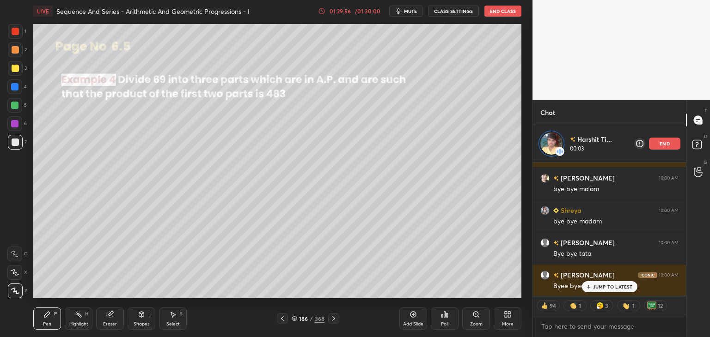
click at [330, 8] on div "01:29:56 / 01:30:00" at bounding box center [350, 10] width 64 height 7
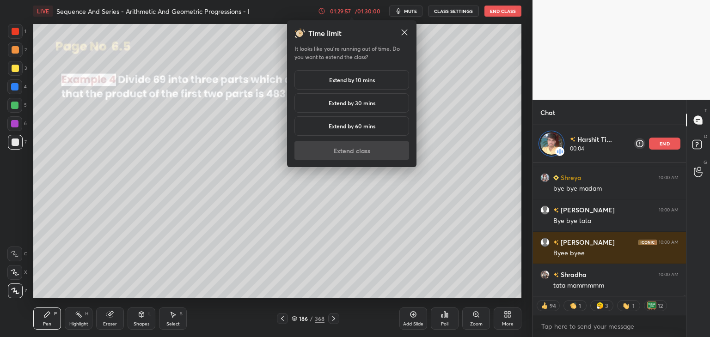
click at [325, 79] on div "Extend by 10 mins" at bounding box center [351, 79] width 115 height 19
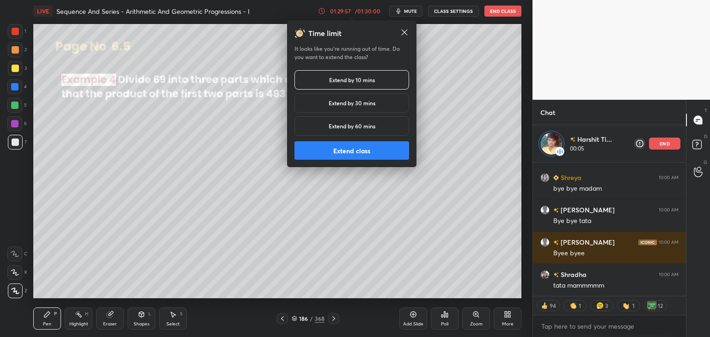
scroll to position [54069, 0]
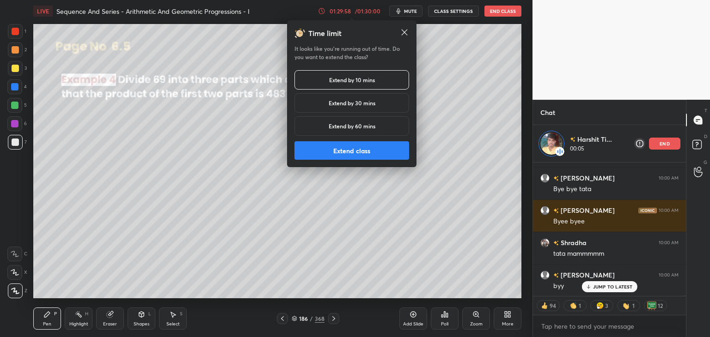
click at [332, 154] on button "Extend class" at bounding box center [351, 150] width 115 height 18
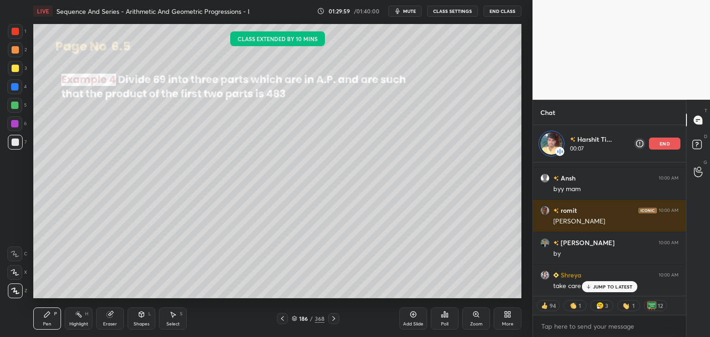
scroll to position [54263, 0]
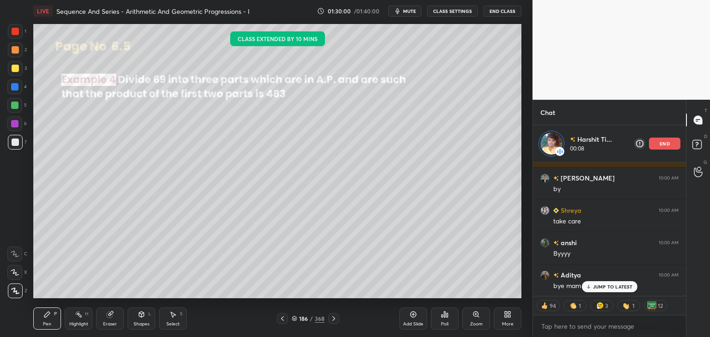
click at [602, 289] on div "NARASIMHA 10:00 AM Mam lr [PERSON_NAME] 10:00 AM byee mam [PERSON_NAME] 10:00 A…" at bounding box center [609, 230] width 153 height 134
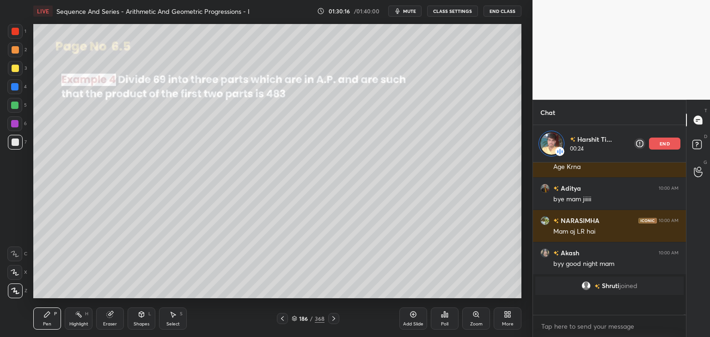
scroll to position [54623, 0]
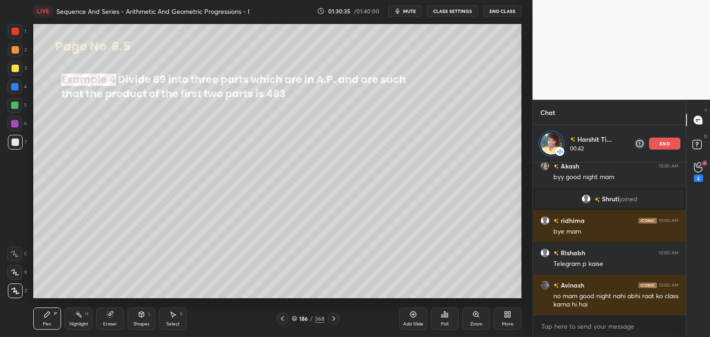
click at [662, 146] on p "end" at bounding box center [664, 143] width 10 height 5
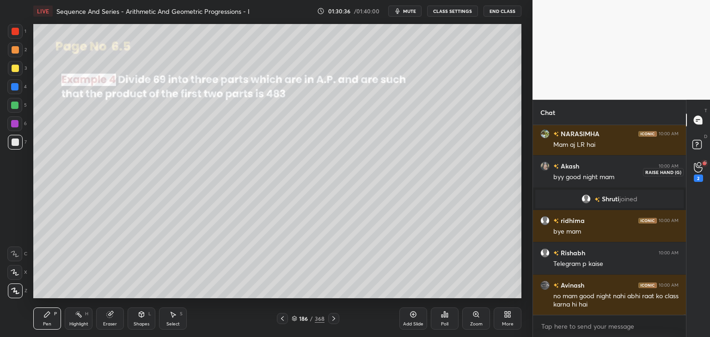
click at [696, 164] on icon at bounding box center [697, 167] width 9 height 11
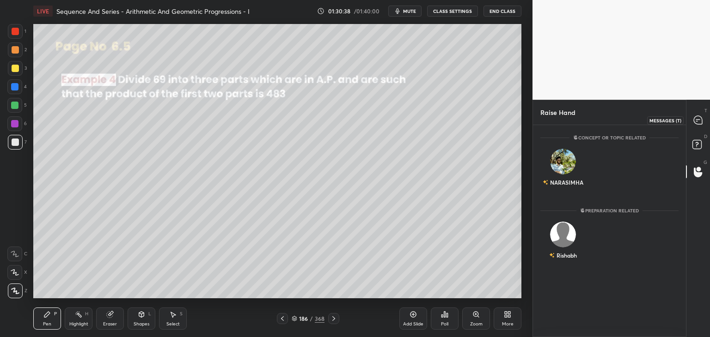
click at [700, 124] on icon at bounding box center [698, 121] width 10 height 10
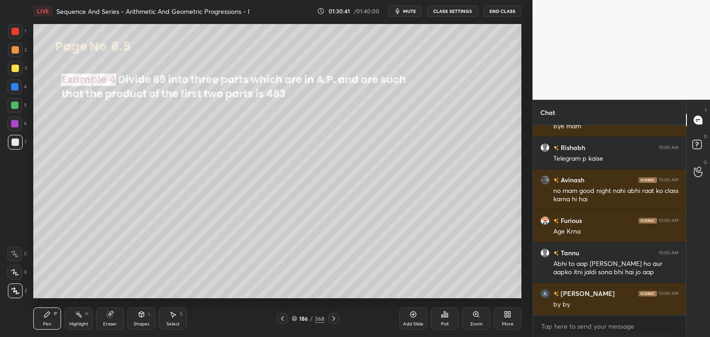
click at [494, 11] on button "End Class" at bounding box center [502, 11] width 38 height 11
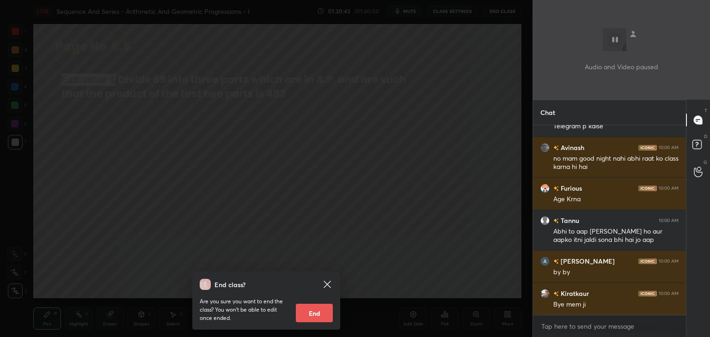
click at [316, 313] on button "End" at bounding box center [314, 313] width 37 height 18
type textarea "x"
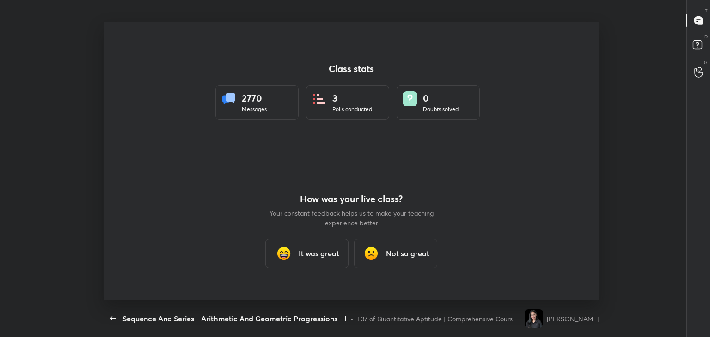
click at [323, 261] on div "It was great" at bounding box center [306, 254] width 83 height 30
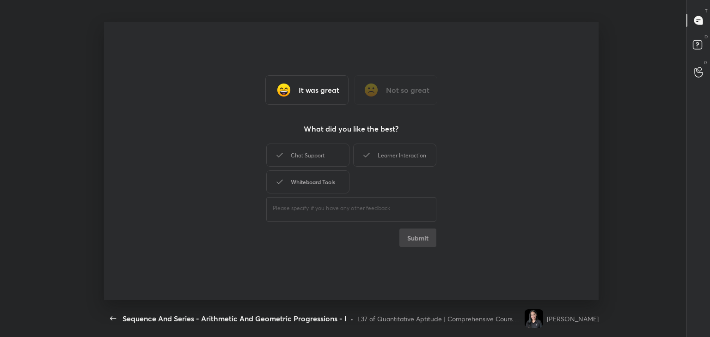
click at [328, 185] on div "Whiteboard Tools" at bounding box center [307, 181] width 83 height 23
click at [325, 163] on div "Chat Support" at bounding box center [307, 155] width 83 height 23
click at [392, 158] on div "Learner Interaction" at bounding box center [394, 155] width 83 height 23
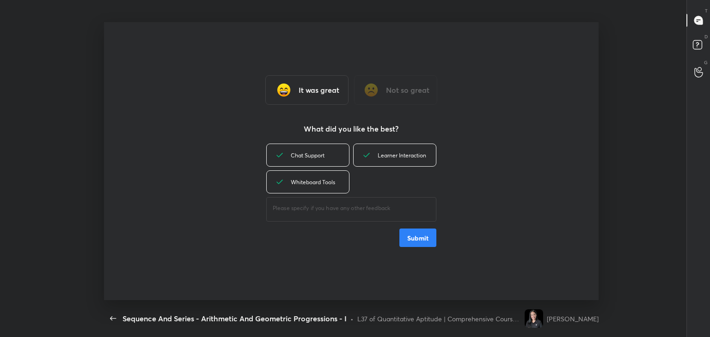
click at [418, 236] on button "Submit" at bounding box center [417, 238] width 37 height 18
